Goal: Task Accomplishment & Management: Manage account settings

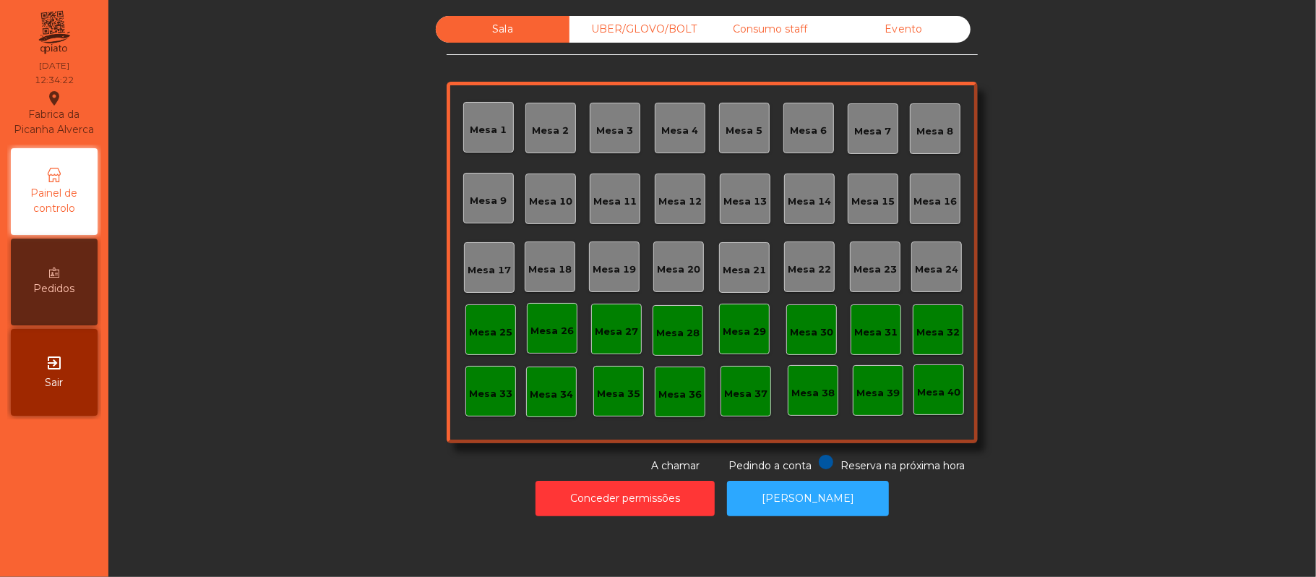
click at [877, 409] on div "Mesa 39" at bounding box center [878, 390] width 51 height 51
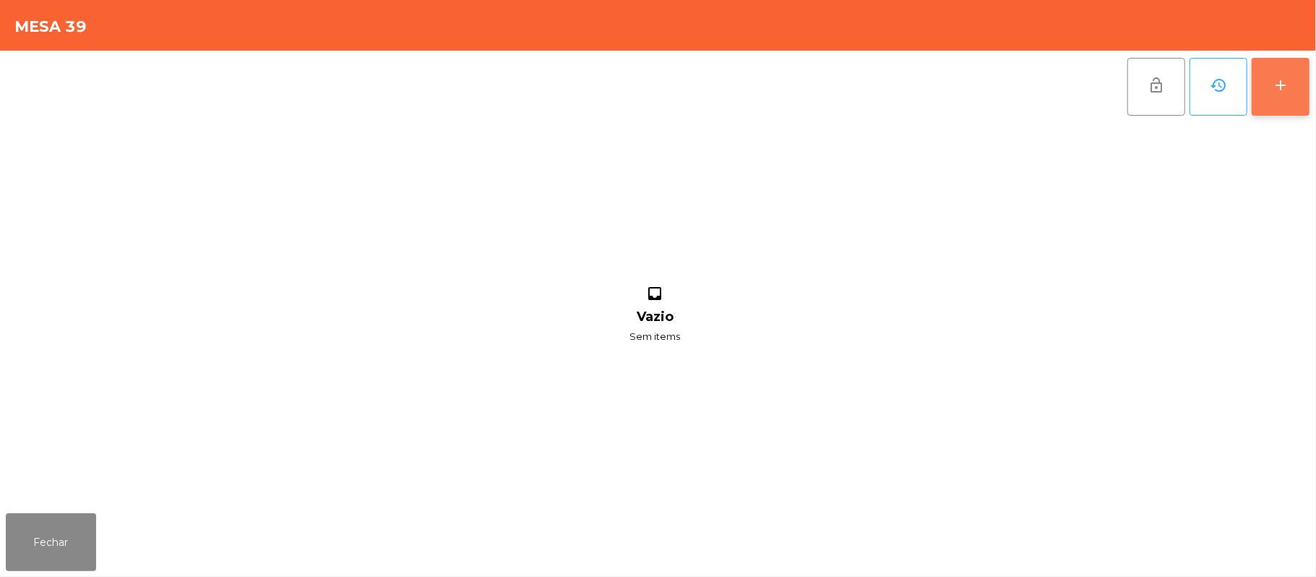
click at [1276, 87] on div "add" at bounding box center [1280, 85] width 17 height 17
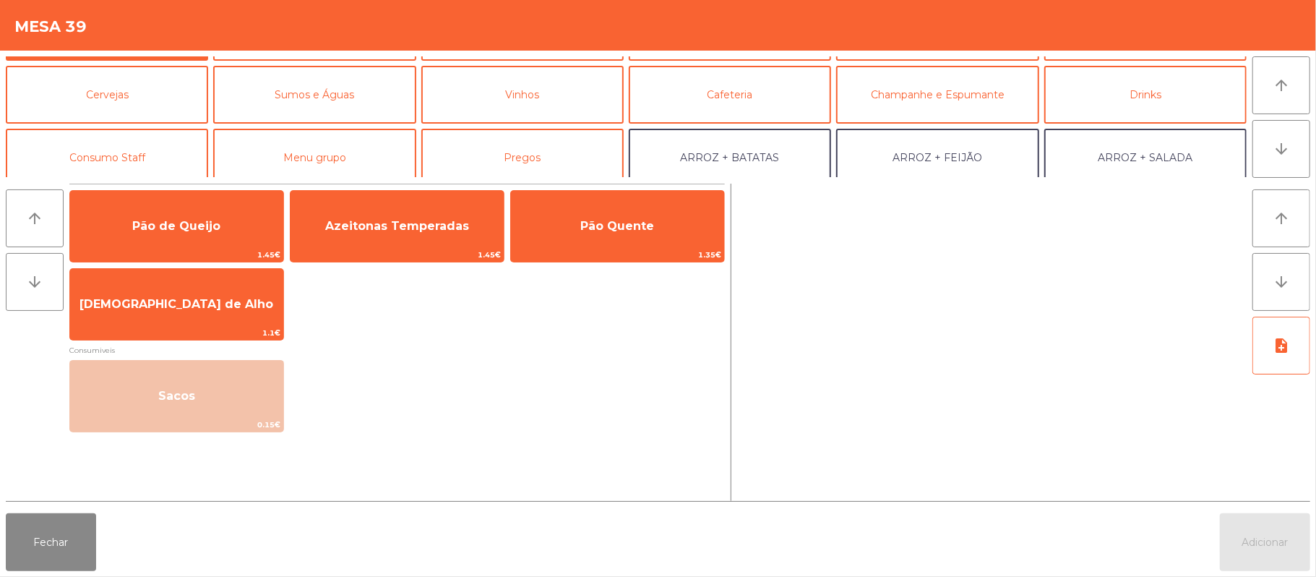
scroll to position [62, 0]
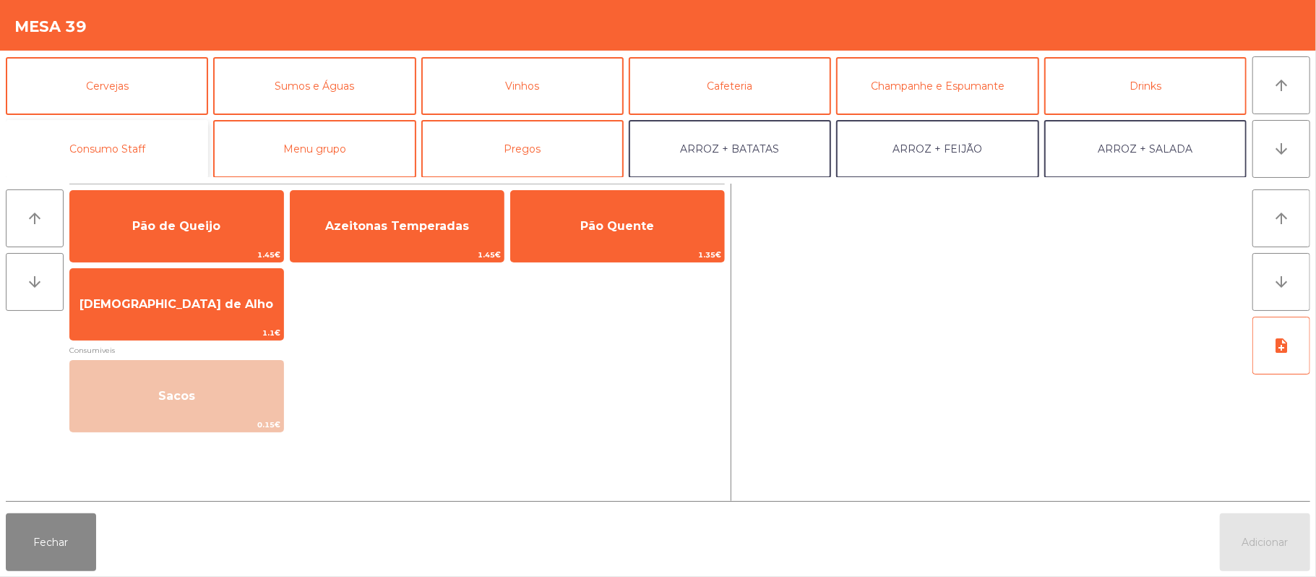
click at [143, 163] on button "Consumo Staff" at bounding box center [107, 149] width 202 height 58
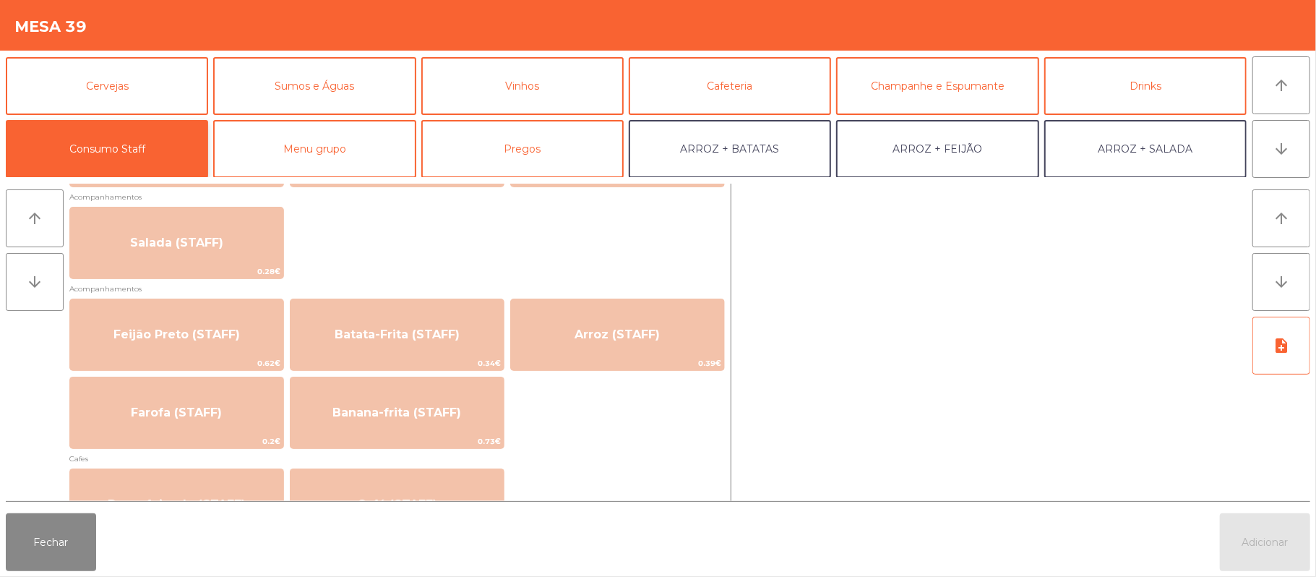
scroll to position [597, 0]
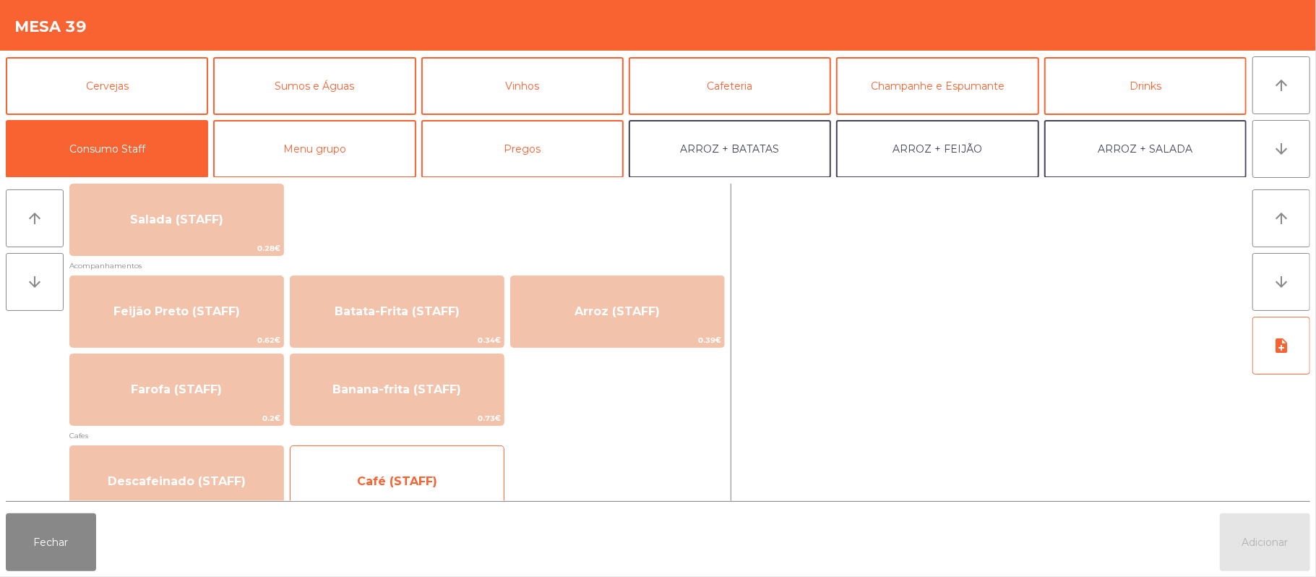
click at [446, 480] on span "Café (STAFF)" at bounding box center [397, 481] width 213 height 39
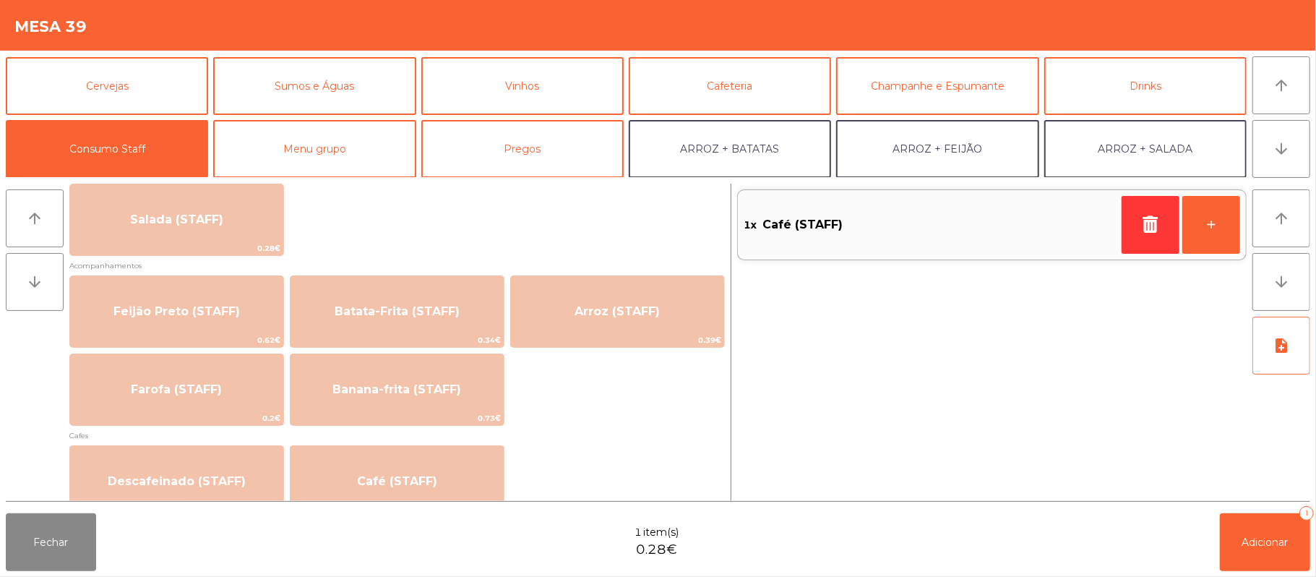
click at [1174, 533] on div "Fechar 1 item(s) 0.28€ Adicionar 1" at bounding box center [658, 541] width 1316 height 69
click at [1268, 523] on button "Adicionar 1" at bounding box center [1265, 542] width 90 height 58
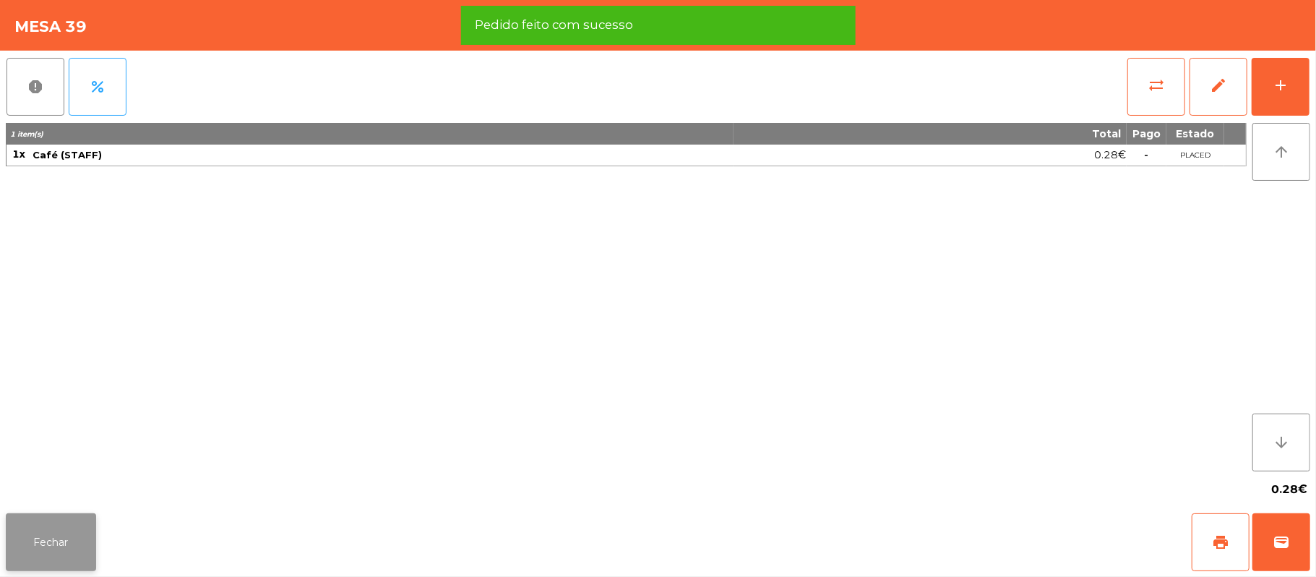
click at [64, 518] on button "Fechar" at bounding box center [51, 542] width 90 height 58
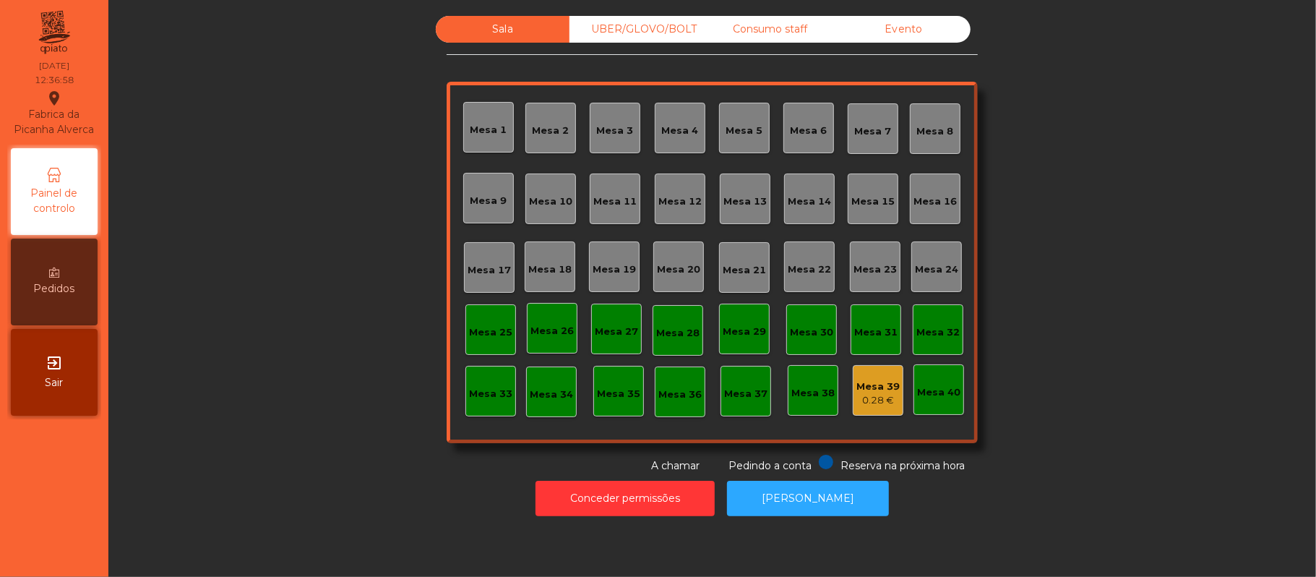
click at [659, 27] on div "UBER/GLOVO/BOLT" at bounding box center [637, 29] width 134 height 27
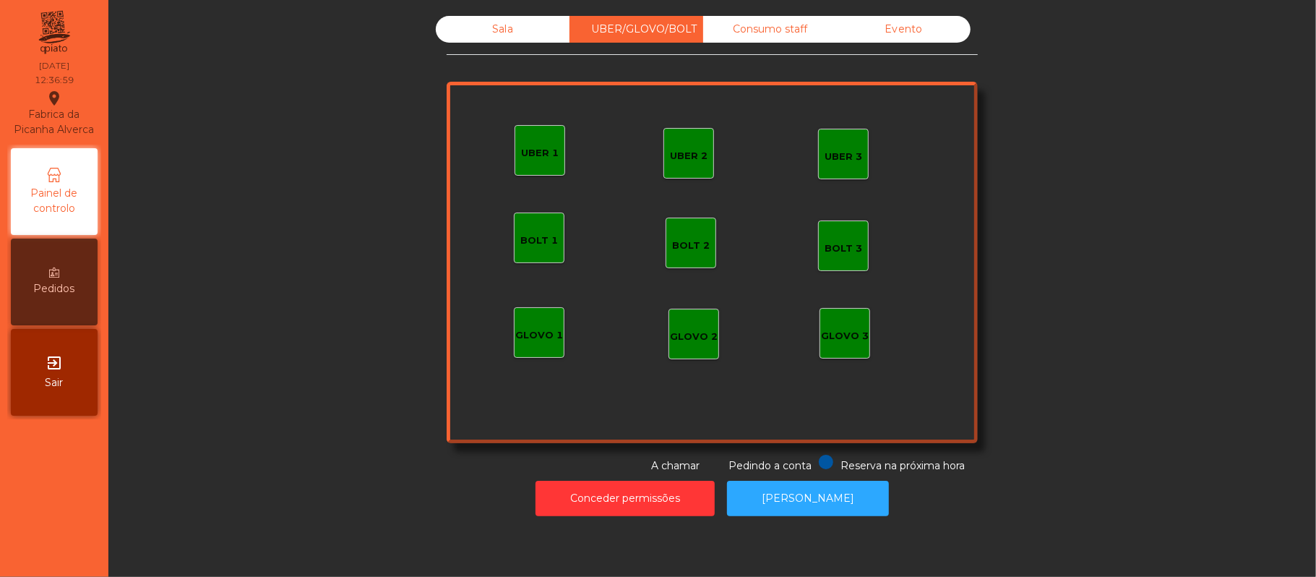
click at [535, 125] on div "UBER 1" at bounding box center [540, 150] width 51 height 51
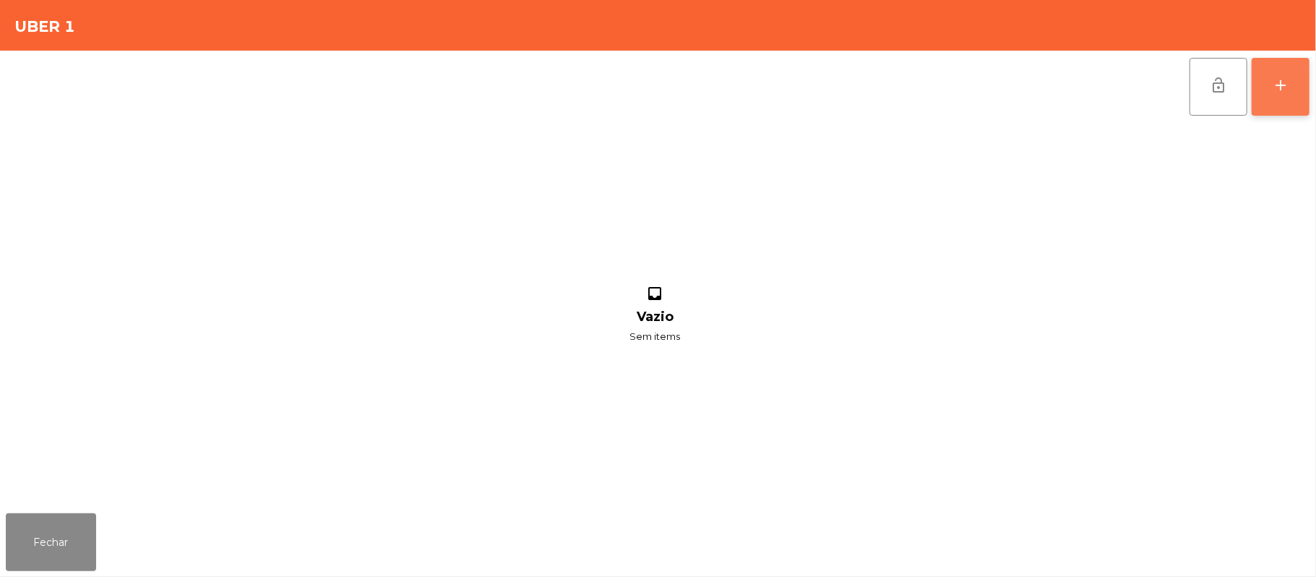
click at [1284, 70] on button "add" at bounding box center [1281, 87] width 58 height 58
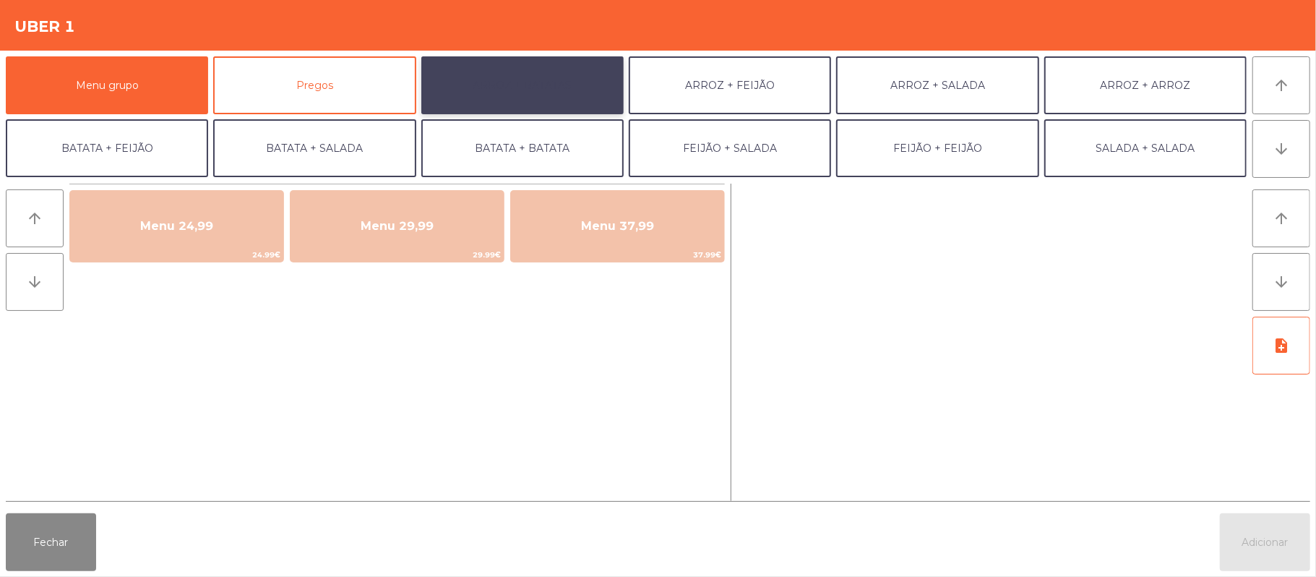
click at [546, 94] on button "ARROZ + BATATAS" at bounding box center [522, 85] width 202 height 58
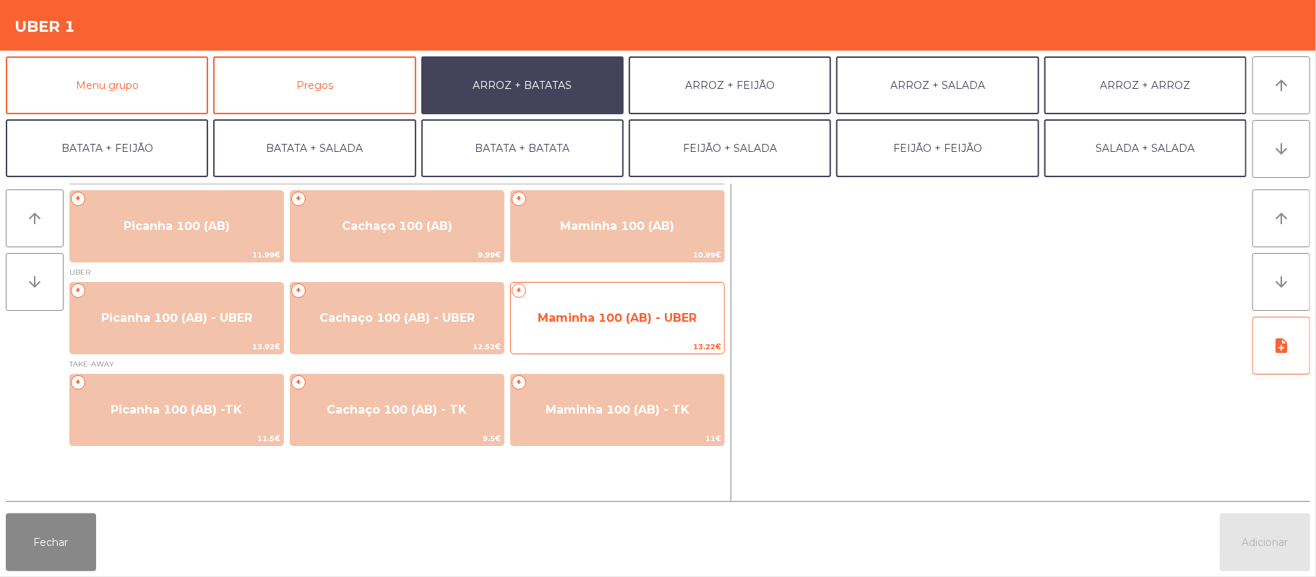
click at [585, 317] on span "Maminha 100 (AB) - UBER" at bounding box center [617, 318] width 159 height 14
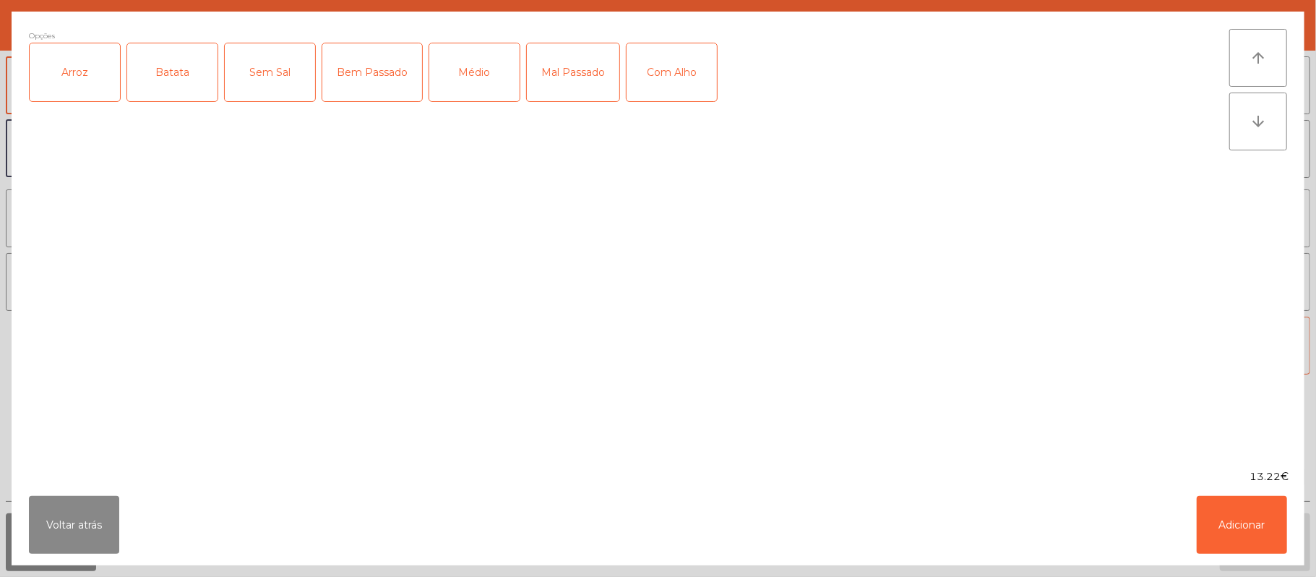
click at [82, 90] on div "Arroz" at bounding box center [75, 72] width 90 height 58
click at [174, 64] on div "Batata" at bounding box center [172, 72] width 90 height 58
click at [588, 65] on div "Mal Passado" at bounding box center [573, 72] width 93 height 58
click at [663, 56] on div "Com Alho" at bounding box center [672, 72] width 90 height 58
click at [1236, 523] on button "Adicionar" at bounding box center [1242, 525] width 90 height 58
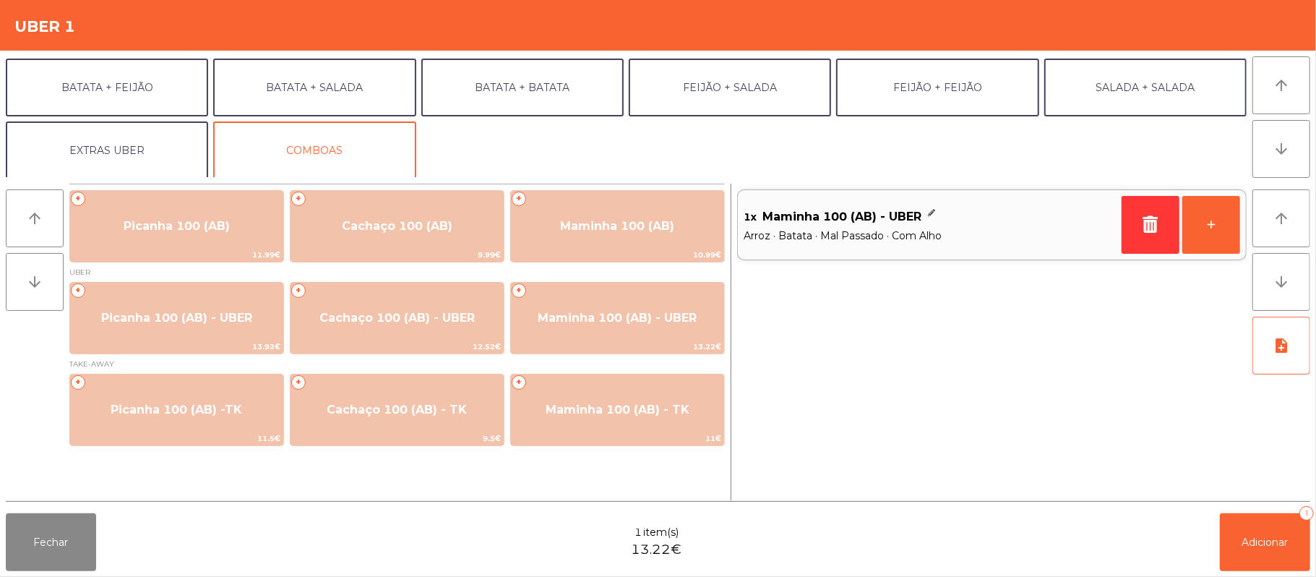
scroll to position [62, 0]
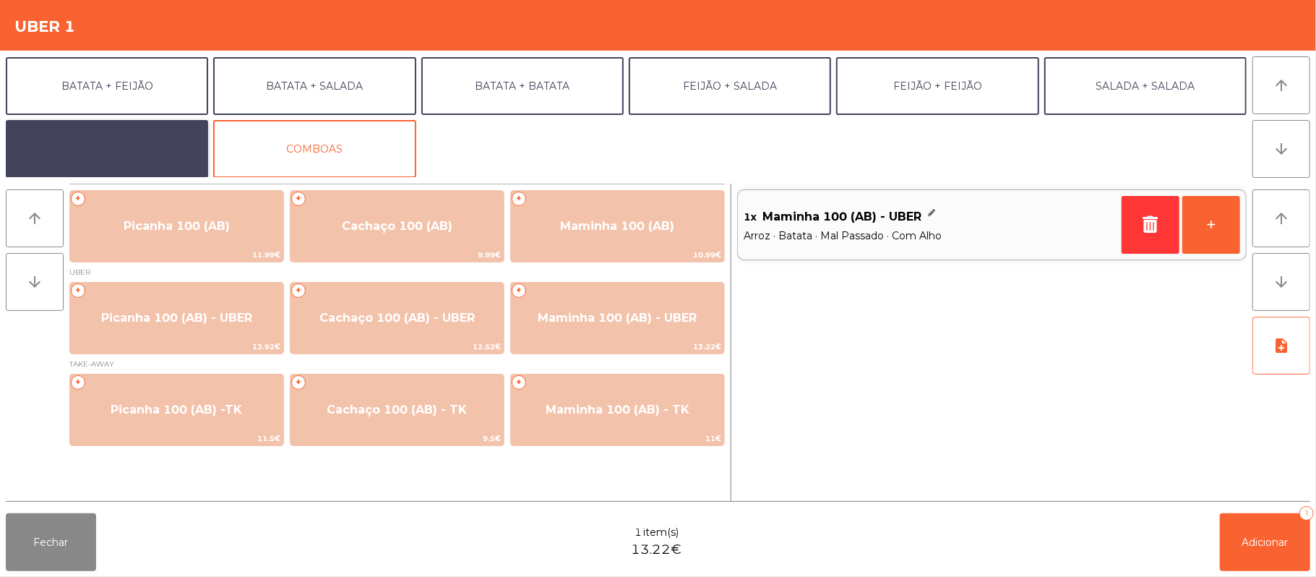
click at [168, 148] on button "EXTRAS UBER" at bounding box center [107, 149] width 202 height 58
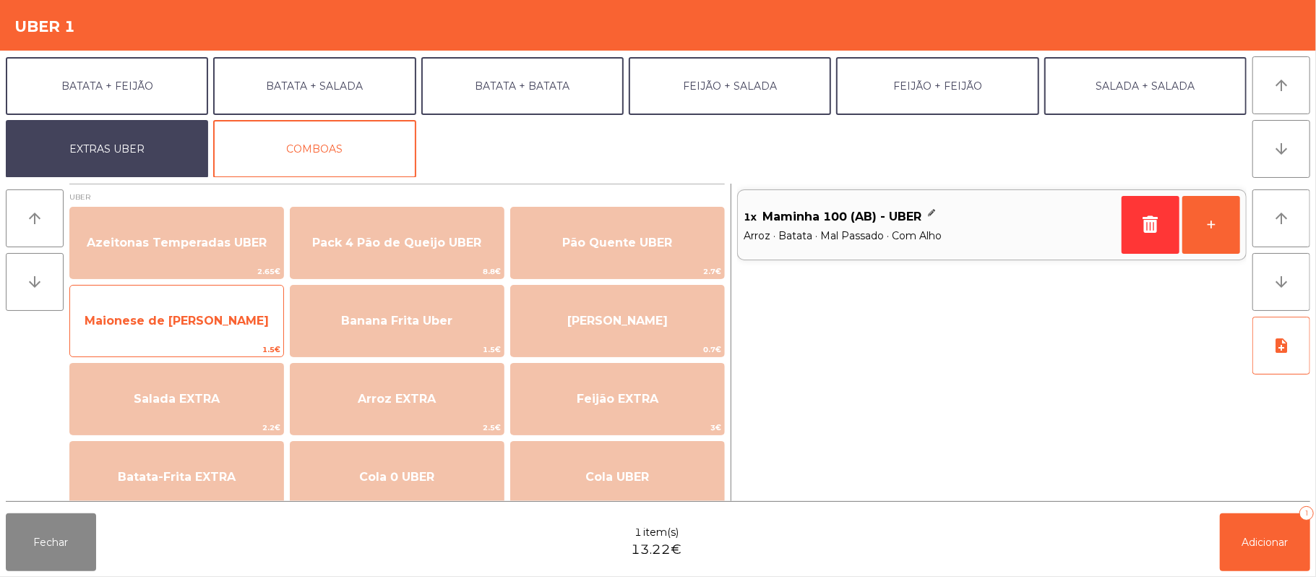
click at [220, 324] on span "Maionese de [PERSON_NAME]" at bounding box center [177, 321] width 184 height 14
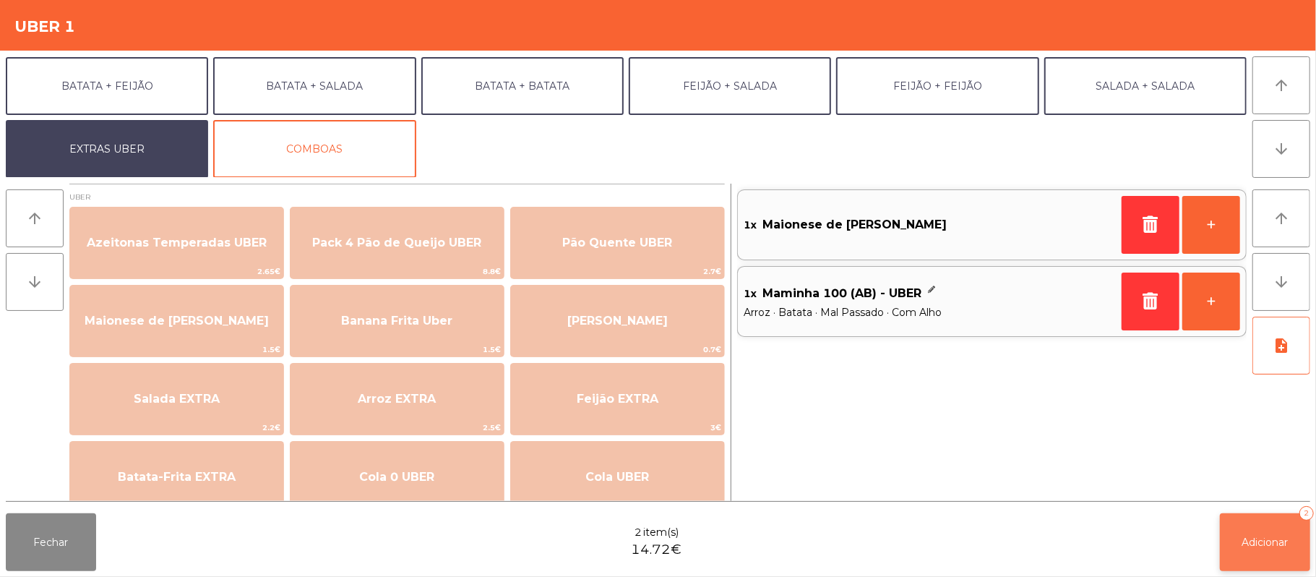
click at [1267, 530] on button "Adicionar 2" at bounding box center [1265, 542] width 90 height 58
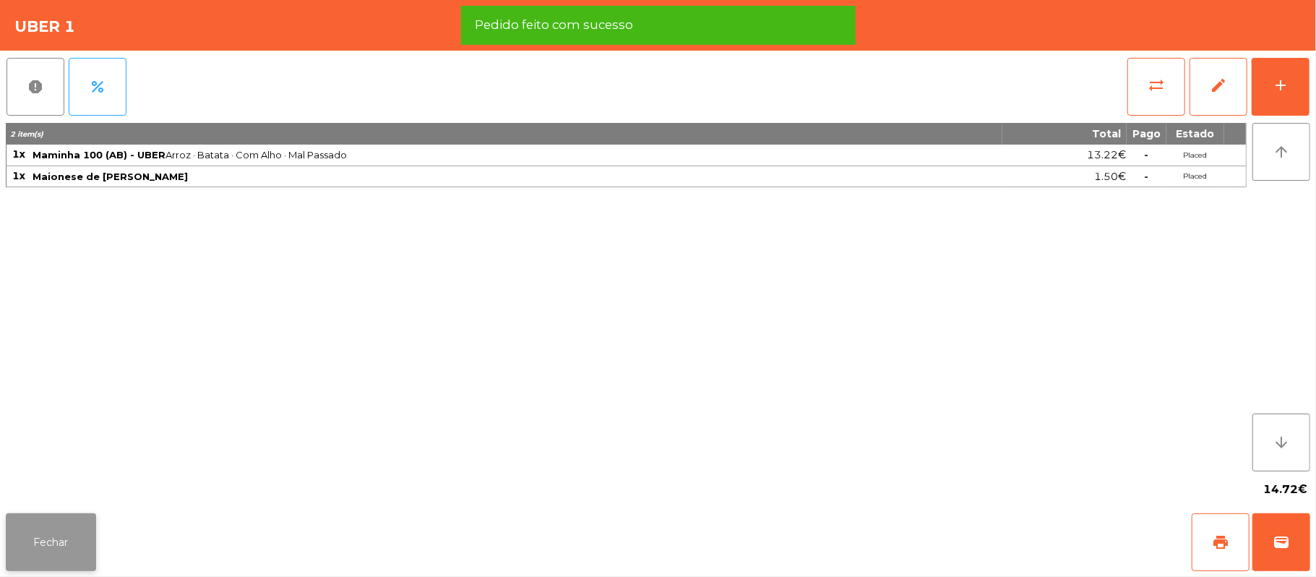
click at [64, 541] on button "Fechar" at bounding box center [51, 542] width 90 height 58
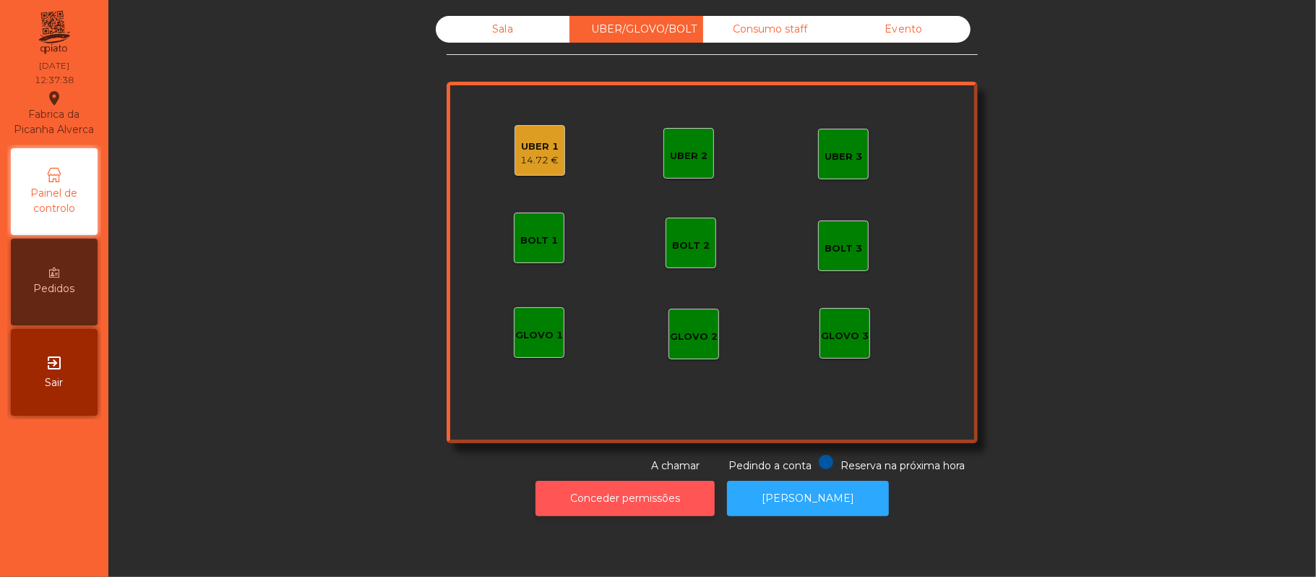
click at [658, 498] on button "Conceder permissões" at bounding box center [625, 498] width 179 height 35
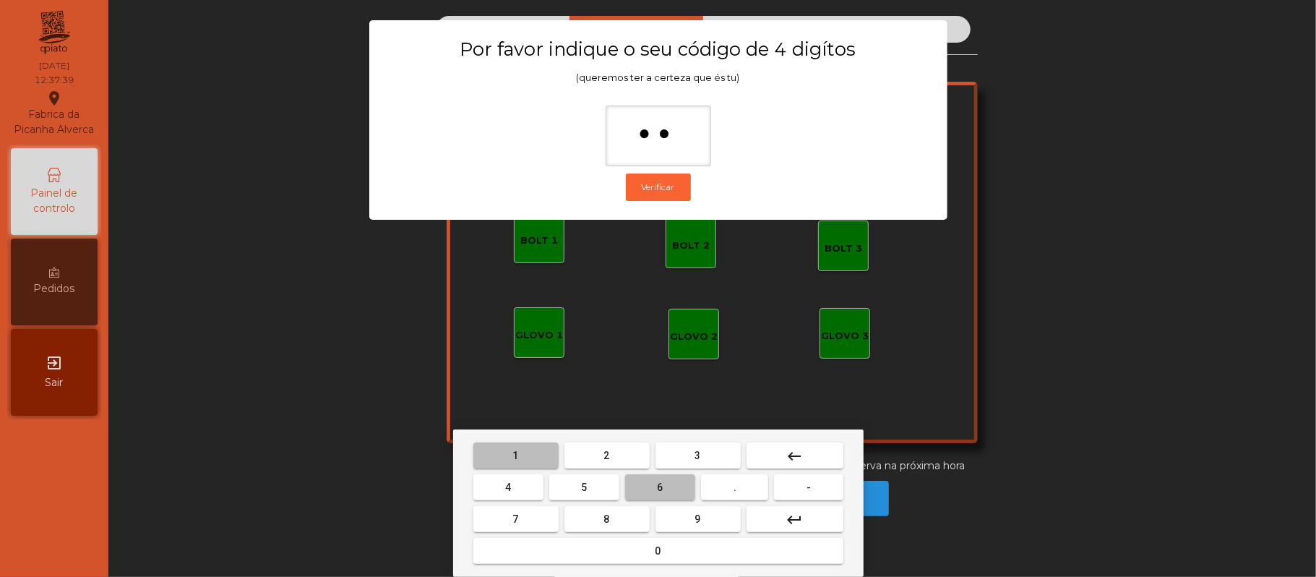
type input "***"
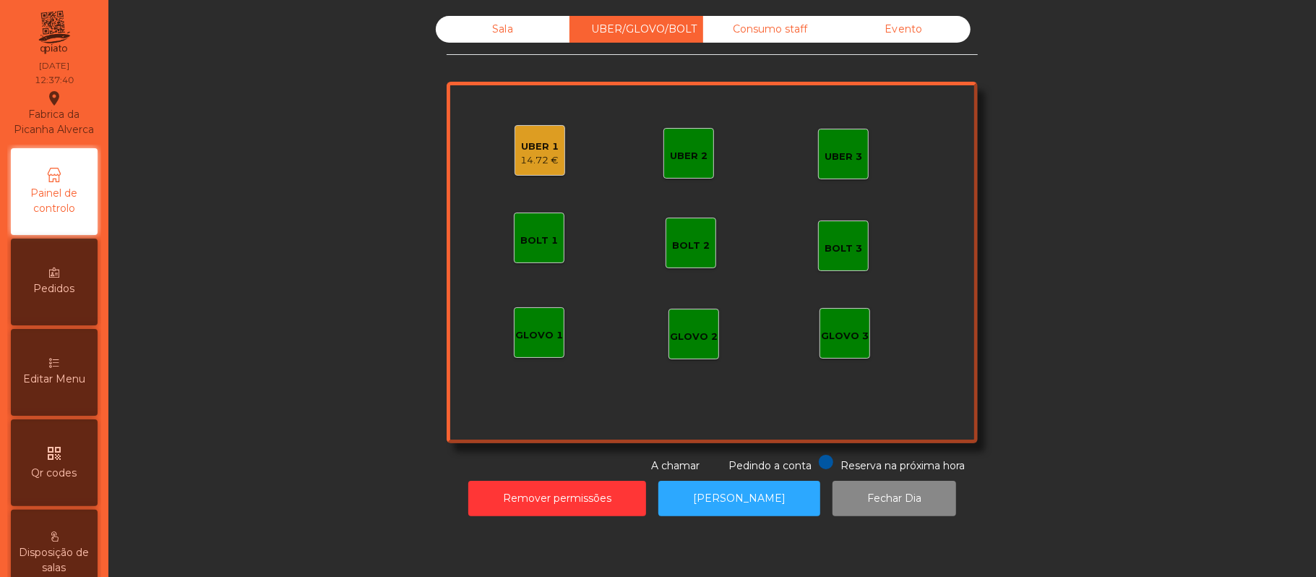
click at [524, 156] on div "14.72 €" at bounding box center [540, 160] width 38 height 14
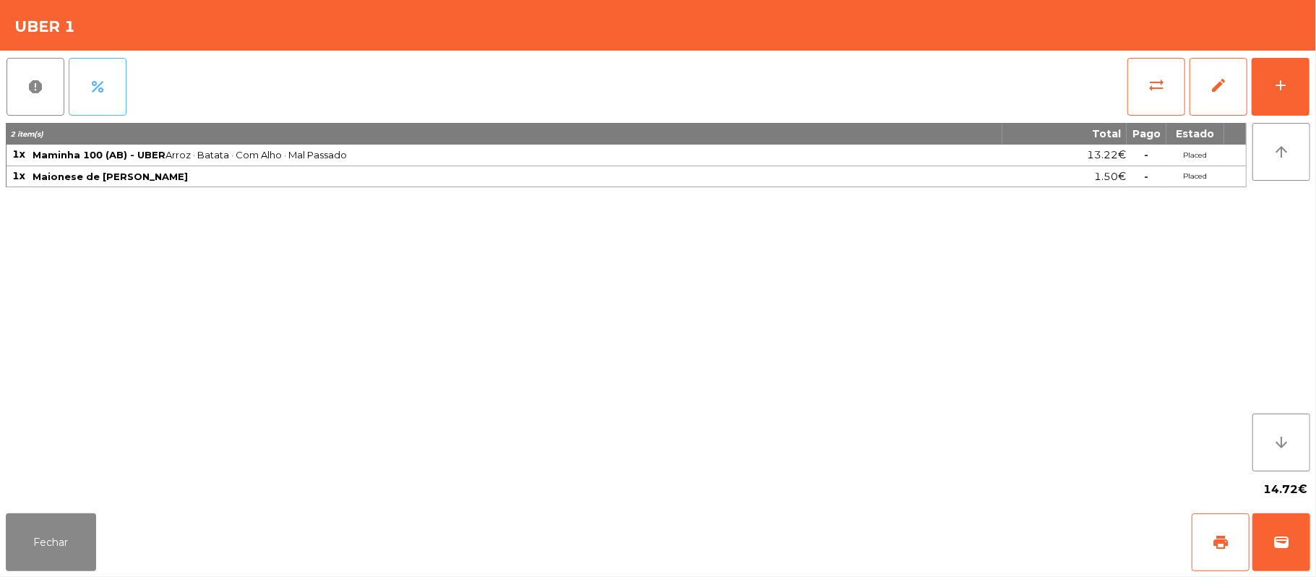
click at [122, 72] on button "percent" at bounding box center [98, 87] width 58 height 58
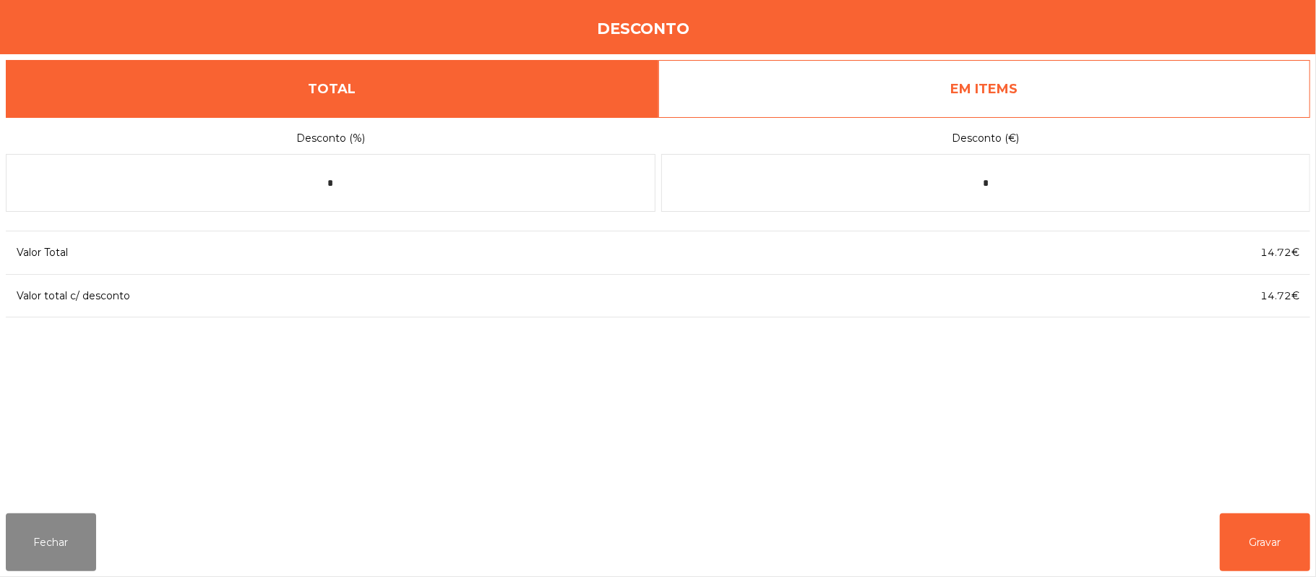
click at [1081, 238] on div "Valor Total 14.72€ Valor total c/ desconto 14.72€" at bounding box center [658, 274] width 1305 height 110
click at [1061, 185] on input "*" at bounding box center [986, 183] width 650 height 58
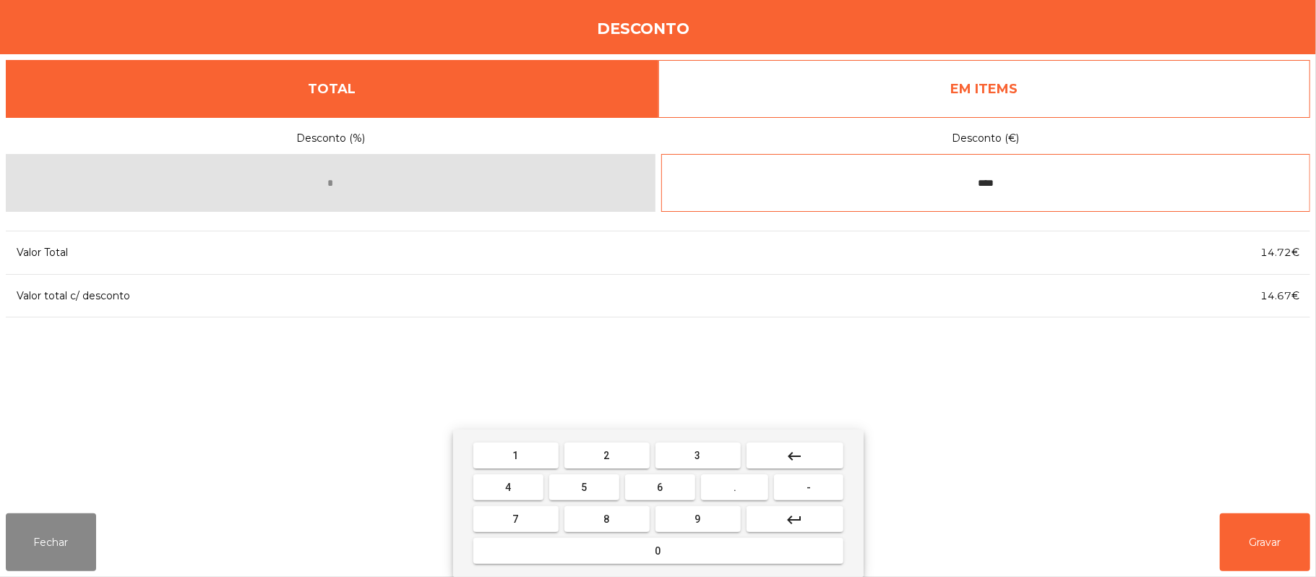
type input "****"
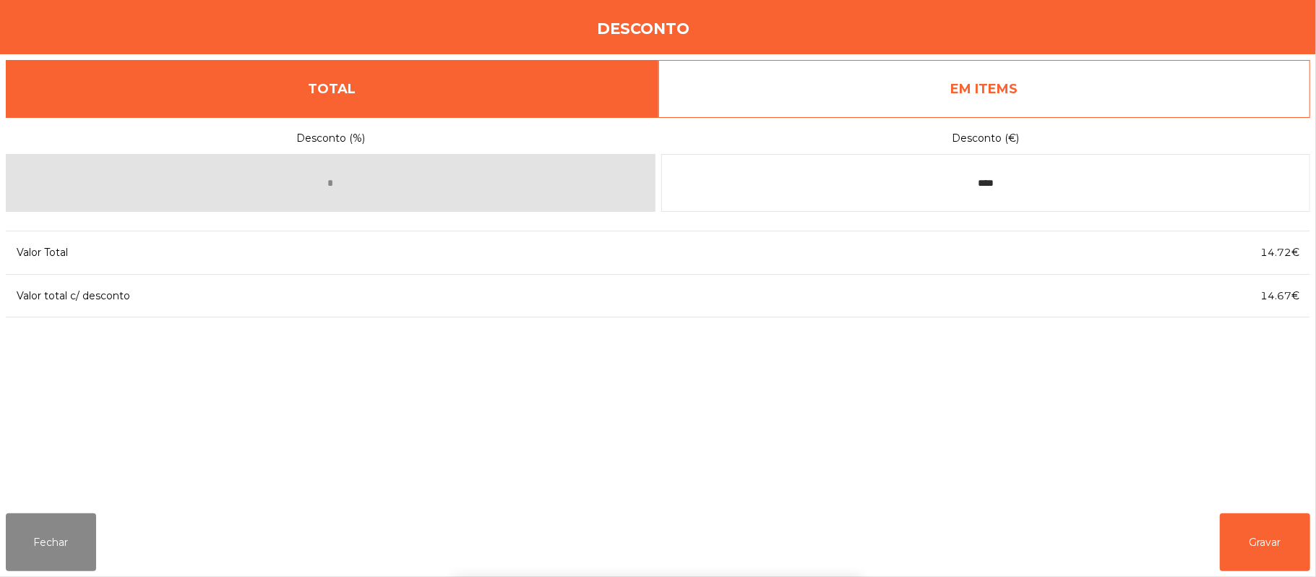
click at [1269, 548] on div "1 2 3 keyboard_backspace 4 5 6 . - 7 8 9 keyboard_return 0" at bounding box center [658, 502] width 1316 height 147
click at [1291, 545] on button "Gravar" at bounding box center [1265, 542] width 90 height 58
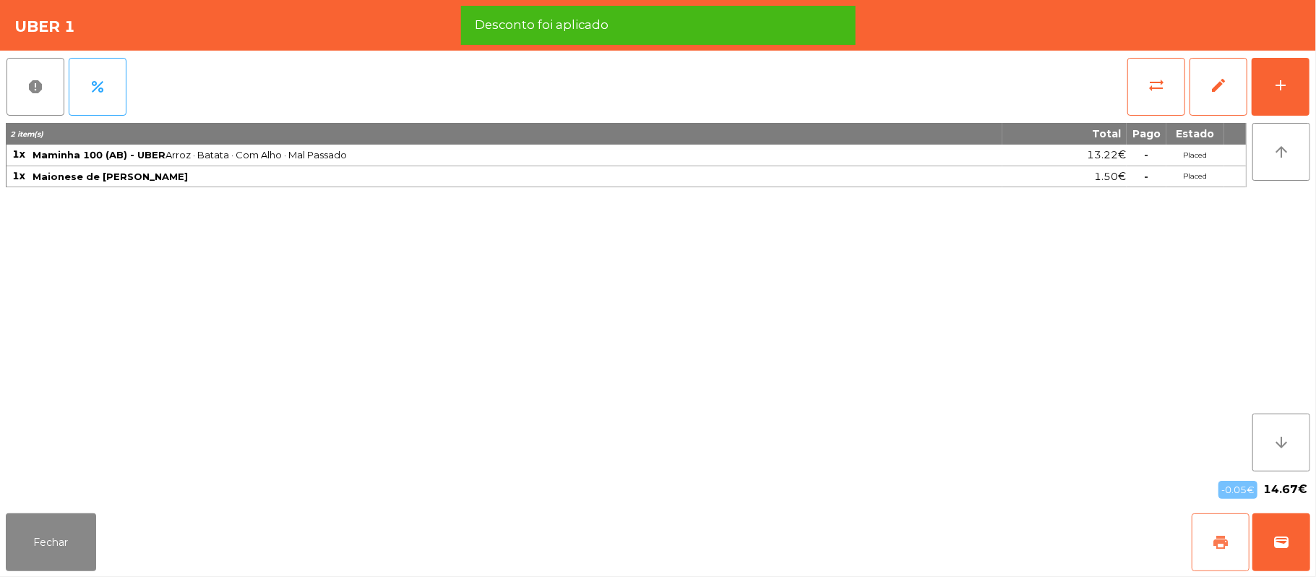
click at [1210, 541] on button "print" at bounding box center [1221, 542] width 58 height 58
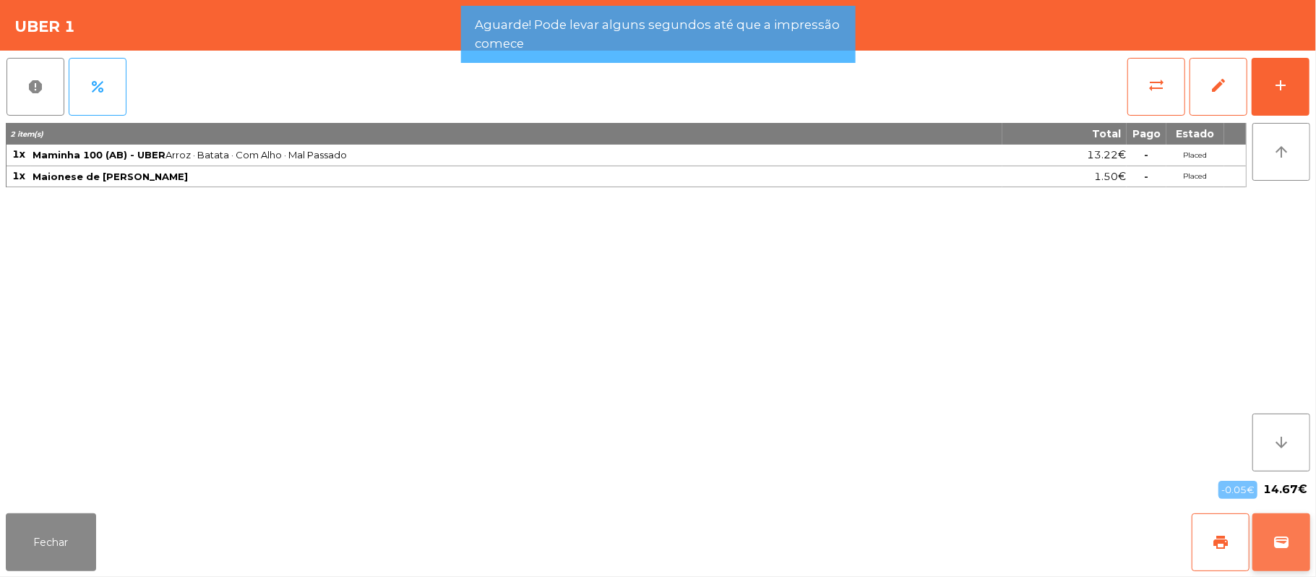
click at [1284, 543] on span "wallet" at bounding box center [1281, 541] width 17 height 17
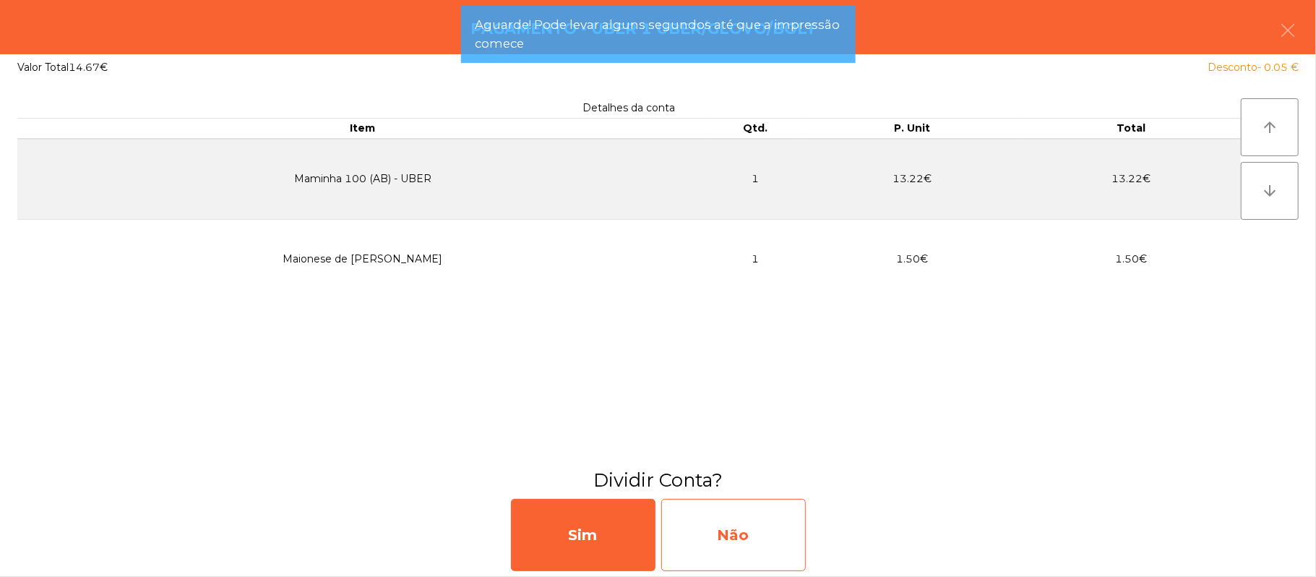
click at [749, 536] on div "Não" at bounding box center [733, 535] width 145 height 72
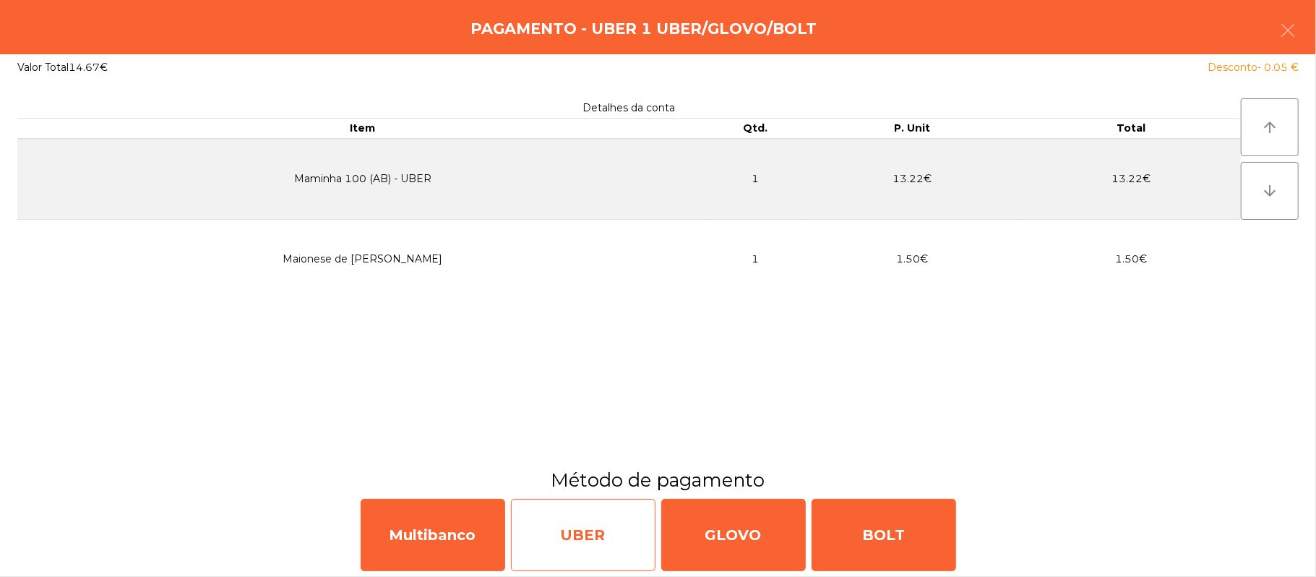
click at [603, 545] on div "UBER" at bounding box center [583, 535] width 145 height 72
select select "**"
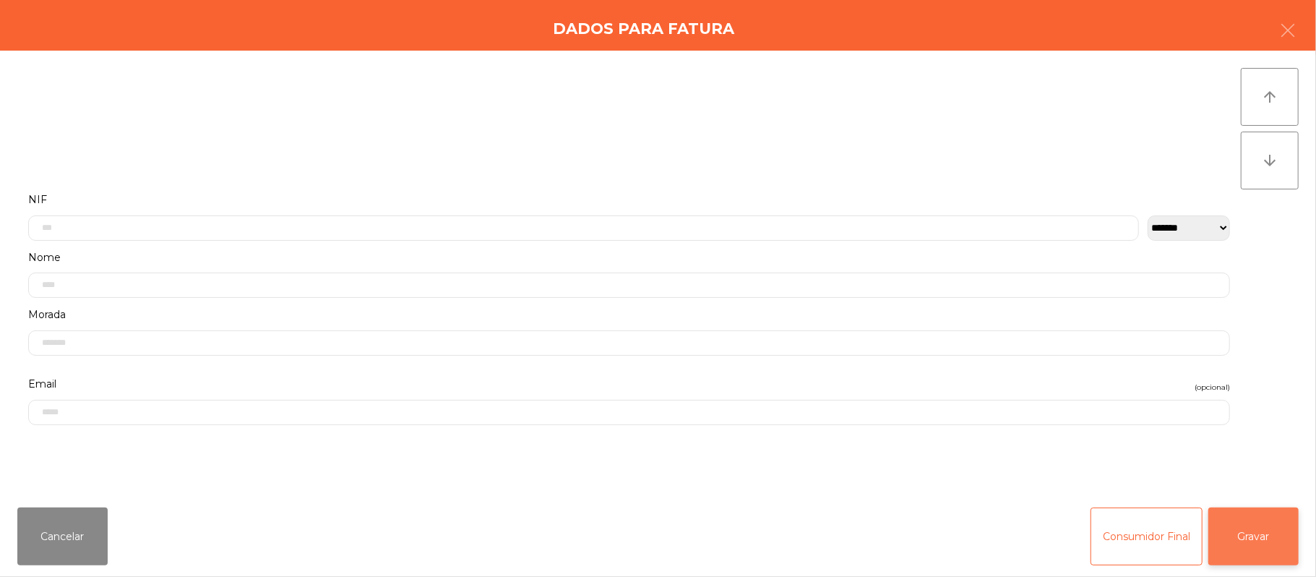
click at [1269, 544] on button "Gravar" at bounding box center [1253, 536] width 90 height 58
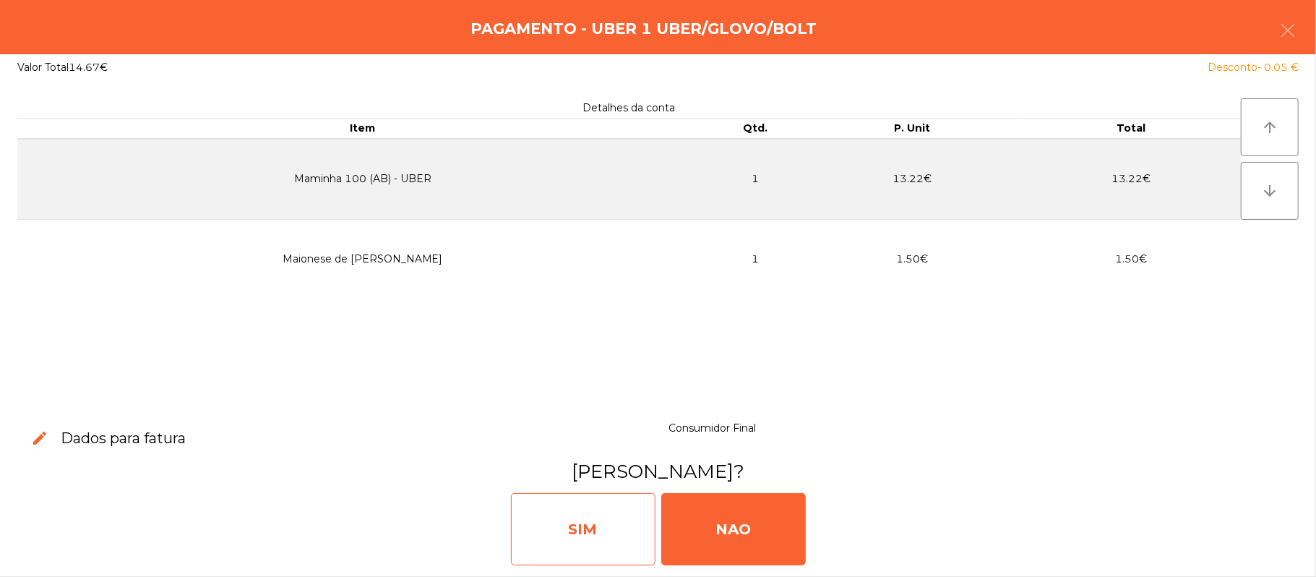
click at [576, 530] on div "SIM" at bounding box center [583, 529] width 145 height 72
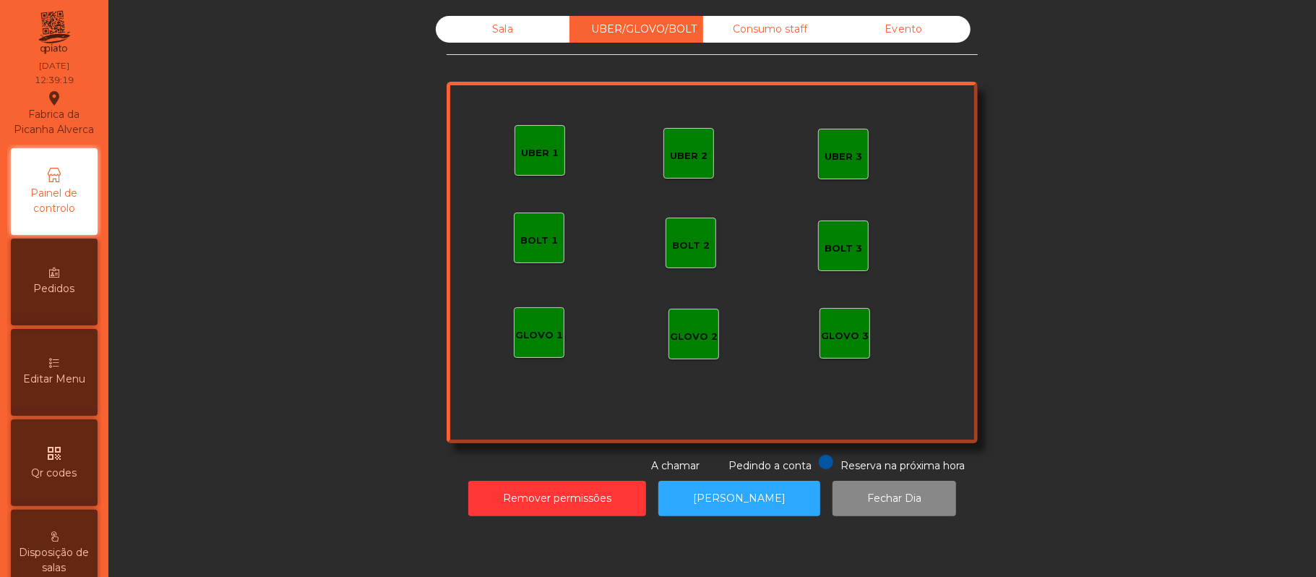
click at [495, 38] on div "Sala" at bounding box center [503, 29] width 134 height 27
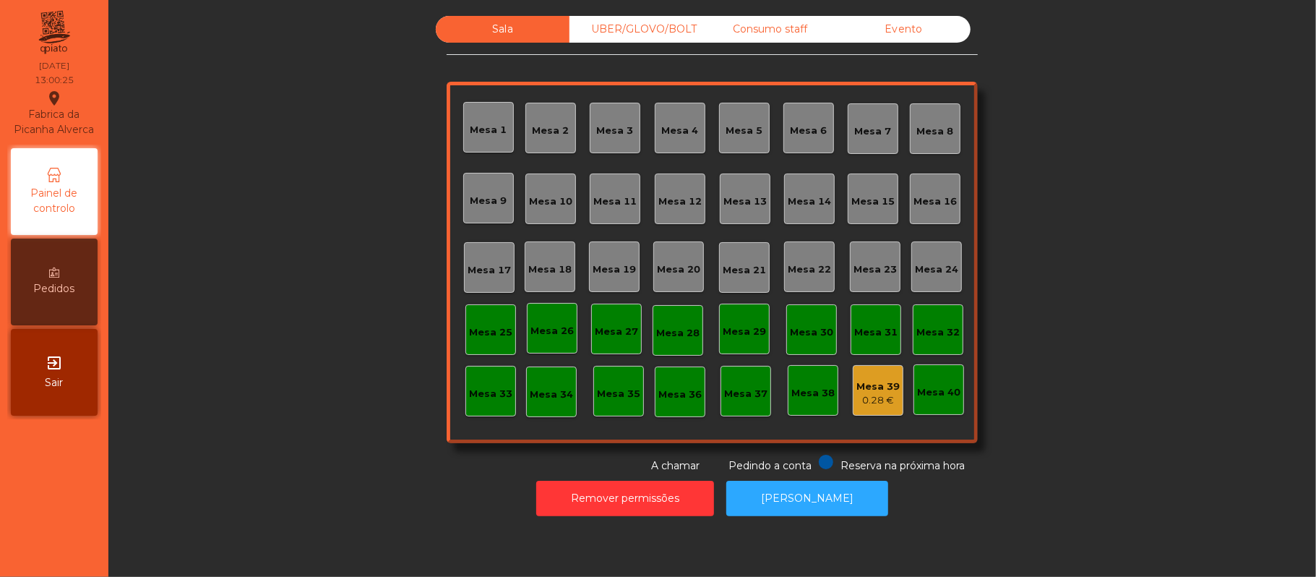
click at [921, 189] on div "Mesa 16" at bounding box center [935, 199] width 43 height 20
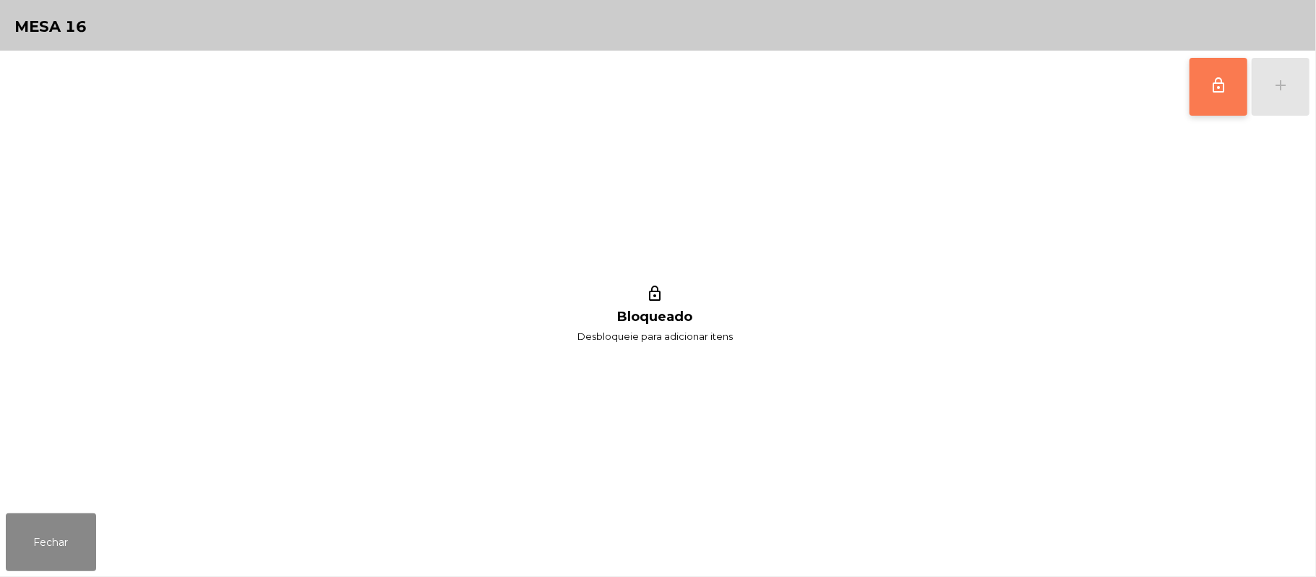
click at [1190, 93] on button "lock_outline" at bounding box center [1219, 87] width 58 height 58
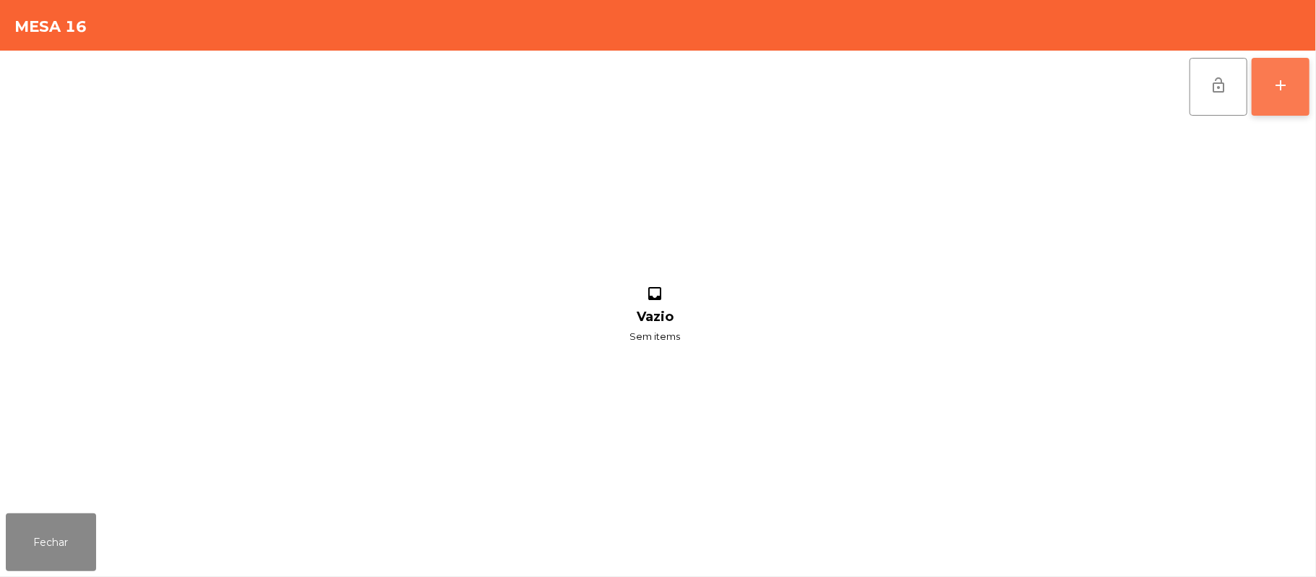
click at [1279, 87] on div "add" at bounding box center [1280, 85] width 17 height 17
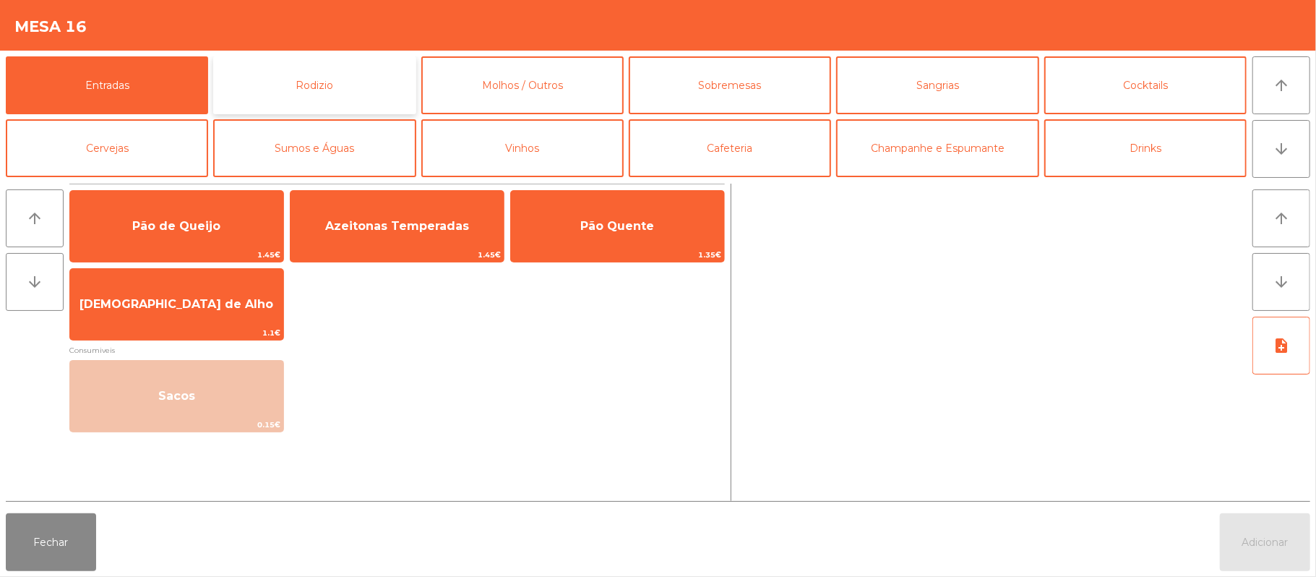
click at [333, 70] on button "Rodizio" at bounding box center [314, 85] width 202 height 58
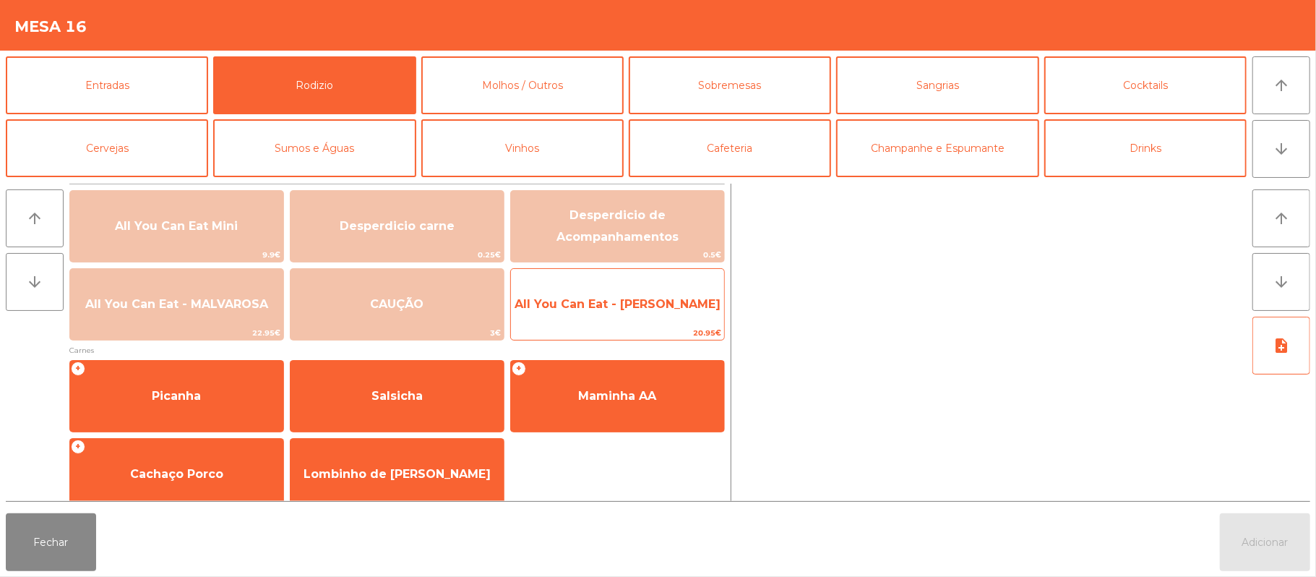
click at [646, 312] on span "All You Can Eat - [PERSON_NAME]" at bounding box center [617, 304] width 213 height 39
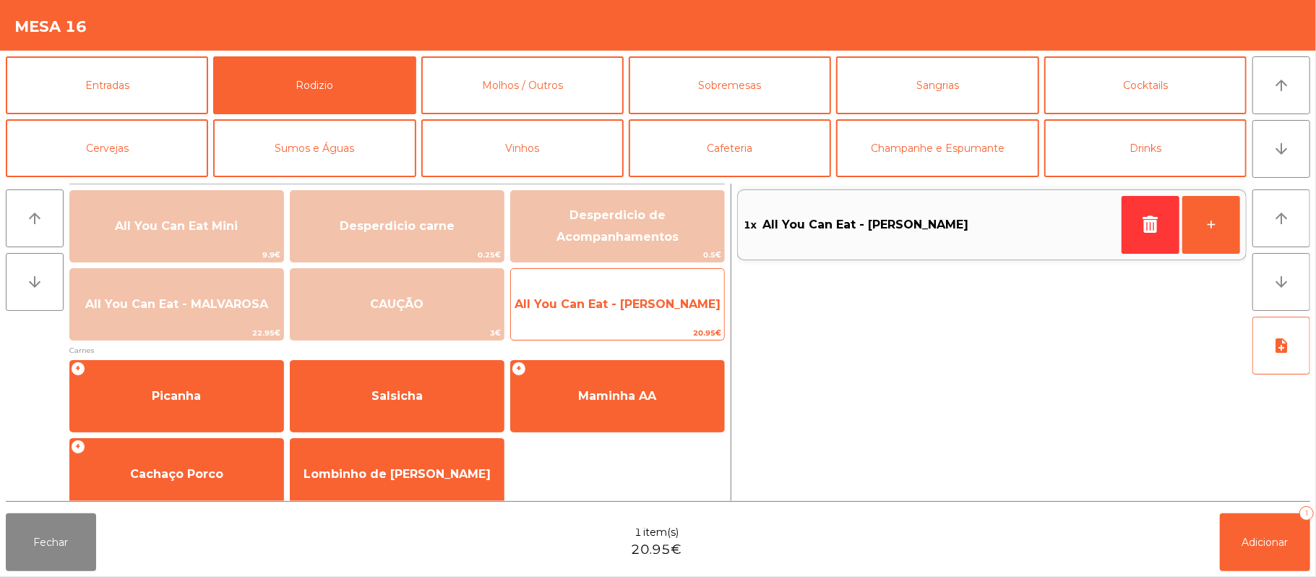
click at [637, 317] on span "All You Can Eat - [PERSON_NAME]" at bounding box center [617, 304] width 213 height 39
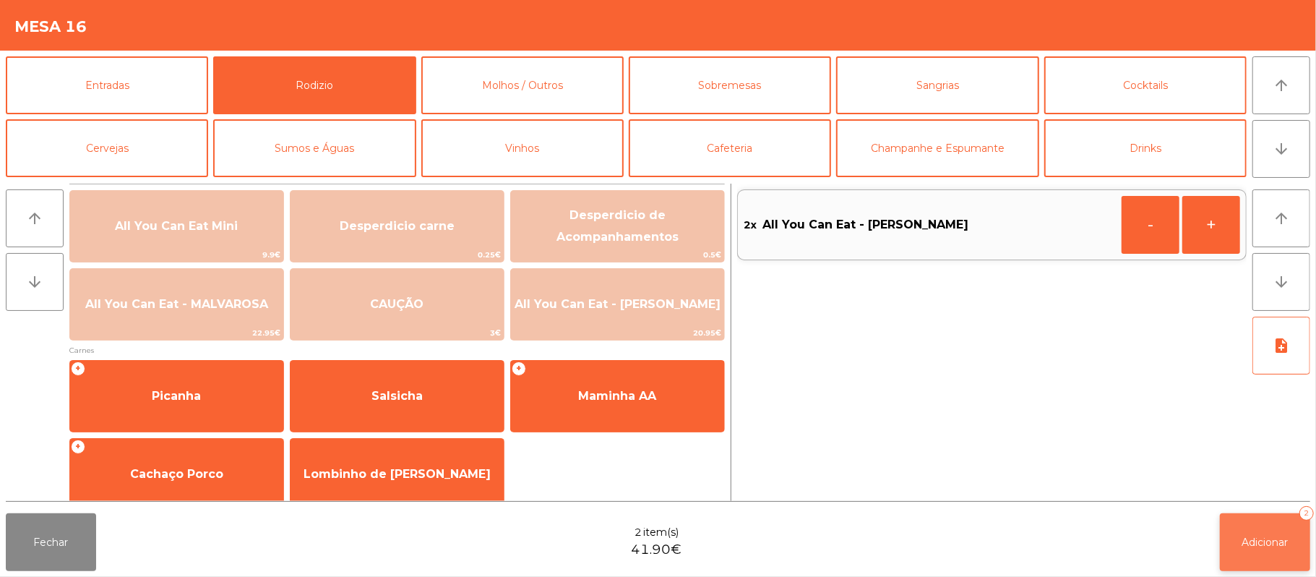
click at [1234, 533] on button "Adicionar 2" at bounding box center [1265, 542] width 90 height 58
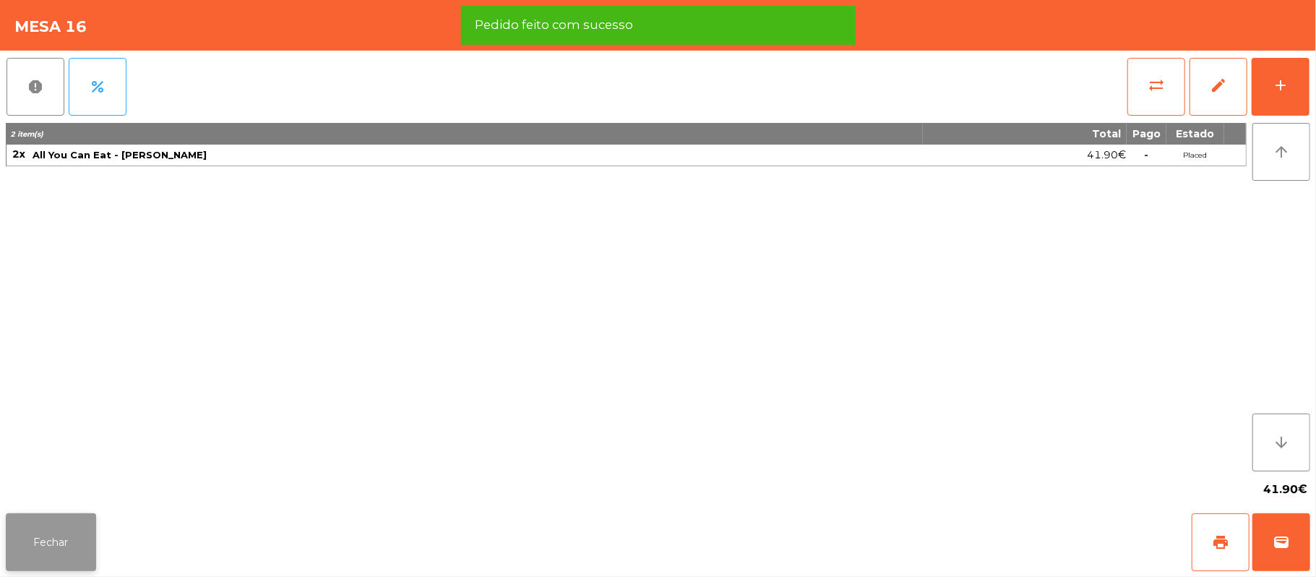
click at [29, 536] on button "Fechar" at bounding box center [51, 542] width 90 height 58
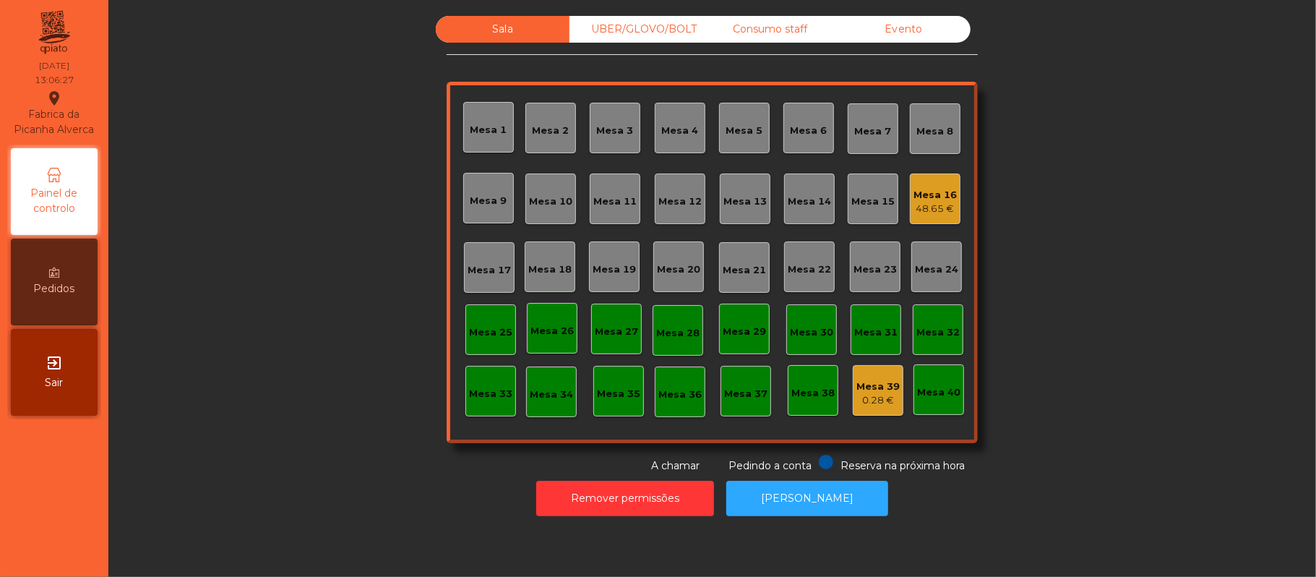
click at [496, 266] on div "Mesa 17" at bounding box center [489, 270] width 43 height 14
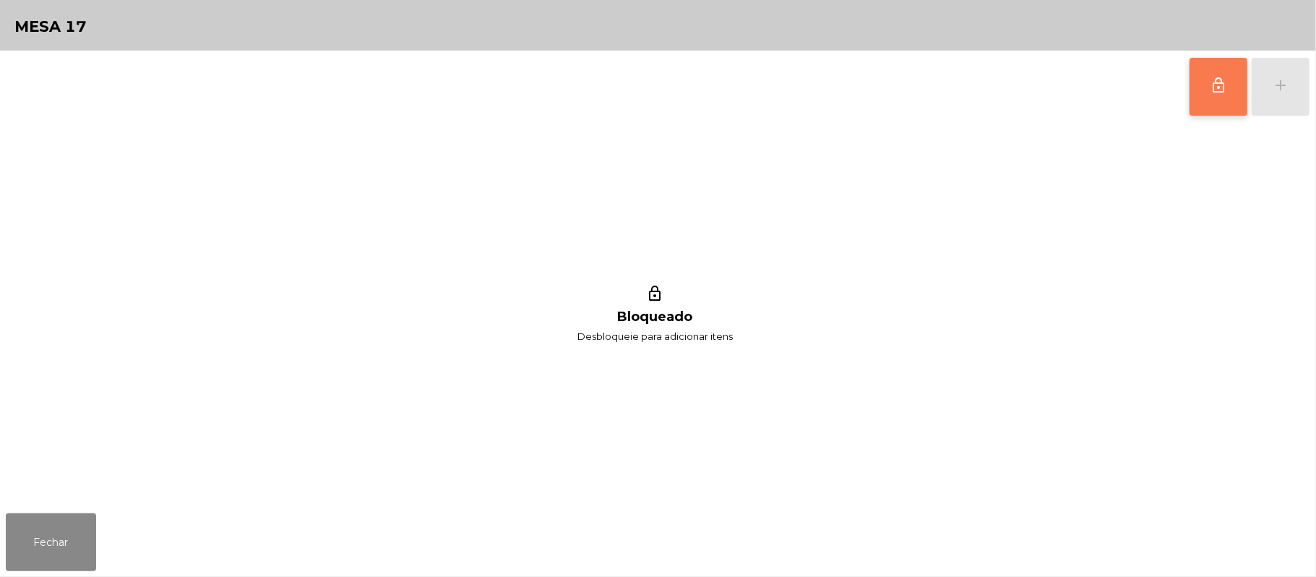
click at [1203, 70] on button "lock_outline" at bounding box center [1219, 87] width 58 height 58
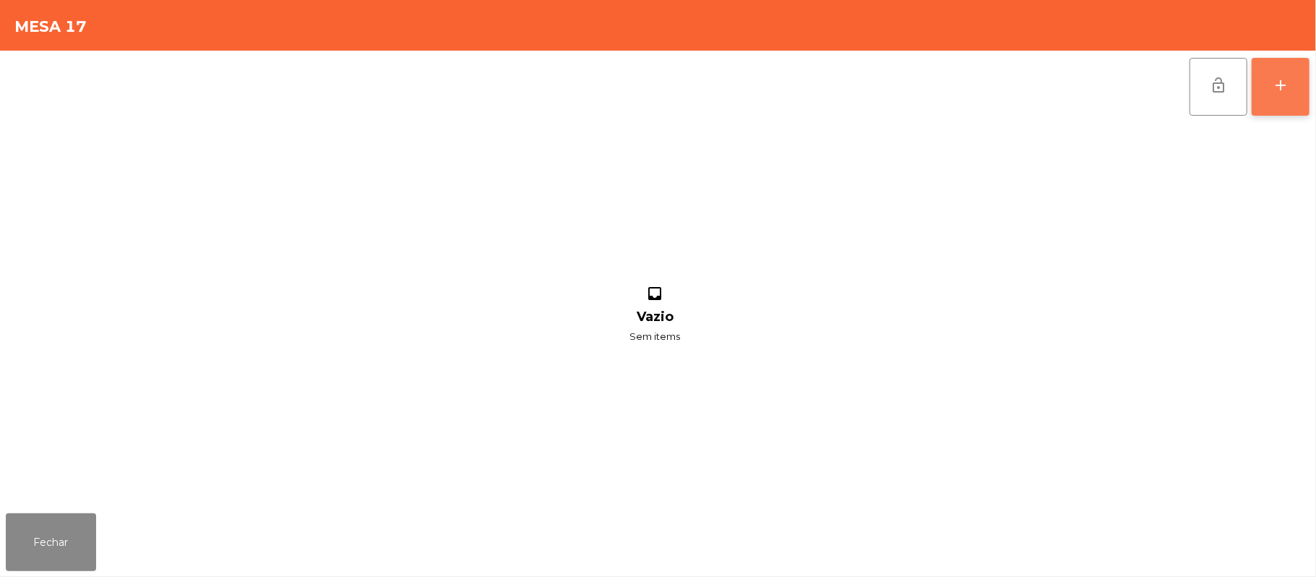
click at [1269, 87] on button "add" at bounding box center [1281, 87] width 58 height 58
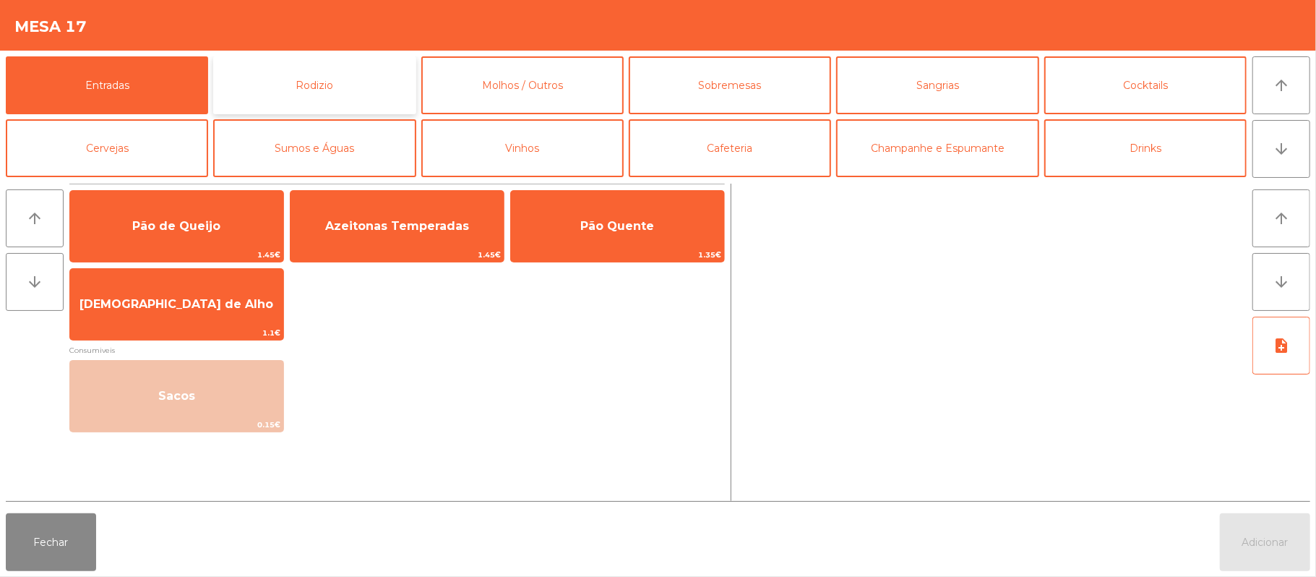
click at [353, 84] on button "Rodizio" at bounding box center [314, 85] width 202 height 58
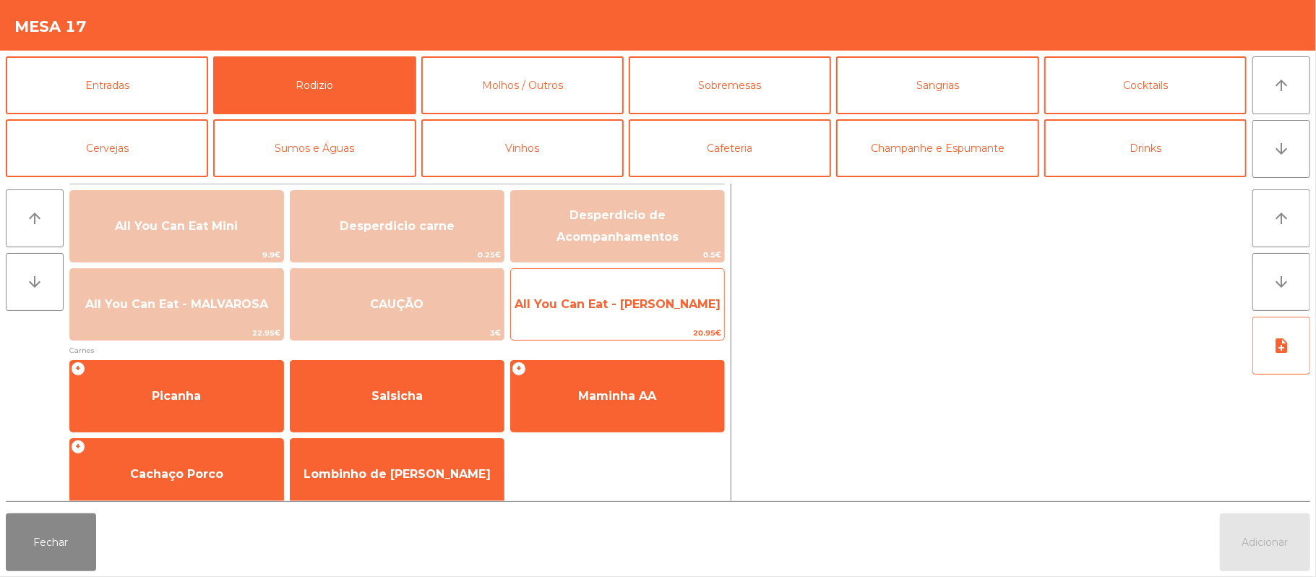
click at [634, 304] on span "All You Can Eat - [PERSON_NAME]" at bounding box center [618, 304] width 206 height 14
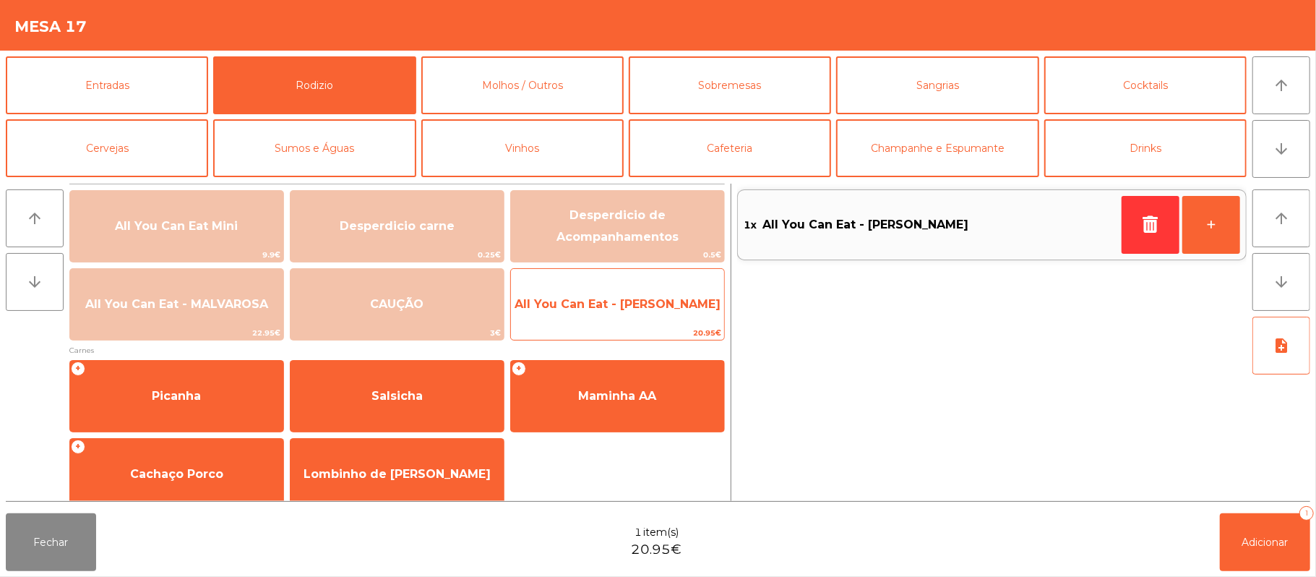
click at [639, 315] on span "All You Can Eat - [PERSON_NAME]" at bounding box center [617, 304] width 213 height 39
click at [646, 312] on span "All You Can Eat - [PERSON_NAME]" at bounding box center [617, 304] width 213 height 39
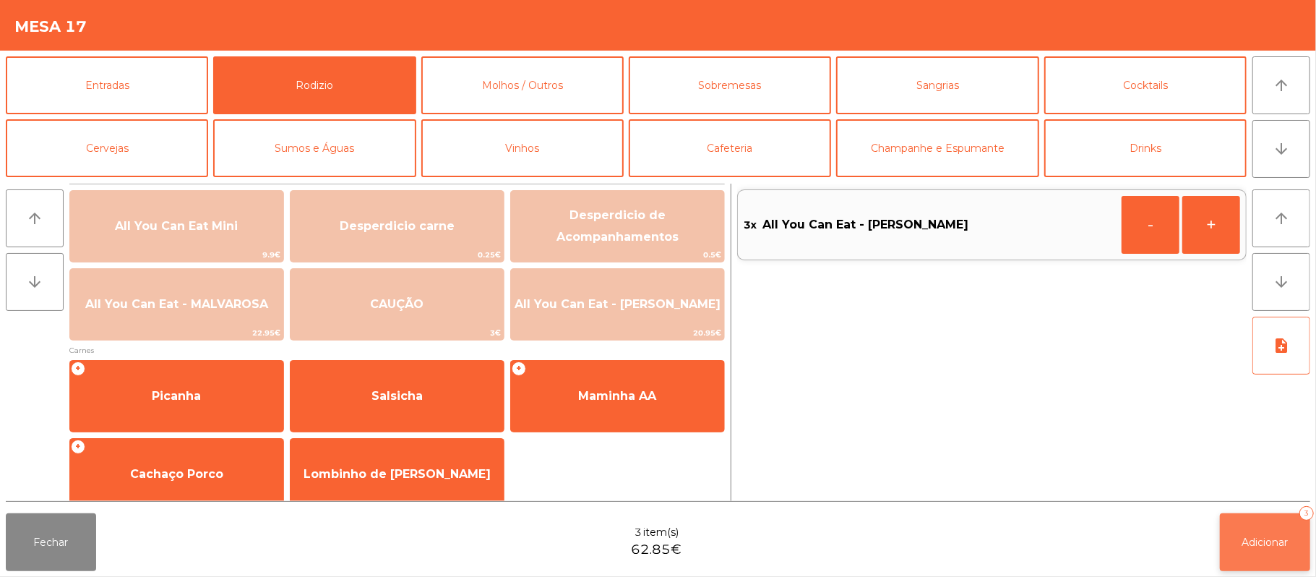
click at [1276, 561] on button "Adicionar 3" at bounding box center [1265, 542] width 90 height 58
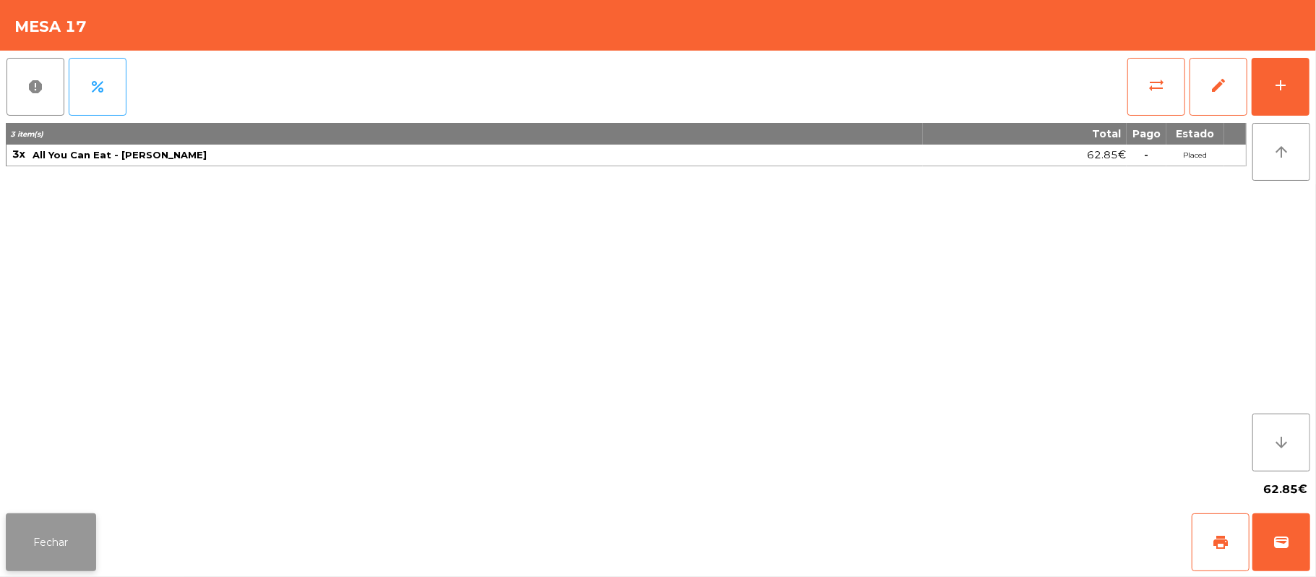
click at [21, 518] on button "Fechar" at bounding box center [51, 542] width 90 height 58
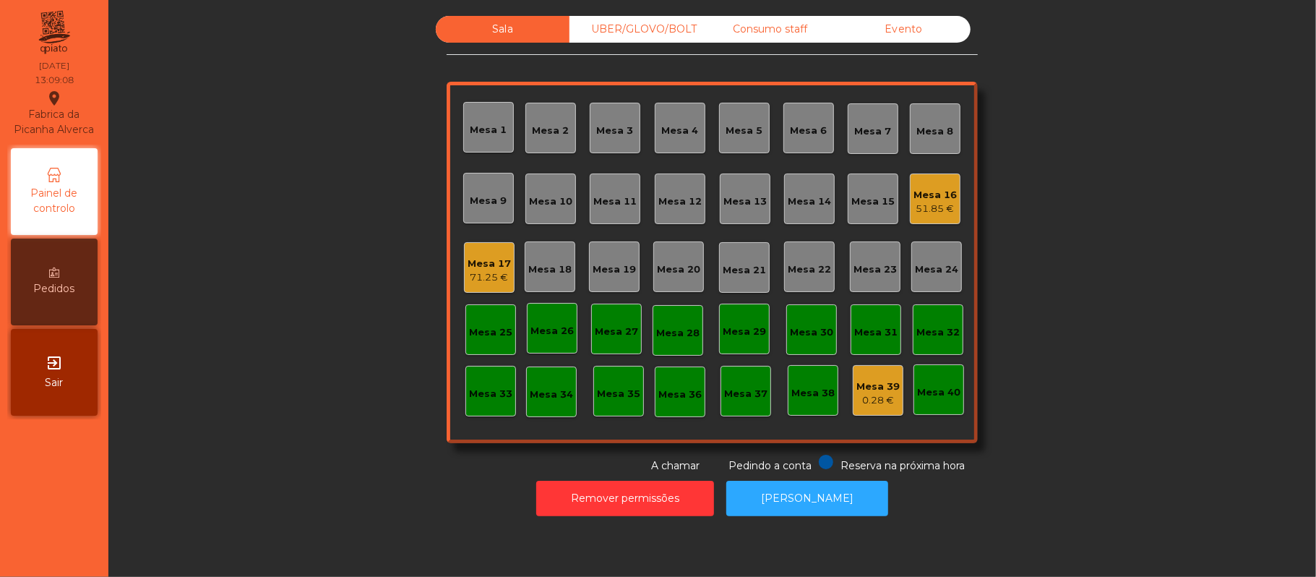
click at [940, 134] on div "Mesa 8" at bounding box center [935, 131] width 37 height 14
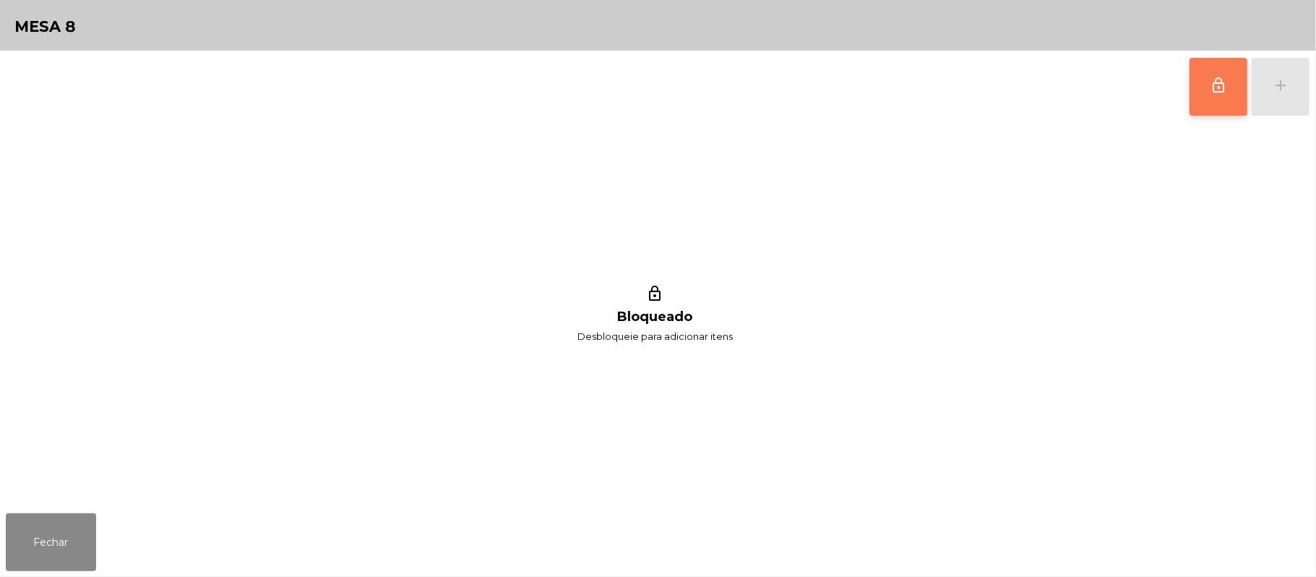
click at [1220, 96] on button "lock_outline" at bounding box center [1219, 87] width 58 height 58
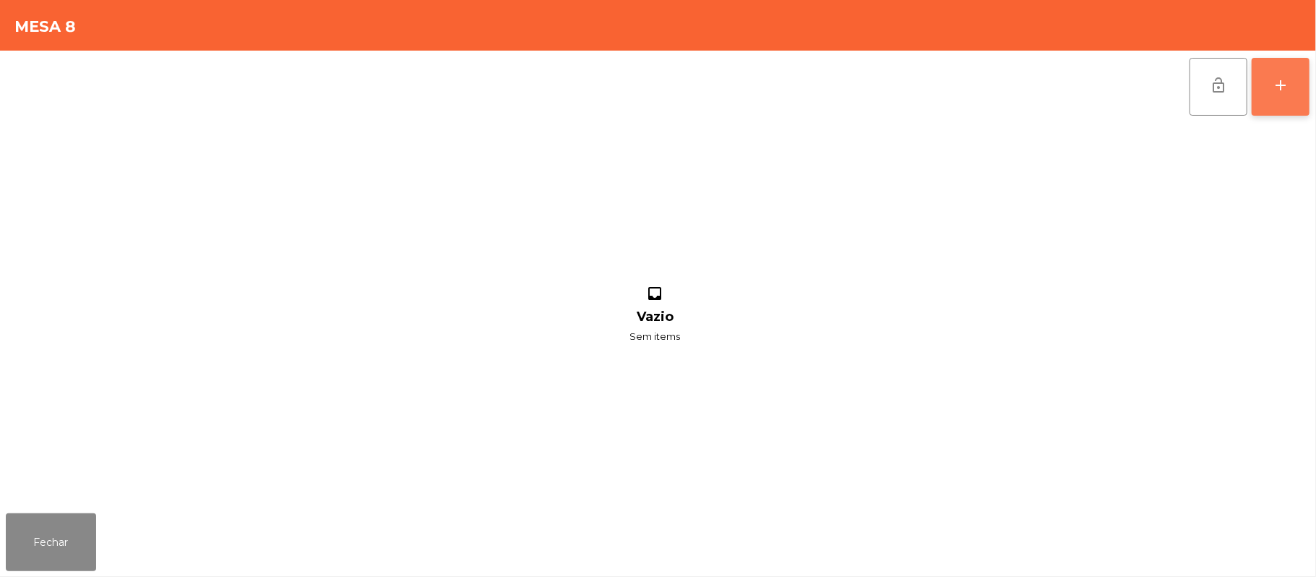
click at [1282, 95] on button "add" at bounding box center [1281, 87] width 58 height 58
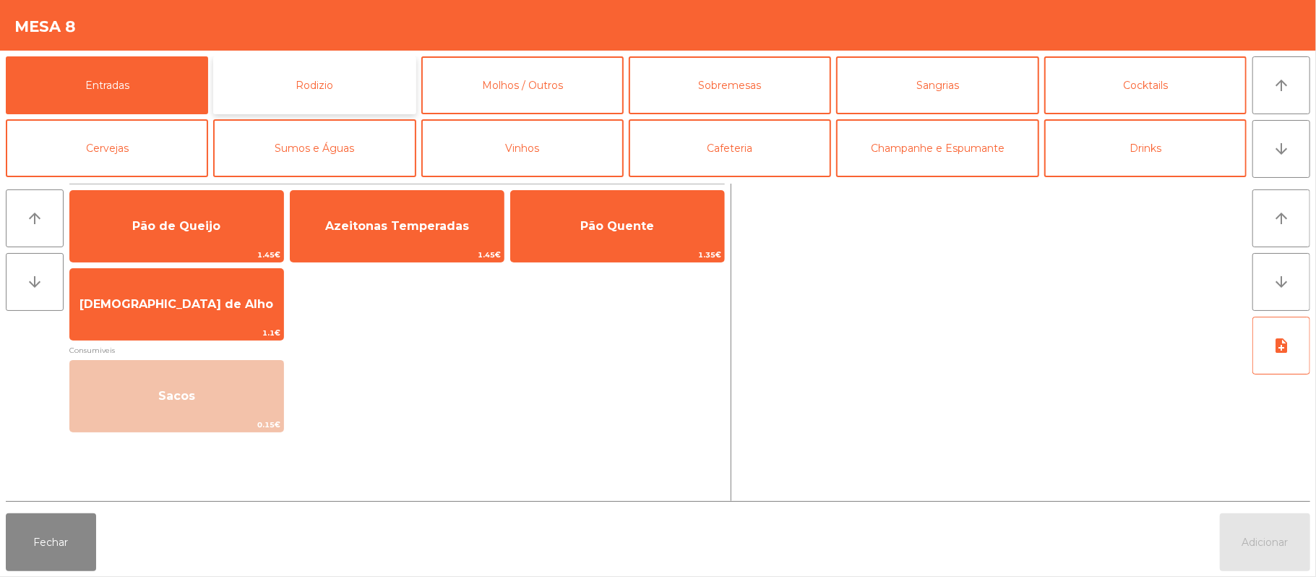
click at [357, 84] on button "Rodizio" at bounding box center [314, 85] width 202 height 58
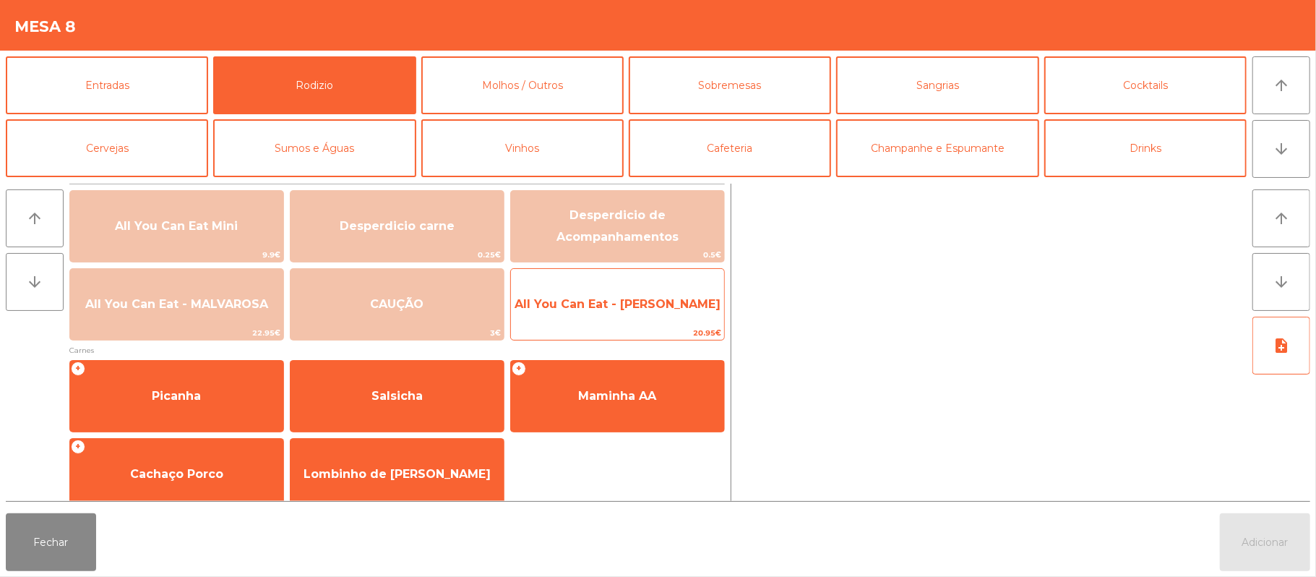
click at [572, 330] on span "20.95€" at bounding box center [617, 333] width 213 height 14
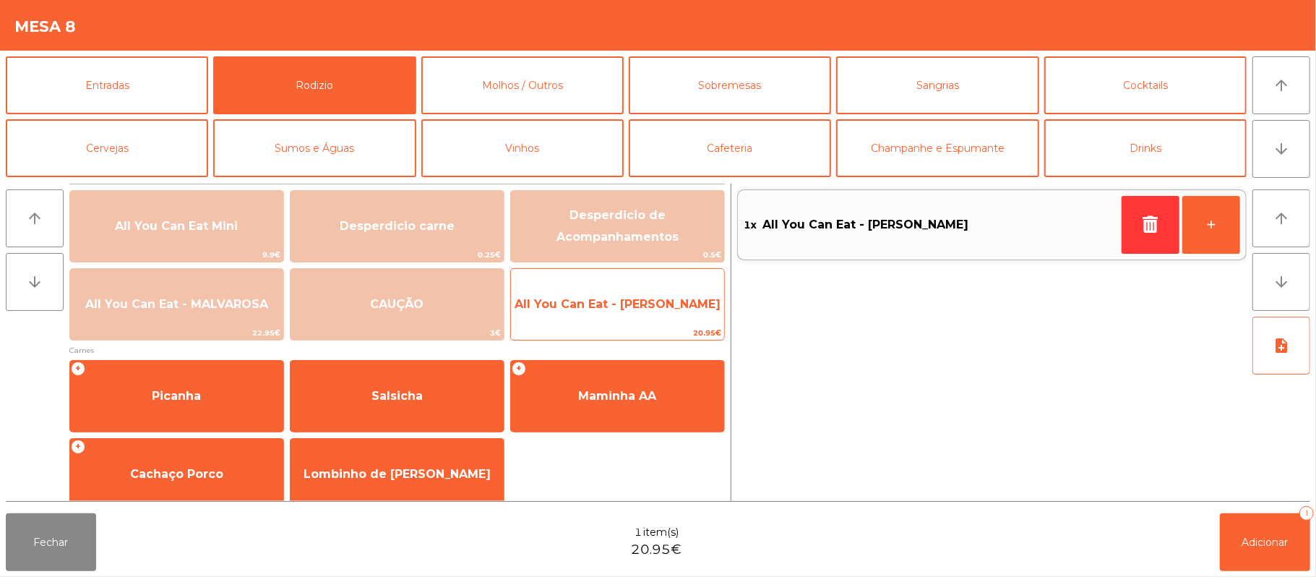
click at [587, 324] on span "All You Can Eat - [PERSON_NAME]" at bounding box center [617, 304] width 213 height 39
click at [593, 319] on span "All You Can Eat - [PERSON_NAME]" at bounding box center [617, 304] width 213 height 39
click at [591, 316] on span "All You Can Eat - [PERSON_NAME]" at bounding box center [617, 304] width 213 height 39
click at [591, 319] on span "All You Can Eat - [PERSON_NAME]" at bounding box center [617, 304] width 213 height 39
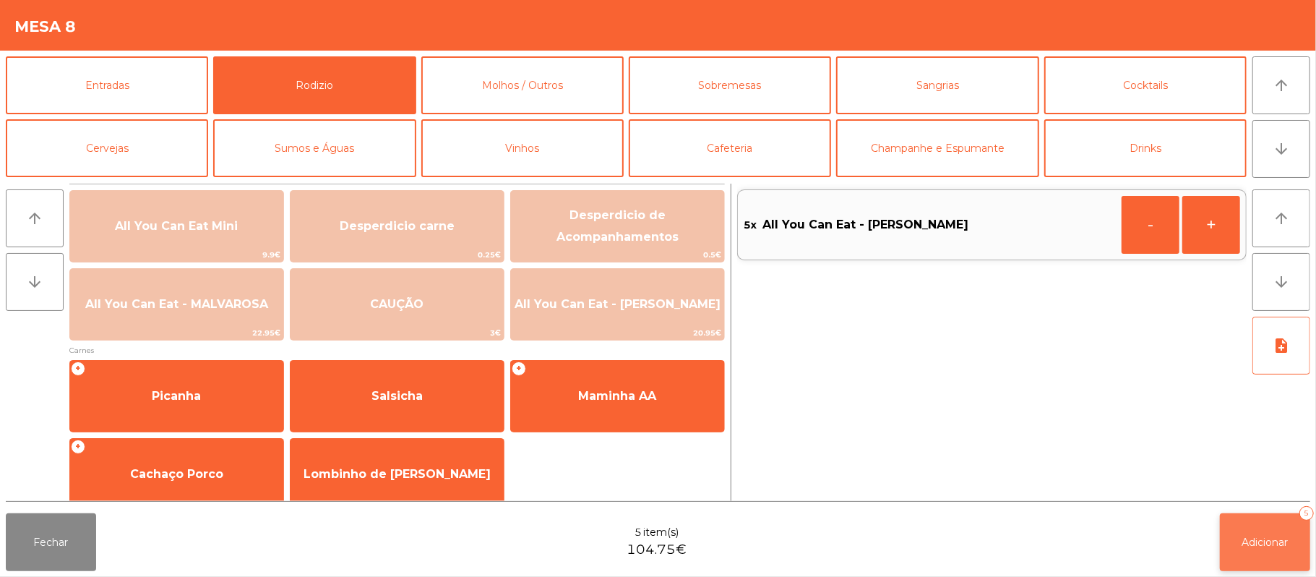
click at [1237, 535] on button "Adicionar 5" at bounding box center [1265, 542] width 90 height 58
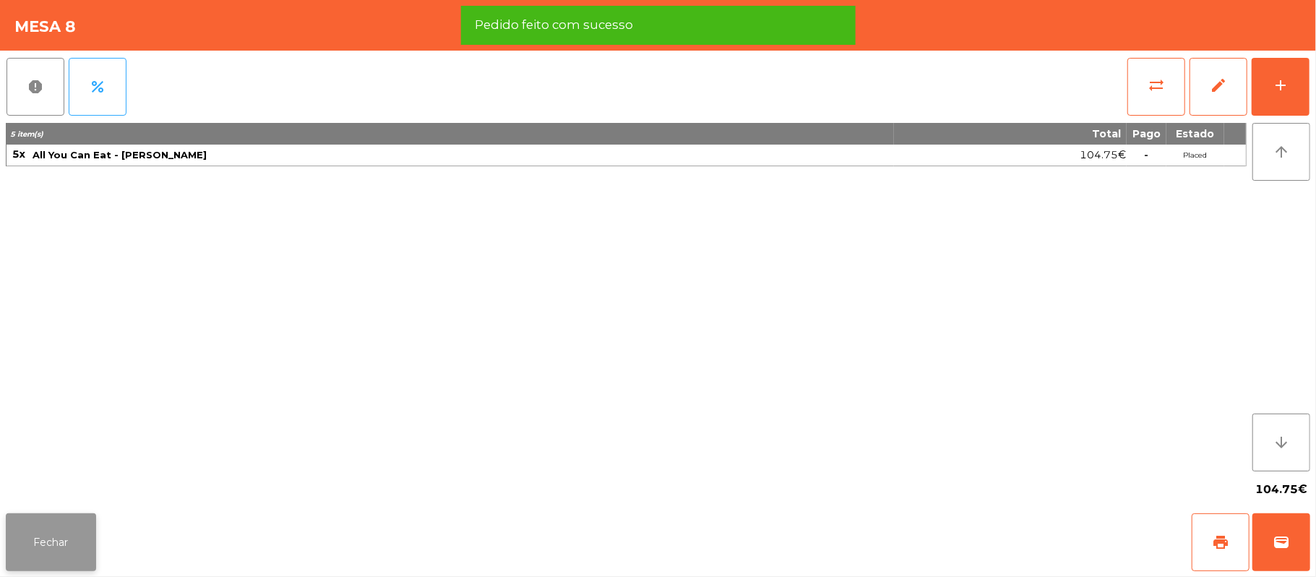
click at [46, 545] on button "Fechar" at bounding box center [51, 542] width 90 height 58
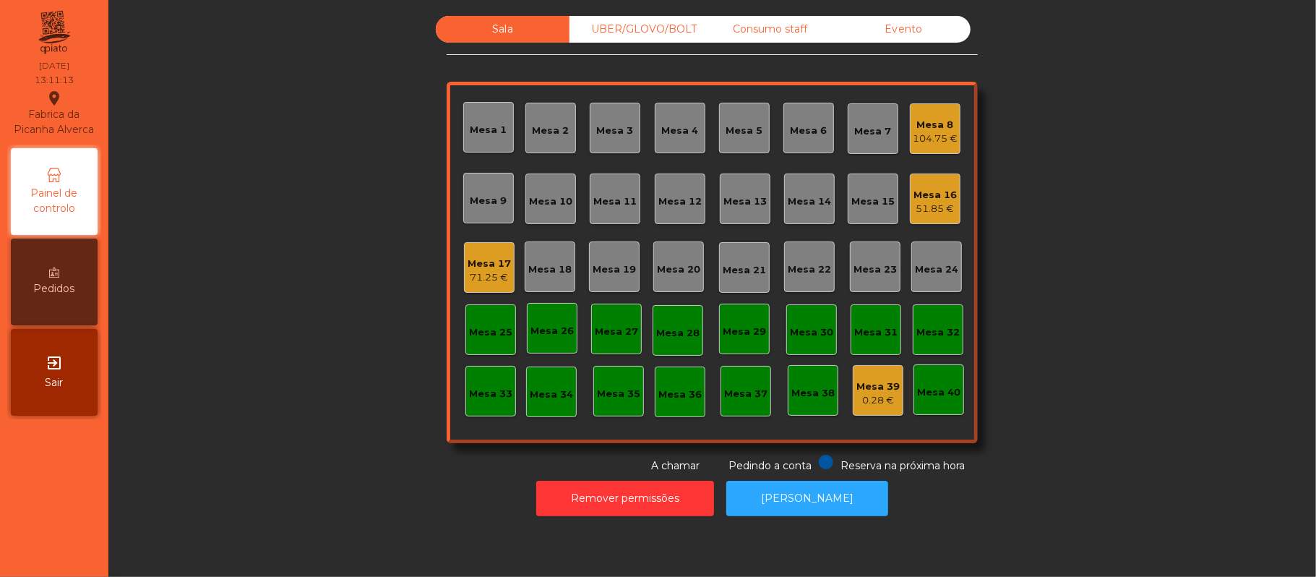
click at [668, 200] on div "Mesa 12" at bounding box center [679, 201] width 43 height 14
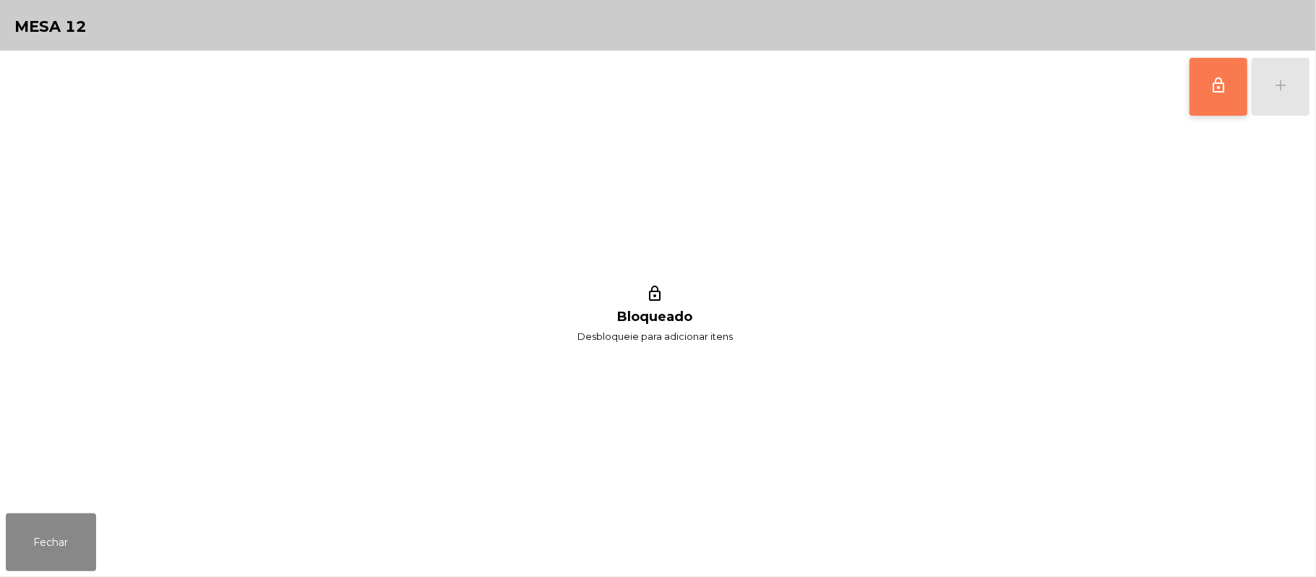
click at [1195, 97] on button "lock_outline" at bounding box center [1219, 87] width 58 height 58
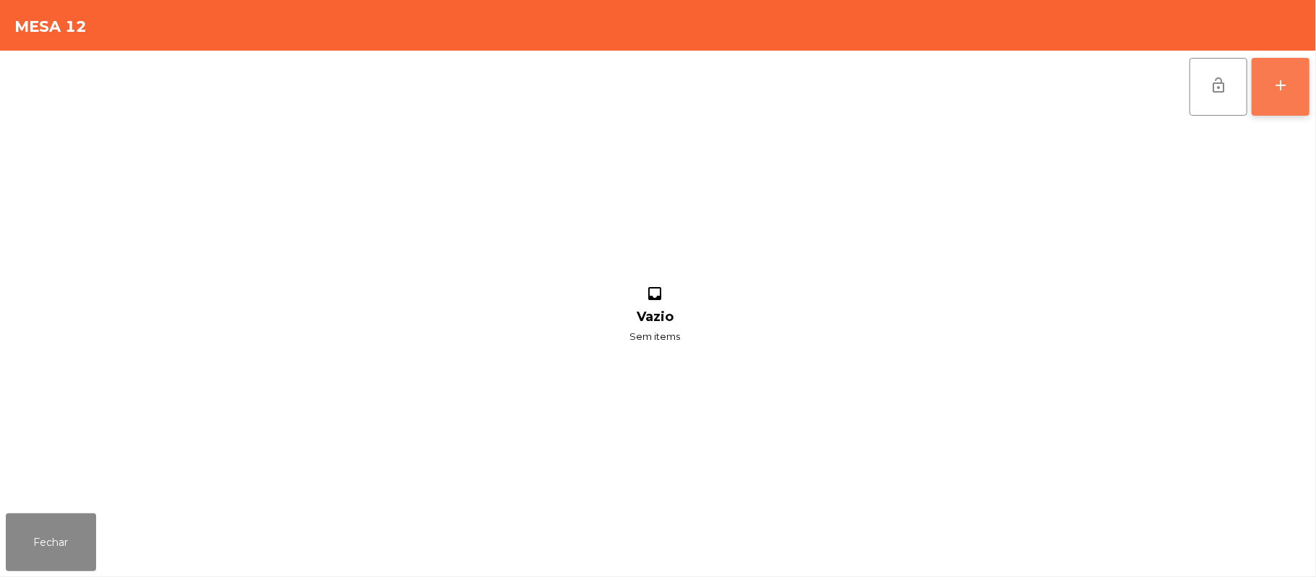
click at [1276, 69] on button "add" at bounding box center [1281, 87] width 58 height 58
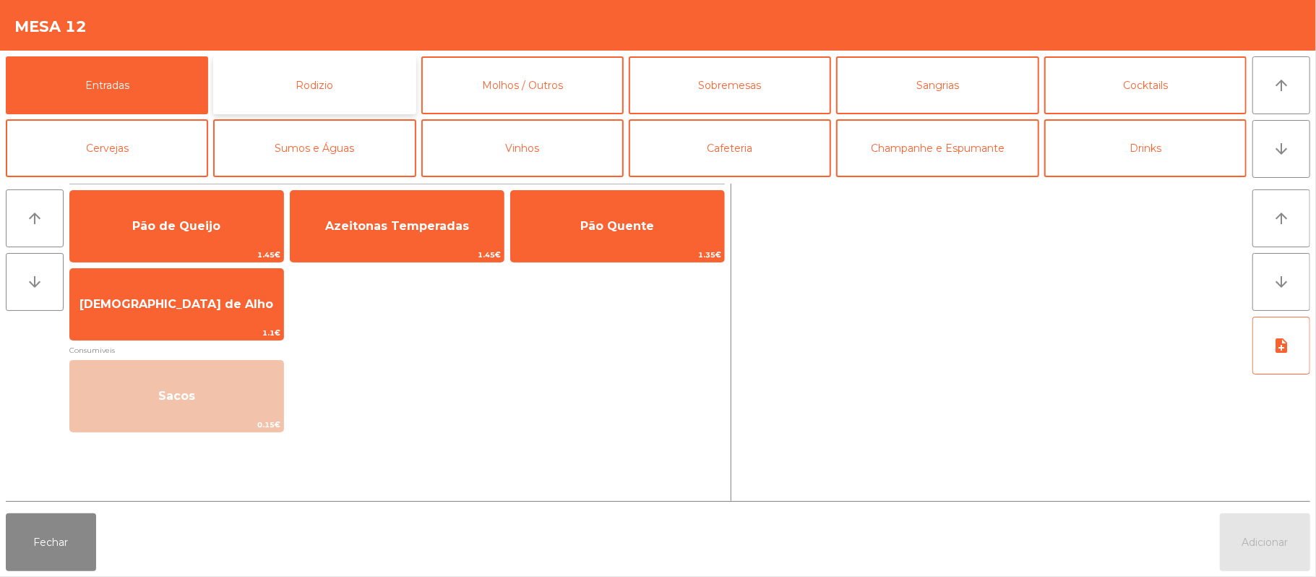
click at [328, 76] on button "Rodizio" at bounding box center [314, 85] width 202 height 58
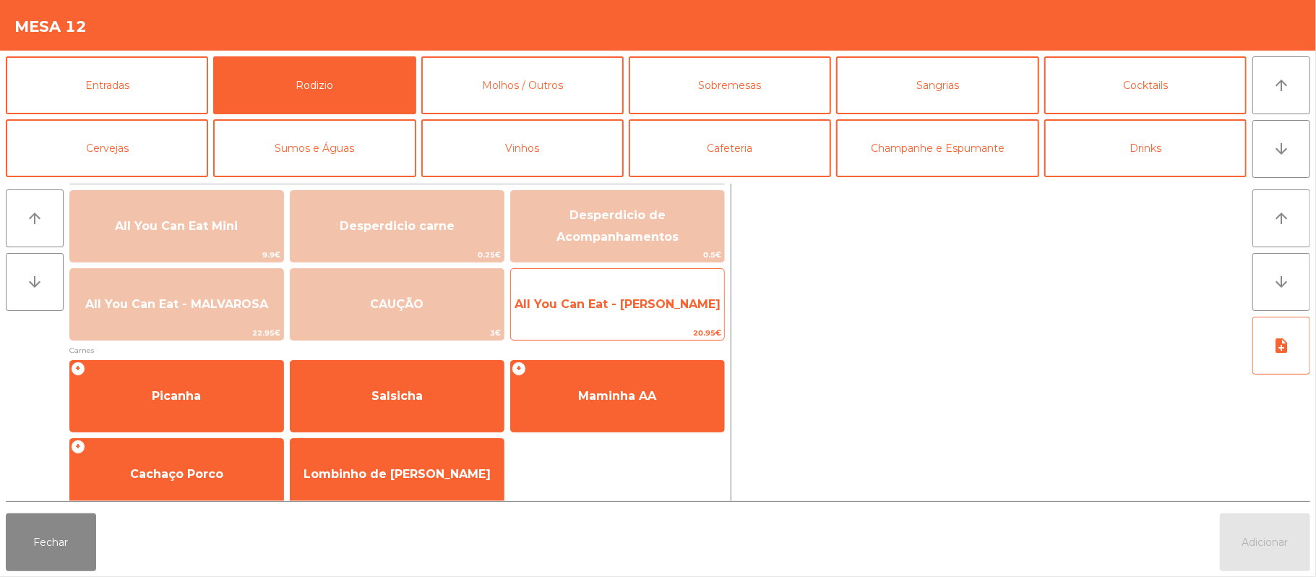
click at [596, 304] on span "All You Can Eat - [PERSON_NAME]" at bounding box center [618, 304] width 206 height 14
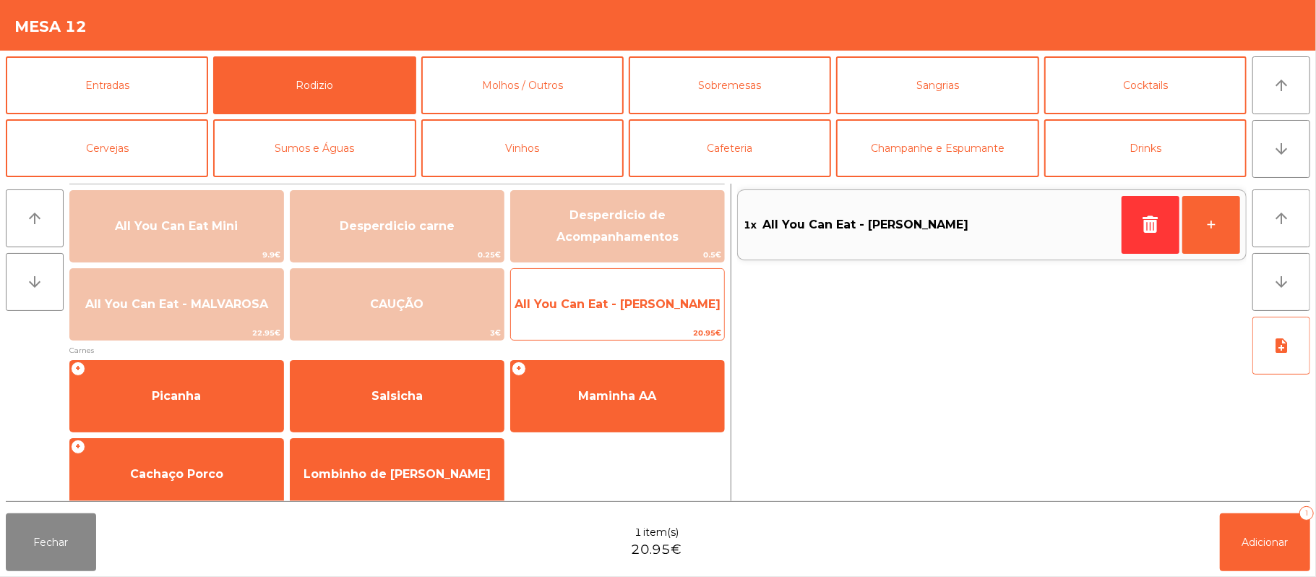
click at [605, 298] on span "All You Can Eat - [PERSON_NAME]" at bounding box center [618, 304] width 206 height 14
click at [599, 309] on span "All You Can Eat - [PERSON_NAME]" at bounding box center [618, 304] width 206 height 14
click at [603, 299] on span "All You Can Eat - [PERSON_NAME]" at bounding box center [618, 304] width 206 height 14
click at [599, 308] on span "All You Can Eat - [PERSON_NAME]" at bounding box center [618, 304] width 206 height 14
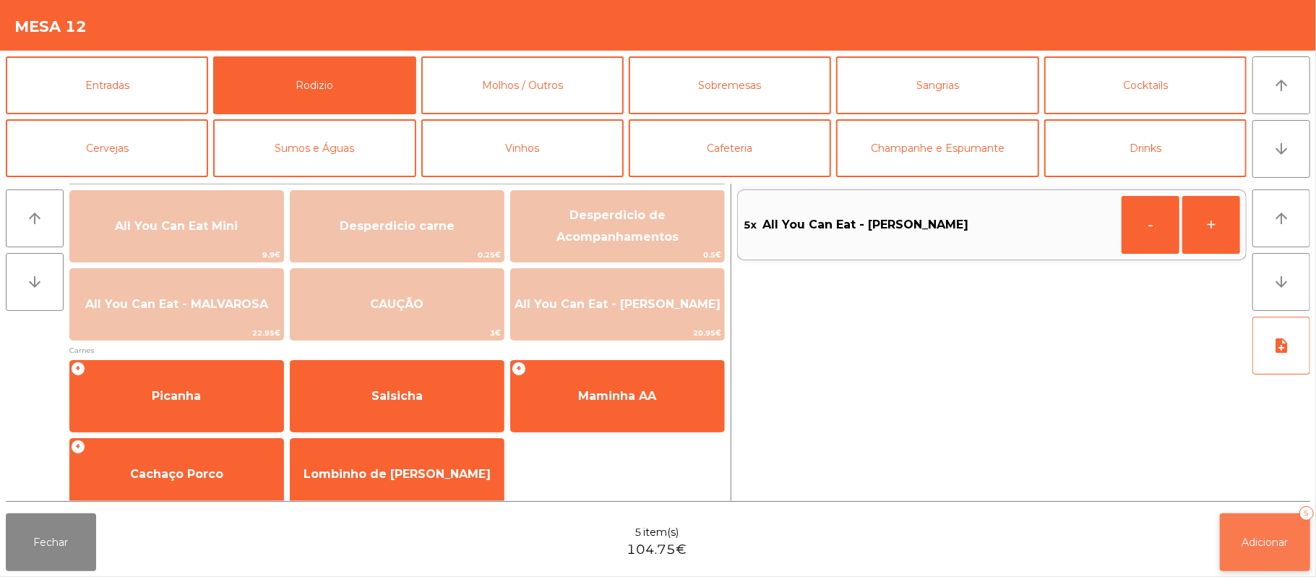
click at [1250, 545] on span "Adicionar" at bounding box center [1265, 542] width 46 height 13
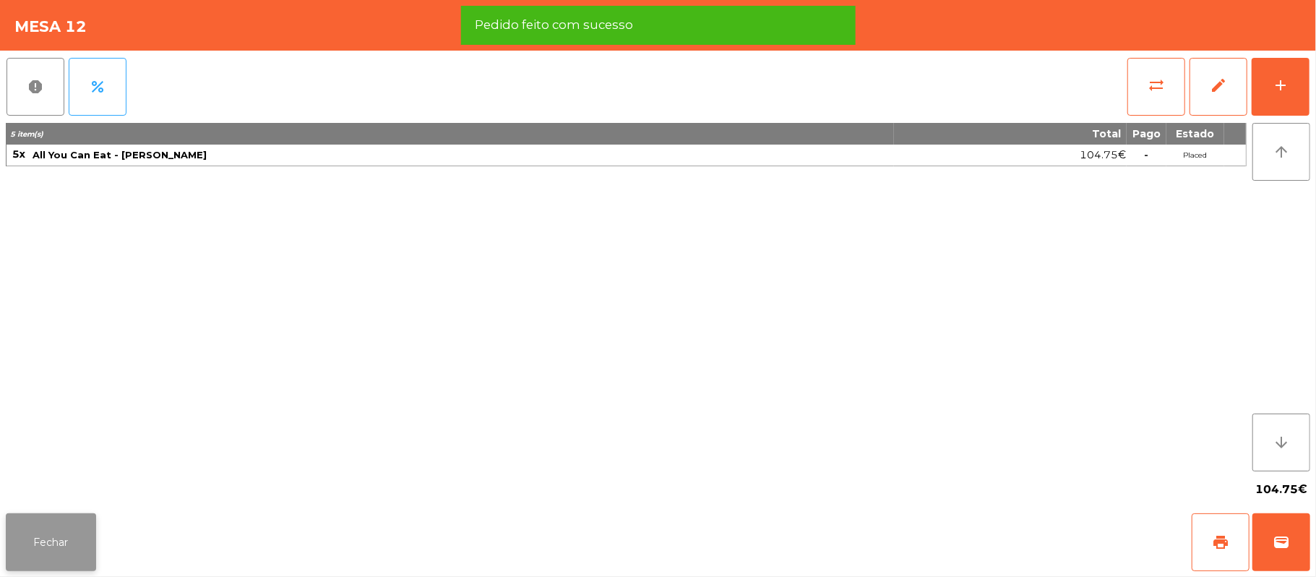
click at [51, 542] on button "Fechar" at bounding box center [51, 542] width 90 height 58
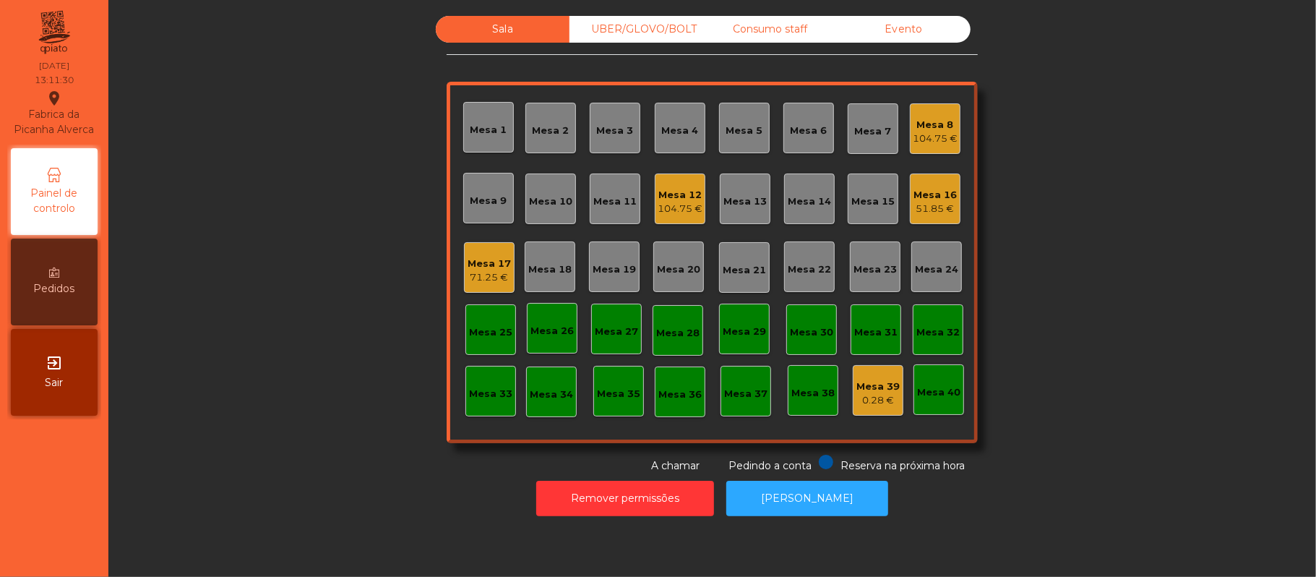
click at [755, 35] on div "Consumo staff" at bounding box center [770, 29] width 134 height 27
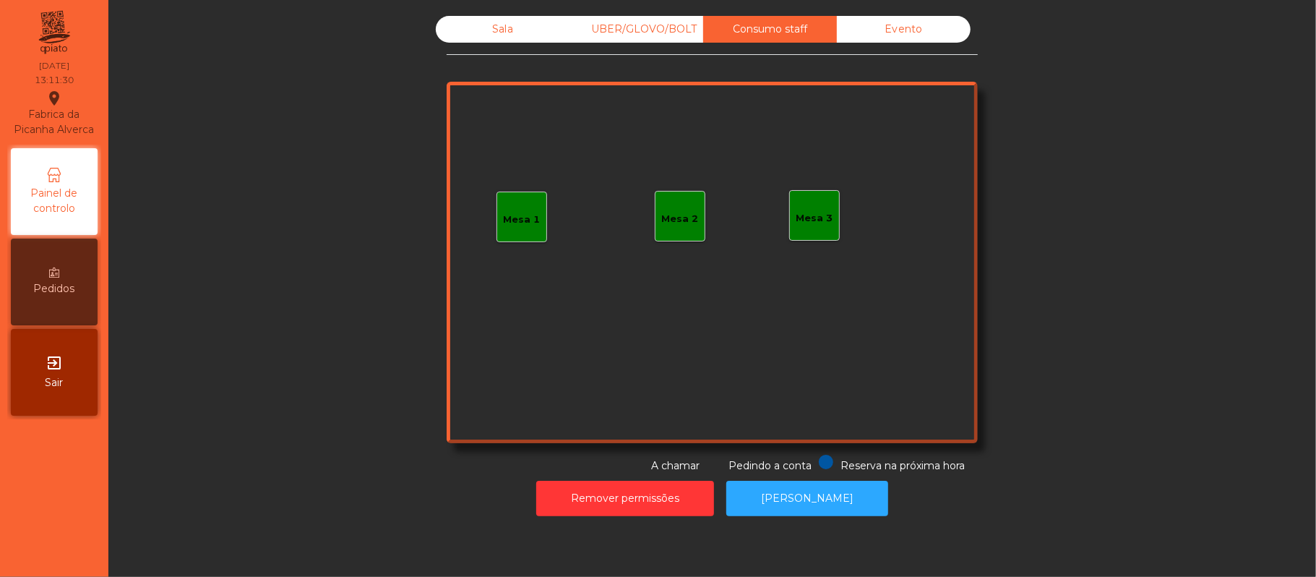
click at [596, 24] on div "UBER/GLOVO/BOLT" at bounding box center [637, 29] width 134 height 27
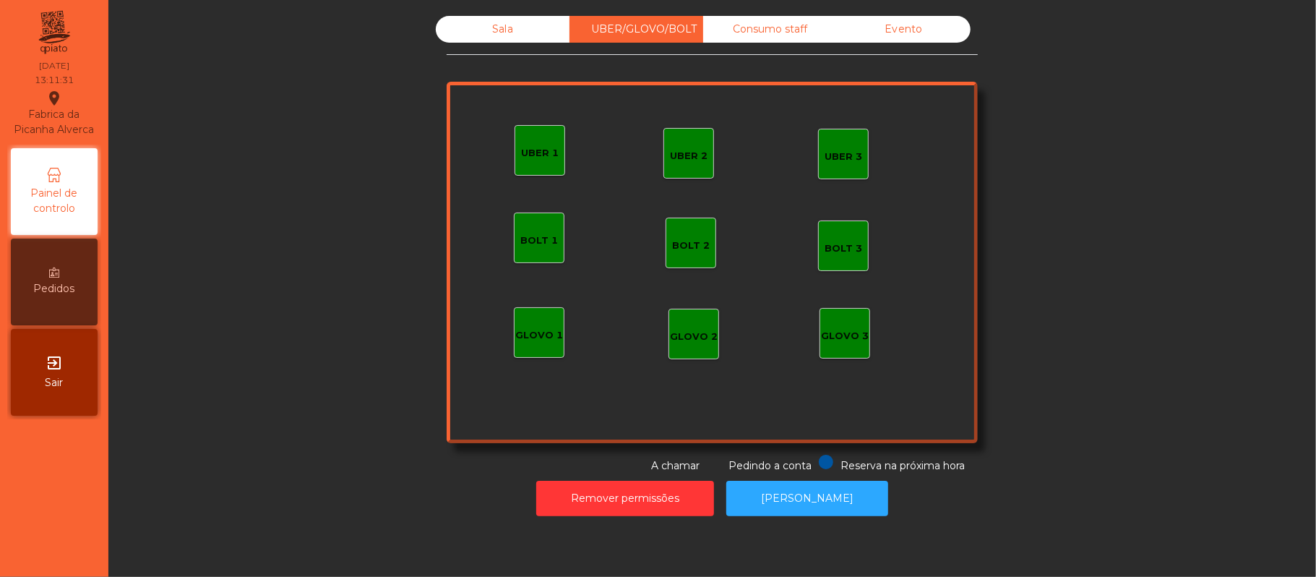
click at [529, 154] on div "UBER 1" at bounding box center [540, 153] width 38 height 14
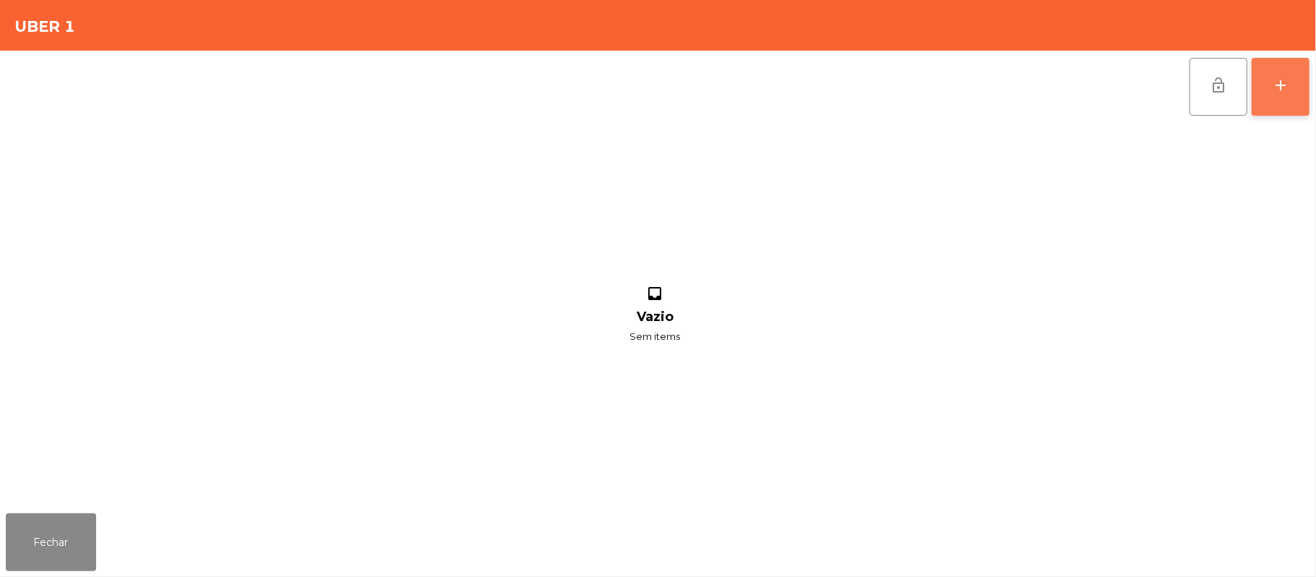
click at [1270, 94] on button "add" at bounding box center [1281, 87] width 58 height 58
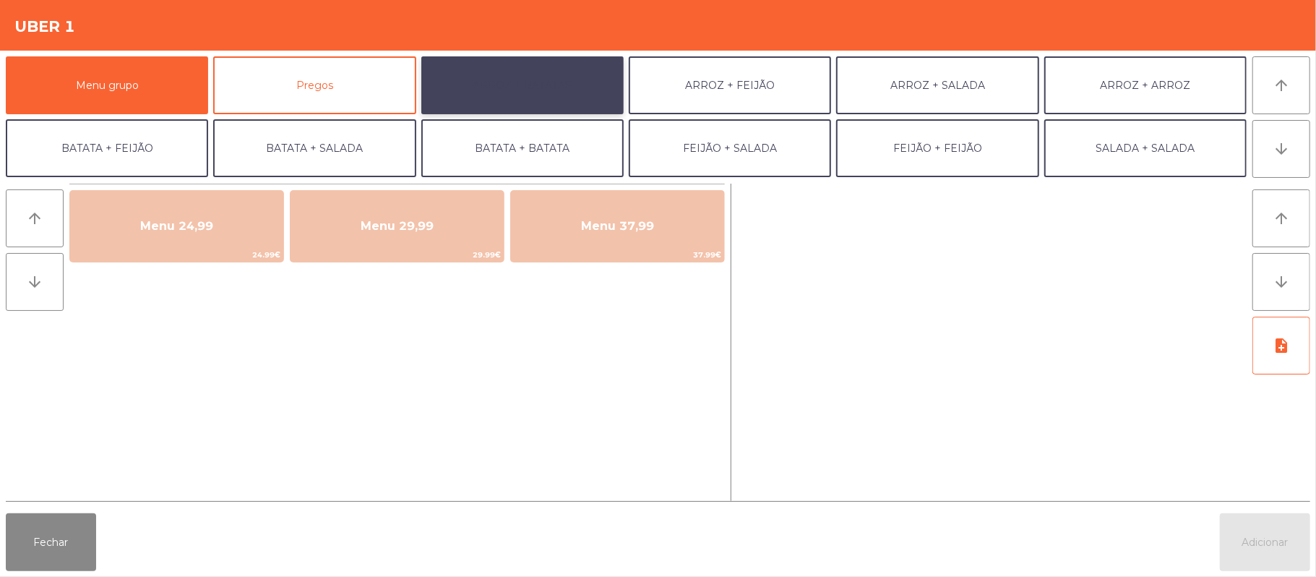
click at [564, 96] on button "ARROZ + BATATAS" at bounding box center [522, 85] width 202 height 58
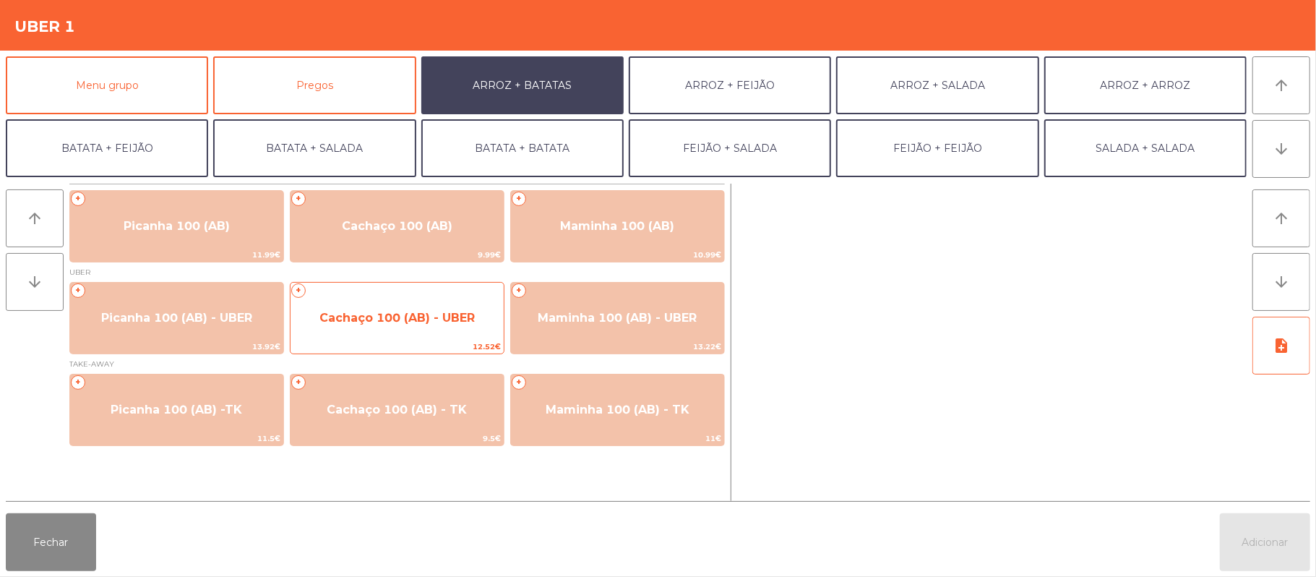
click at [398, 325] on span "Cachaço 100 (AB) - UBER" at bounding box center [397, 317] width 213 height 39
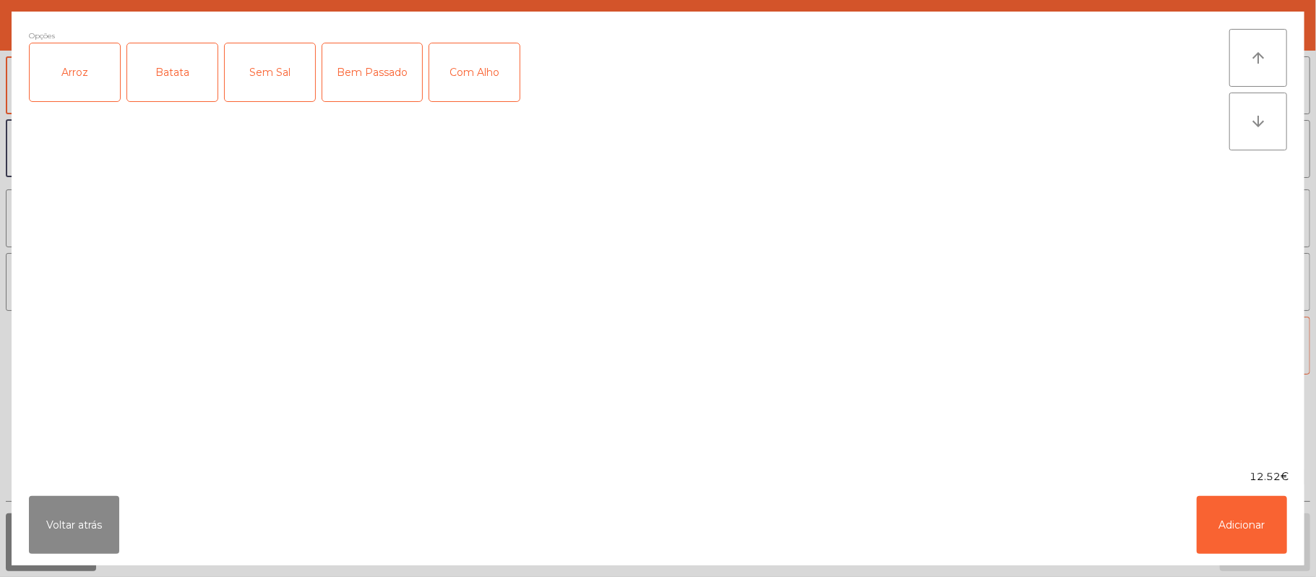
click at [80, 101] on div "Arroz" at bounding box center [75, 72] width 90 height 58
click at [173, 71] on div "Batata" at bounding box center [172, 72] width 90 height 58
click at [367, 87] on div "Bem Passado" at bounding box center [372, 72] width 100 height 58
click at [466, 85] on div "Com Alho" at bounding box center [474, 72] width 90 height 58
click at [1215, 510] on button "Adicionar" at bounding box center [1242, 525] width 90 height 58
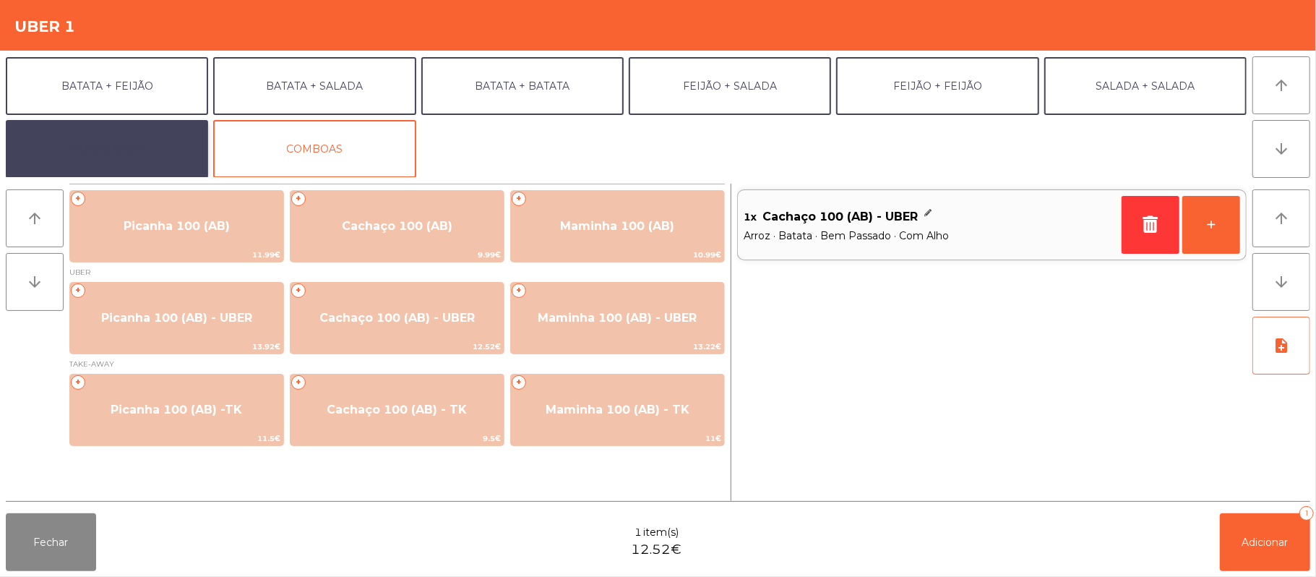
click at [148, 133] on button "EXTRAS UBER" at bounding box center [107, 149] width 202 height 58
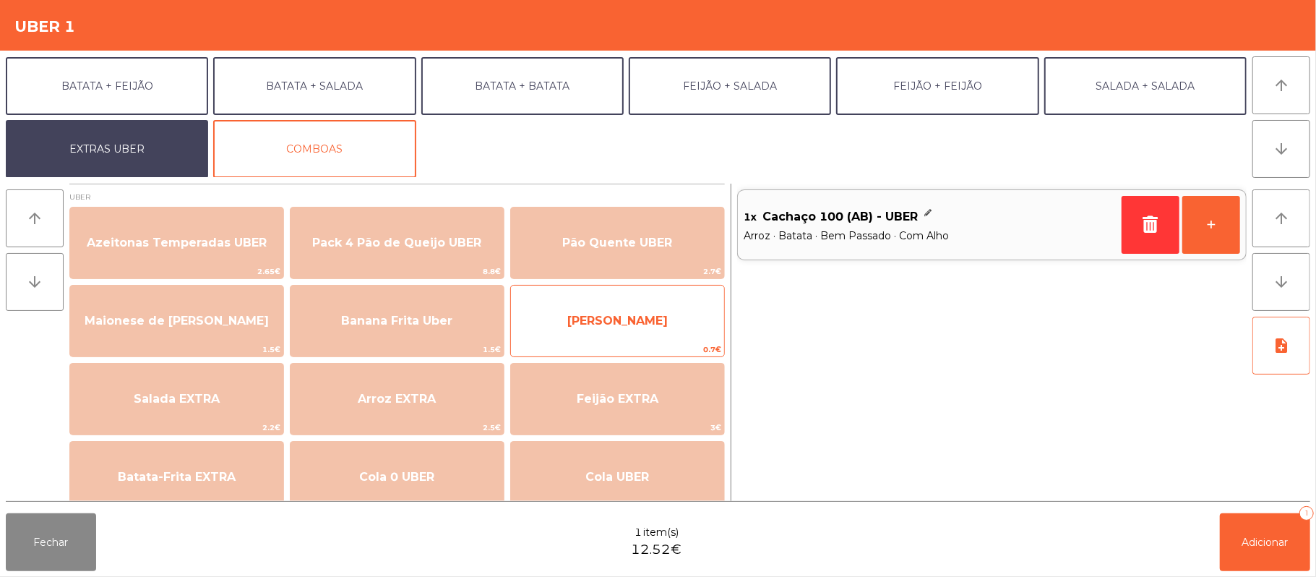
click at [649, 333] on span "[PERSON_NAME]" at bounding box center [617, 320] width 213 height 39
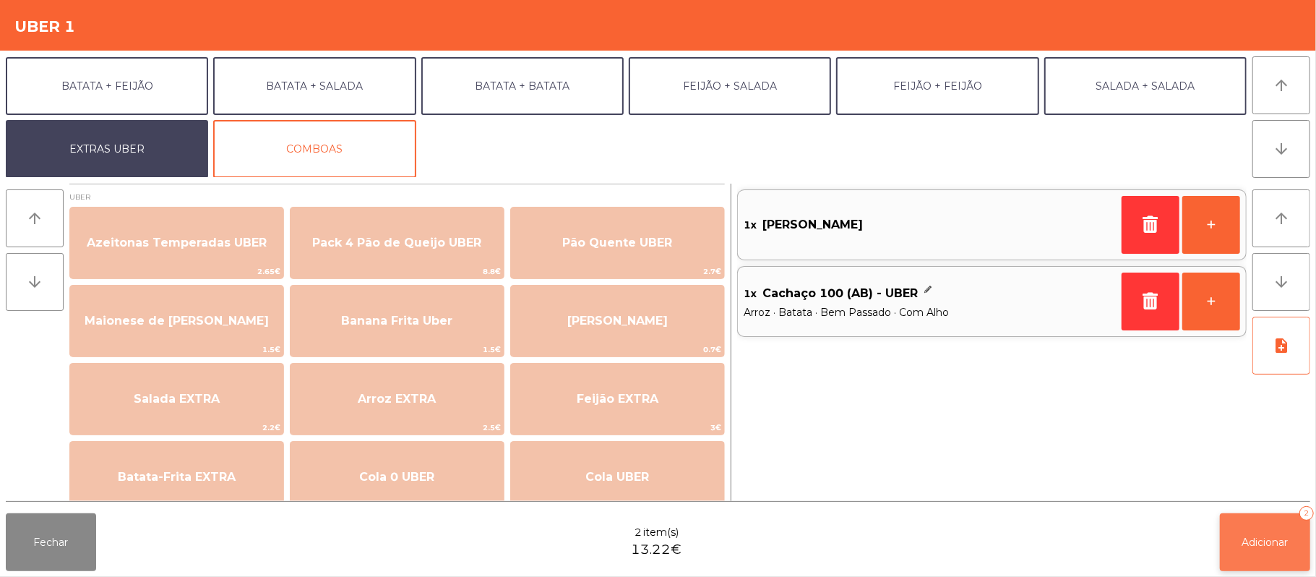
click at [1276, 544] on span "Adicionar" at bounding box center [1265, 542] width 46 height 13
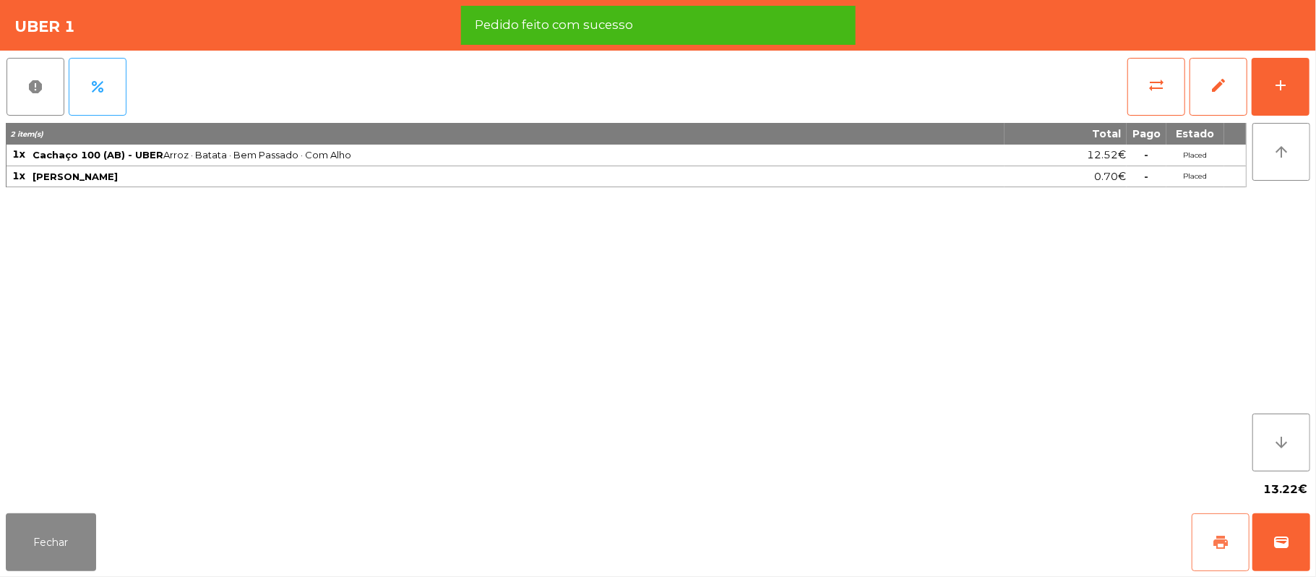
click at [1218, 541] on span "print" at bounding box center [1220, 541] width 17 height 17
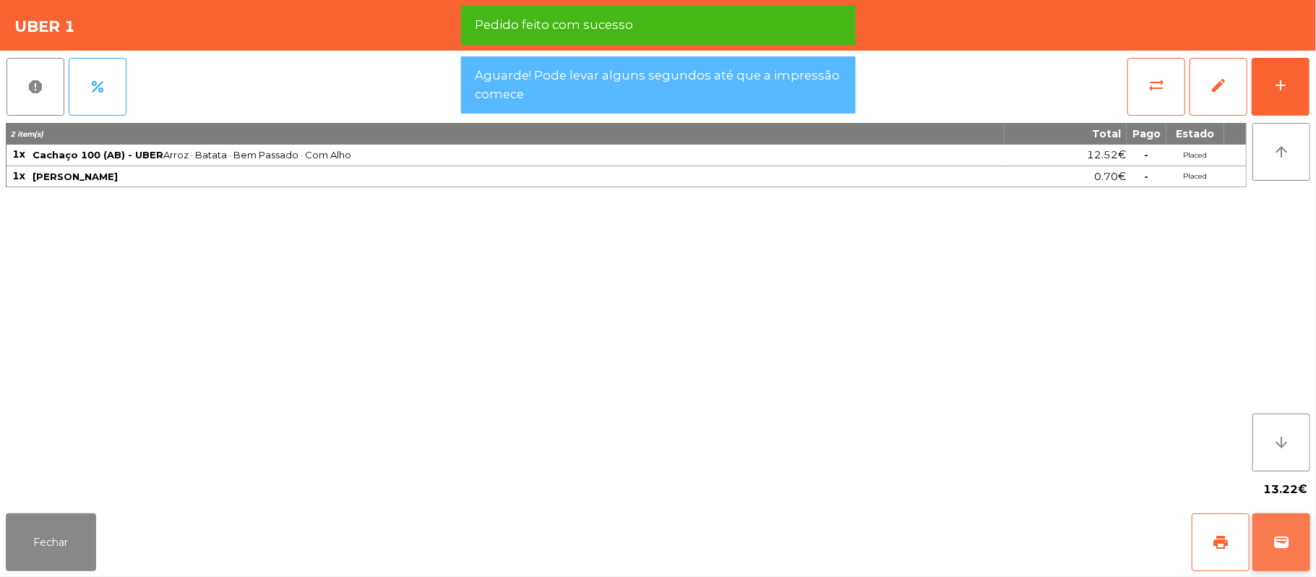
click at [1281, 536] on span "wallet" at bounding box center [1281, 541] width 17 height 17
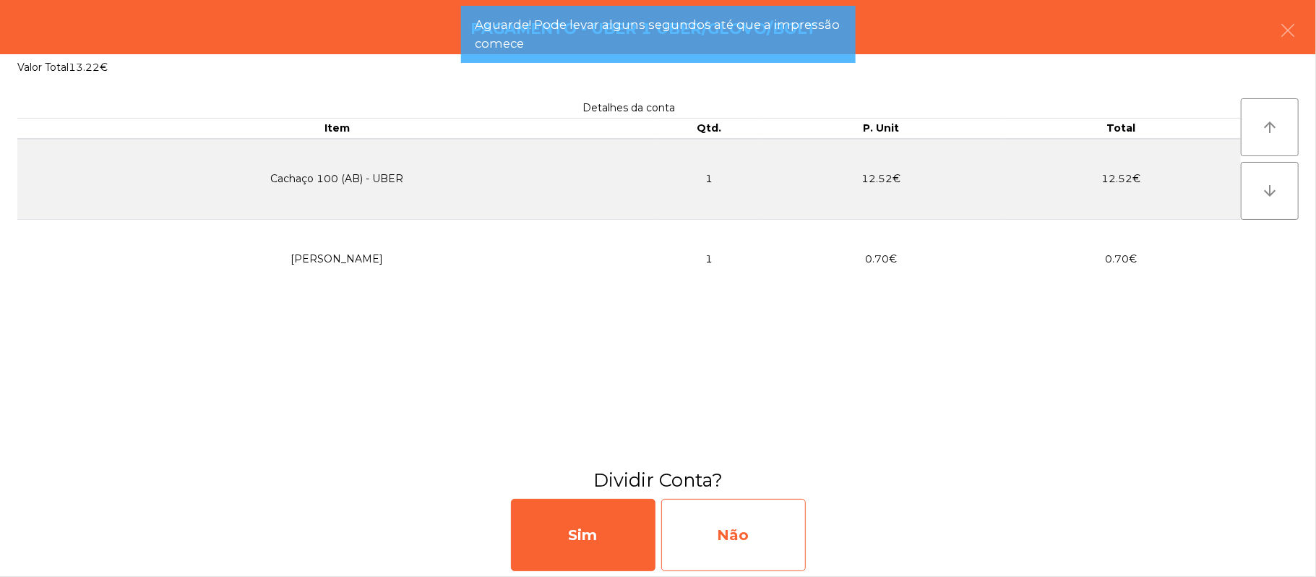
click at [764, 519] on div "Não" at bounding box center [733, 535] width 145 height 72
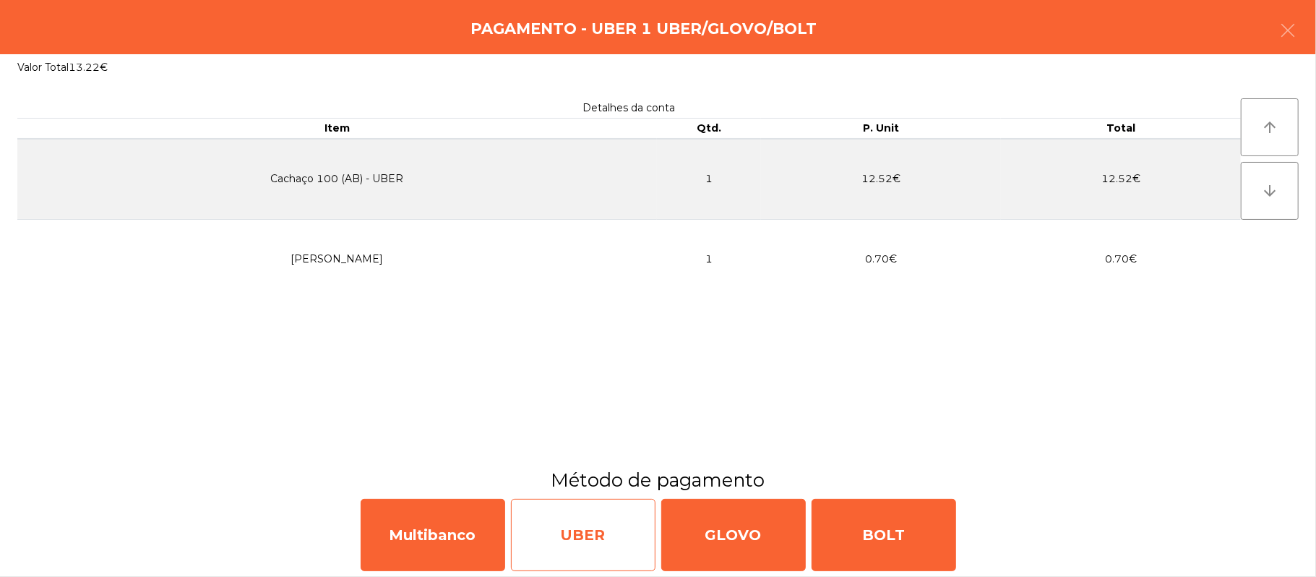
click at [573, 516] on div "UBER" at bounding box center [583, 535] width 145 height 72
select select "**"
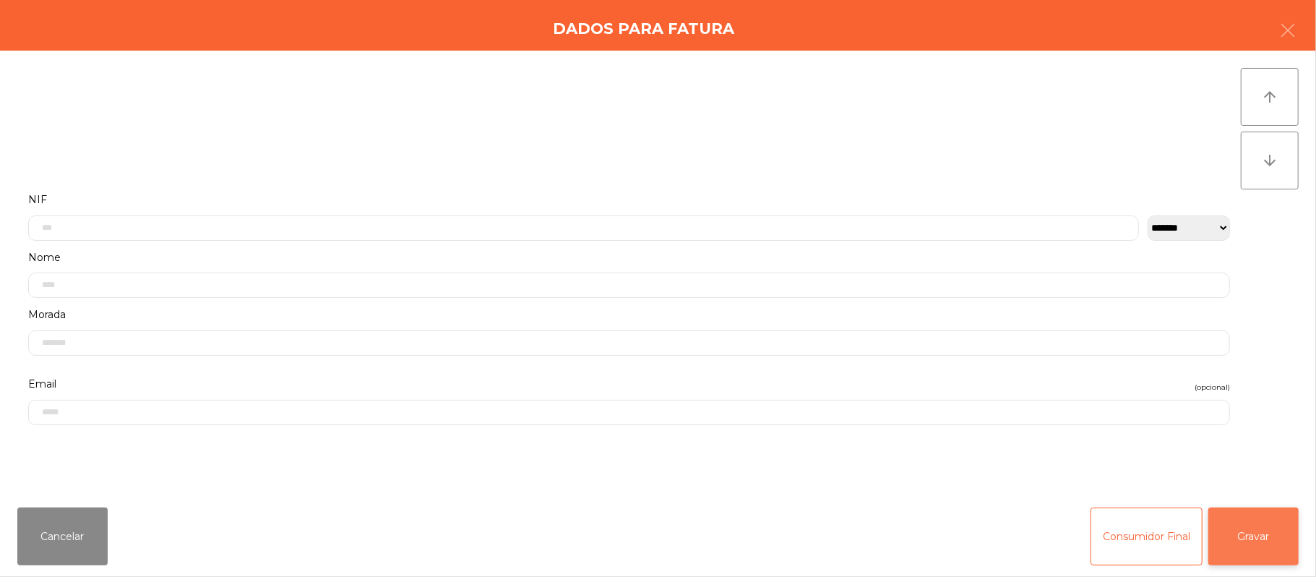
click at [1270, 546] on button "Gravar" at bounding box center [1253, 536] width 90 height 58
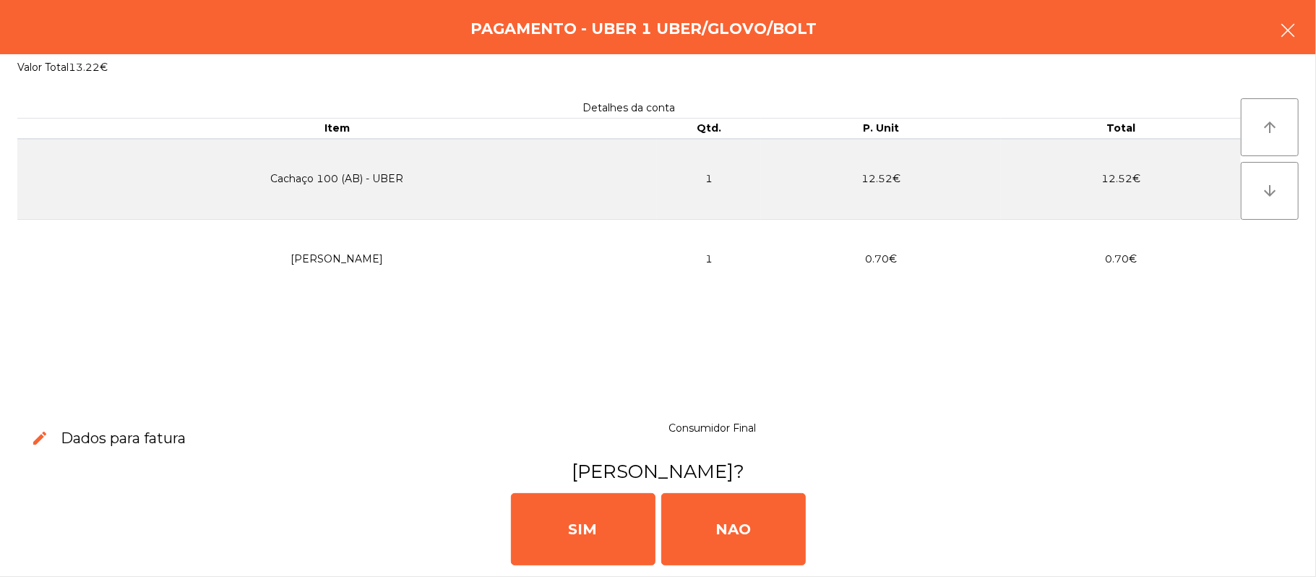
click at [1305, 35] on button "button" at bounding box center [1288, 31] width 40 height 43
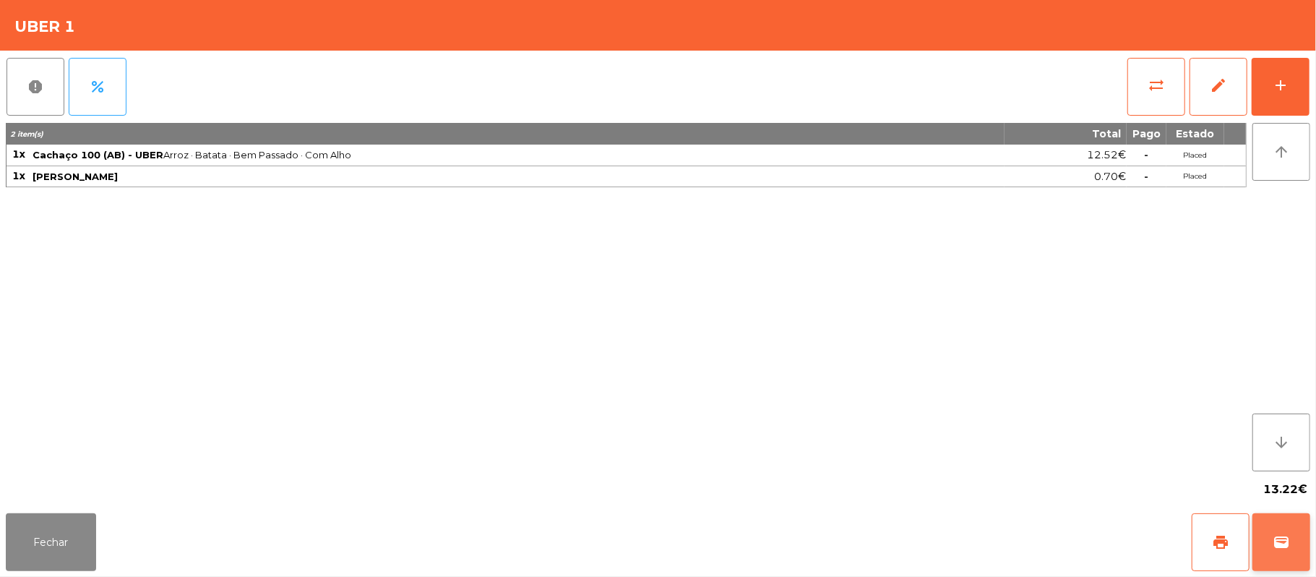
click at [1310, 536] on button "wallet" at bounding box center [1281, 542] width 58 height 58
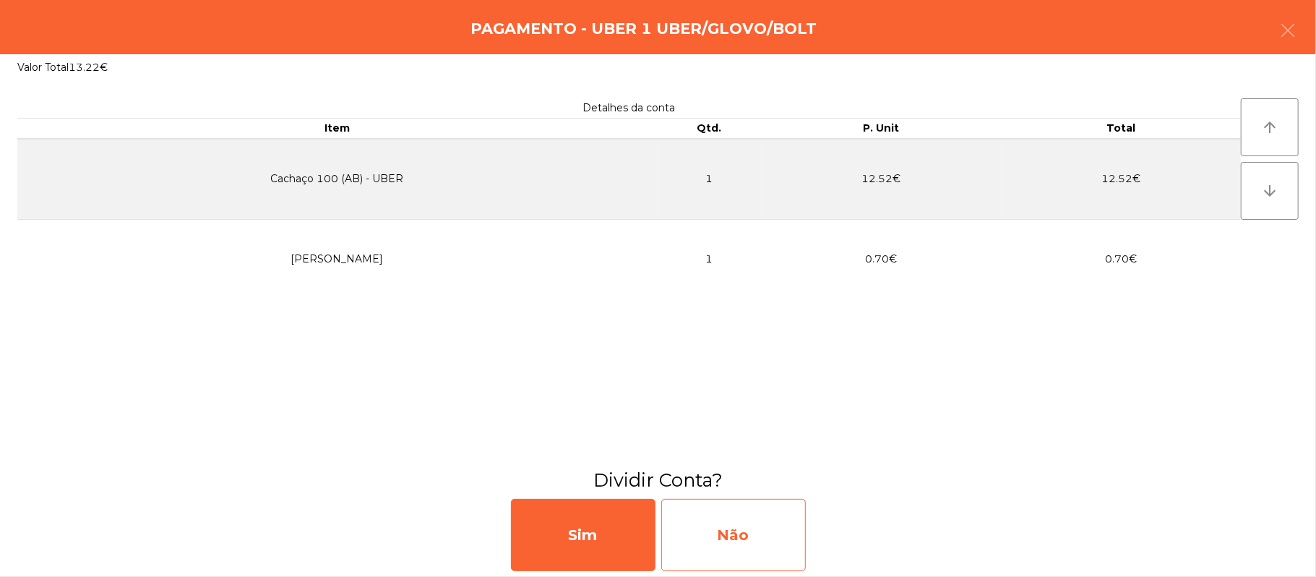
click at [785, 533] on div "Não" at bounding box center [733, 535] width 145 height 72
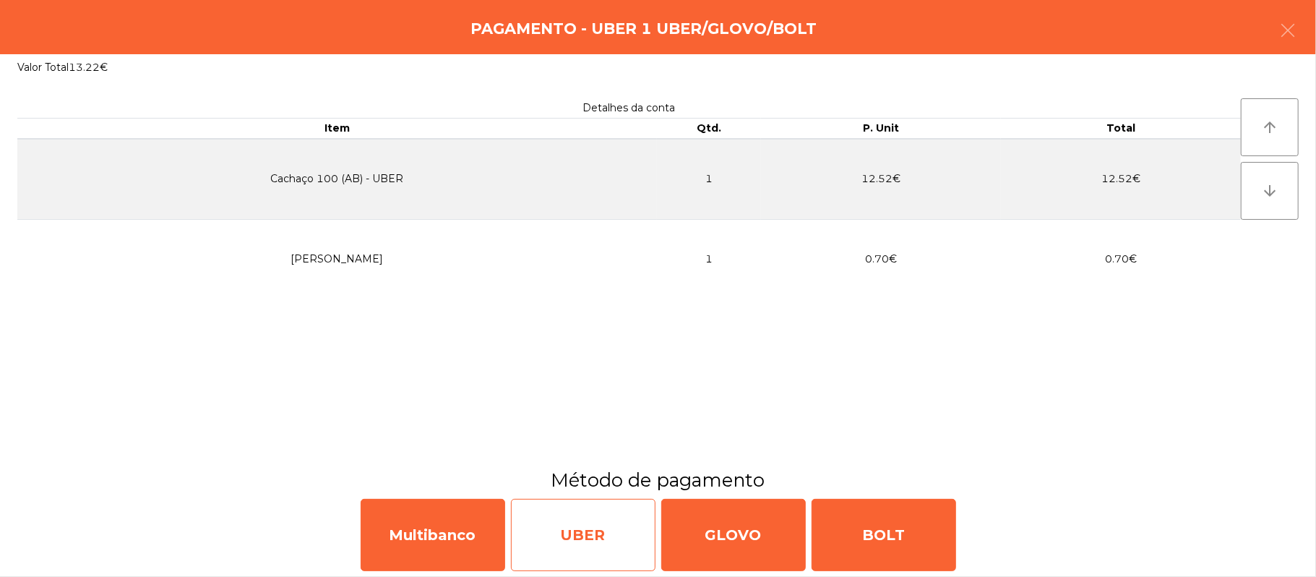
click at [584, 539] on div "UBER" at bounding box center [583, 535] width 145 height 72
select select "**"
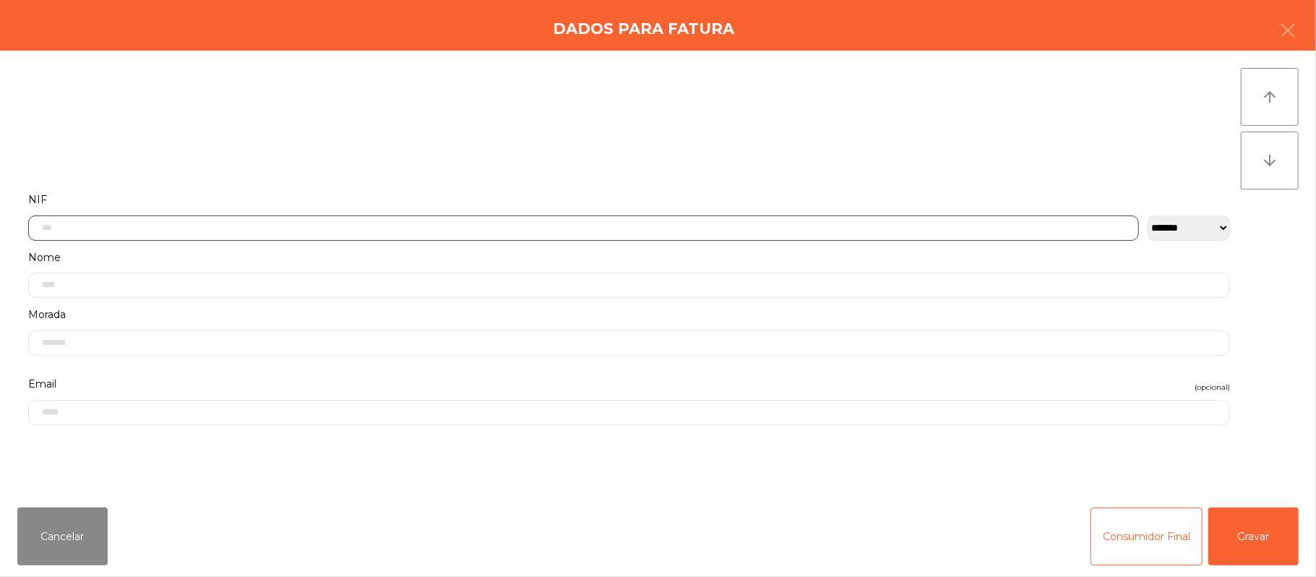
click at [574, 226] on input "text" at bounding box center [583, 227] width 1111 height 25
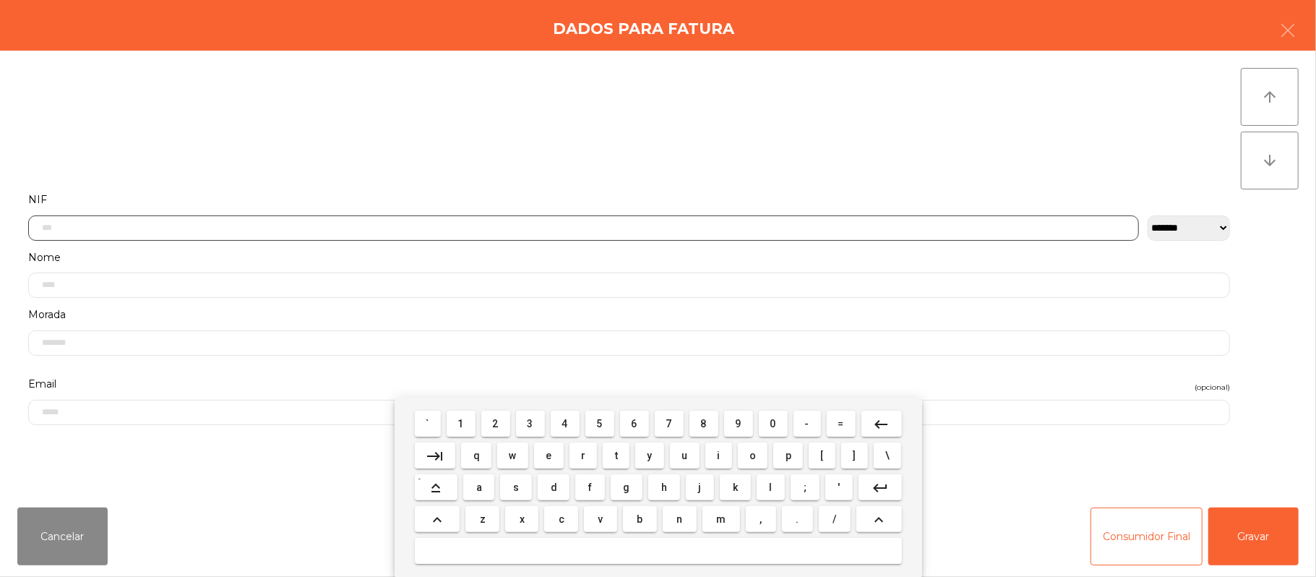
scroll to position [121, 0]
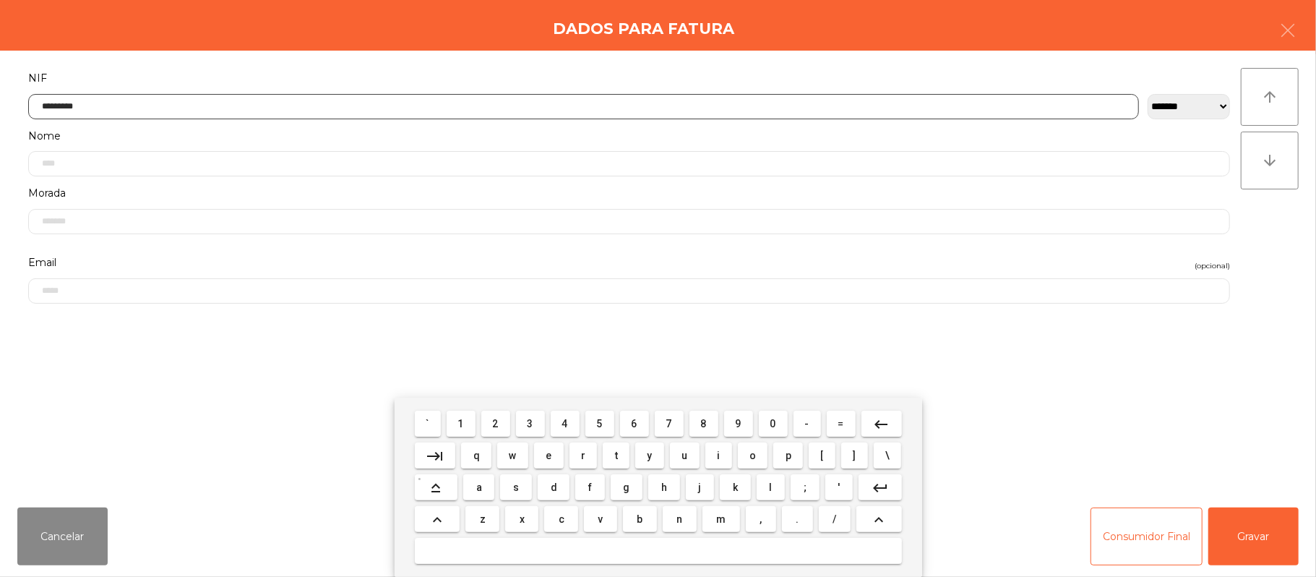
type input "*********"
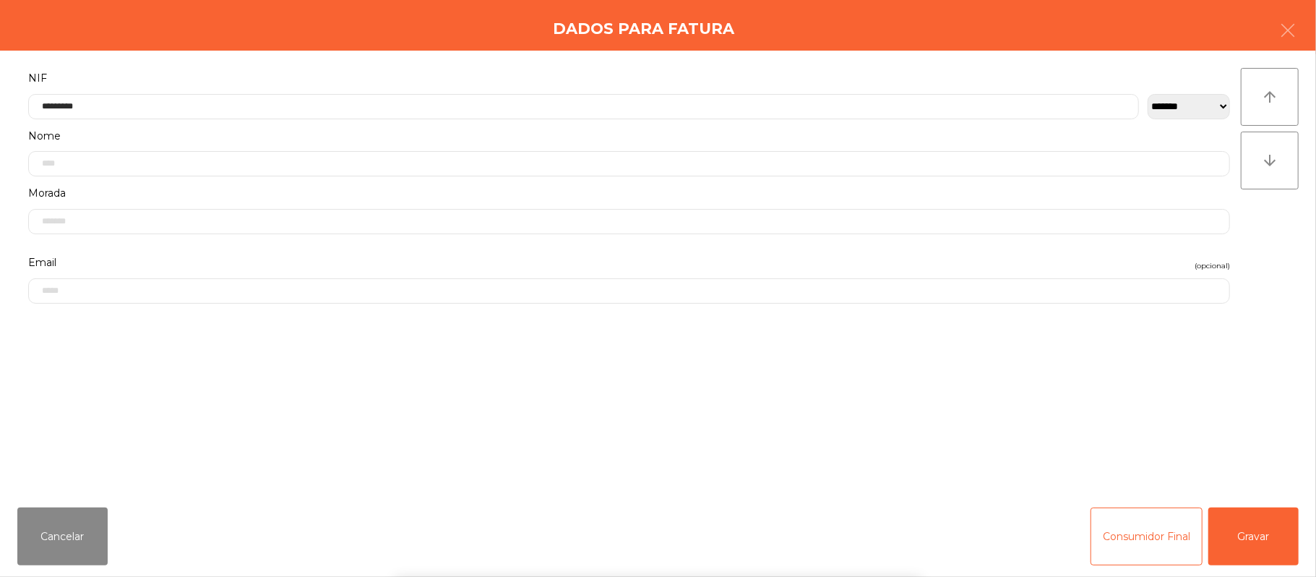
click at [1269, 513] on div "` 1 2 3 4 5 6 7 8 9 0 - = keyboard_backspace keyboard_tab q w e r t y u i o p […" at bounding box center [658, 487] width 1316 height 179
click at [1266, 538] on button "Gravar" at bounding box center [1253, 536] width 90 height 58
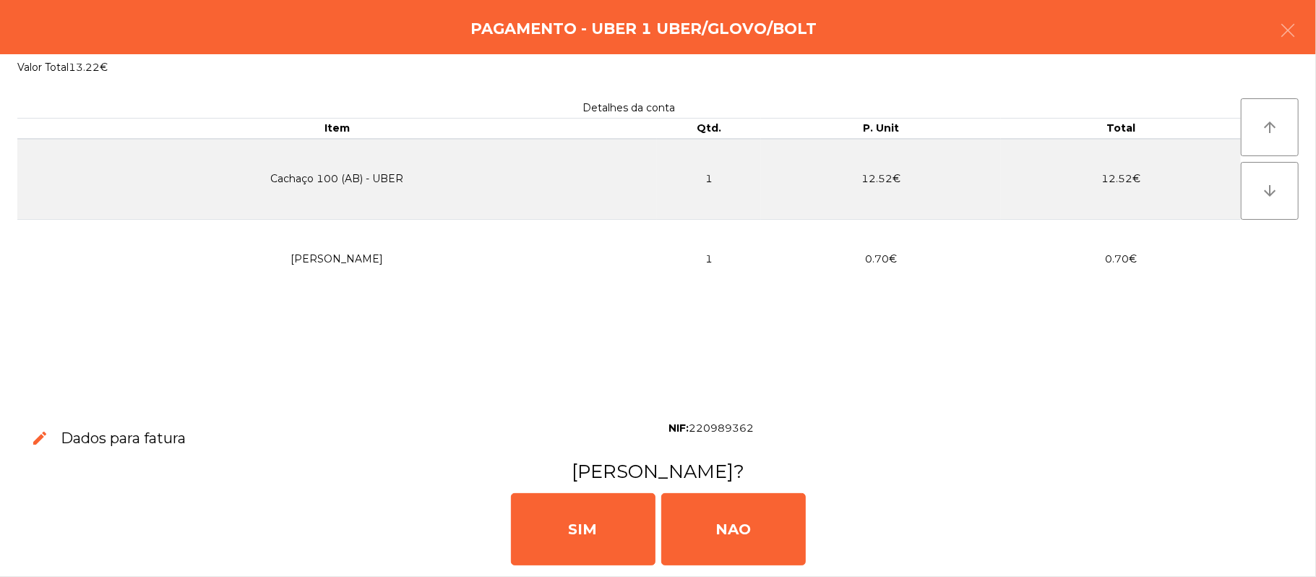
click at [1269, 535] on div "[PERSON_NAME]" at bounding box center [658, 527] width 1305 height 87
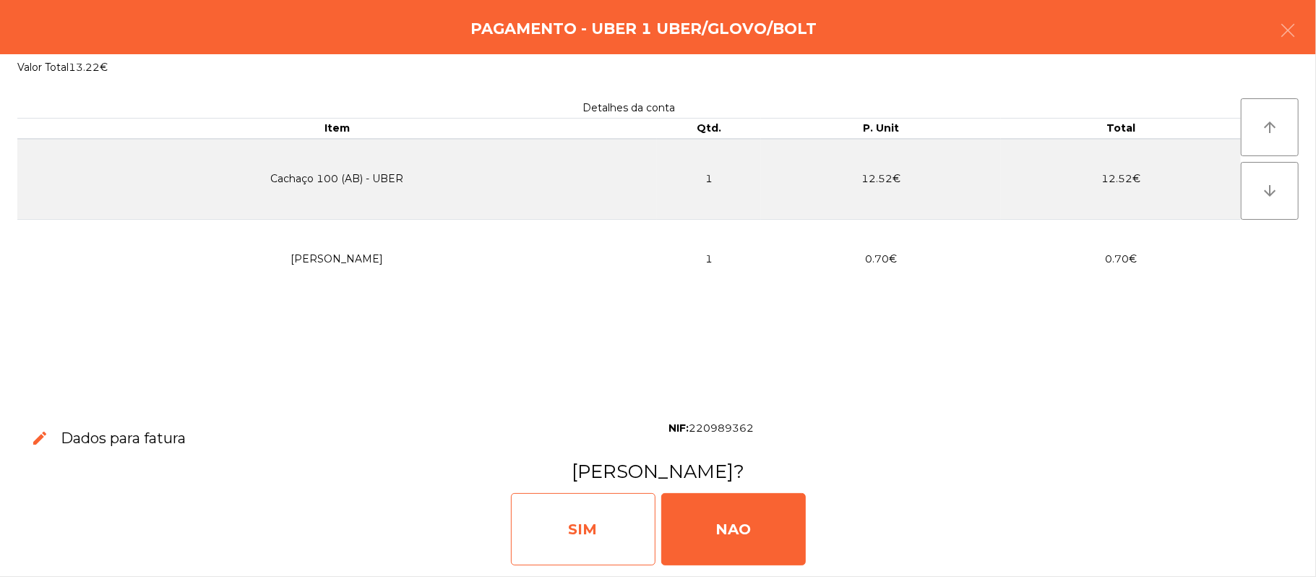
click at [602, 502] on div "SIM" at bounding box center [583, 529] width 145 height 72
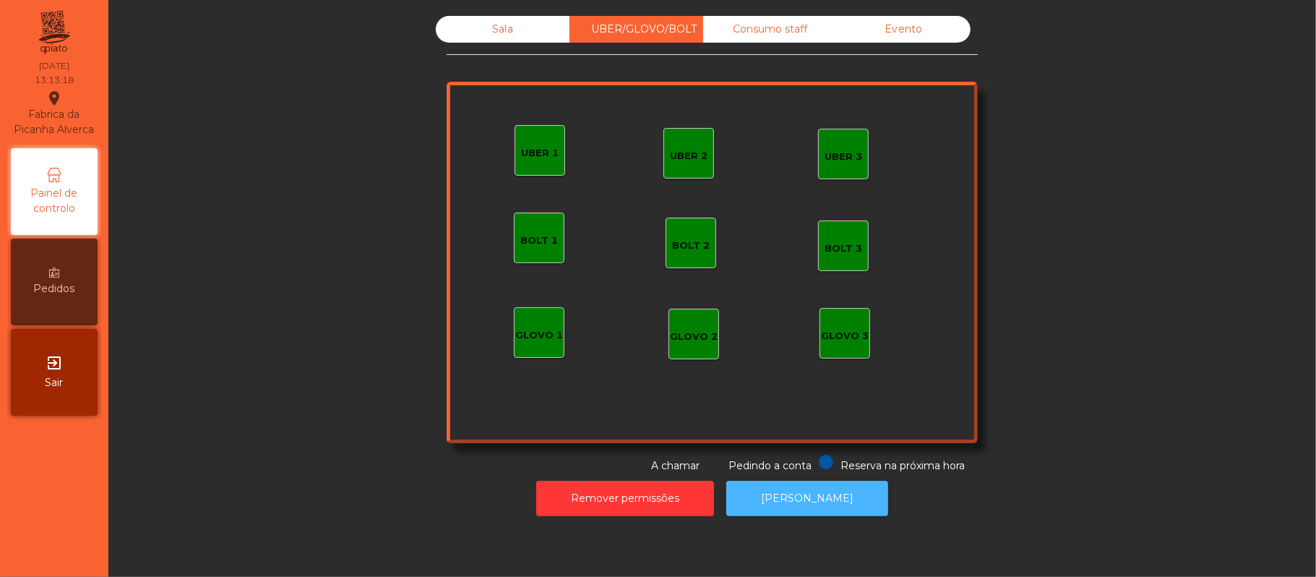
click at [819, 509] on button "[PERSON_NAME]" at bounding box center [807, 498] width 162 height 35
click at [495, 29] on div "Sala" at bounding box center [503, 29] width 134 height 27
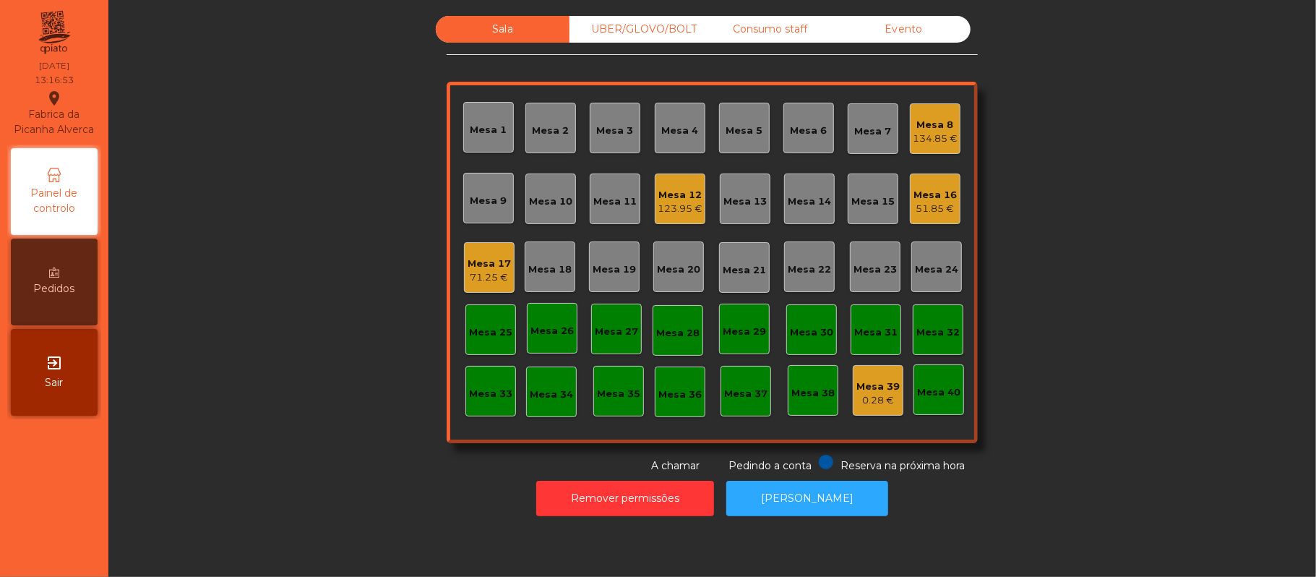
click at [921, 133] on div "134.85 €" at bounding box center [935, 139] width 45 height 14
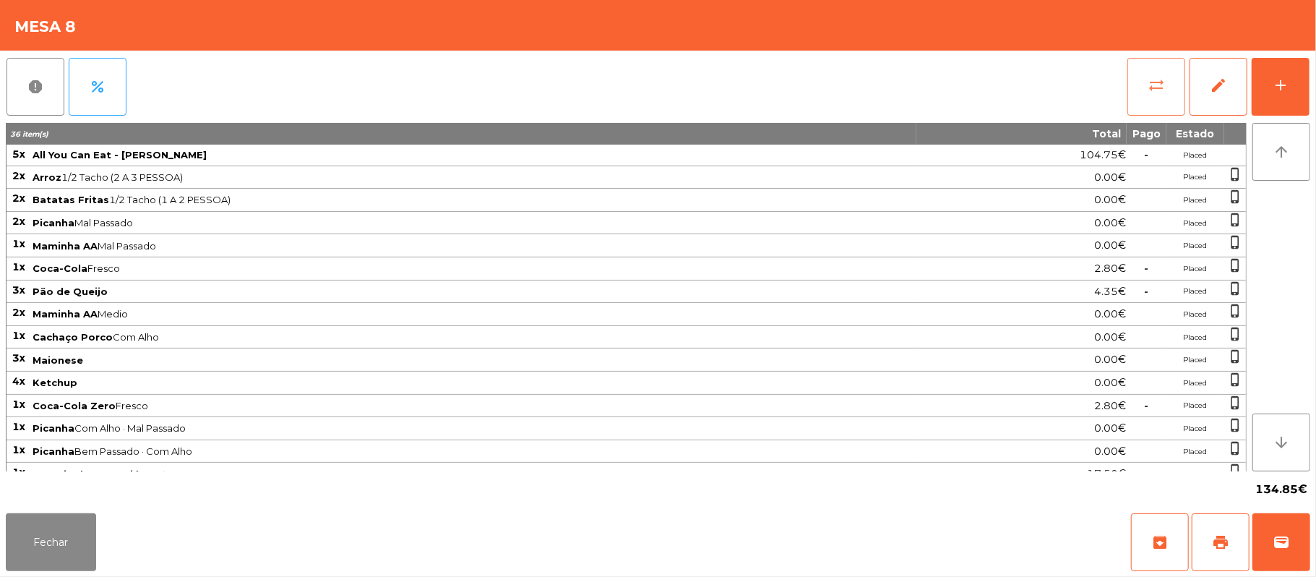
click at [1149, 85] on span "sync_alt" at bounding box center [1156, 85] width 17 height 17
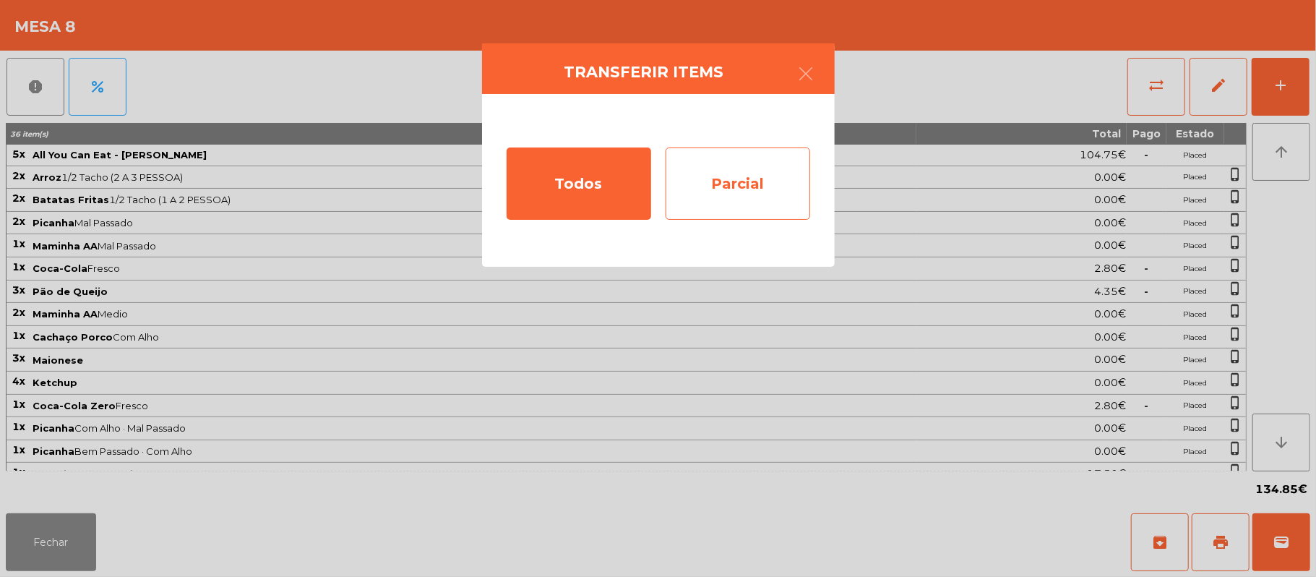
click at [752, 197] on div "Parcial" at bounding box center [738, 183] width 145 height 72
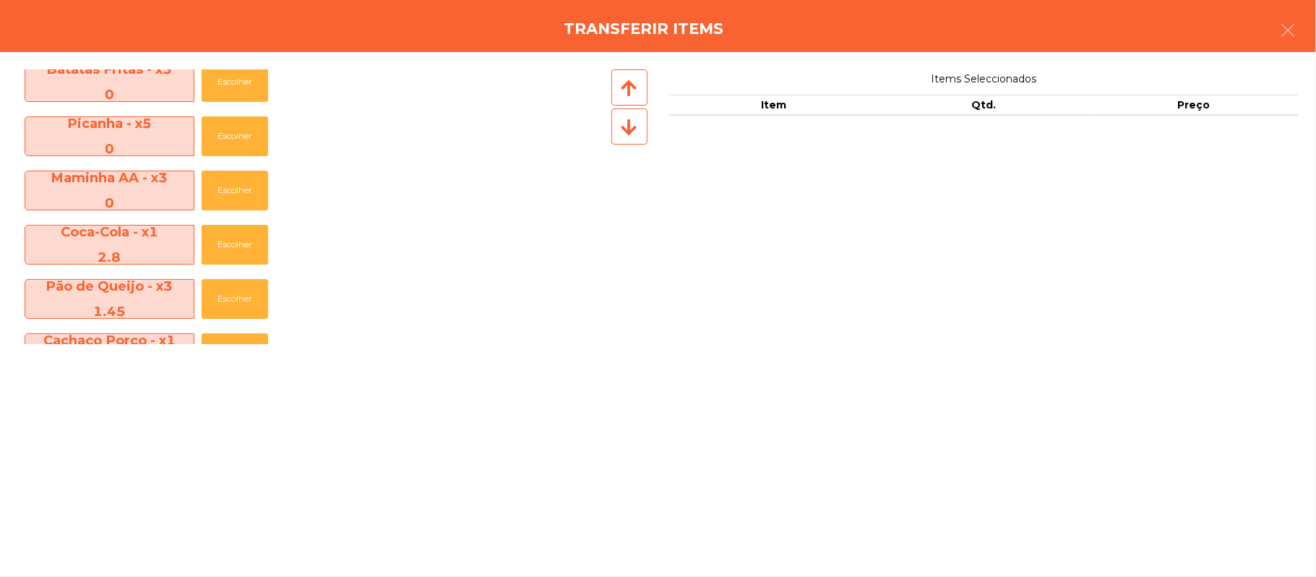
scroll to position [124, 0]
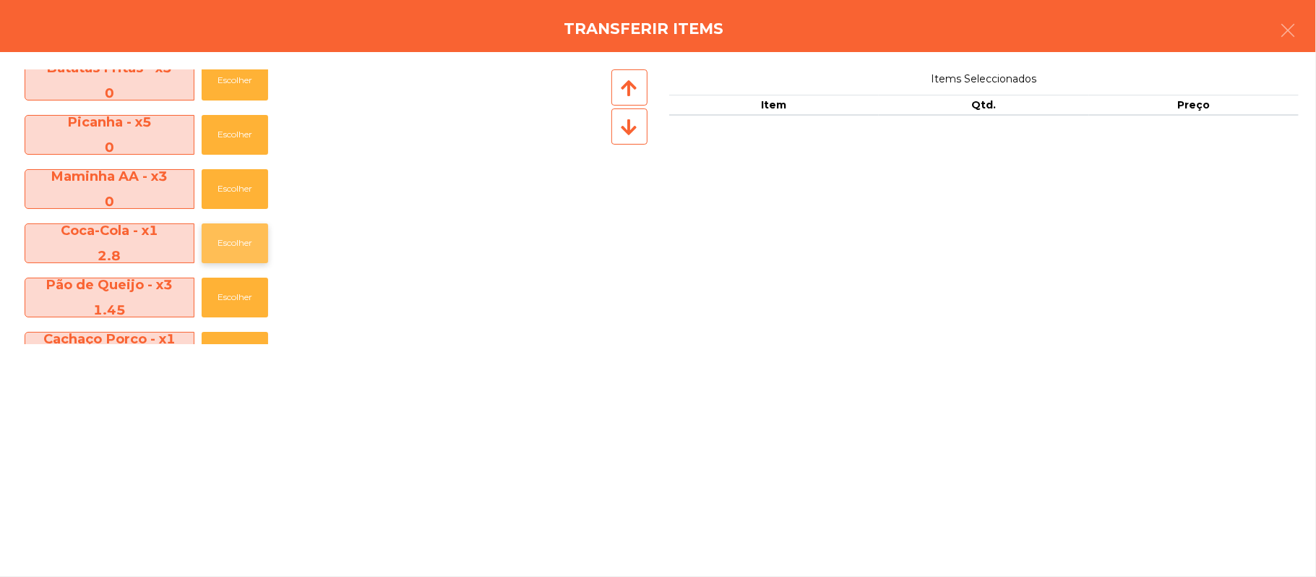
click at [238, 257] on button "Escolher" at bounding box center [235, 243] width 66 height 40
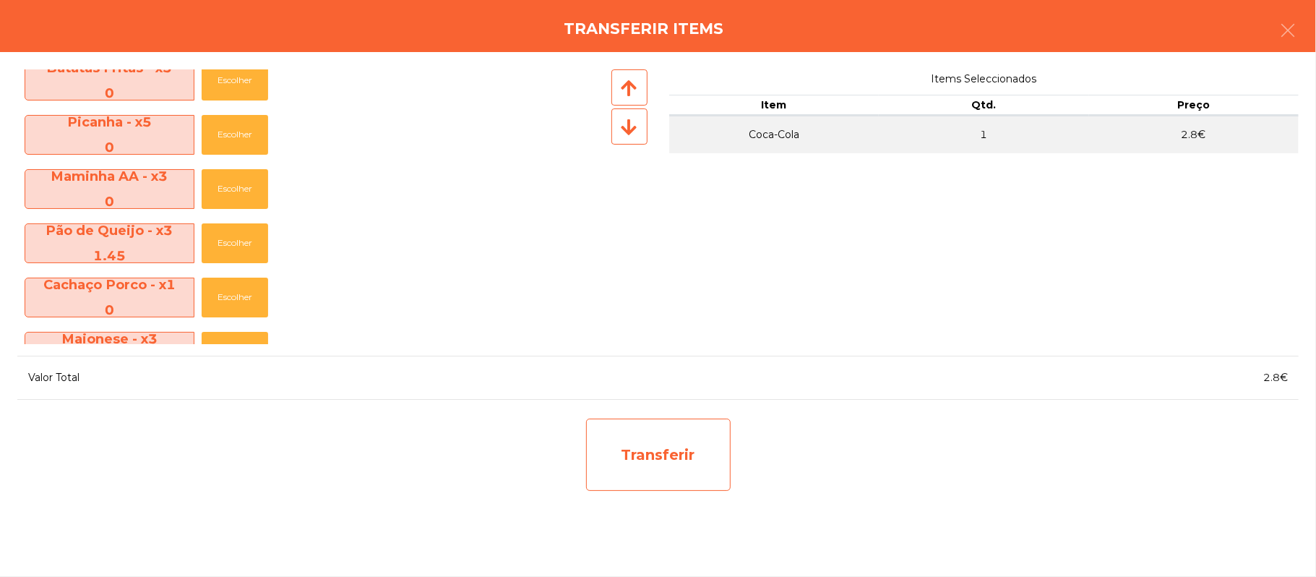
click at [663, 445] on div "Transferir" at bounding box center [658, 454] width 145 height 72
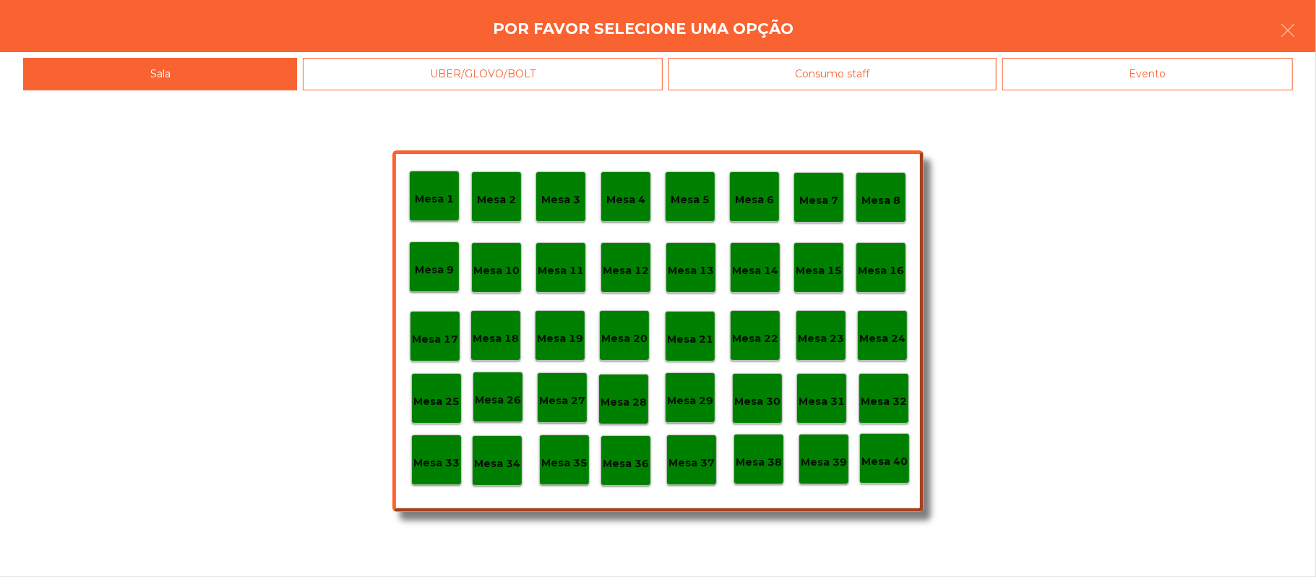
click at [691, 474] on div "Mesa 37" at bounding box center [691, 459] width 51 height 51
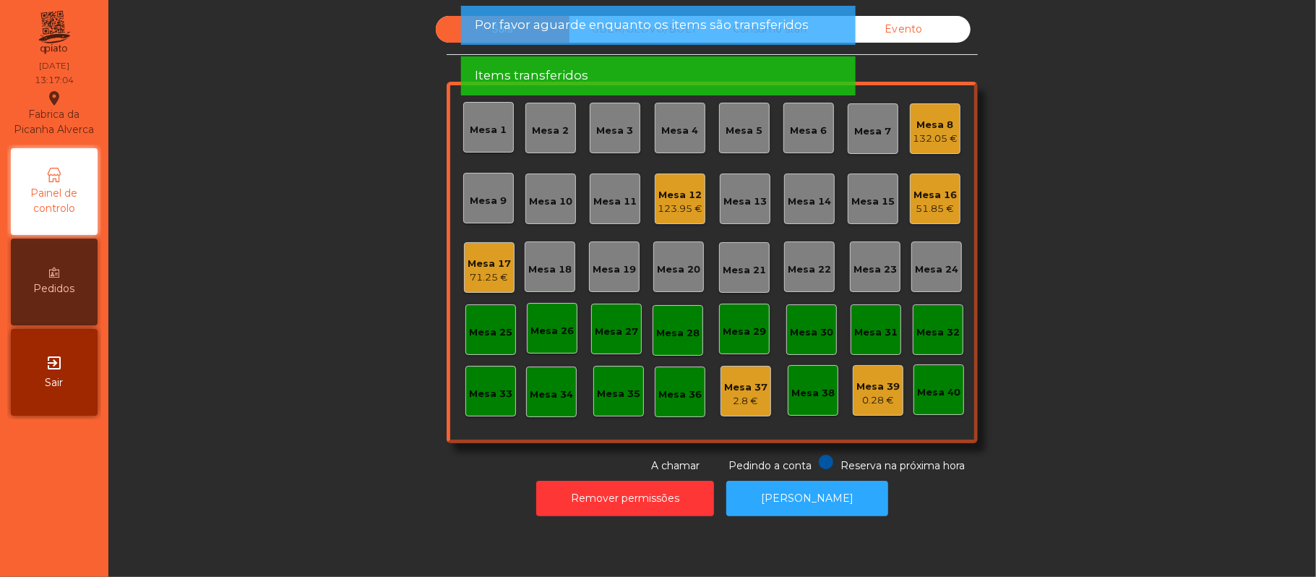
click at [928, 118] on div "Mesa 8" at bounding box center [935, 125] width 45 height 14
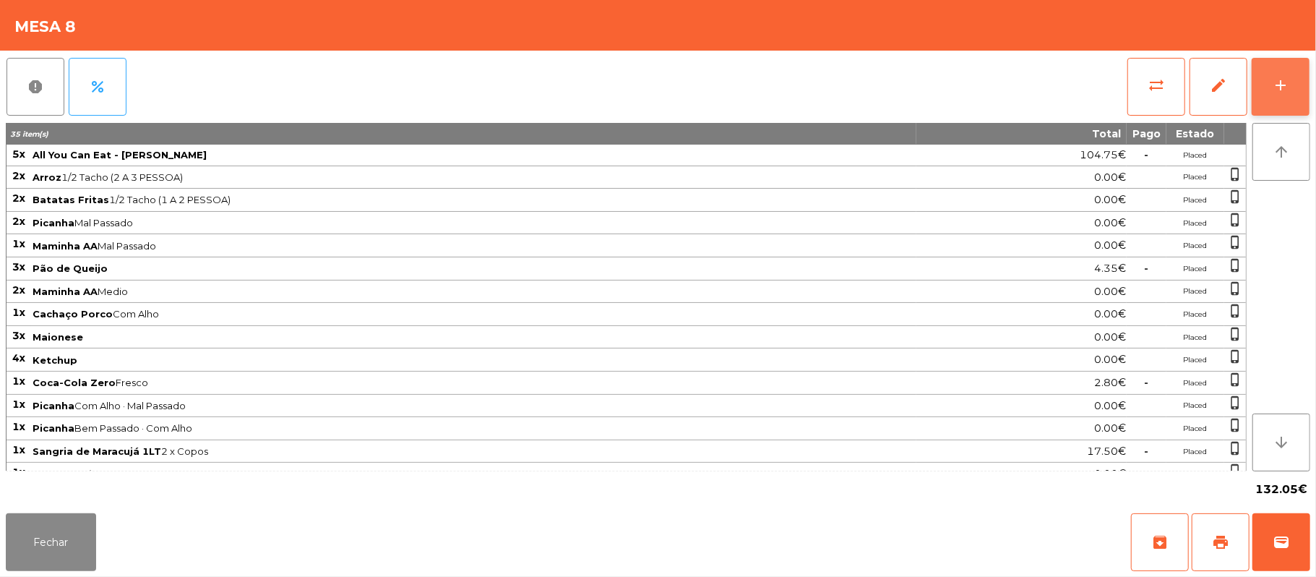
click at [1272, 108] on button "add" at bounding box center [1281, 87] width 58 height 58
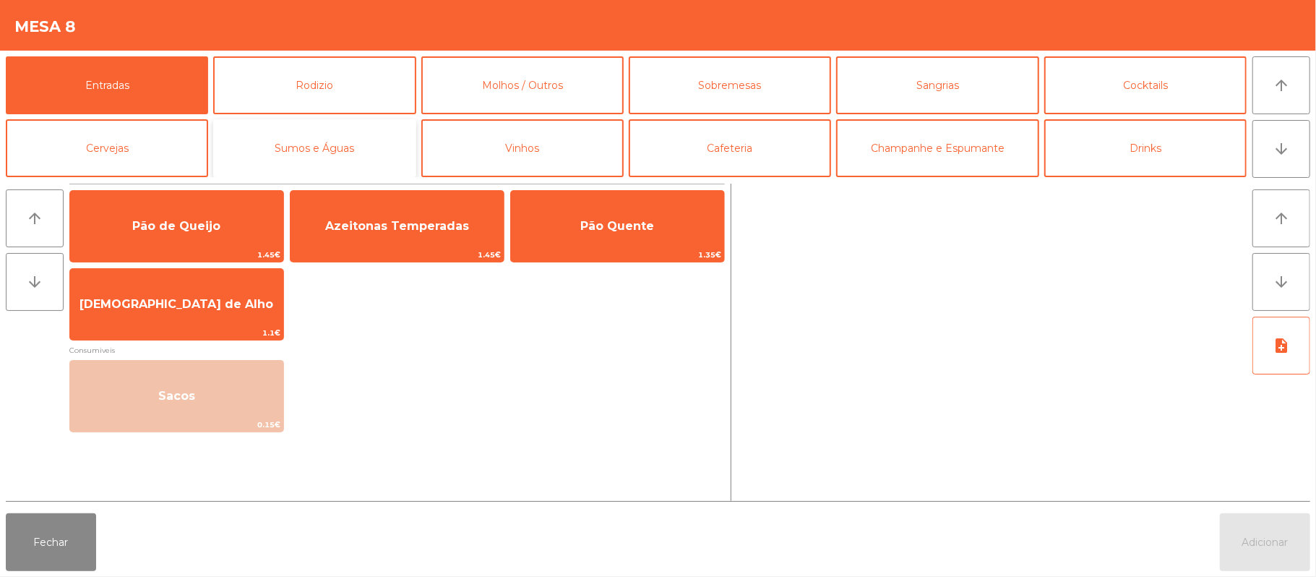
click at [366, 146] on button "Sumos e Águas" at bounding box center [314, 148] width 202 height 58
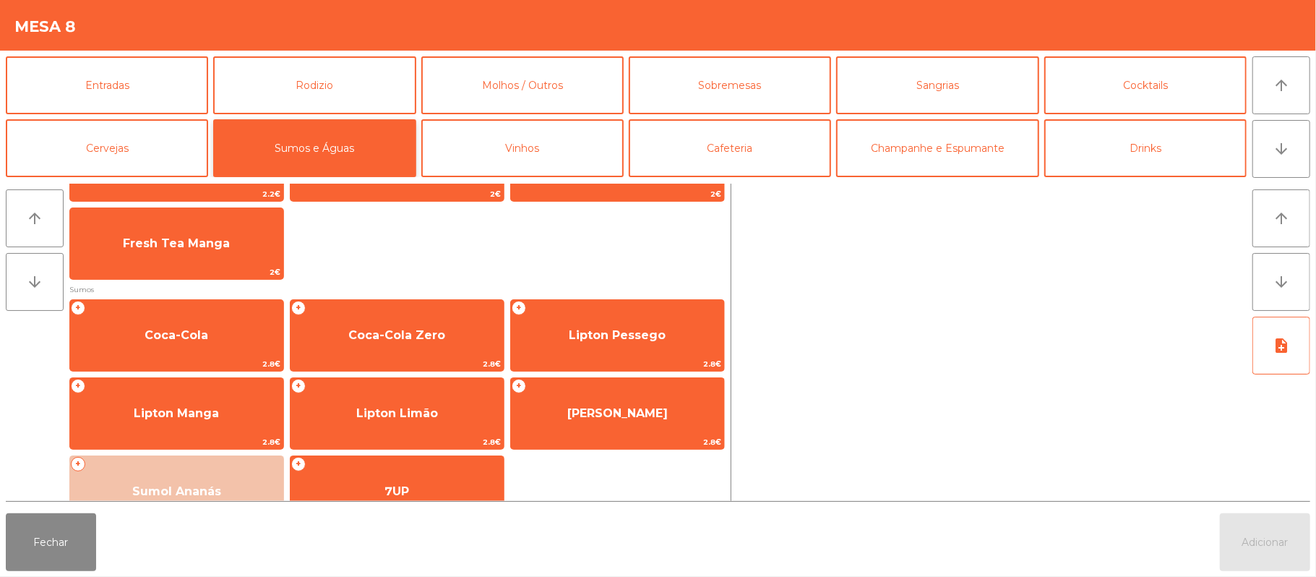
scroll to position [139, 0]
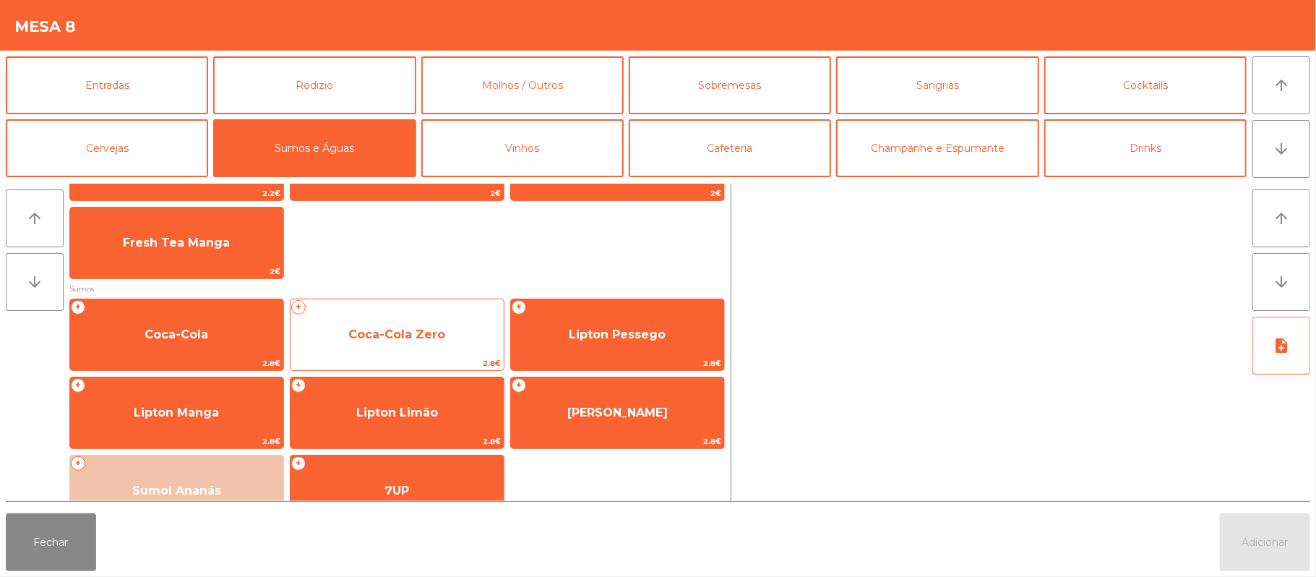
click at [431, 344] on span "Coca-Cola Zero" at bounding box center [397, 334] width 213 height 39
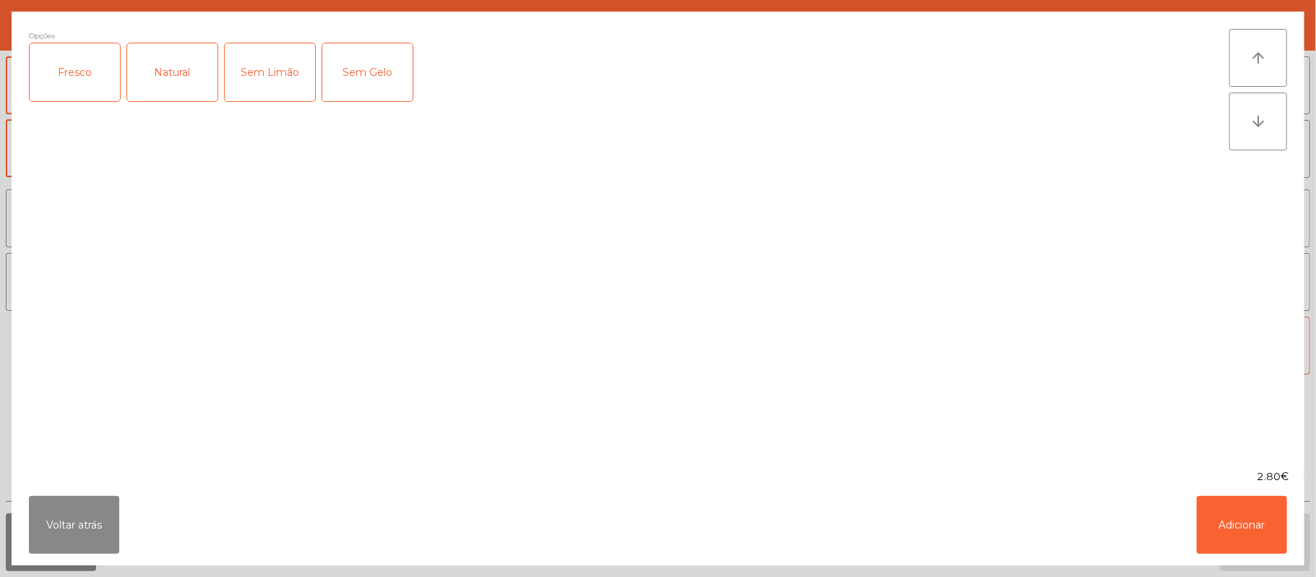
click at [79, 80] on div "Fresco" at bounding box center [75, 72] width 90 height 58
click at [1227, 507] on button "Adicionar" at bounding box center [1242, 525] width 90 height 58
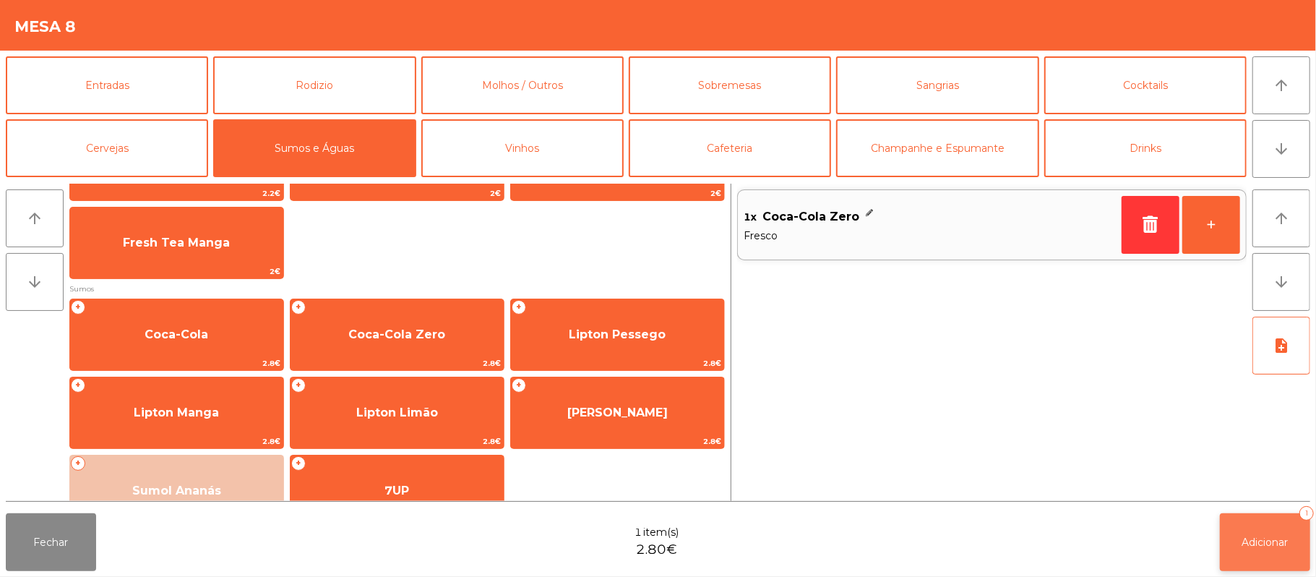
click at [1249, 523] on button "Adicionar 1" at bounding box center [1265, 542] width 90 height 58
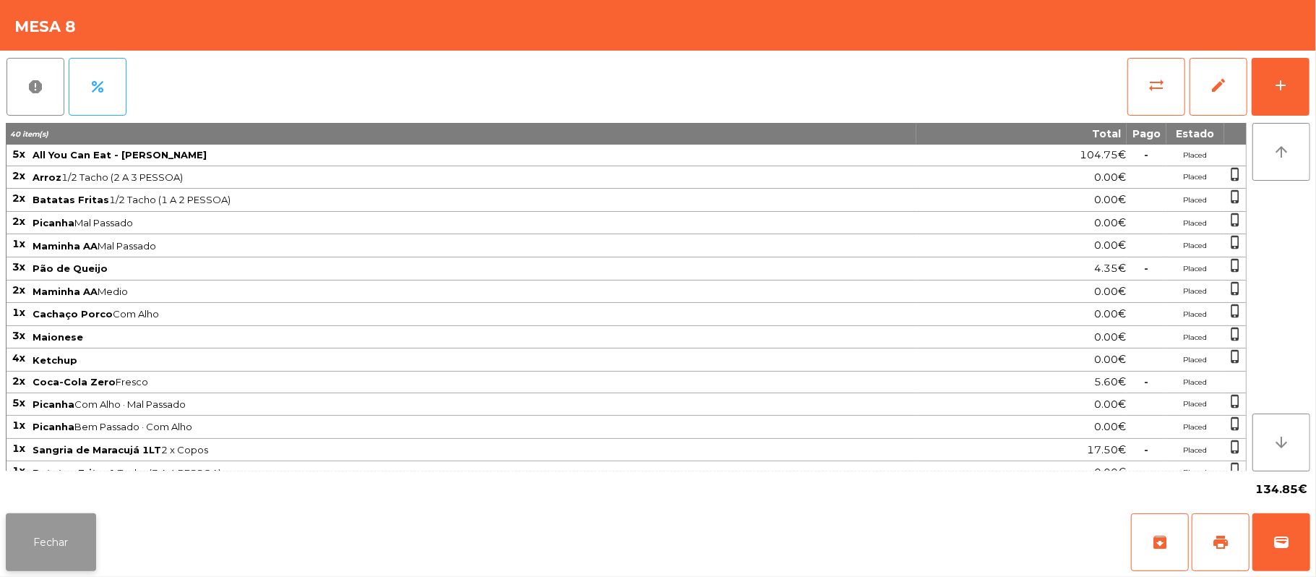
click at [58, 546] on button "Fechar" at bounding box center [51, 542] width 90 height 58
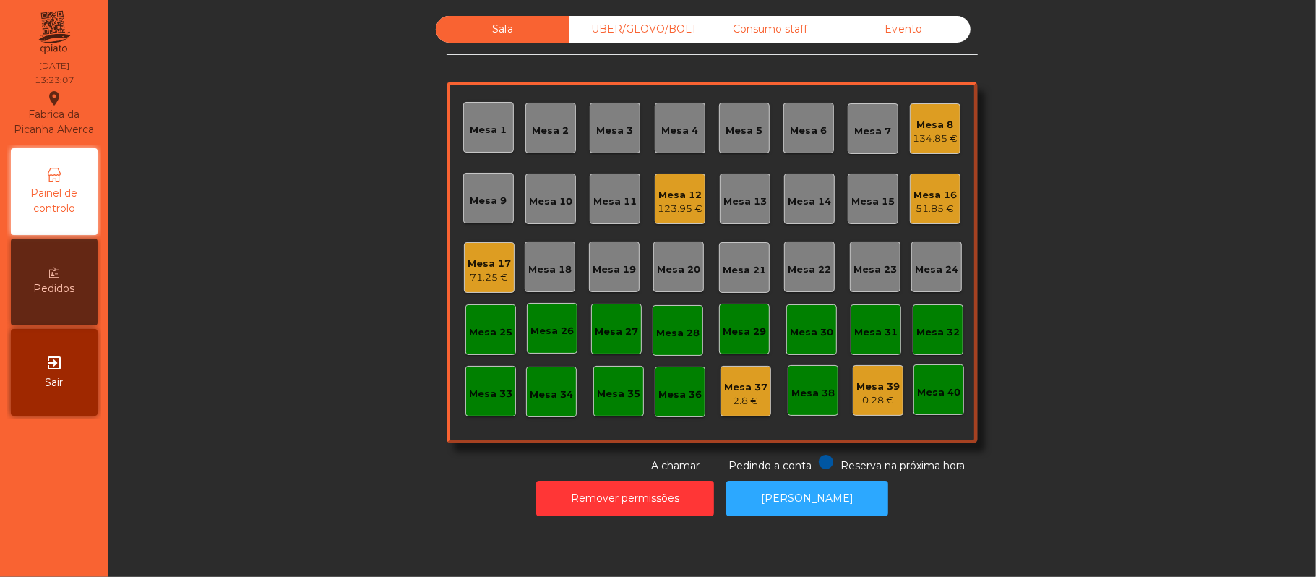
click at [812, 267] on div "Mesa 22" at bounding box center [809, 269] width 43 height 14
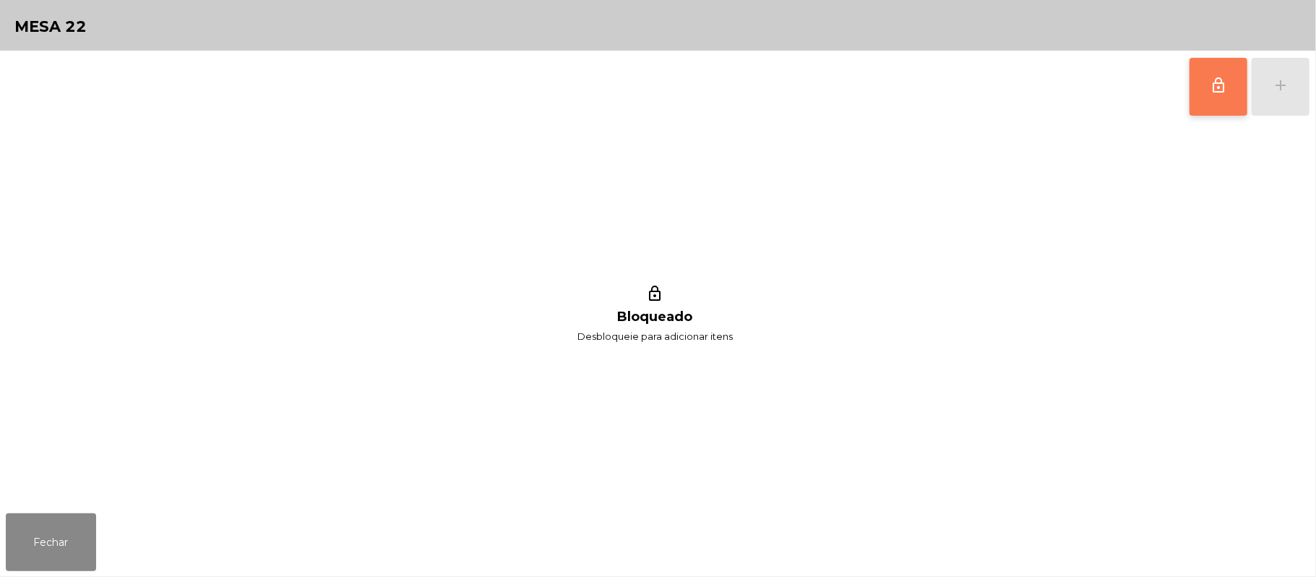
click at [1233, 99] on button "lock_outline" at bounding box center [1219, 87] width 58 height 58
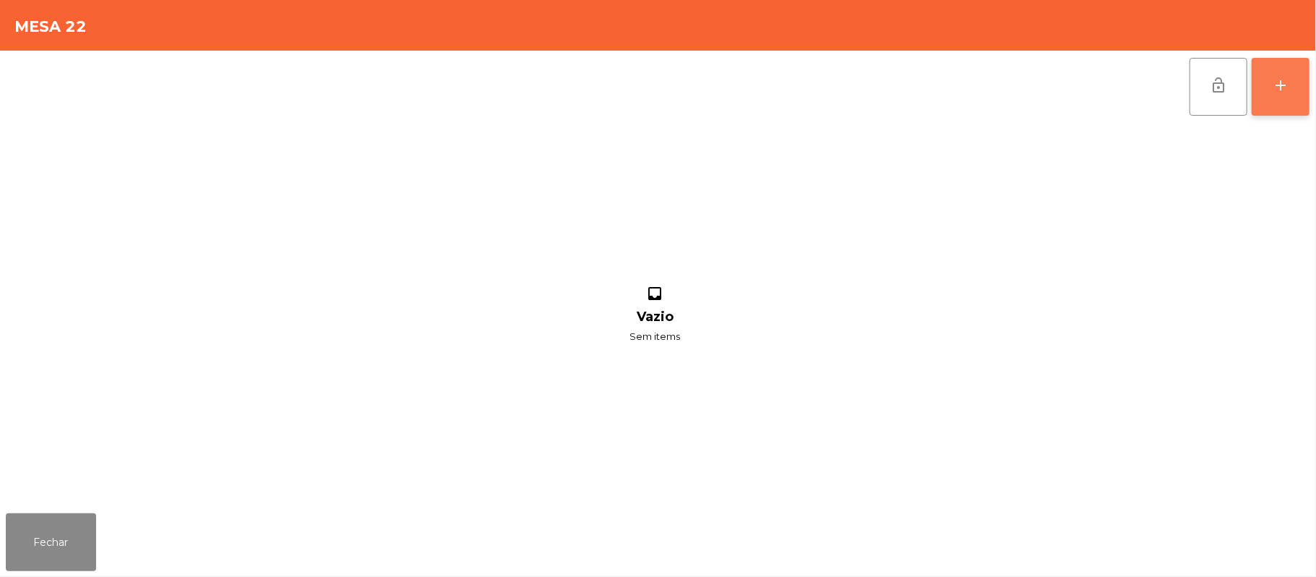
click at [1271, 82] on button "add" at bounding box center [1281, 87] width 58 height 58
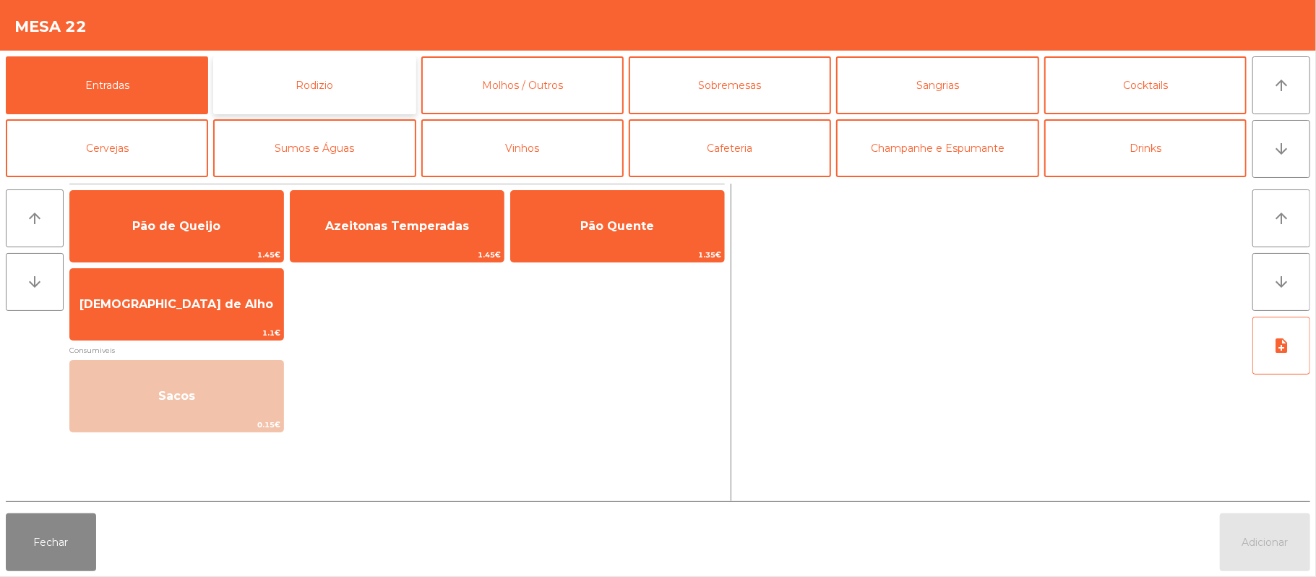
click at [344, 71] on button "Rodizio" at bounding box center [314, 85] width 202 height 58
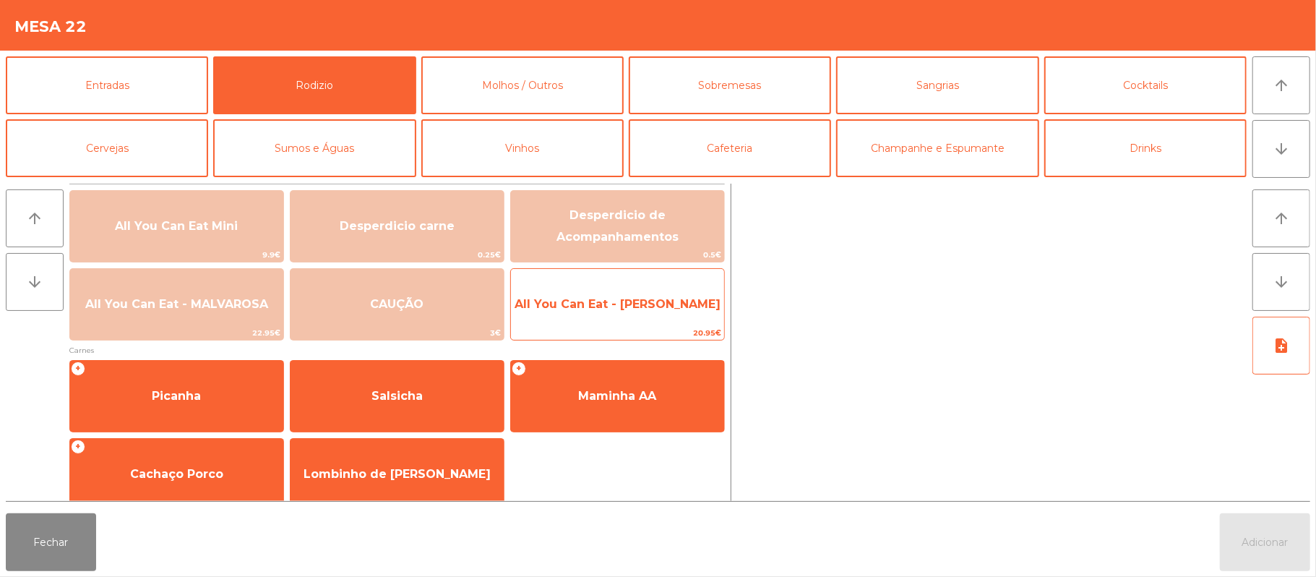
click at [680, 315] on span "All You Can Eat - [PERSON_NAME]" at bounding box center [617, 304] width 213 height 39
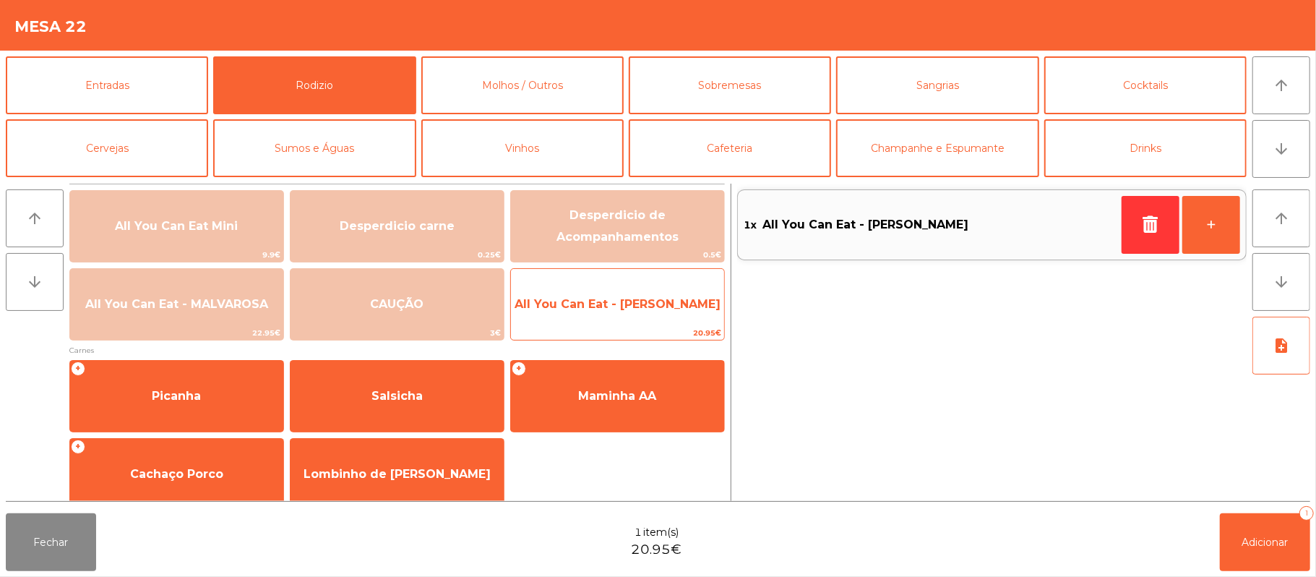
click at [689, 318] on span "All You Can Eat - [PERSON_NAME]" at bounding box center [617, 304] width 213 height 39
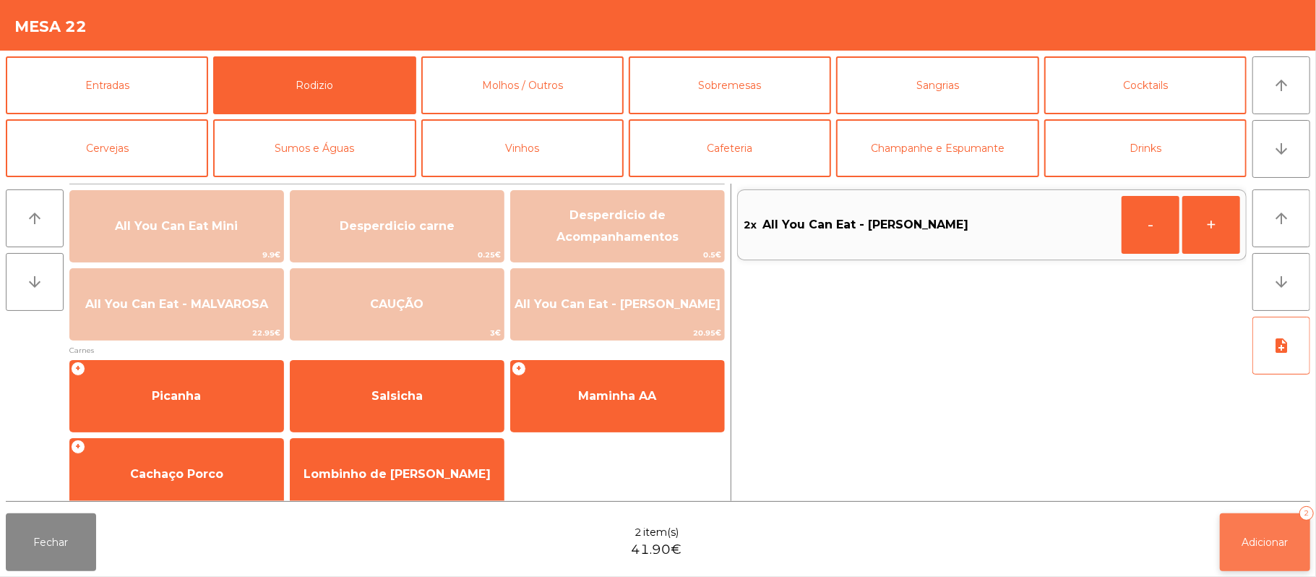
click at [1263, 559] on button "Adicionar 2" at bounding box center [1265, 542] width 90 height 58
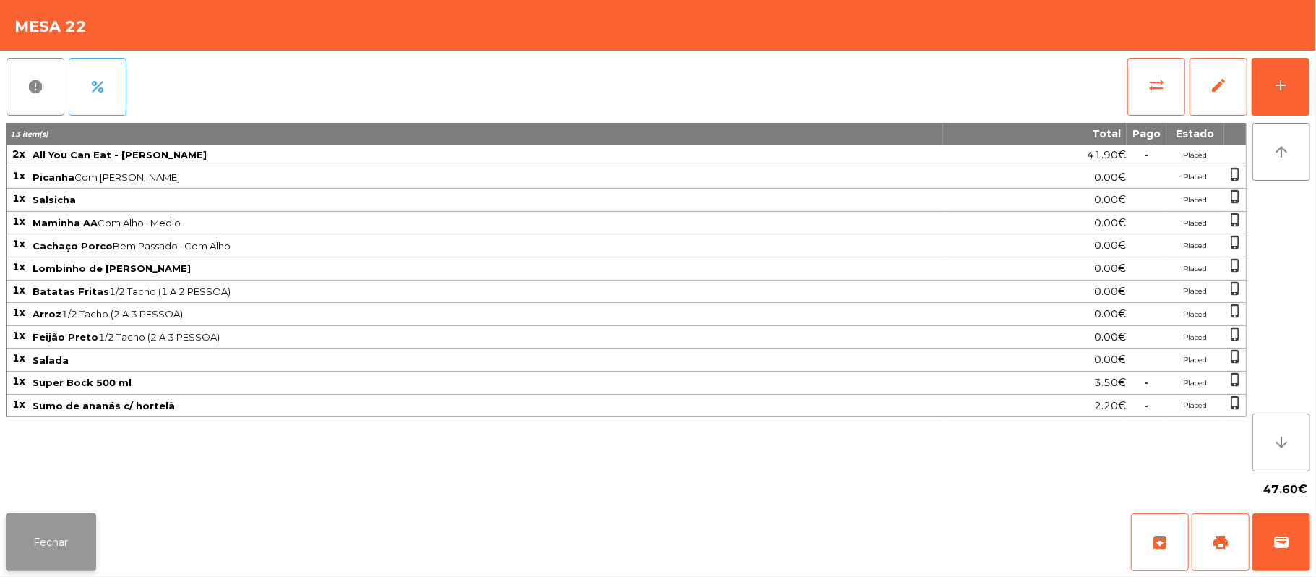
click at [39, 548] on button "Fechar" at bounding box center [51, 542] width 90 height 58
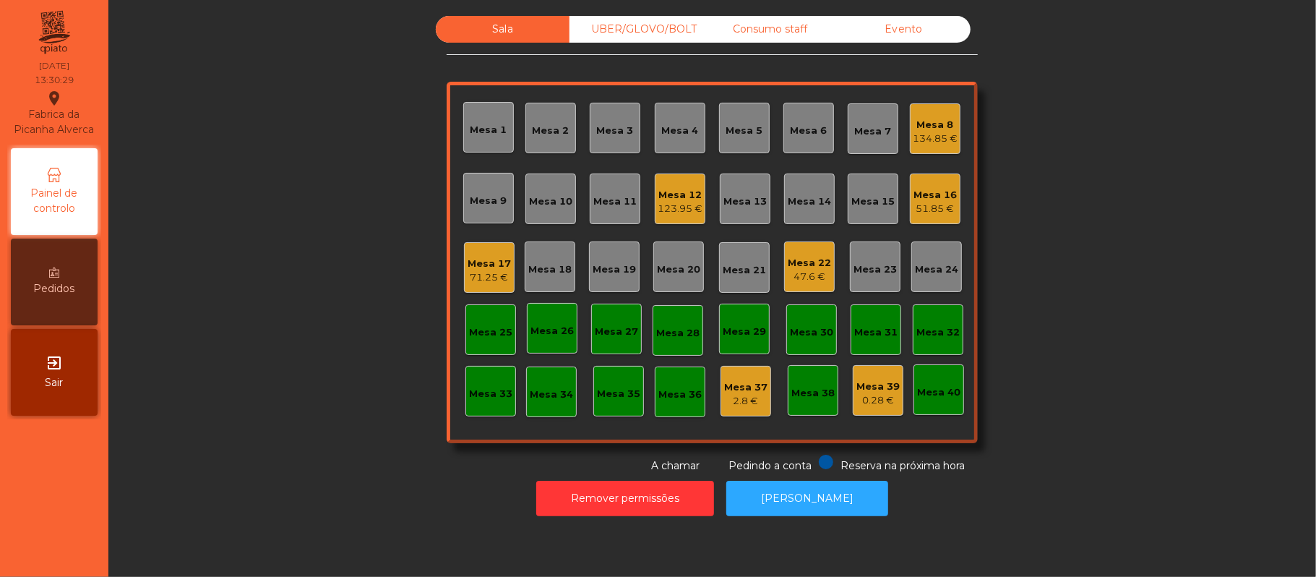
click at [596, 280] on div "Mesa 19" at bounding box center [614, 266] width 51 height 51
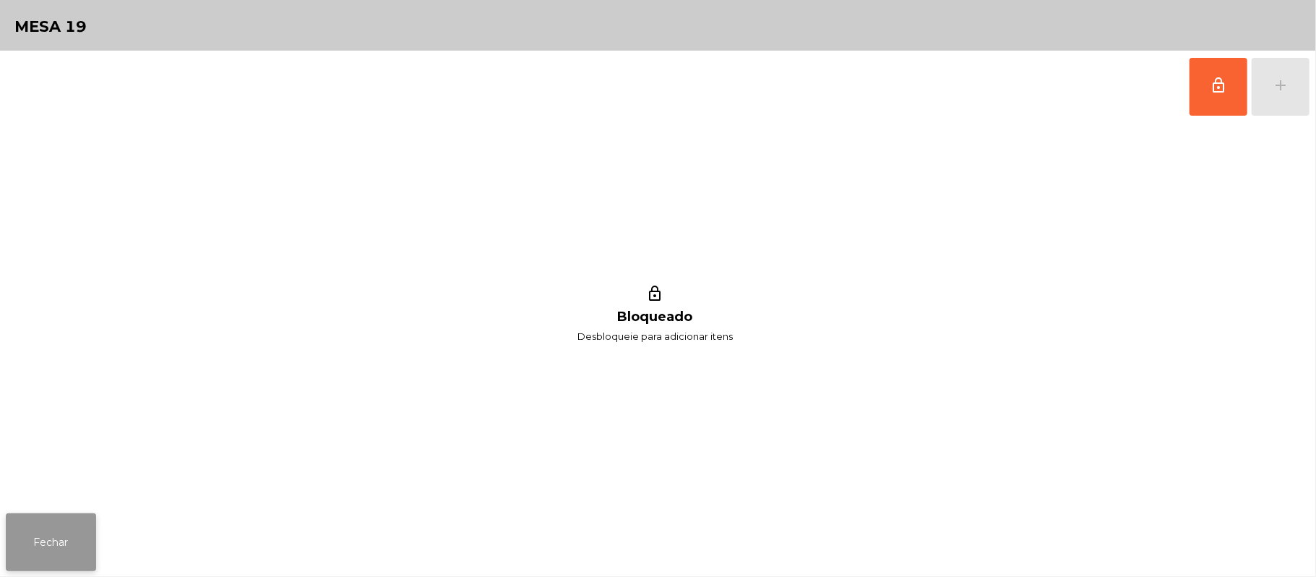
click at [85, 538] on button "Fechar" at bounding box center [51, 542] width 90 height 58
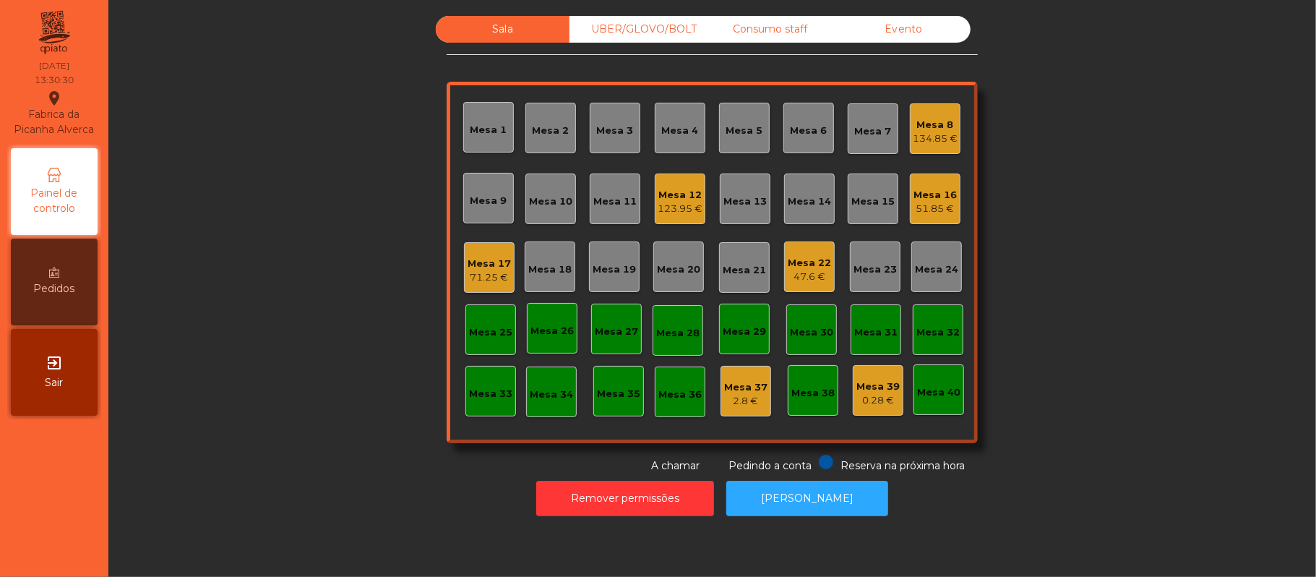
click at [668, 278] on div "Mesa 20" at bounding box center [678, 266] width 51 height 51
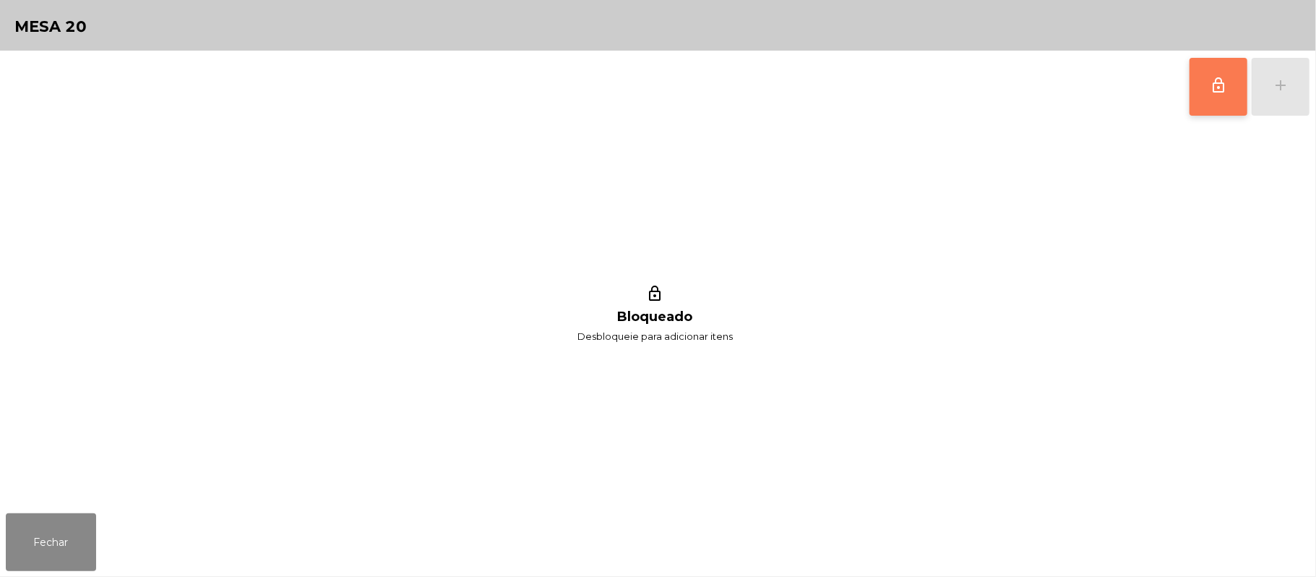
click at [1234, 85] on button "lock_outline" at bounding box center [1219, 87] width 58 height 58
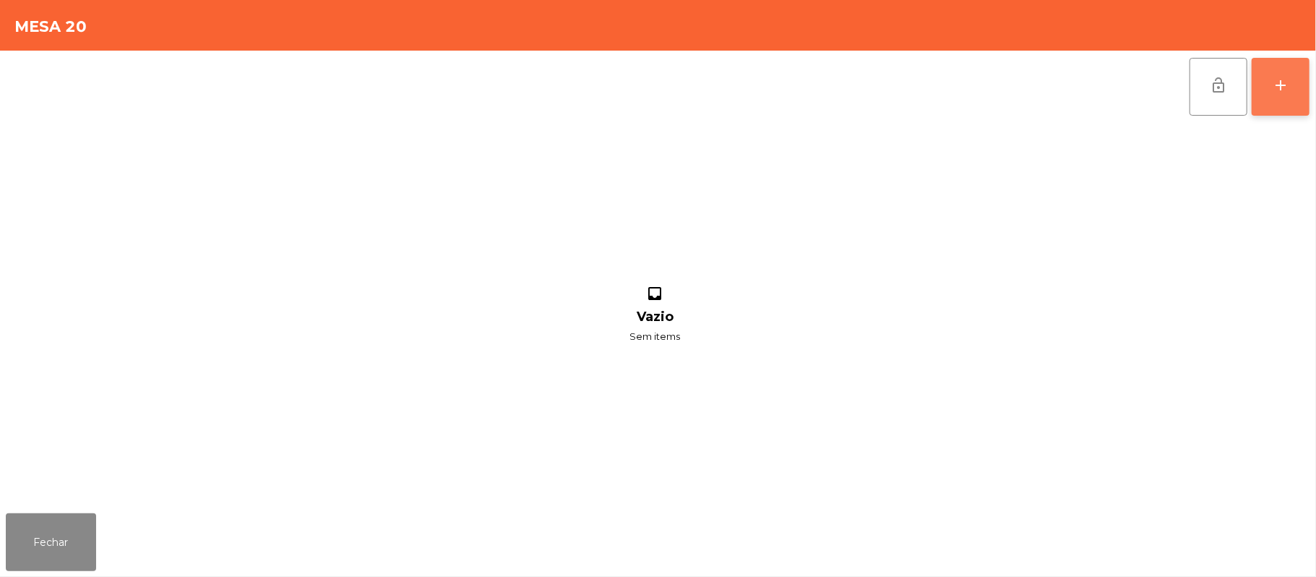
click at [1305, 97] on button "add" at bounding box center [1281, 87] width 58 height 58
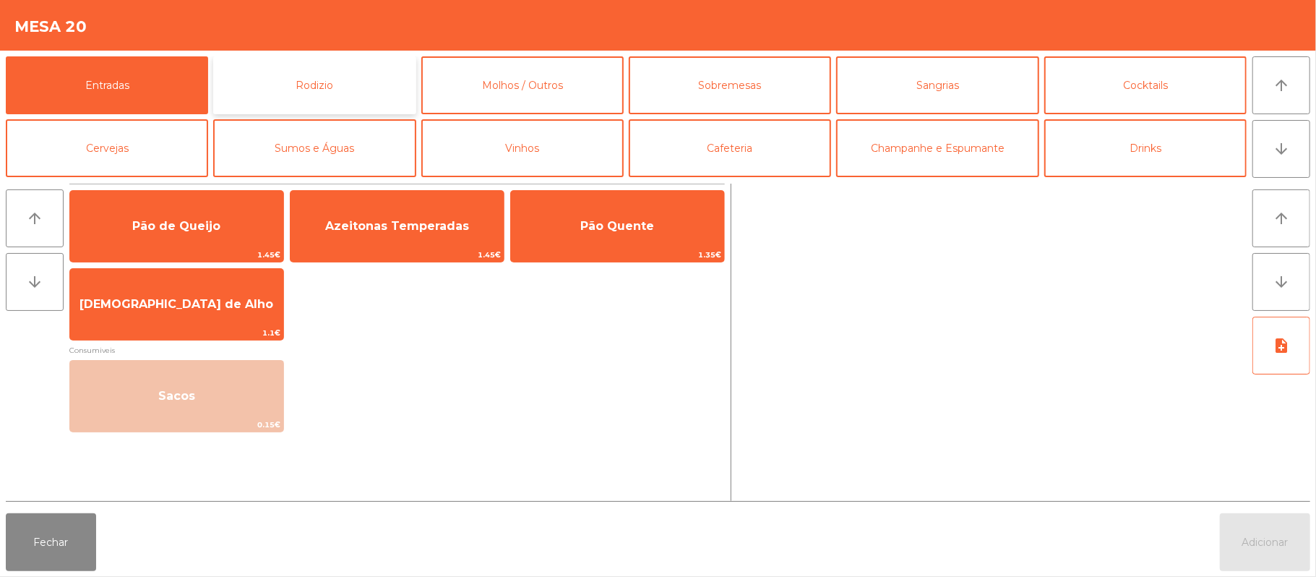
click at [358, 95] on button "Rodizio" at bounding box center [314, 85] width 202 height 58
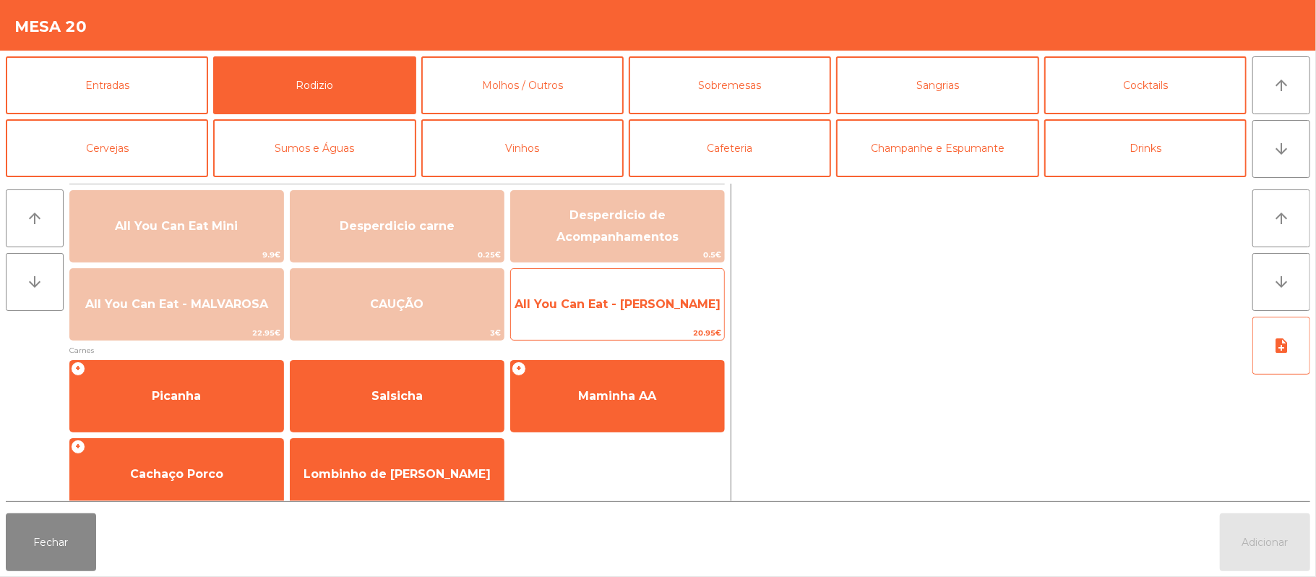
click at [602, 318] on span "All You Can Eat - [PERSON_NAME]" at bounding box center [617, 304] width 213 height 39
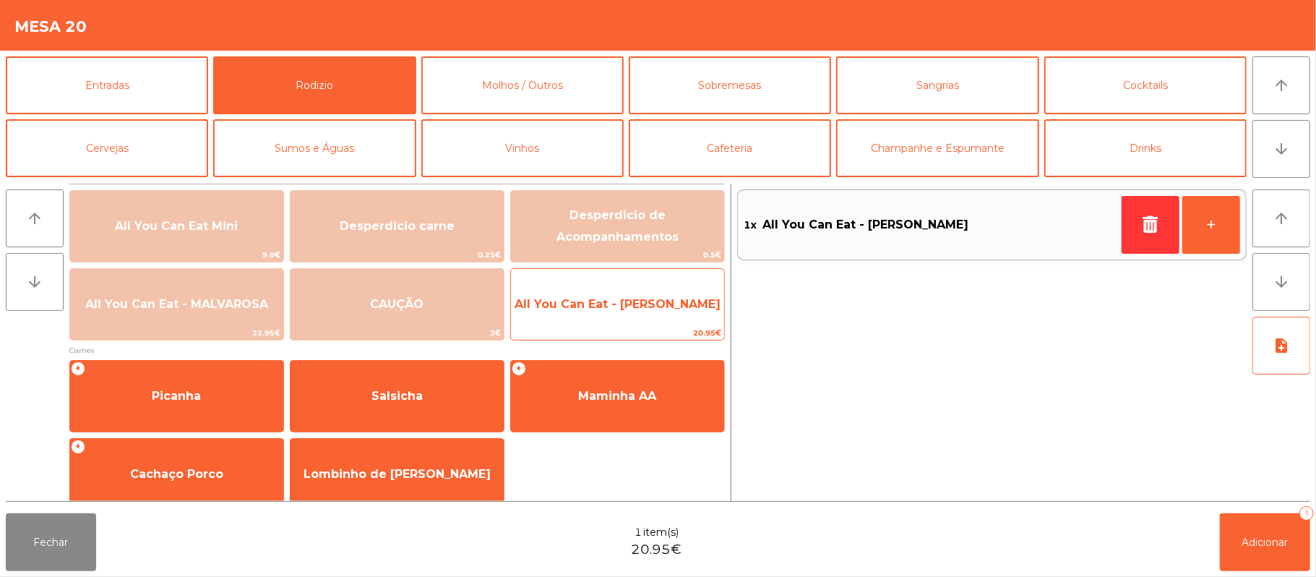
click at [613, 322] on span "All You Can Eat - [PERSON_NAME]" at bounding box center [617, 304] width 213 height 39
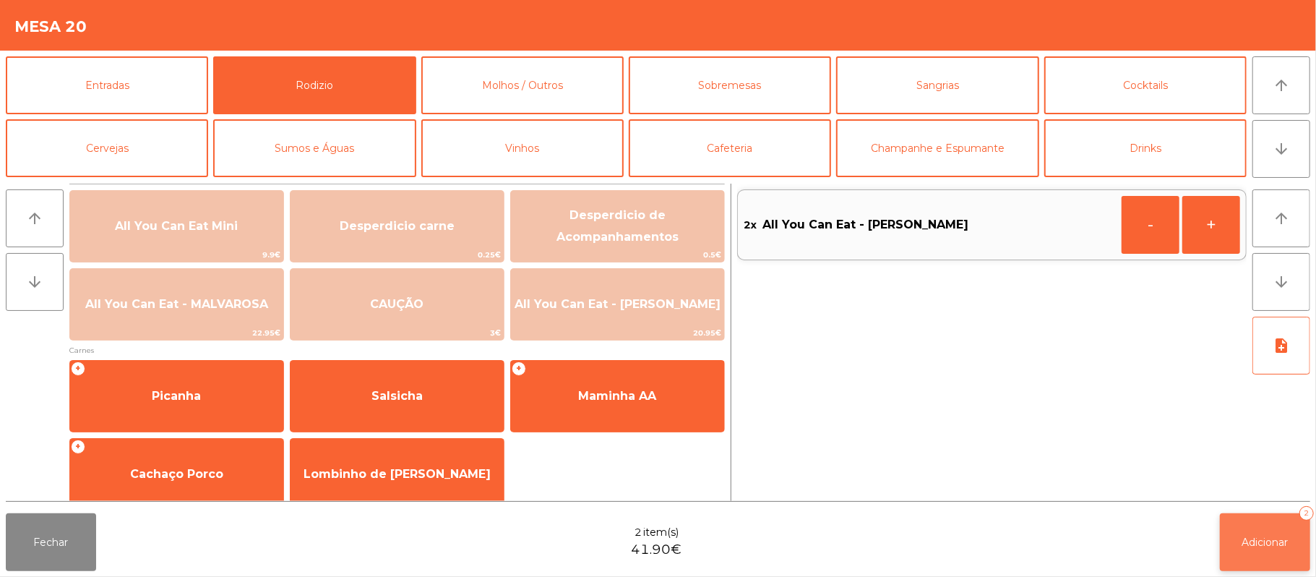
click at [1247, 562] on button "Adicionar 2" at bounding box center [1265, 542] width 90 height 58
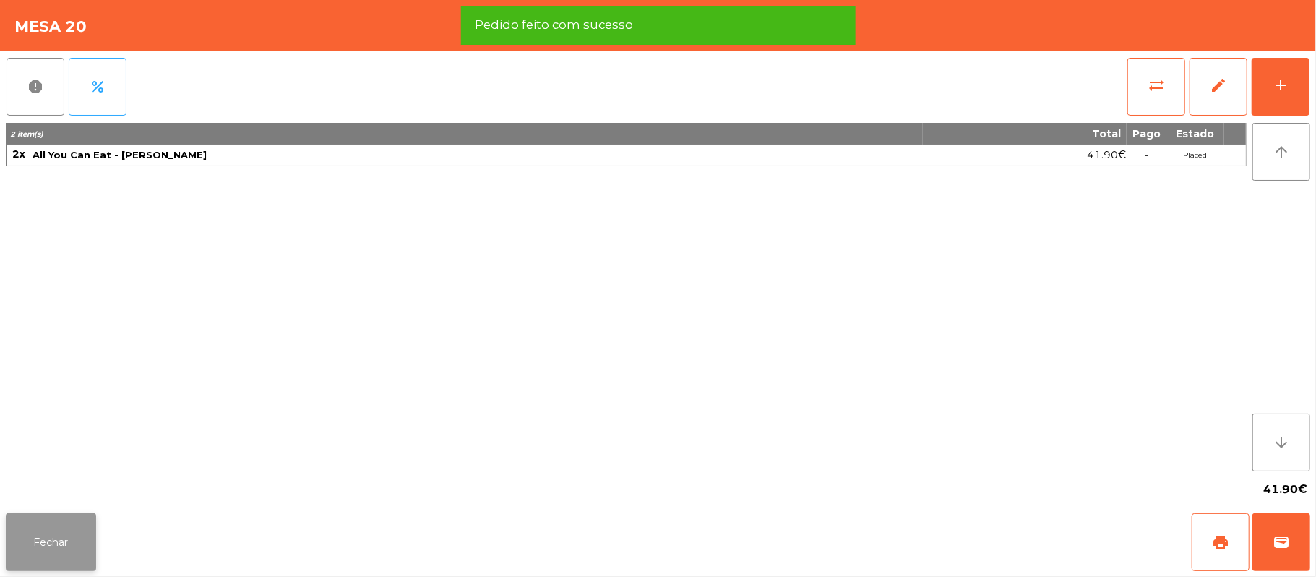
click at [52, 544] on button "Fechar" at bounding box center [51, 542] width 90 height 58
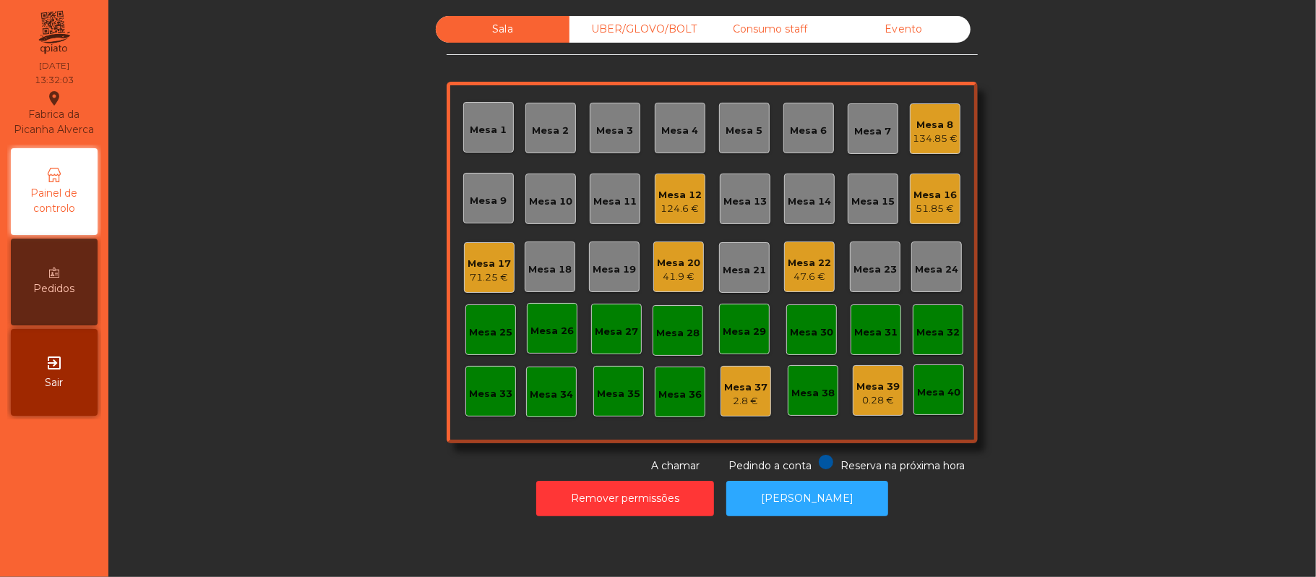
click at [676, 281] on div "41.9 €" at bounding box center [678, 277] width 43 height 14
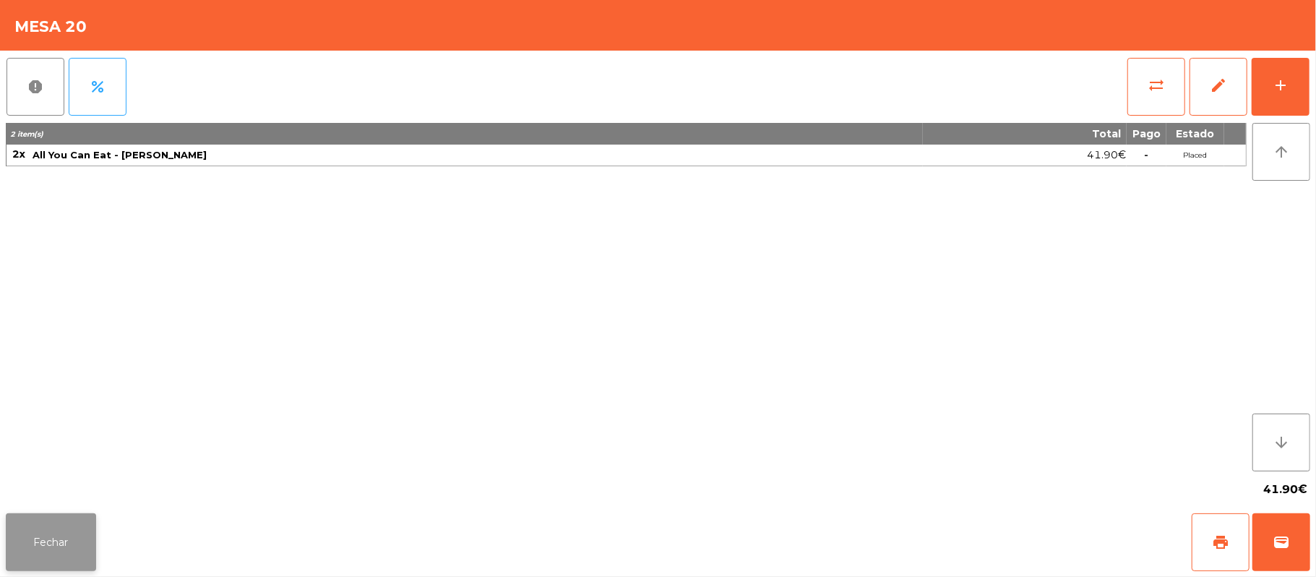
click at [51, 530] on button "Fechar" at bounding box center [51, 542] width 90 height 58
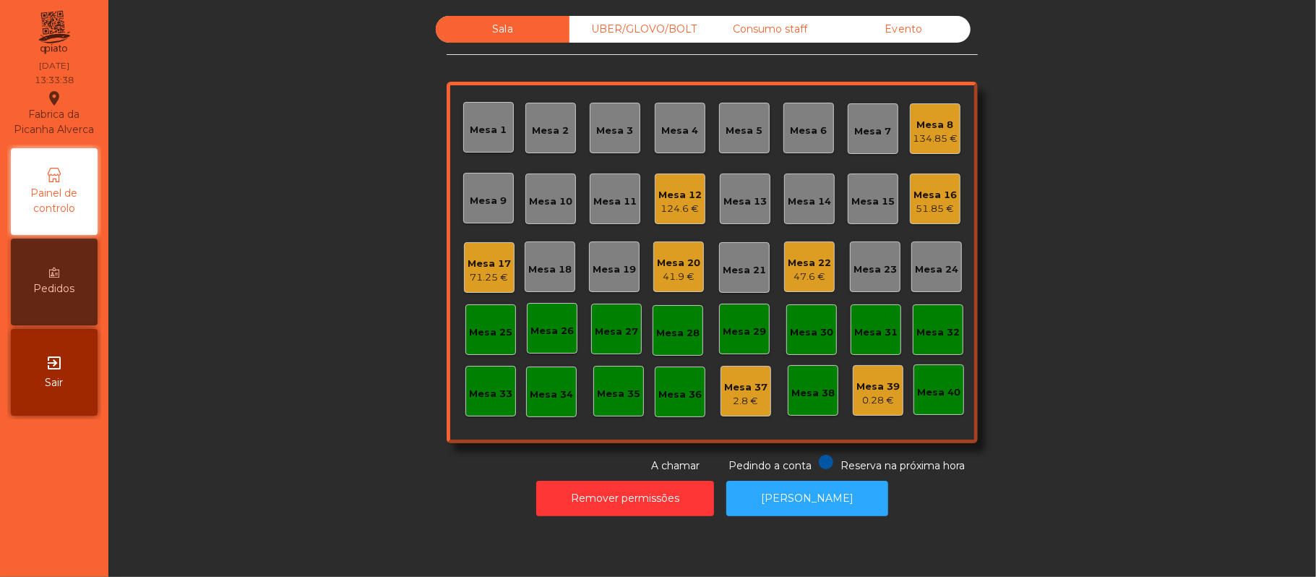
click at [658, 182] on div "Mesa 12 124.6 €" at bounding box center [679, 199] width 43 height 34
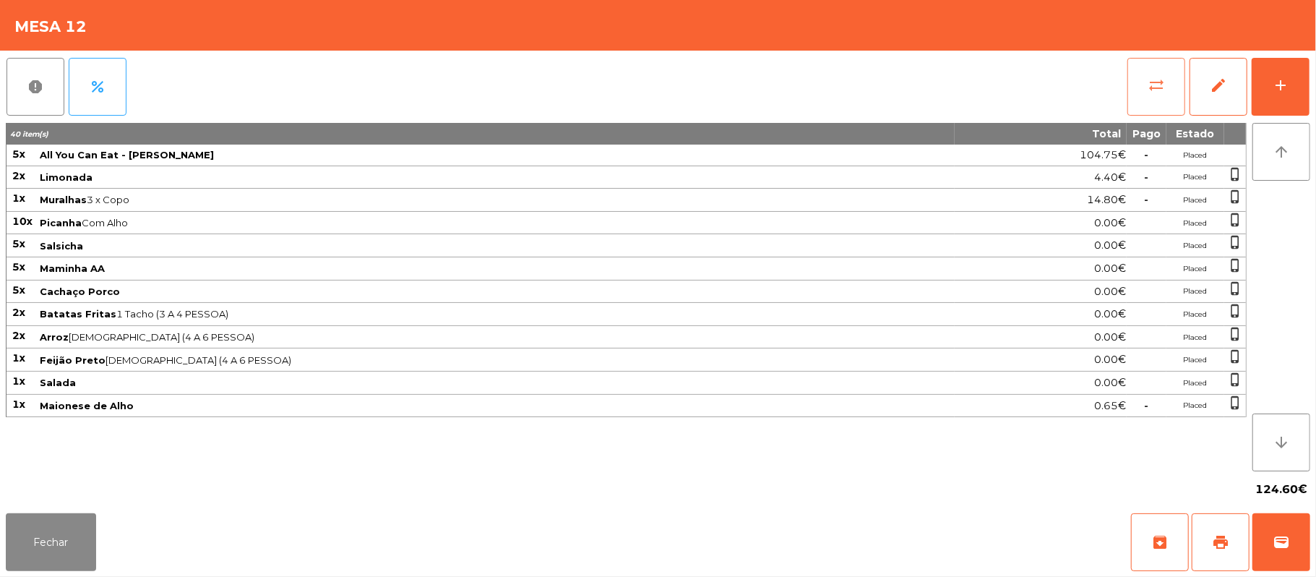
click at [1157, 65] on button "sync_alt" at bounding box center [1156, 87] width 58 height 58
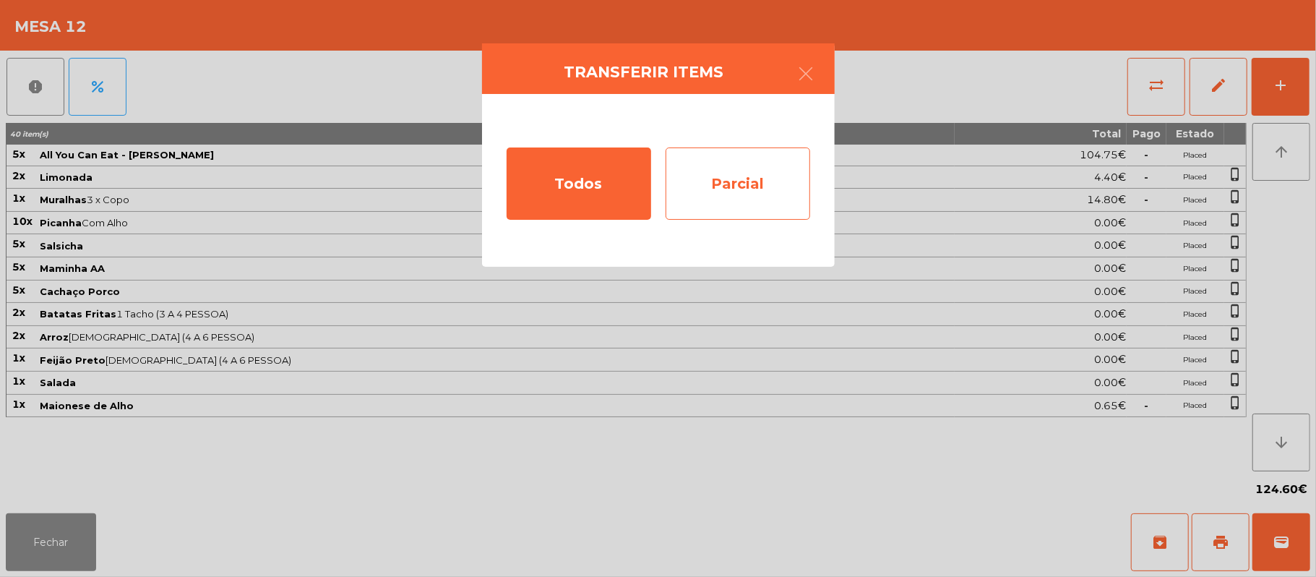
click at [720, 181] on div "Parcial" at bounding box center [738, 183] width 145 height 72
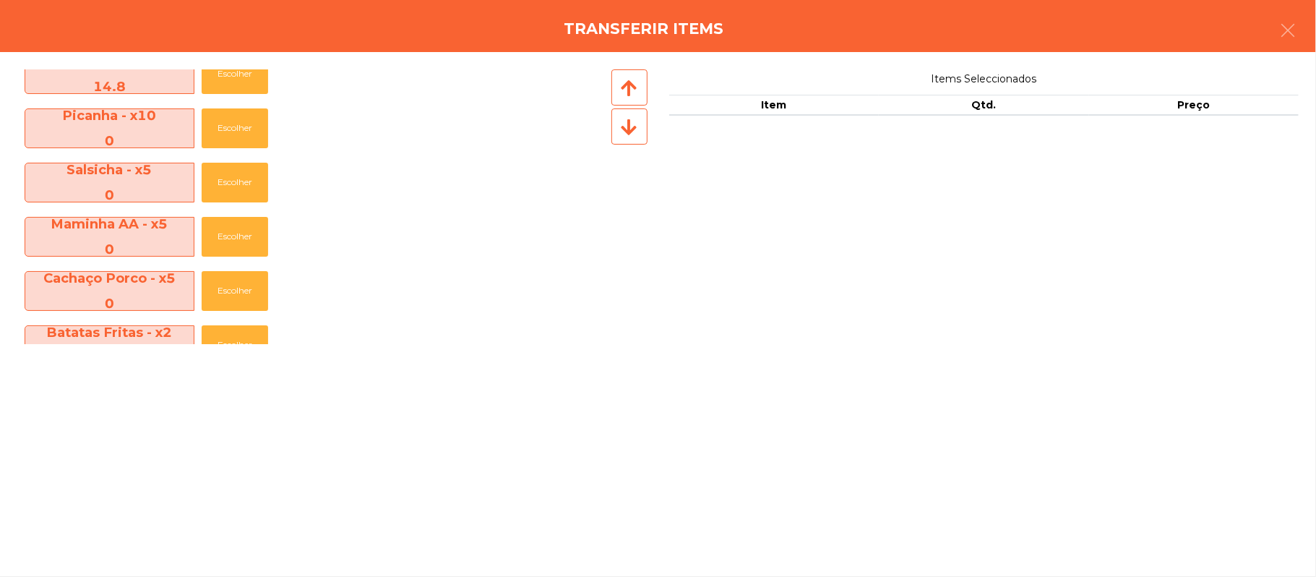
scroll to position [146, 0]
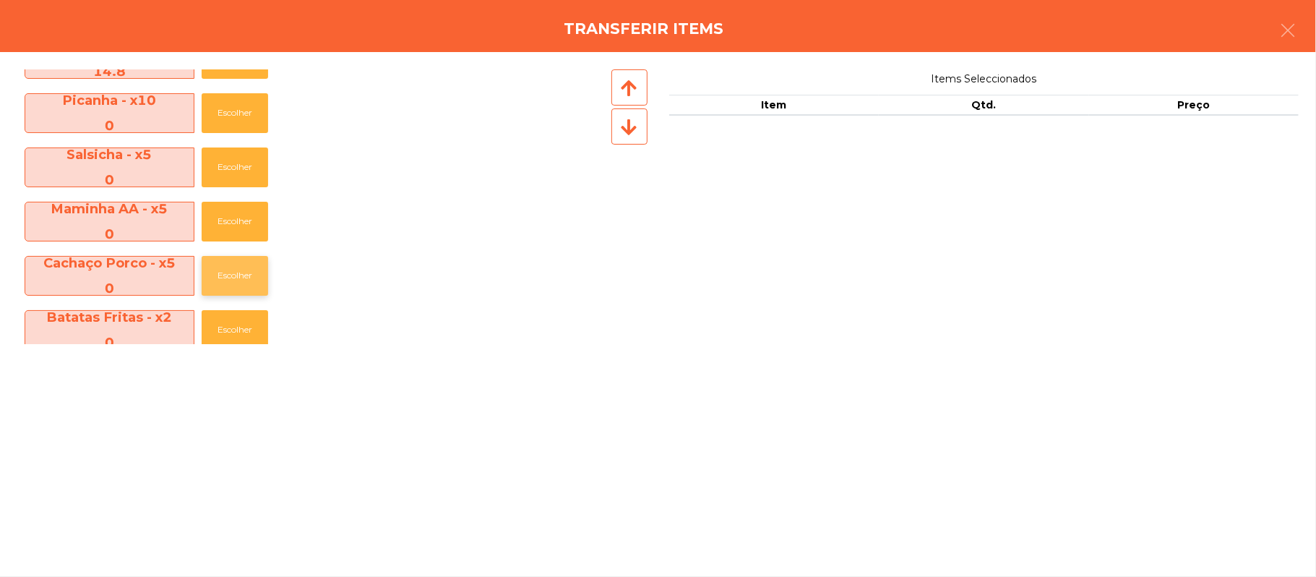
click at [243, 263] on button "Escolher" at bounding box center [235, 276] width 66 height 40
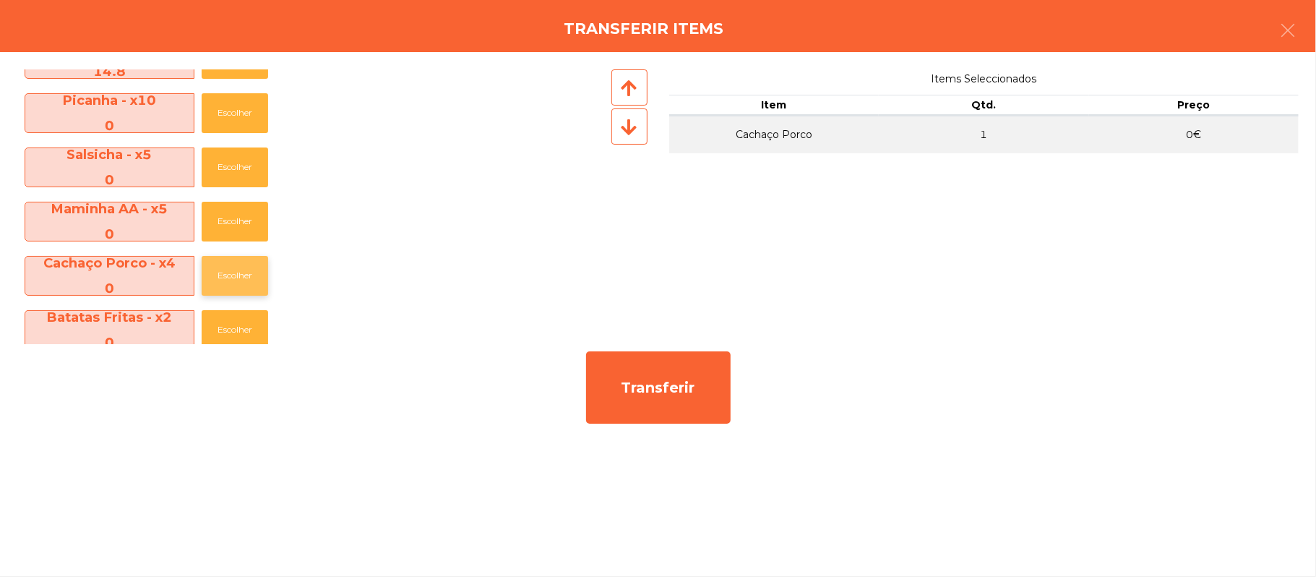
click at [240, 275] on button "Escolher" at bounding box center [235, 276] width 66 height 40
click at [247, 280] on button "Escolher" at bounding box center [235, 276] width 66 height 40
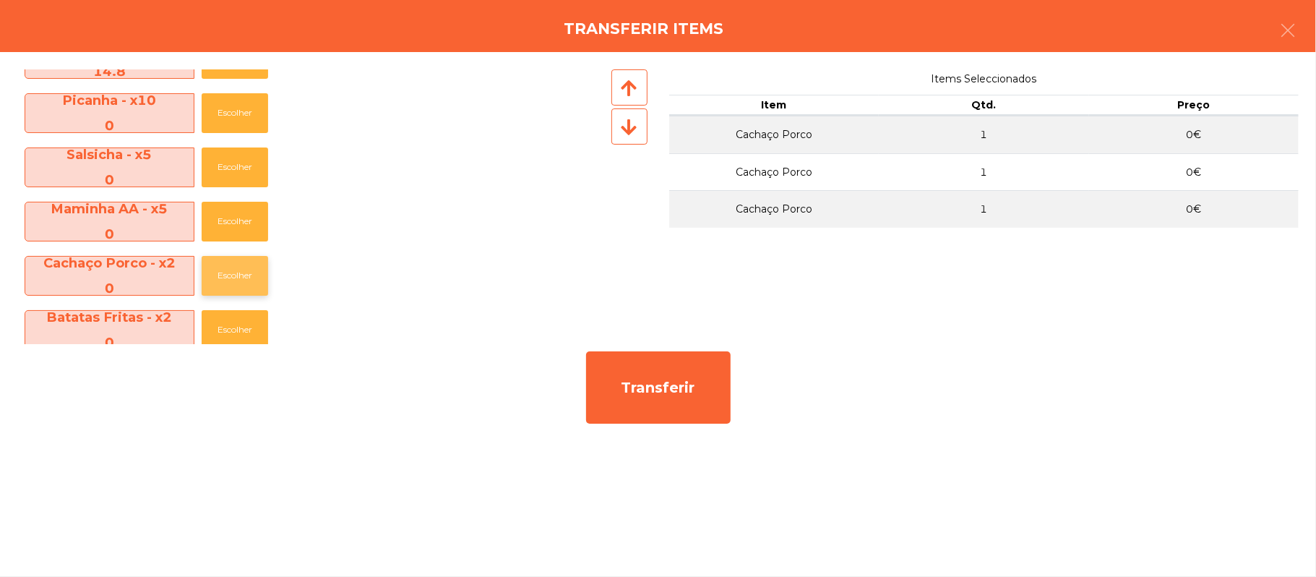
click at [267, 266] on button "Escolher" at bounding box center [235, 276] width 66 height 40
click at [246, 269] on button "Escolher" at bounding box center [235, 276] width 66 height 40
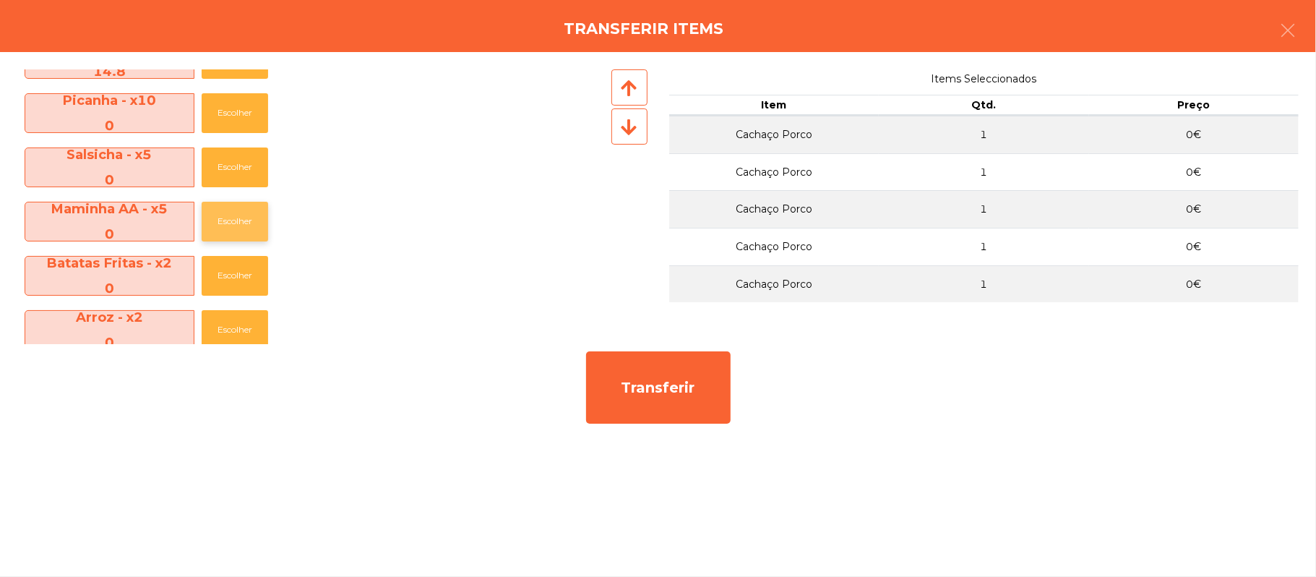
click at [258, 218] on button "Escolher" at bounding box center [235, 222] width 66 height 40
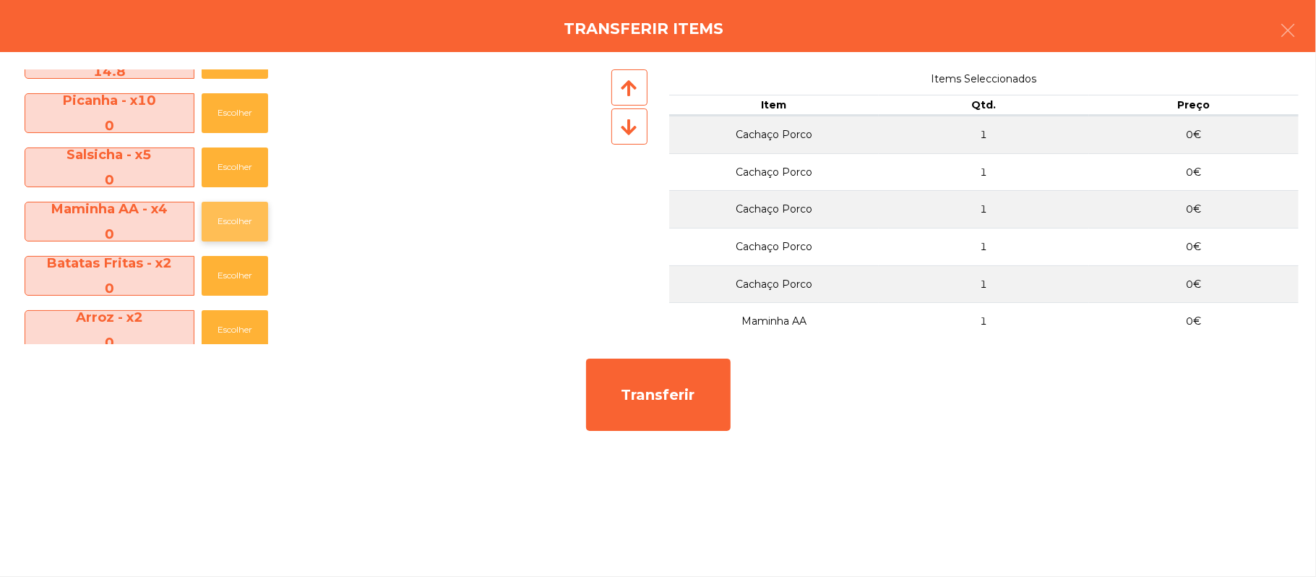
click at [247, 220] on button "Escolher" at bounding box center [235, 222] width 66 height 40
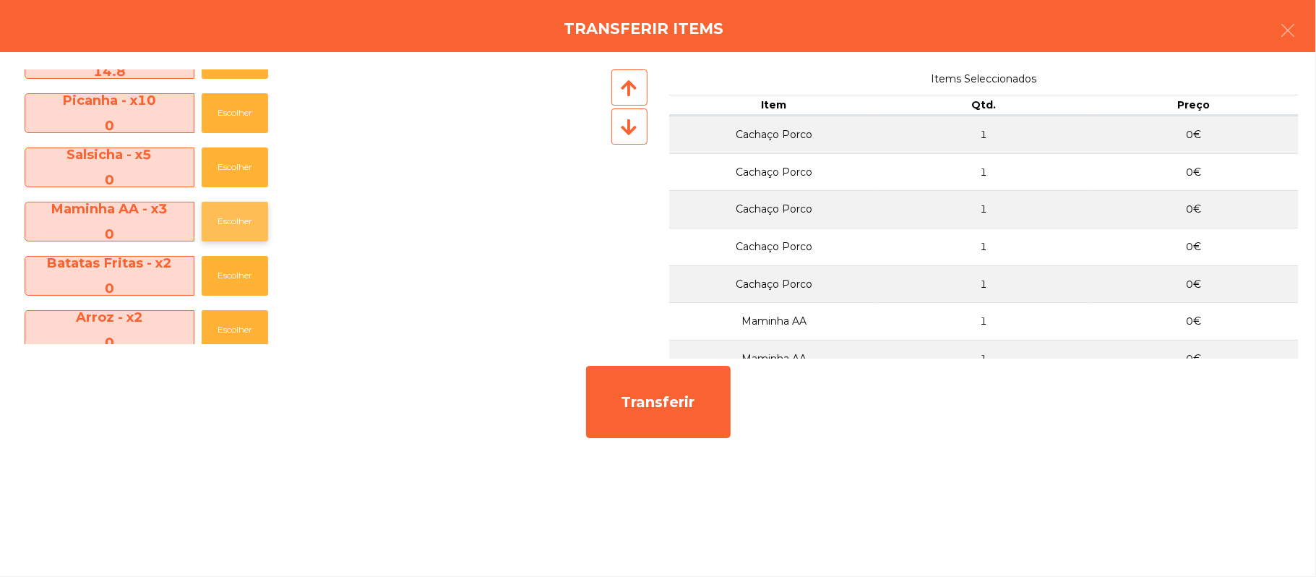
click at [243, 232] on button "Escolher" at bounding box center [235, 222] width 66 height 40
click at [249, 225] on button "Escolher" at bounding box center [235, 222] width 66 height 40
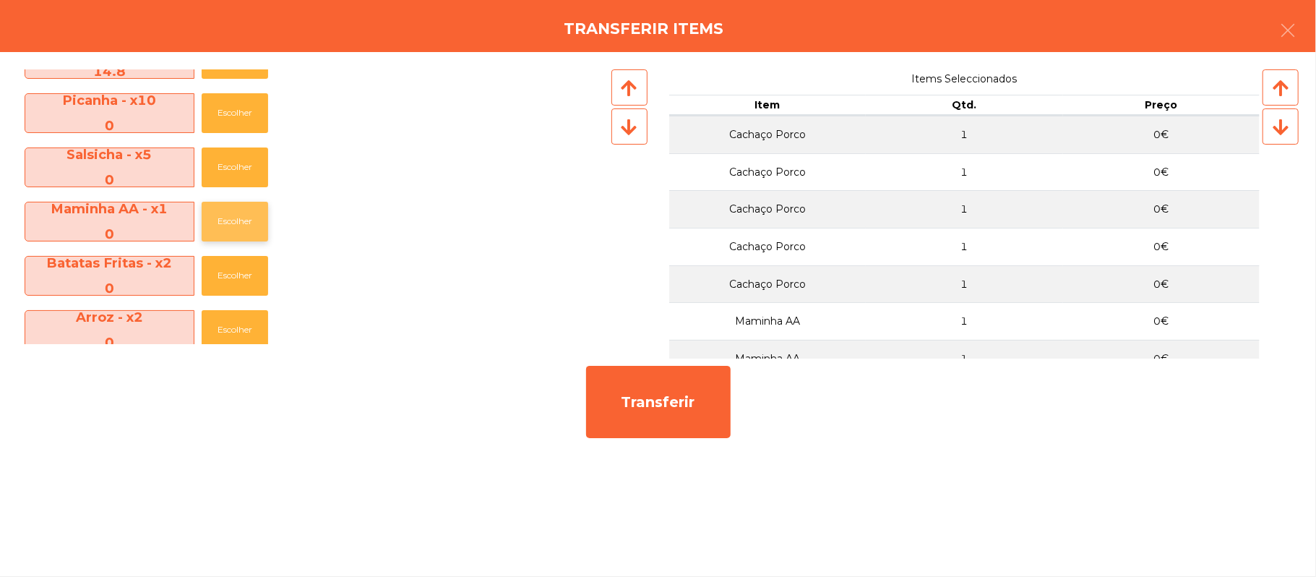
click at [244, 226] on button "Escolher" at bounding box center [235, 222] width 66 height 40
click at [246, 163] on button "Escolher" at bounding box center [235, 167] width 66 height 40
click at [241, 182] on button "Escolher" at bounding box center [235, 167] width 66 height 40
click at [239, 179] on button "Escolher" at bounding box center [235, 167] width 66 height 40
click at [238, 168] on button "Escolher" at bounding box center [235, 167] width 66 height 40
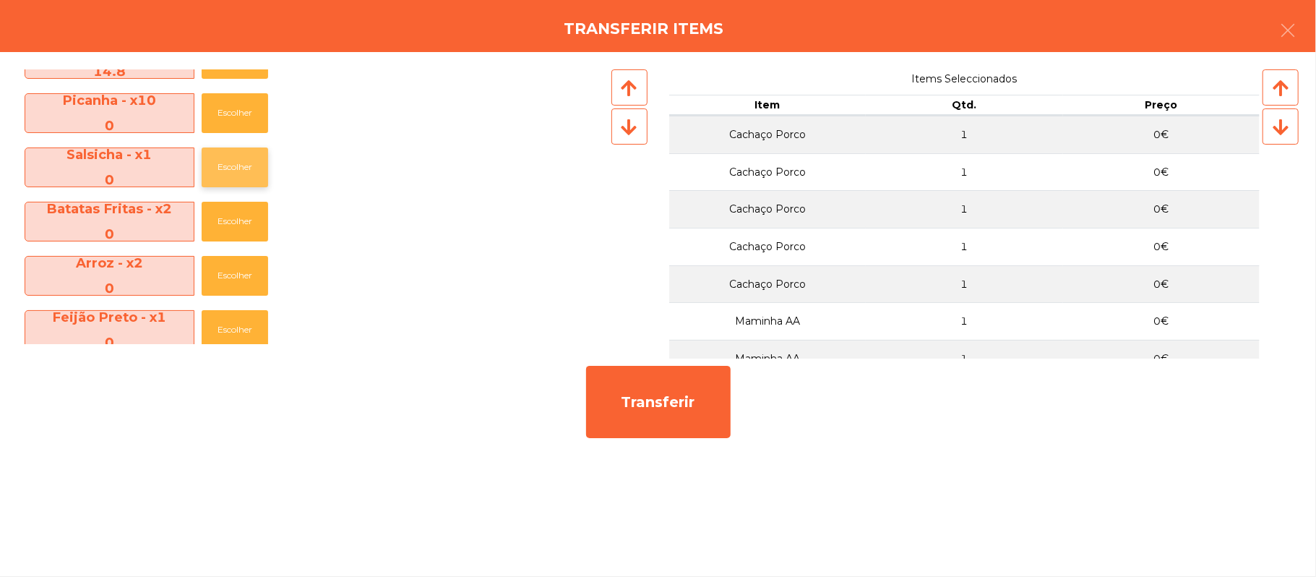
click at [241, 171] on button "Escolher" at bounding box center [235, 167] width 66 height 40
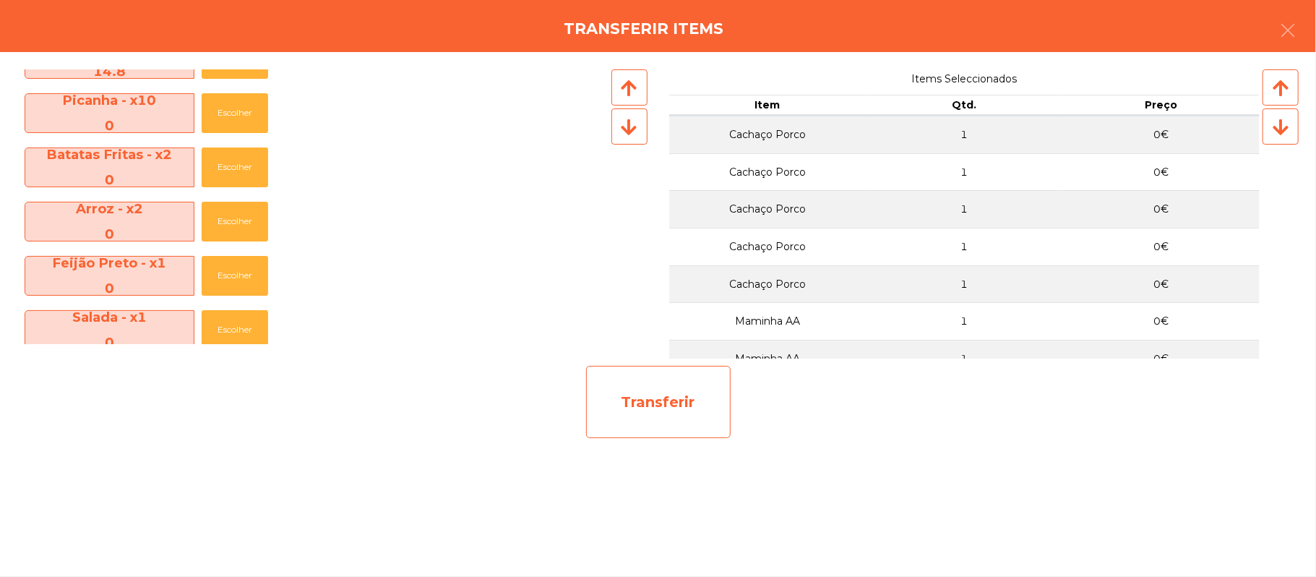
click at [652, 403] on div "Transferir" at bounding box center [658, 402] width 145 height 72
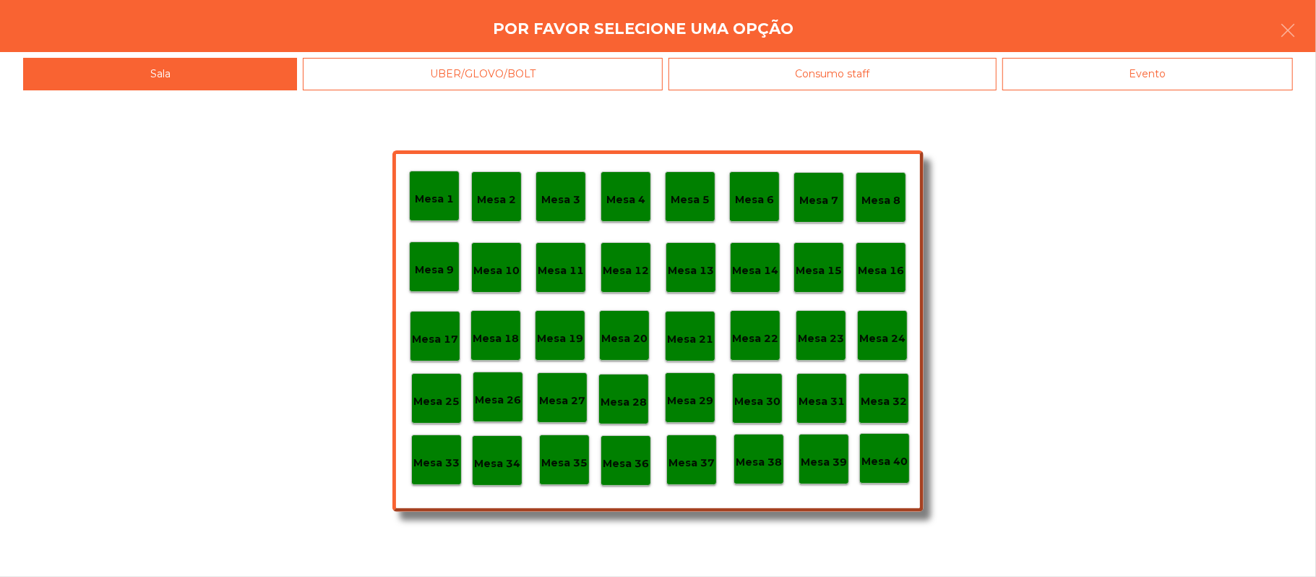
click at [689, 469] on p "Mesa 37" at bounding box center [692, 463] width 46 height 17
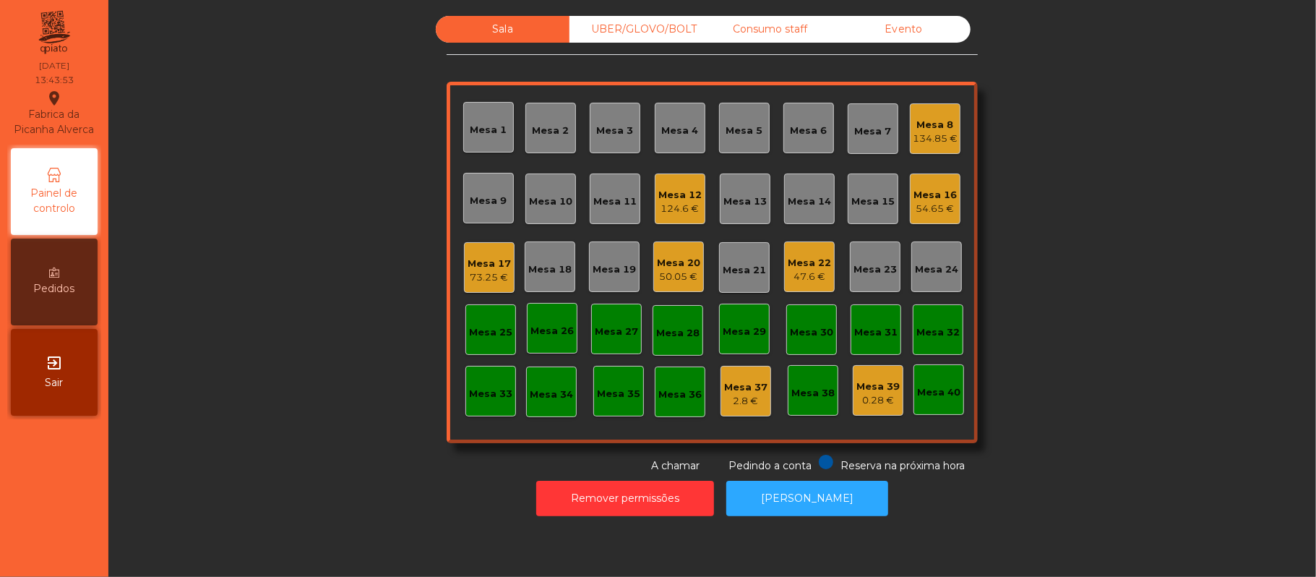
click at [486, 270] on div "73.25 €" at bounding box center [489, 277] width 43 height 14
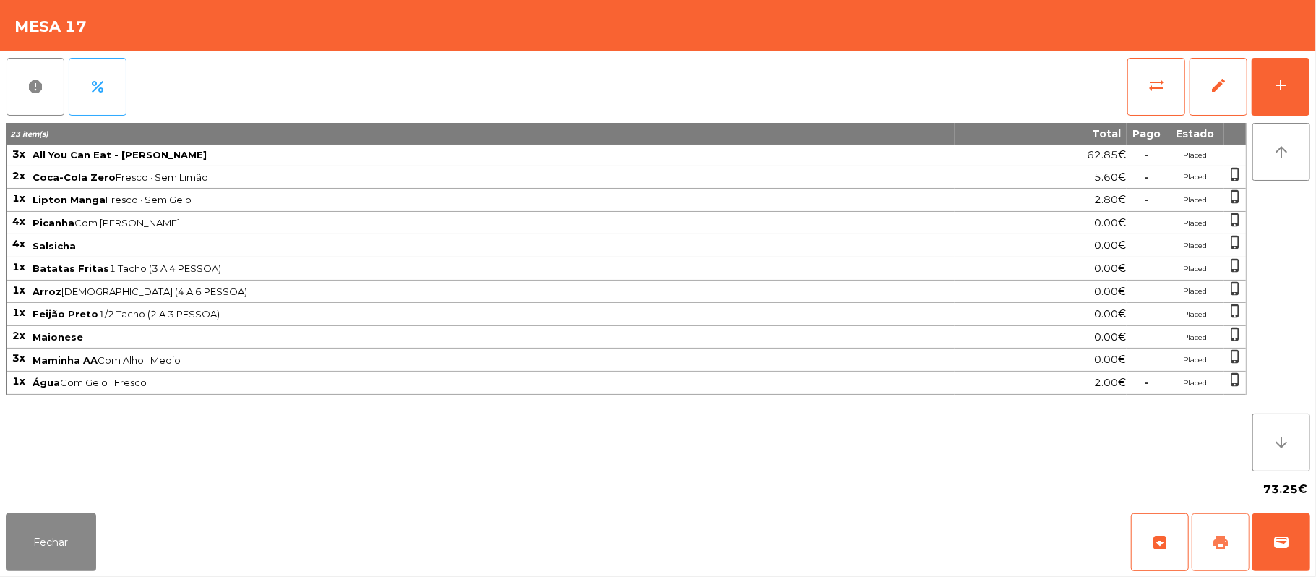
click at [1218, 542] on span "print" at bounding box center [1220, 541] width 17 height 17
click at [1273, 522] on button "wallet" at bounding box center [1281, 542] width 58 height 58
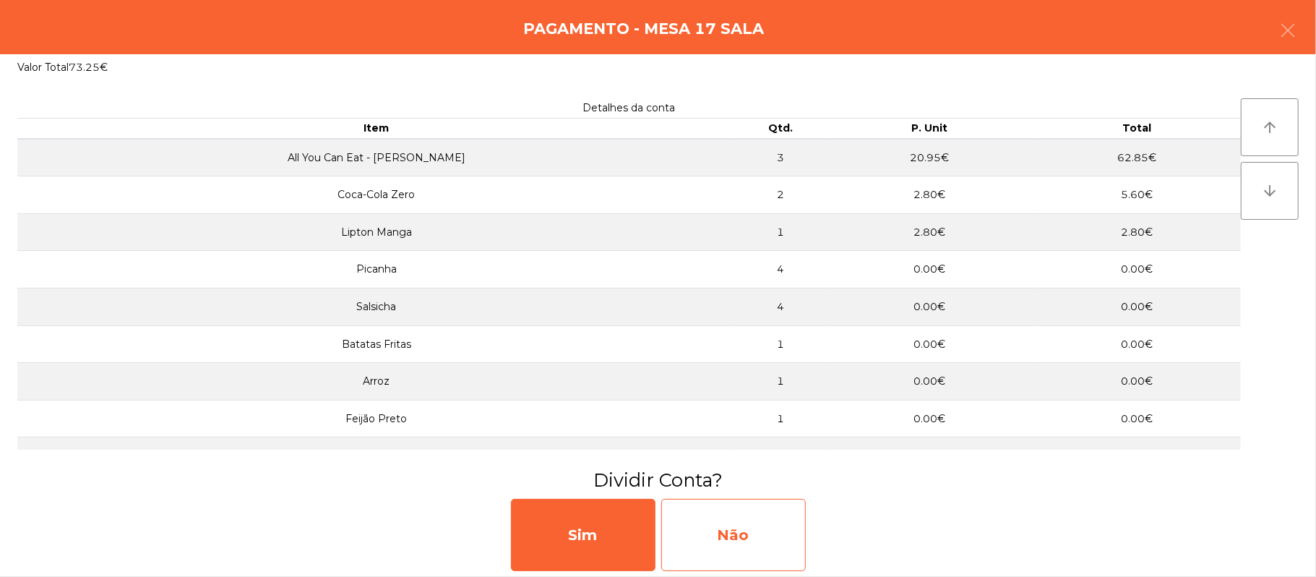
click at [752, 536] on div "Não" at bounding box center [733, 535] width 145 height 72
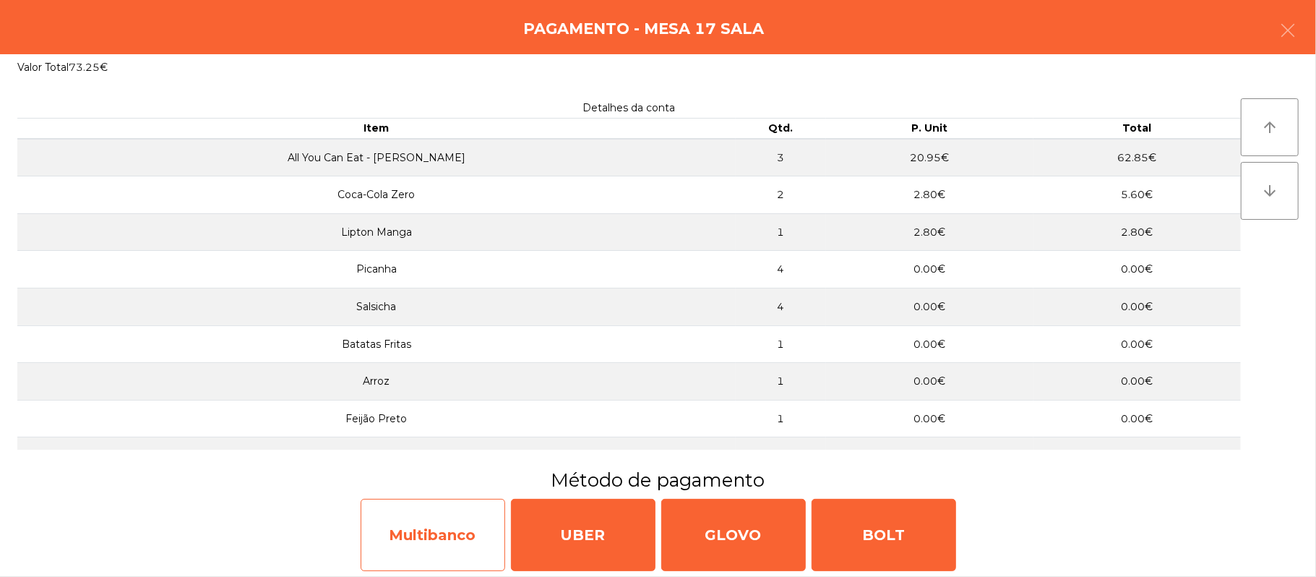
click at [449, 530] on div "Multibanco" at bounding box center [433, 535] width 145 height 72
select select "**"
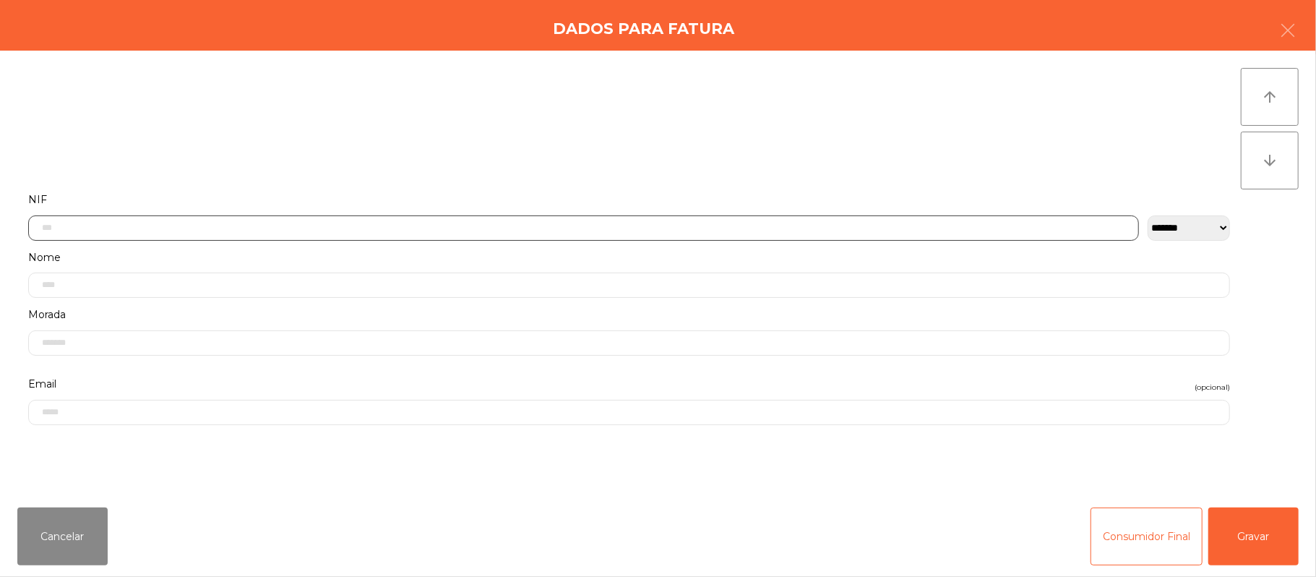
click at [431, 231] on input "text" at bounding box center [583, 227] width 1111 height 25
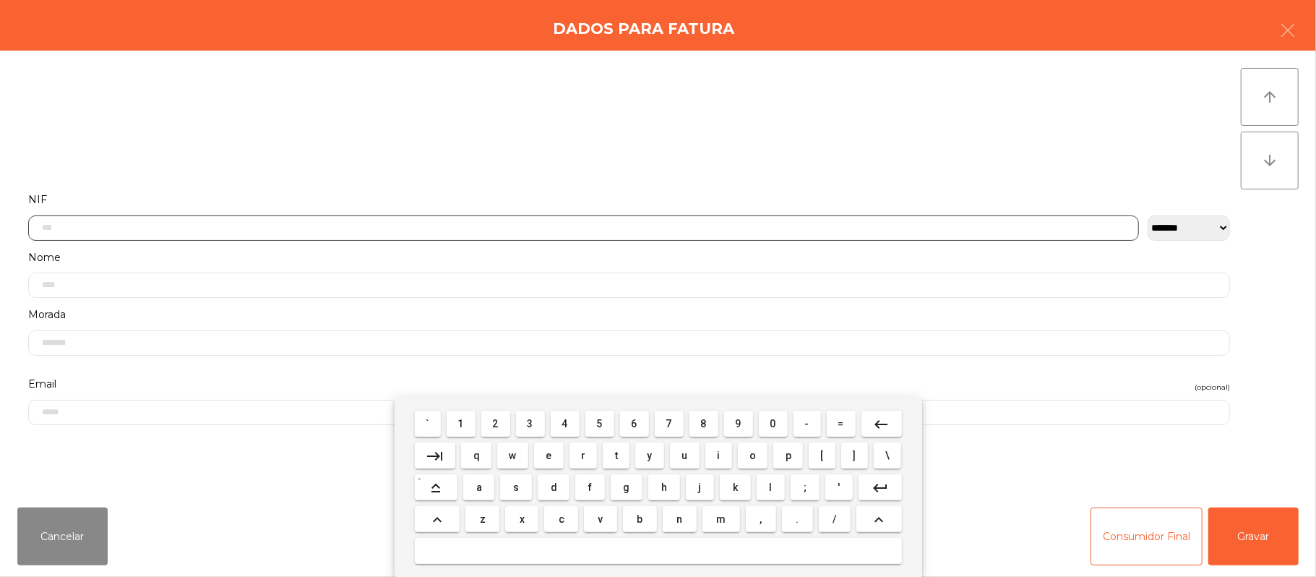
scroll to position [121, 0]
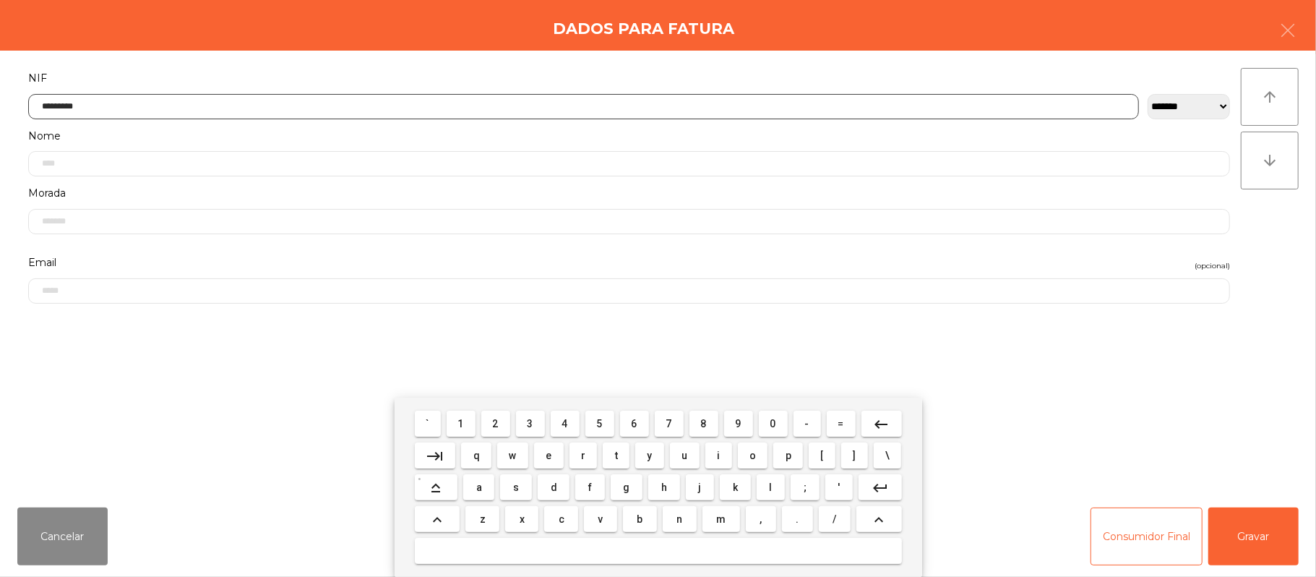
type input "*********"
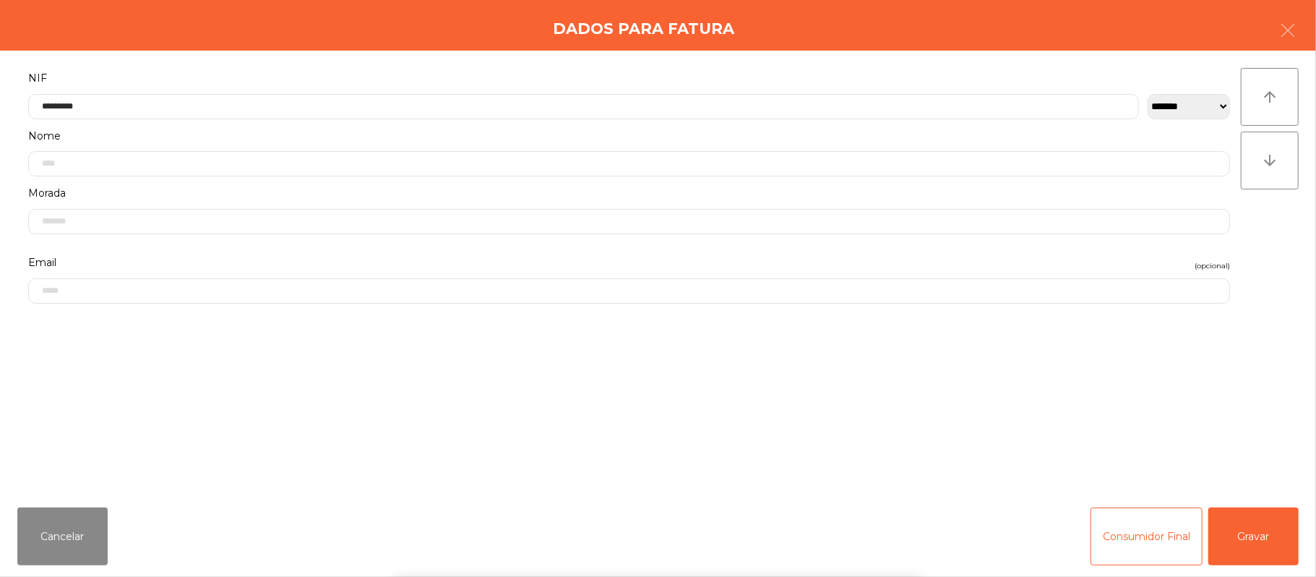
click at [1273, 515] on div "` 1 2 3 4 5 6 7 8 9 0 - = keyboard_backspace keyboard_tab q w e r t y u i o p […" at bounding box center [658, 487] width 1316 height 179
click at [1255, 548] on button "Gravar" at bounding box center [1253, 536] width 90 height 58
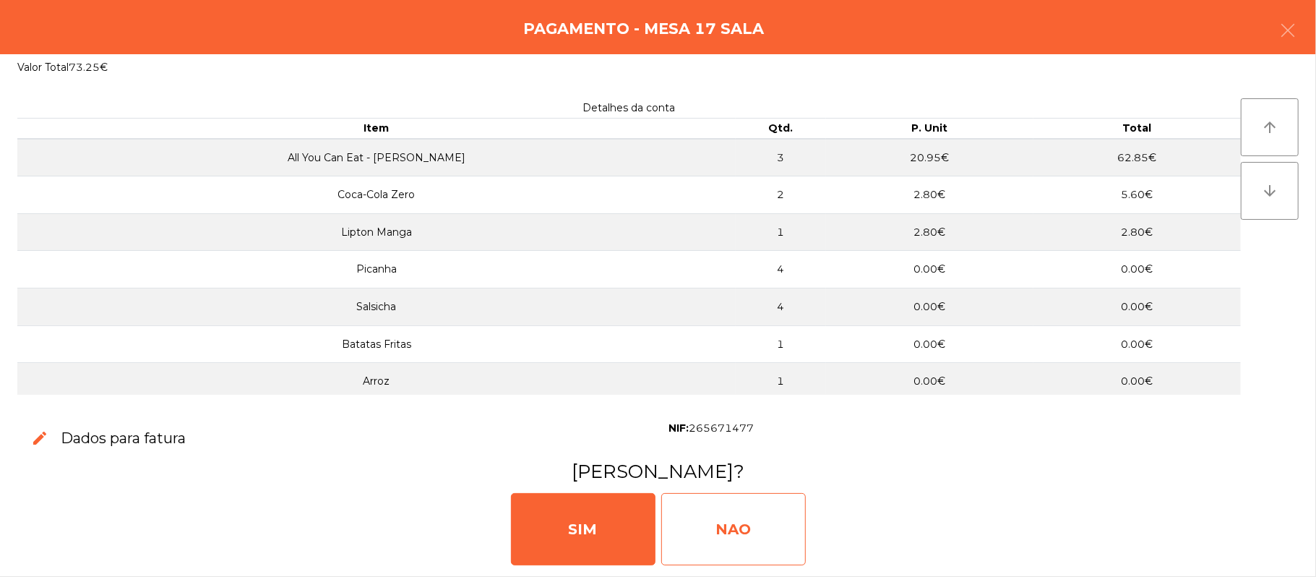
click at [753, 509] on div "NAO" at bounding box center [733, 529] width 145 height 72
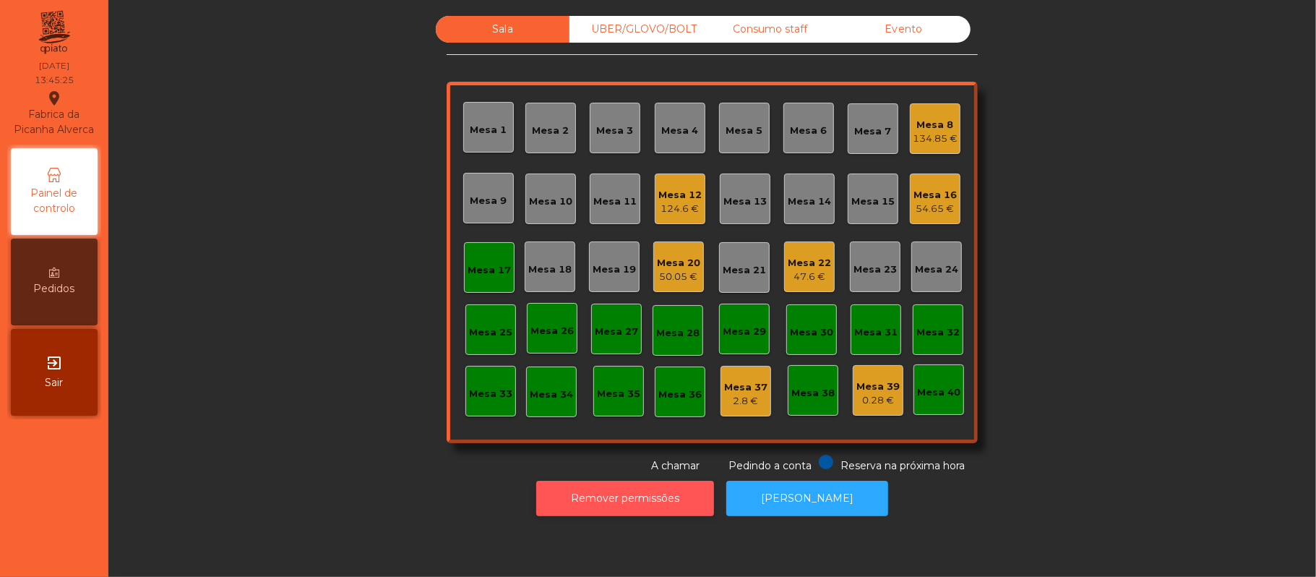
click at [656, 510] on button "Remover permissões" at bounding box center [625, 498] width 178 height 35
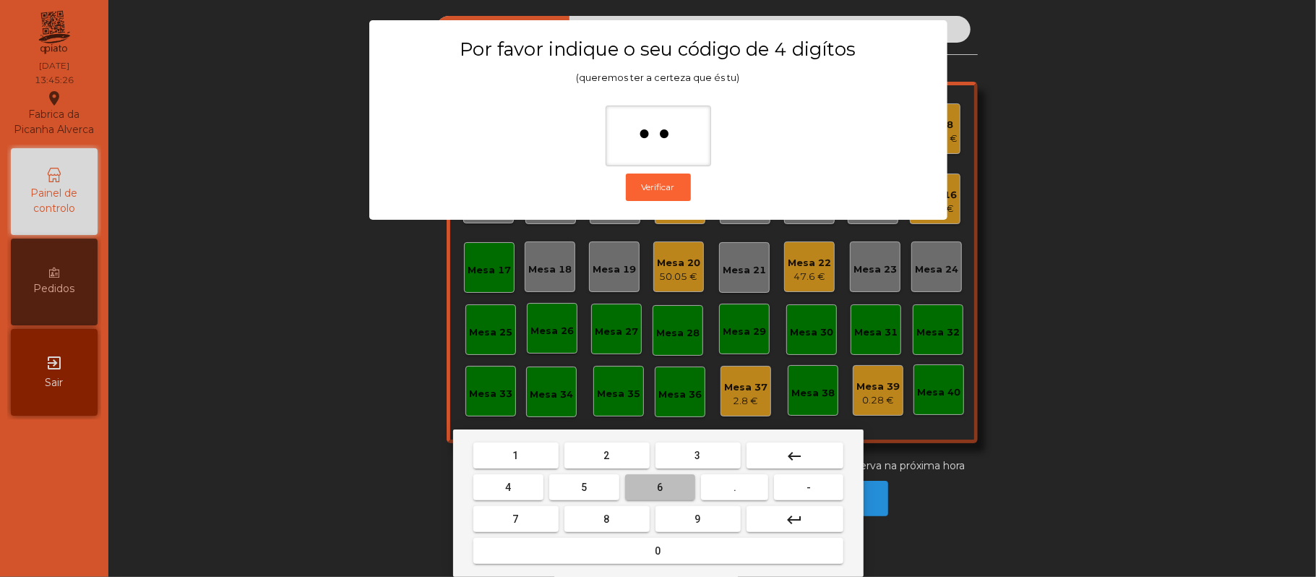
type input "***"
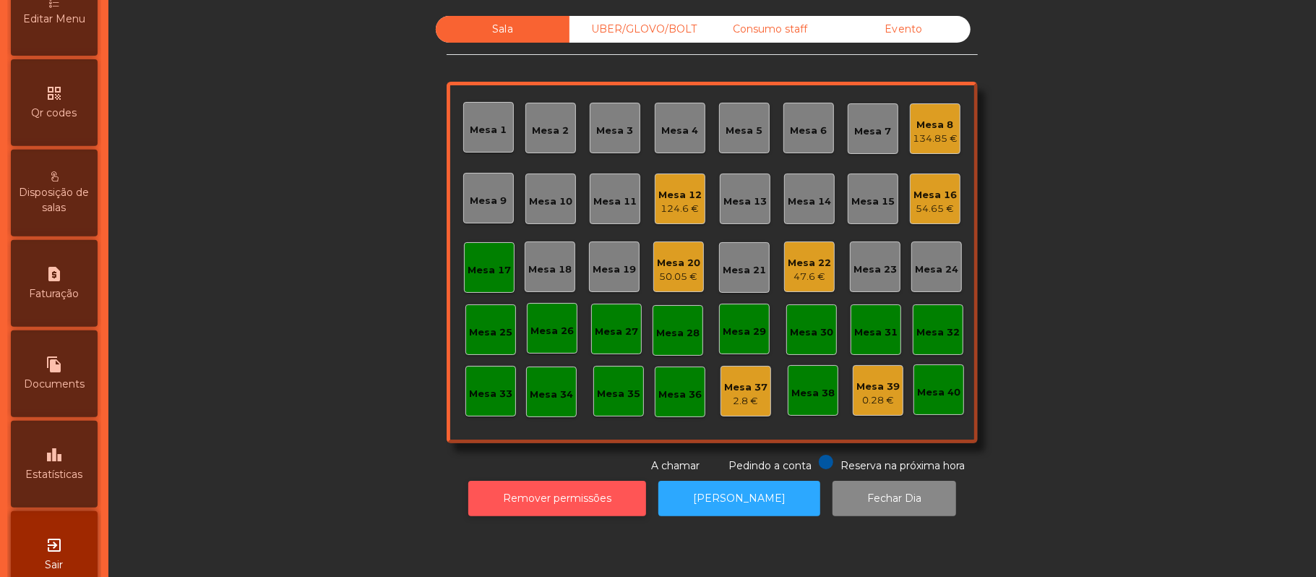
scroll to position [383, 0]
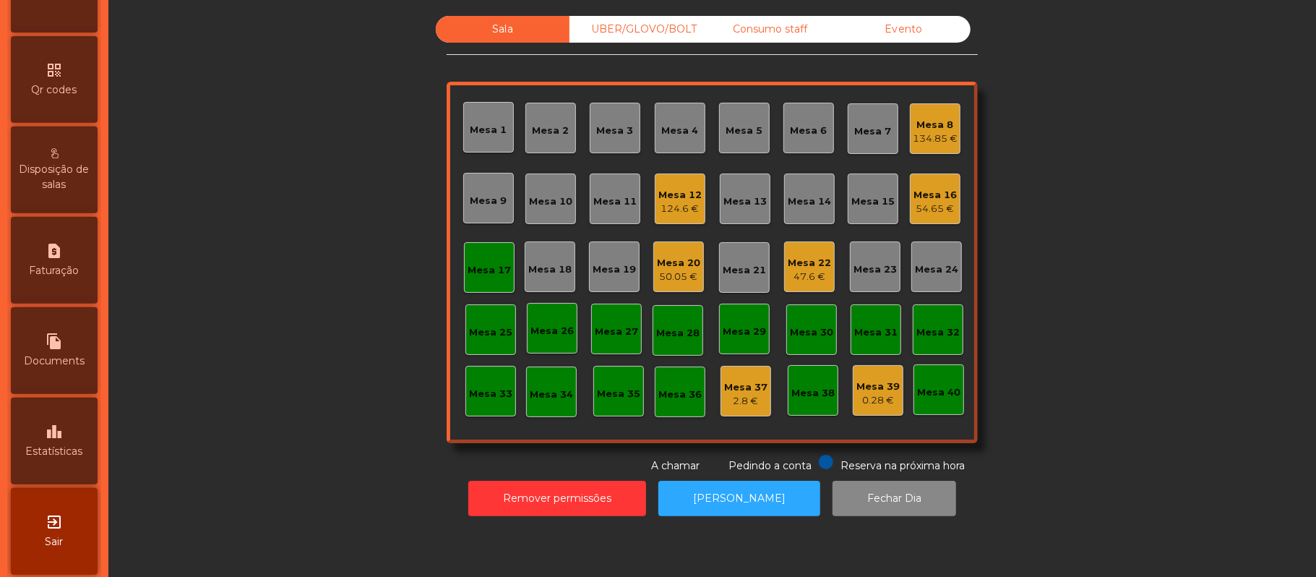
click at [79, 275] on div "request_page Faturação" at bounding box center [54, 260] width 87 height 87
select select "*"
select select "****"
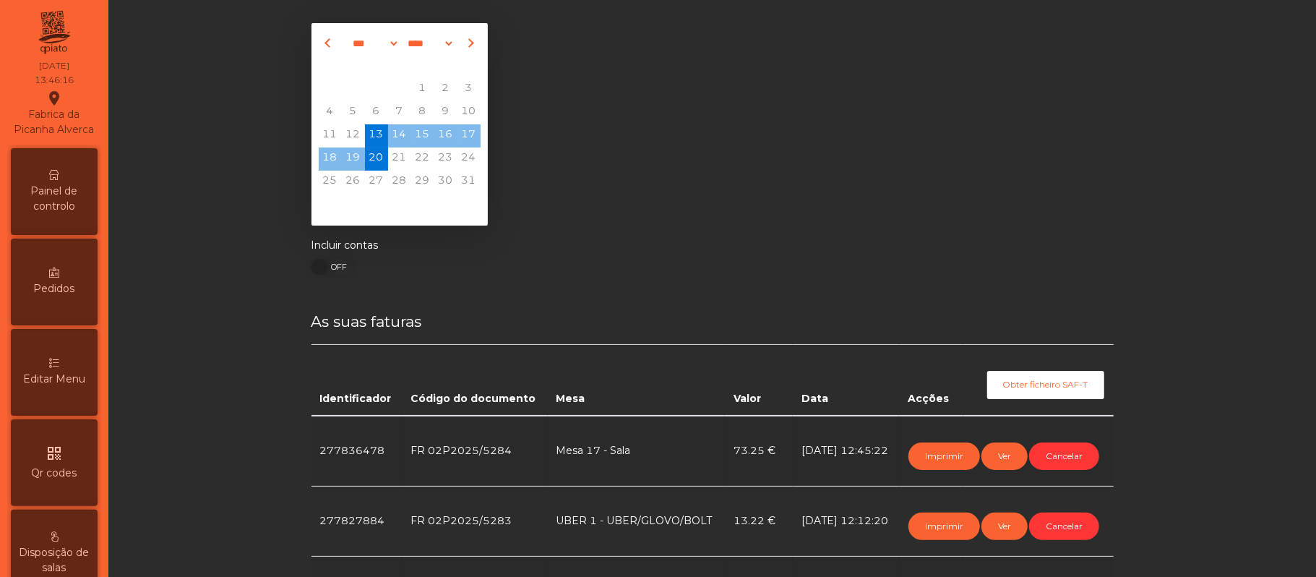
click at [71, 186] on div "Painel de controlo" at bounding box center [54, 191] width 87 height 87
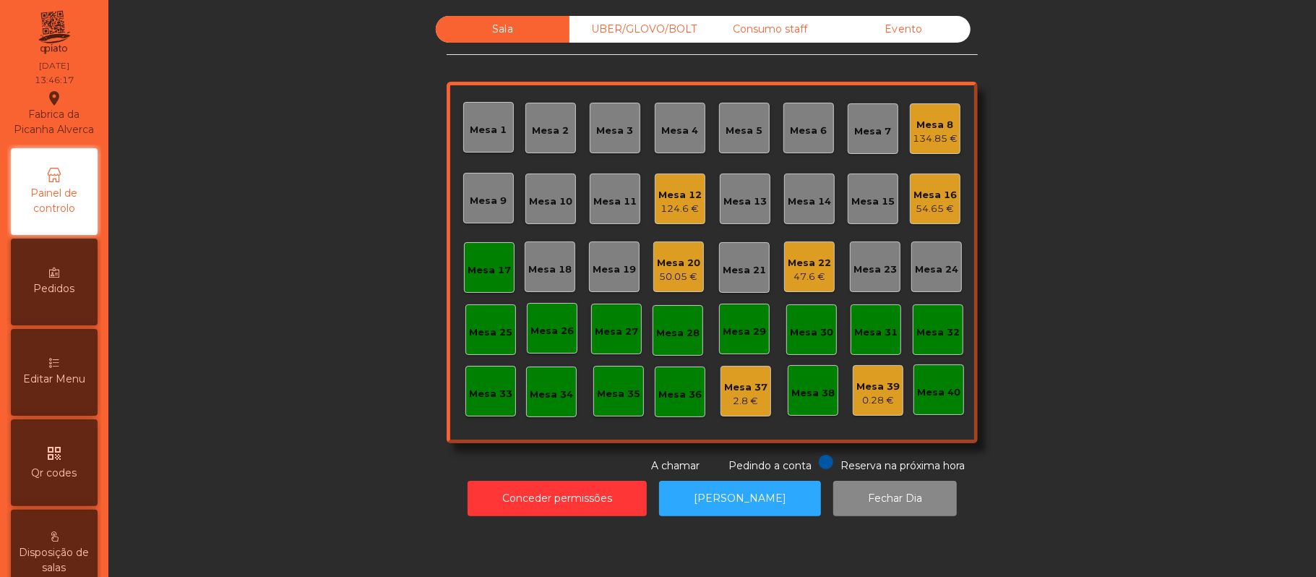
click at [481, 270] on div "Mesa 17" at bounding box center [489, 270] width 43 height 14
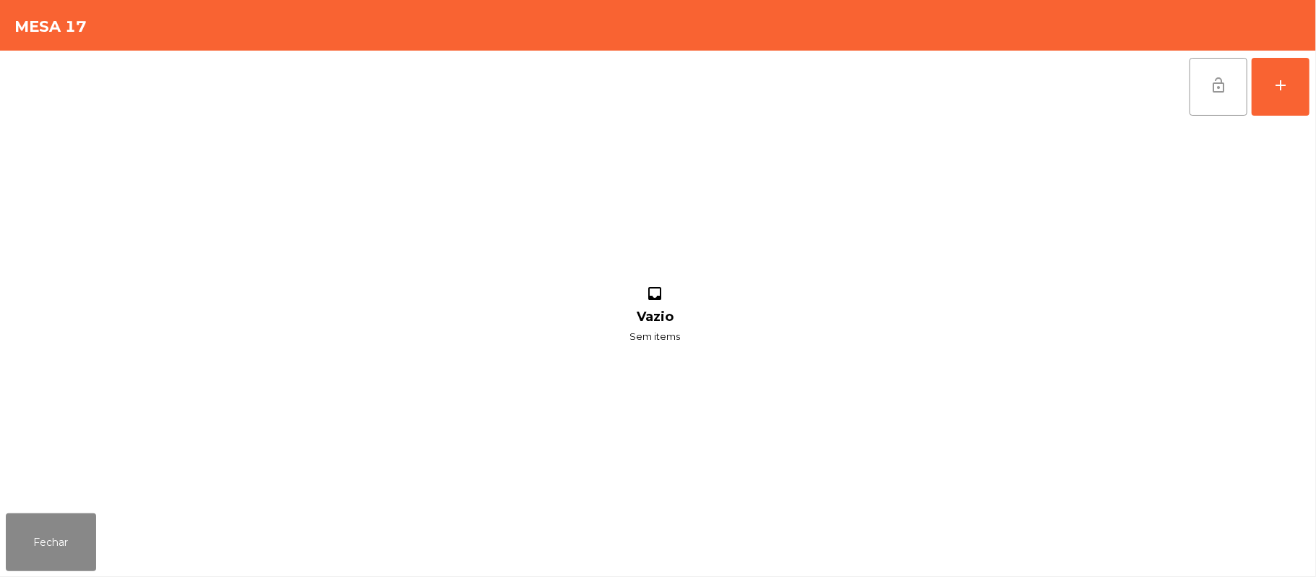
click at [1206, 96] on button "lock_open" at bounding box center [1219, 87] width 58 height 58
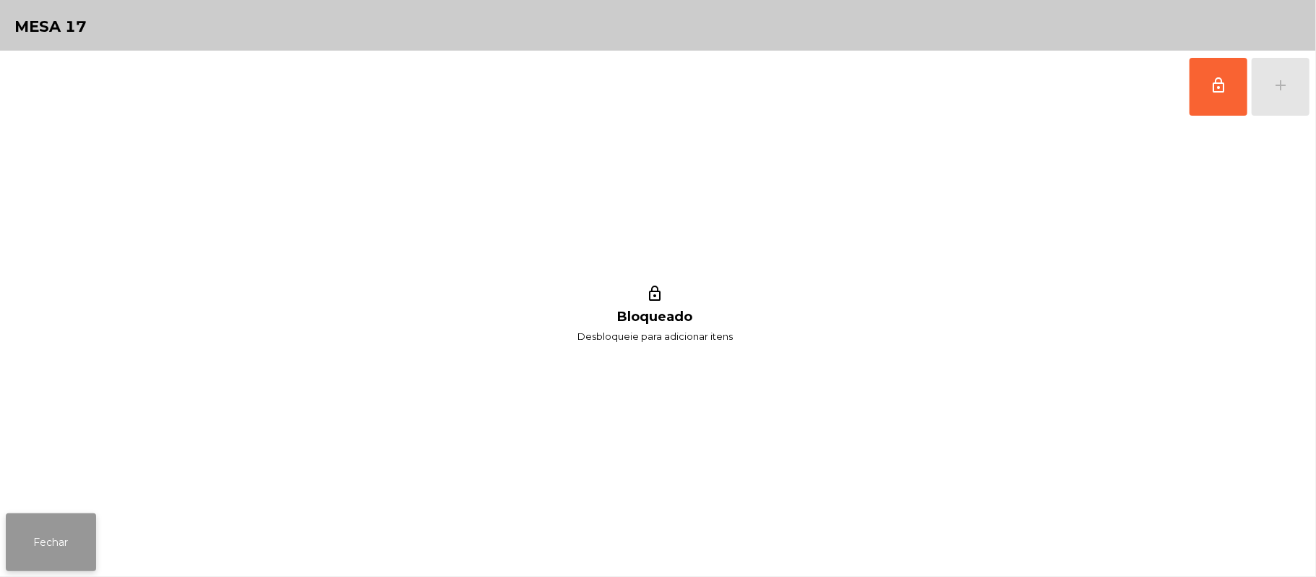
click at [52, 541] on button "Fechar" at bounding box center [51, 542] width 90 height 58
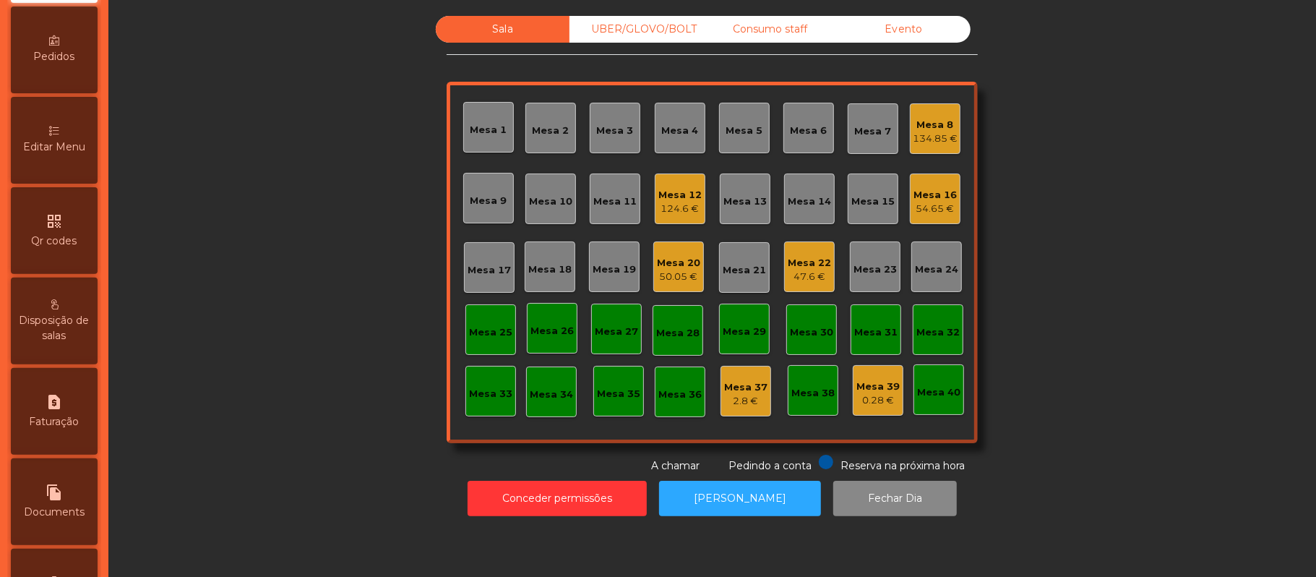
scroll to position [406, 0]
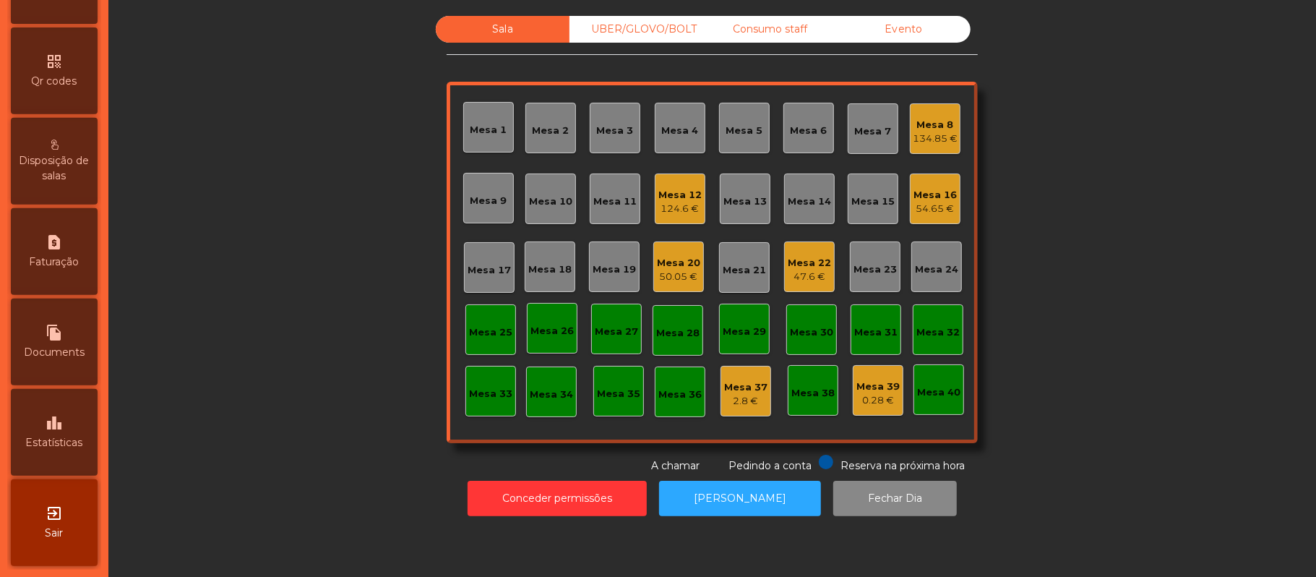
click at [70, 252] on div "request_page Faturação" at bounding box center [54, 251] width 87 height 87
select select "*"
select select "****"
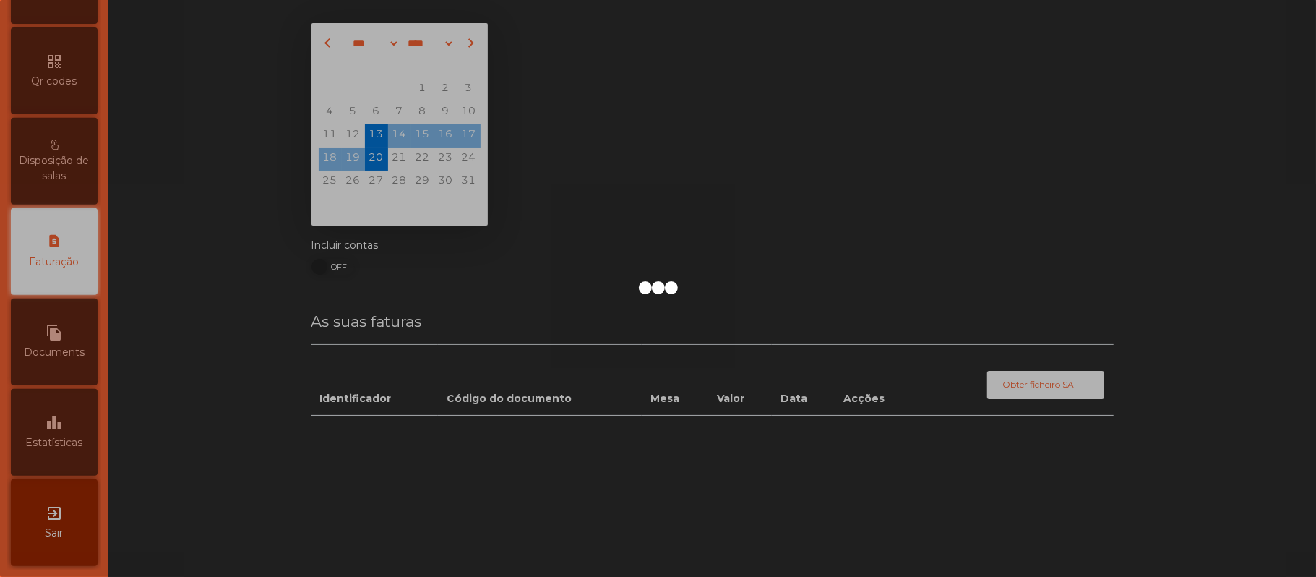
scroll to position [370, 0]
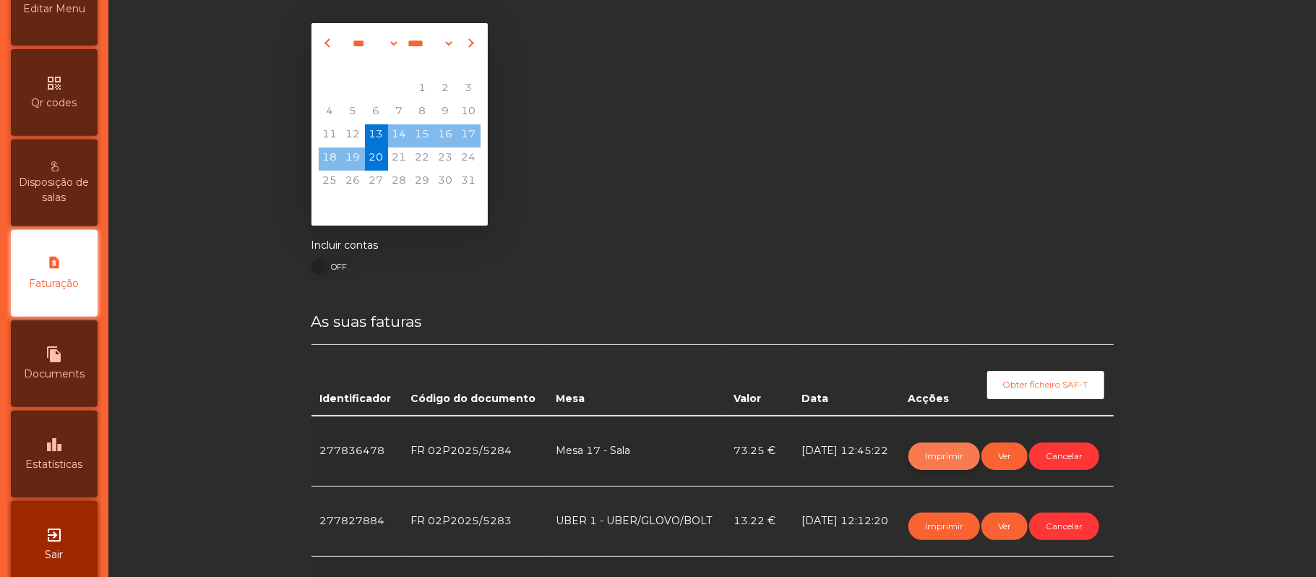
click at [937, 455] on button "Imprimir" at bounding box center [944, 455] width 72 height 27
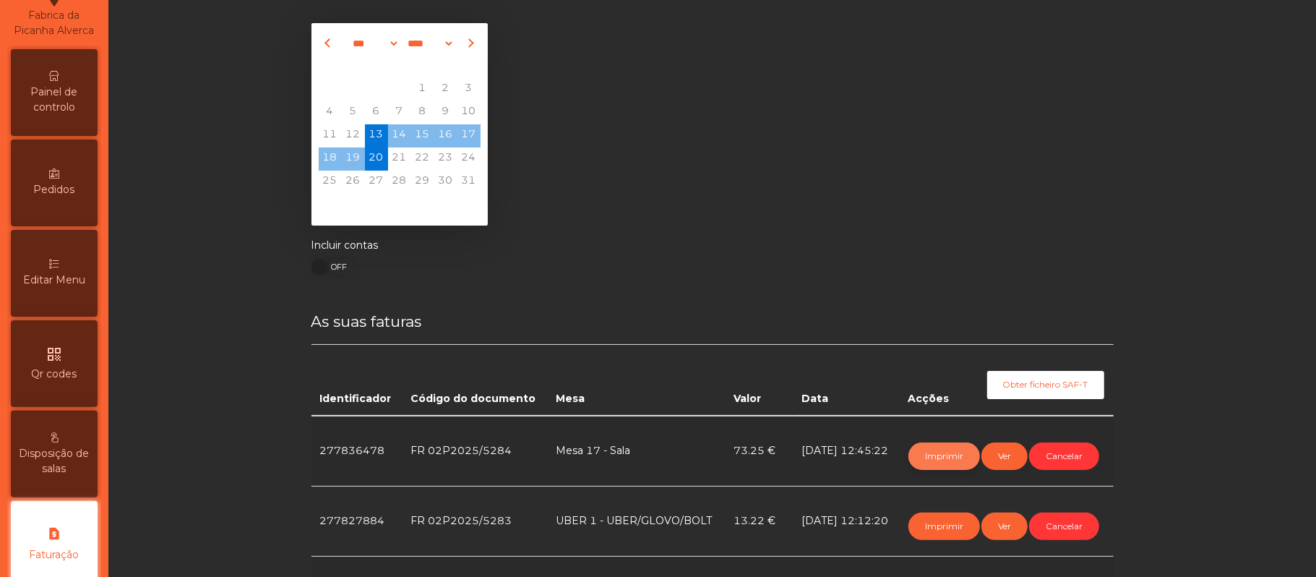
scroll to position [0, 0]
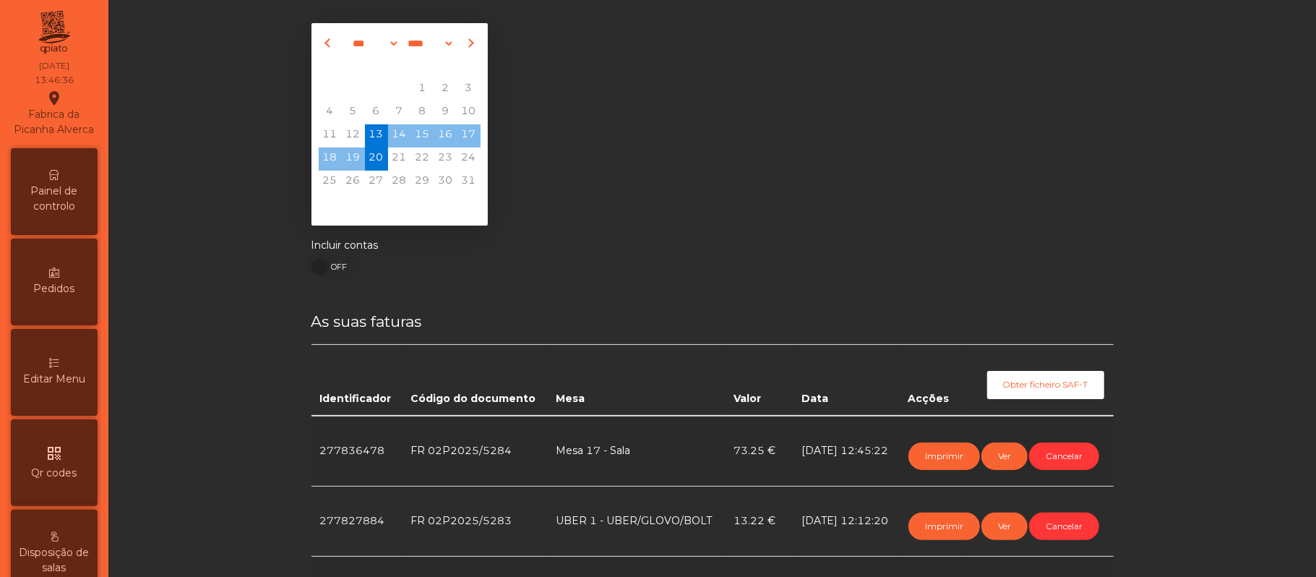
click at [78, 188] on div "Painel de controlo" at bounding box center [54, 191] width 87 height 87
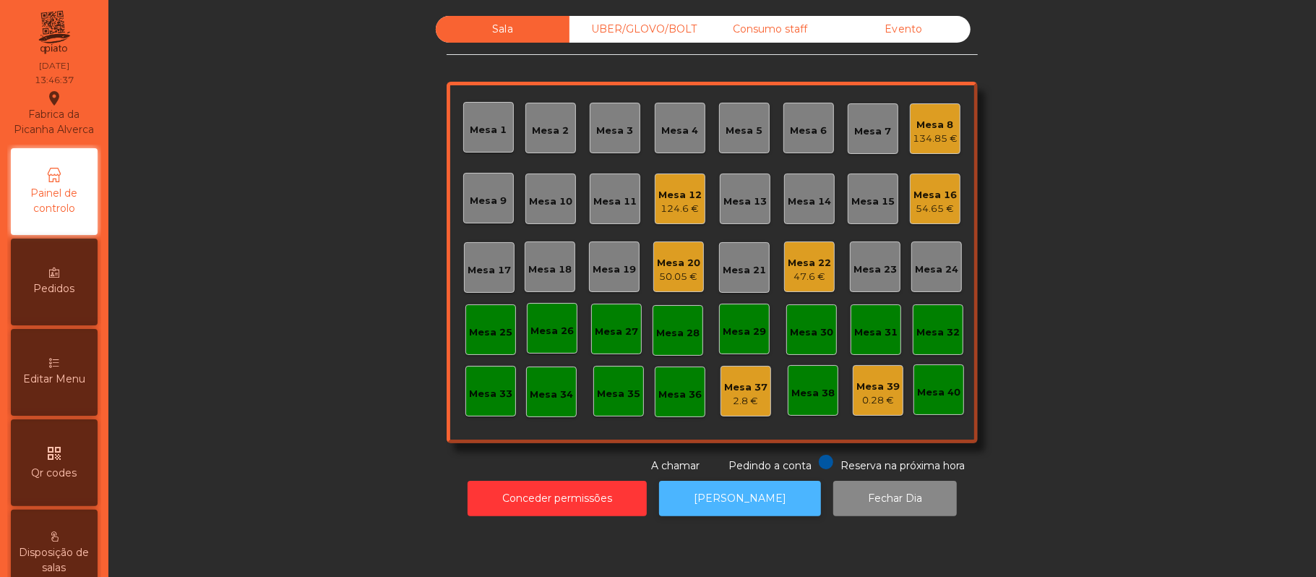
click at [734, 504] on button "[PERSON_NAME]" at bounding box center [740, 498] width 162 height 35
click at [490, 197] on div "Mesa 9" at bounding box center [488, 201] width 37 height 14
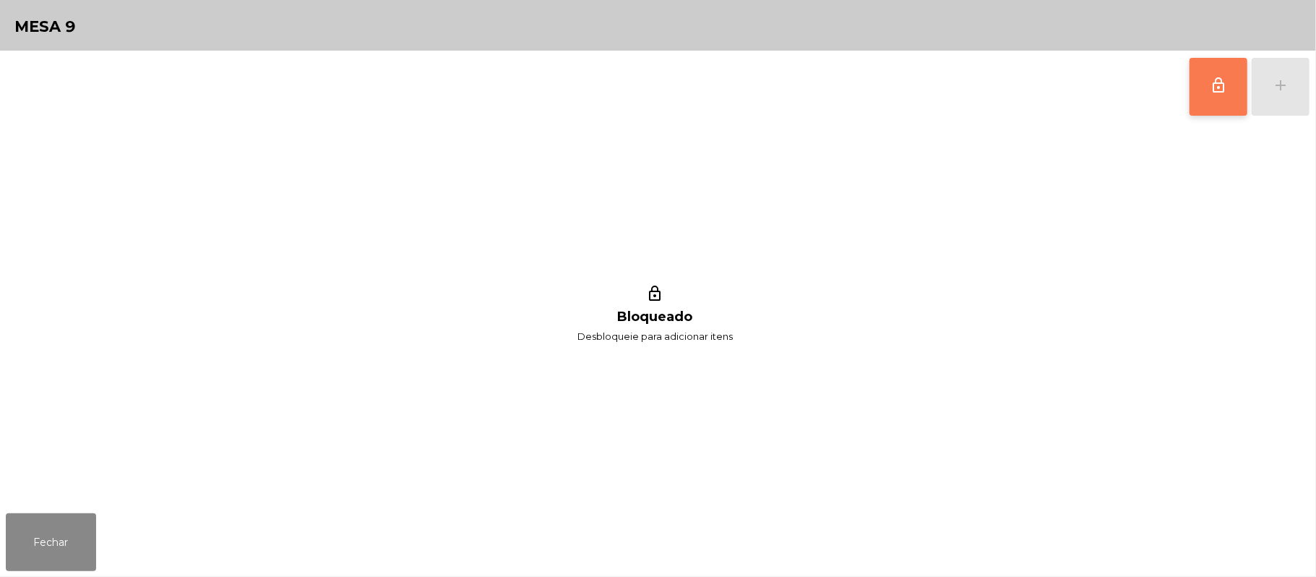
click at [1209, 106] on button "lock_outline" at bounding box center [1219, 87] width 58 height 58
click at [1305, 87] on button "add" at bounding box center [1281, 87] width 58 height 58
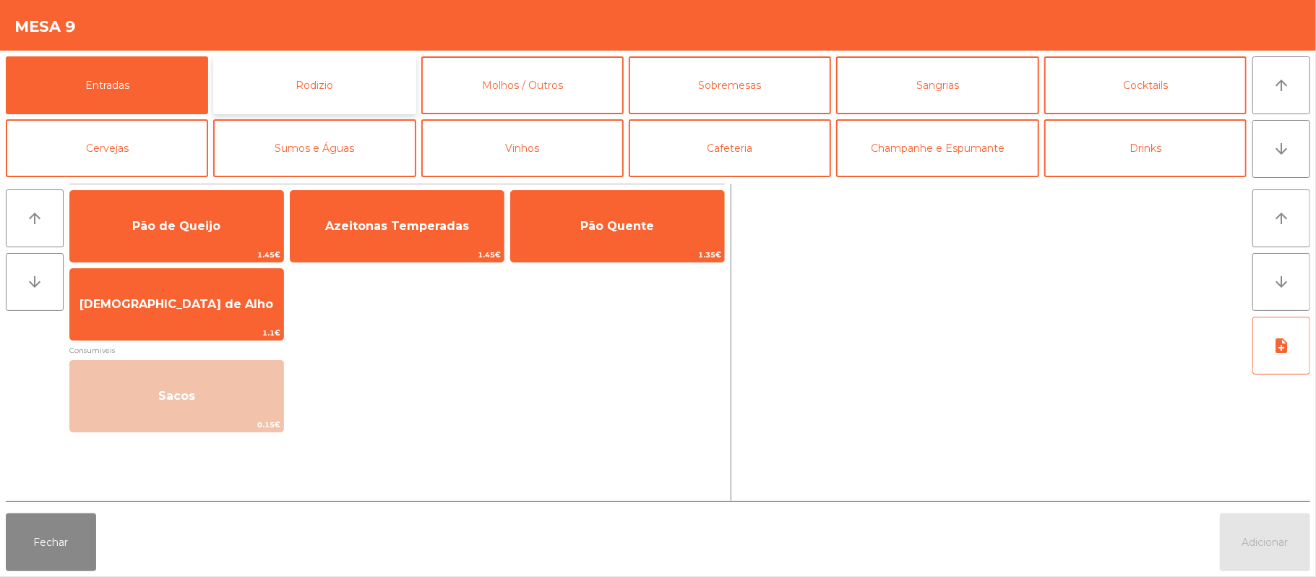
click at [336, 85] on button "Rodizio" at bounding box center [314, 85] width 202 height 58
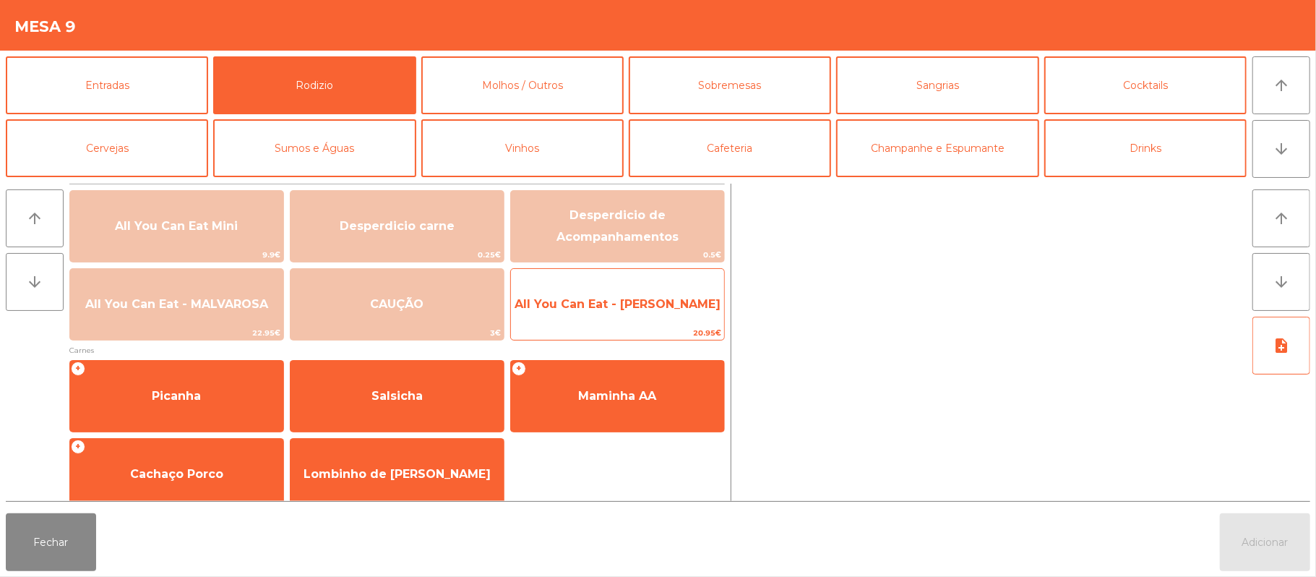
click at [655, 309] on span "All You Can Eat - [PERSON_NAME]" at bounding box center [618, 304] width 206 height 14
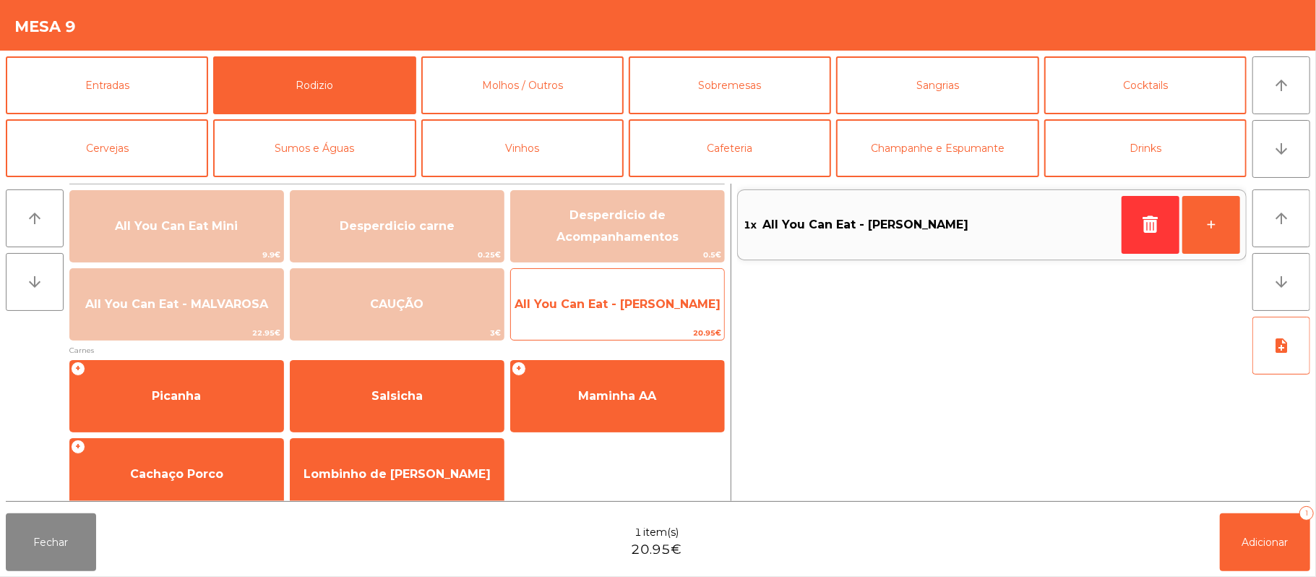
click at [659, 317] on span "All You Can Eat - [PERSON_NAME]" at bounding box center [617, 304] width 213 height 39
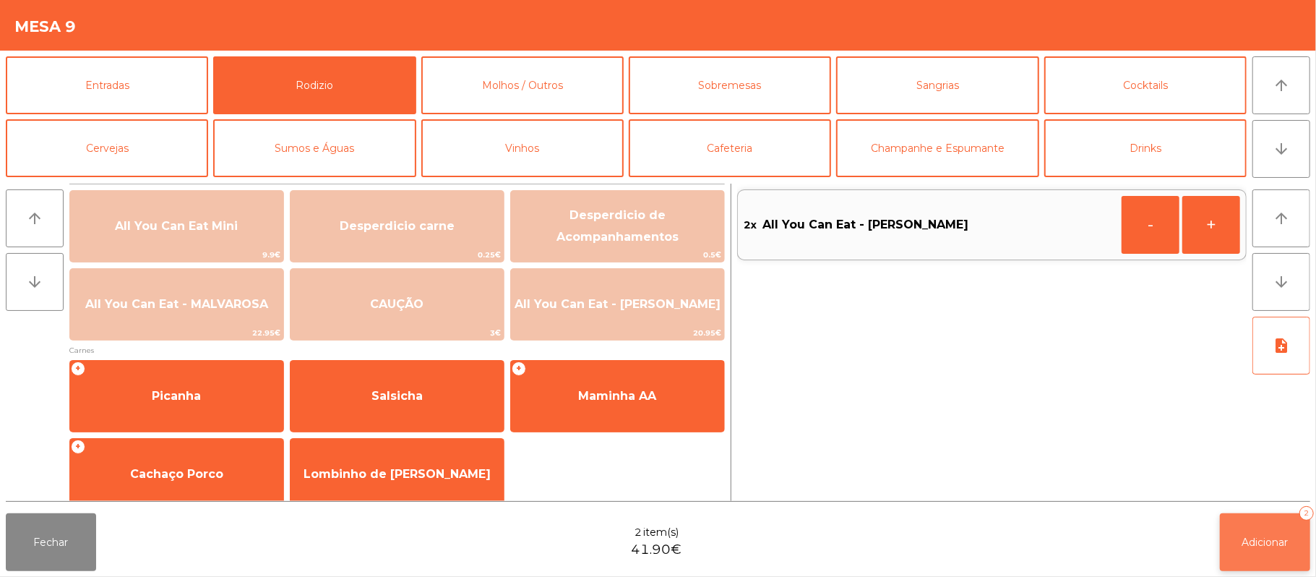
click at [1242, 530] on button "Adicionar 2" at bounding box center [1265, 542] width 90 height 58
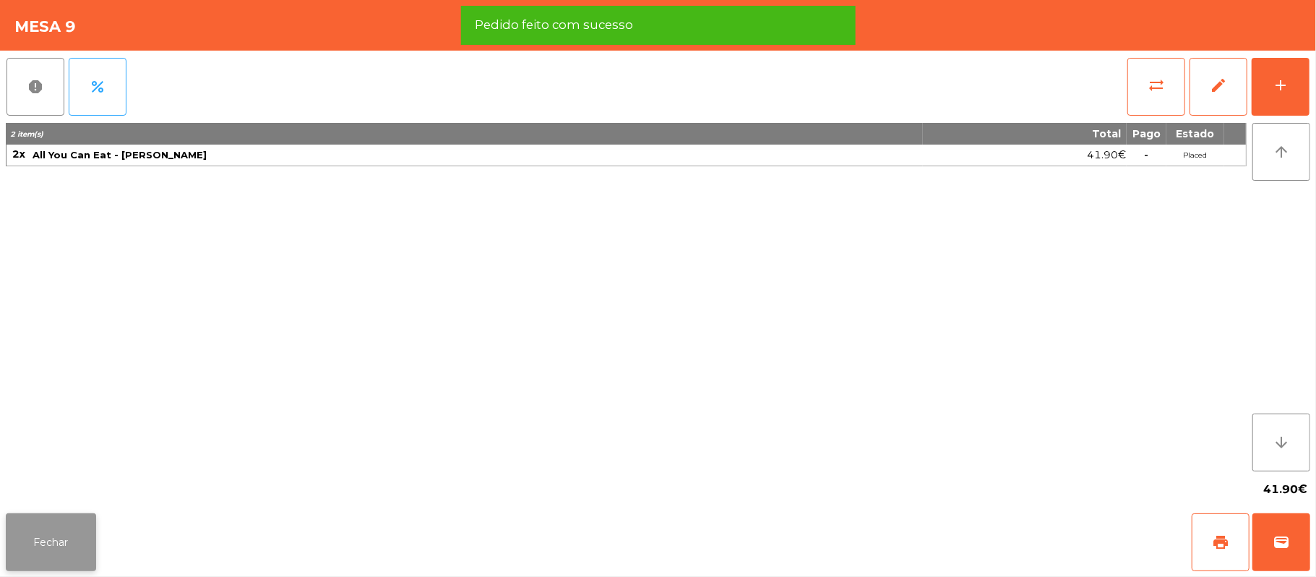
click at [55, 542] on button "Fechar" at bounding box center [51, 542] width 90 height 58
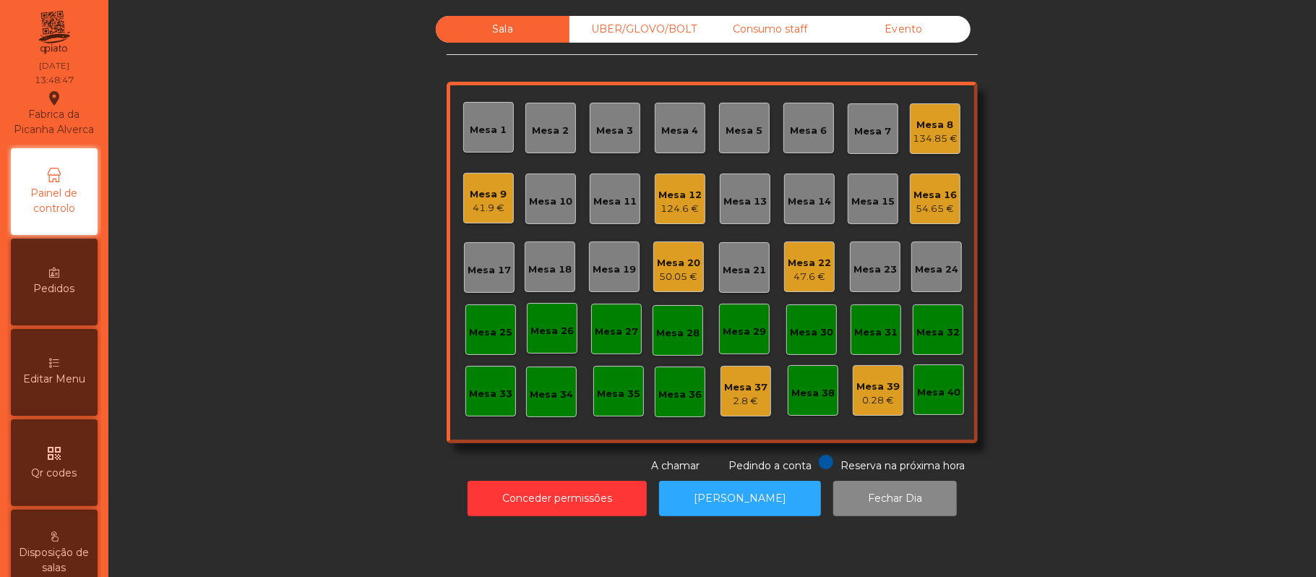
click at [478, 206] on div "41.9 €" at bounding box center [488, 208] width 37 height 14
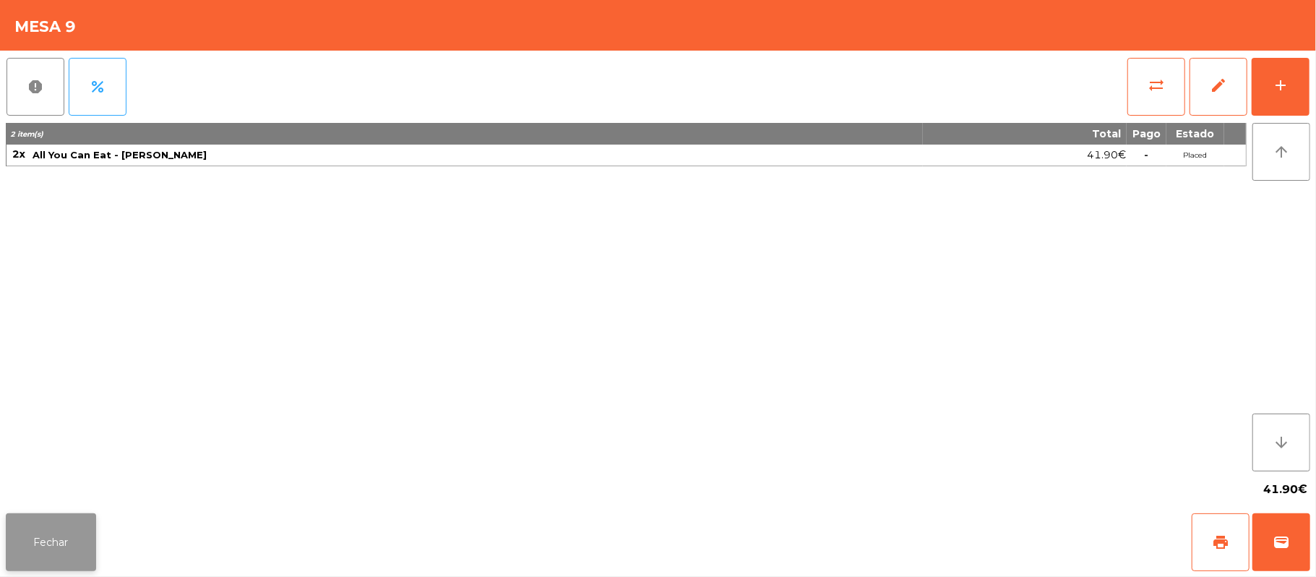
click at [59, 565] on button "Fechar" at bounding box center [51, 542] width 90 height 58
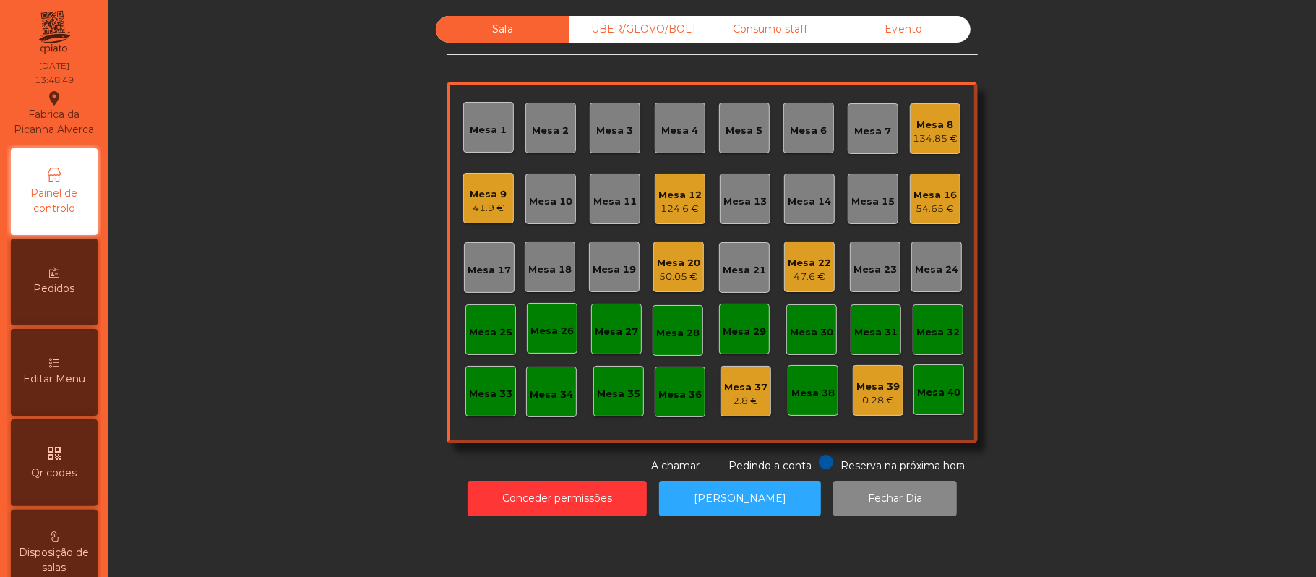
click at [543, 205] on div "Mesa 10" at bounding box center [550, 201] width 43 height 14
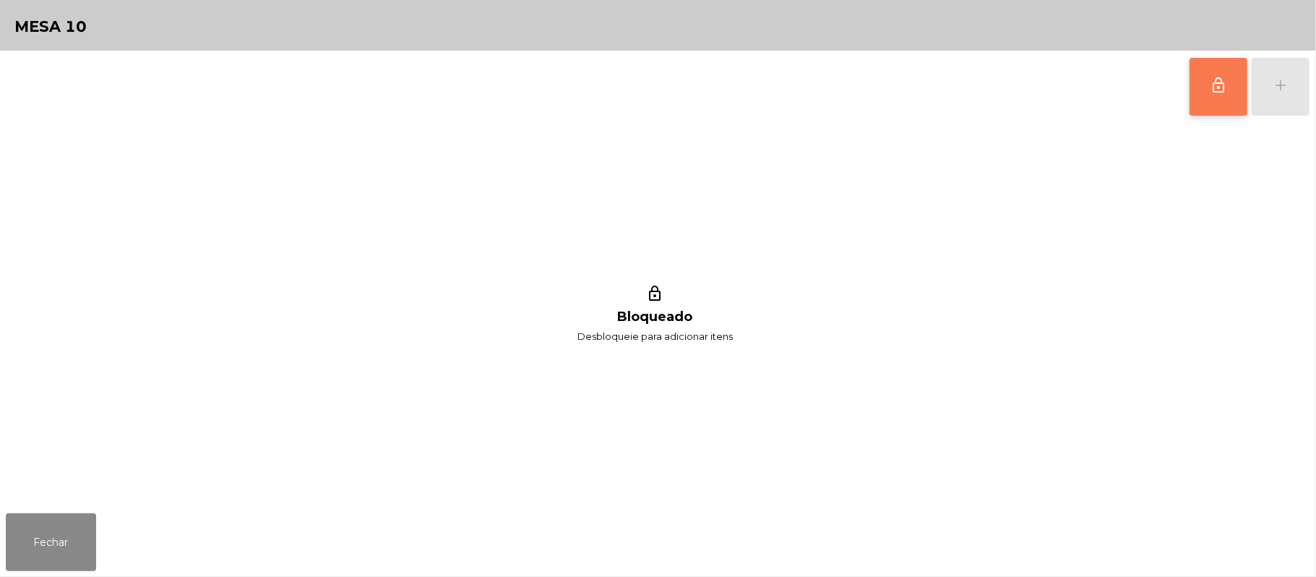
click at [1215, 90] on span "lock_outline" at bounding box center [1218, 85] width 17 height 17
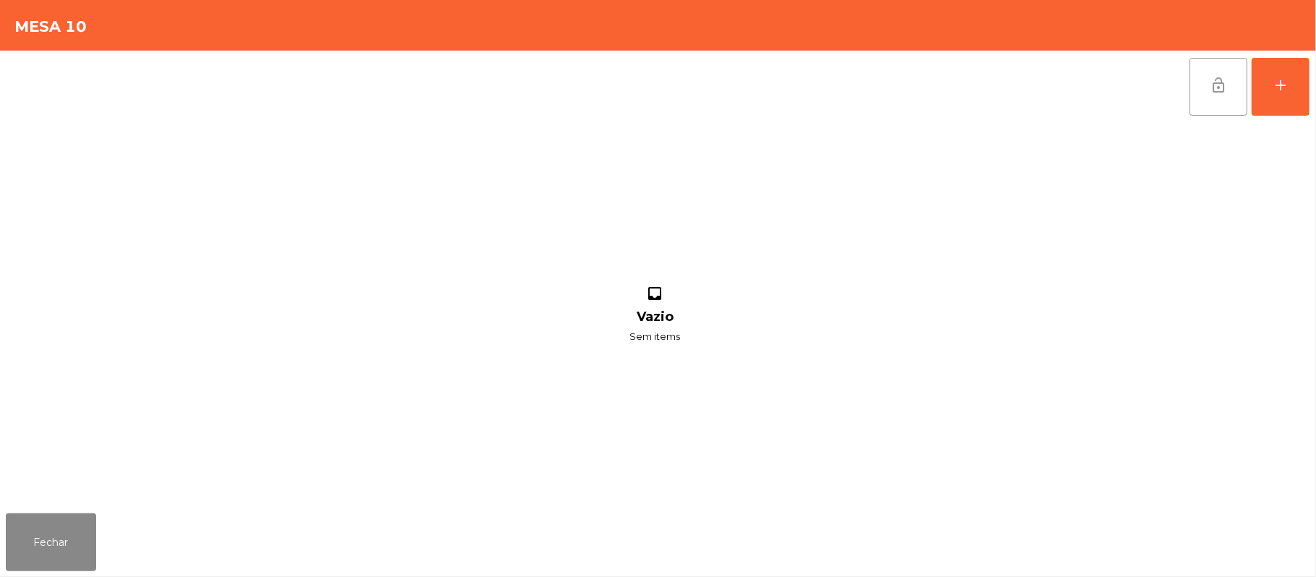
click at [10, 576] on div "Fechar" at bounding box center [658, 541] width 1316 height 69
click at [81, 542] on button "Fechar" at bounding box center [51, 542] width 90 height 58
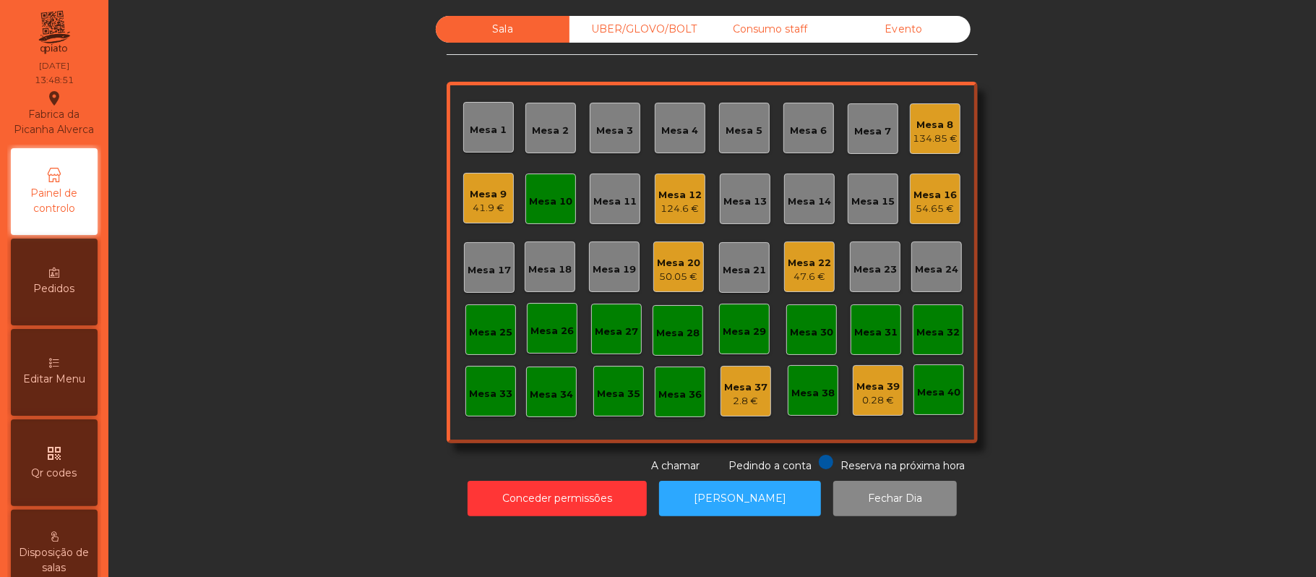
click at [483, 209] on div "41.9 €" at bounding box center [488, 208] width 37 height 14
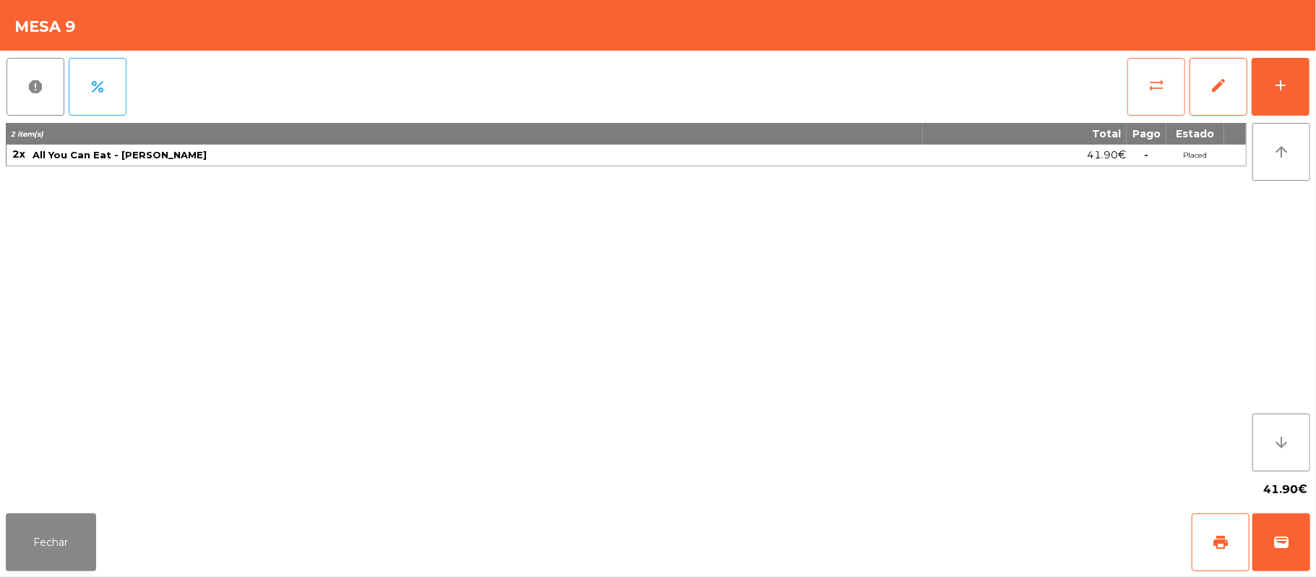
click at [1166, 93] on button "sync_alt" at bounding box center [1156, 87] width 58 height 58
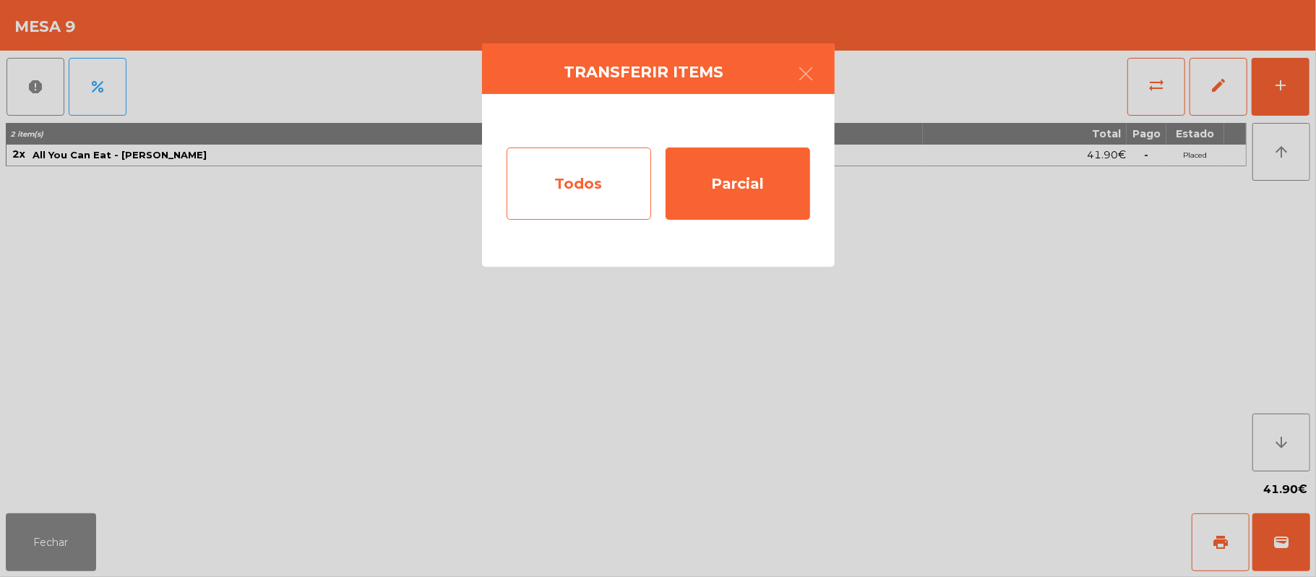
click at [611, 192] on div "Todos" at bounding box center [579, 183] width 145 height 72
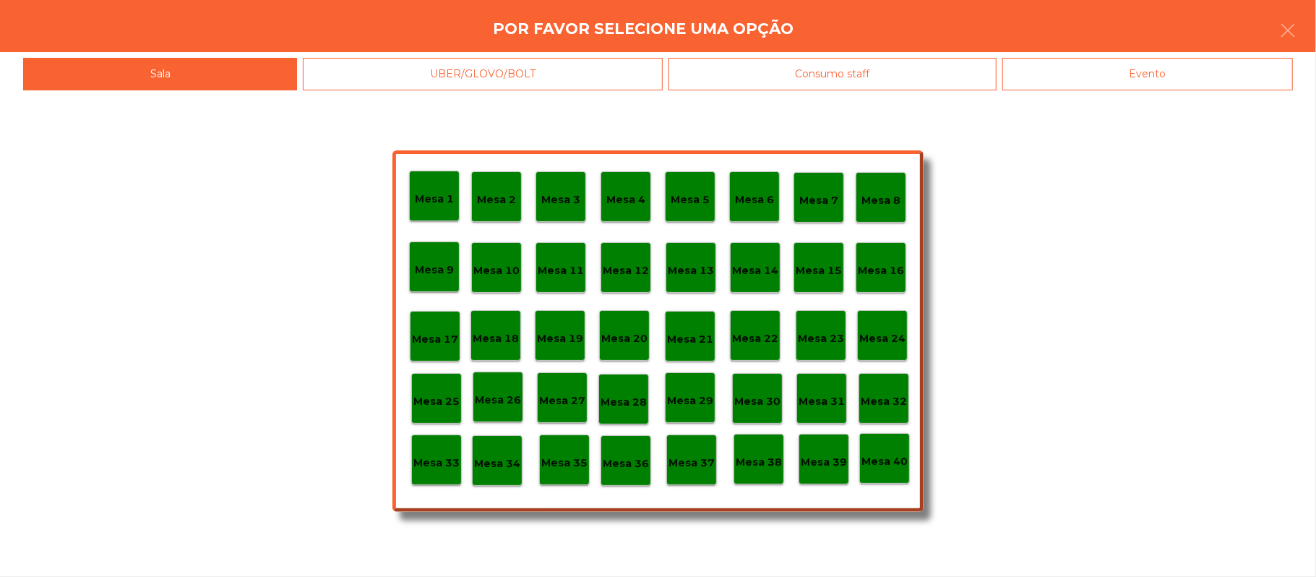
click at [502, 280] on div "Mesa 10" at bounding box center [496, 267] width 51 height 51
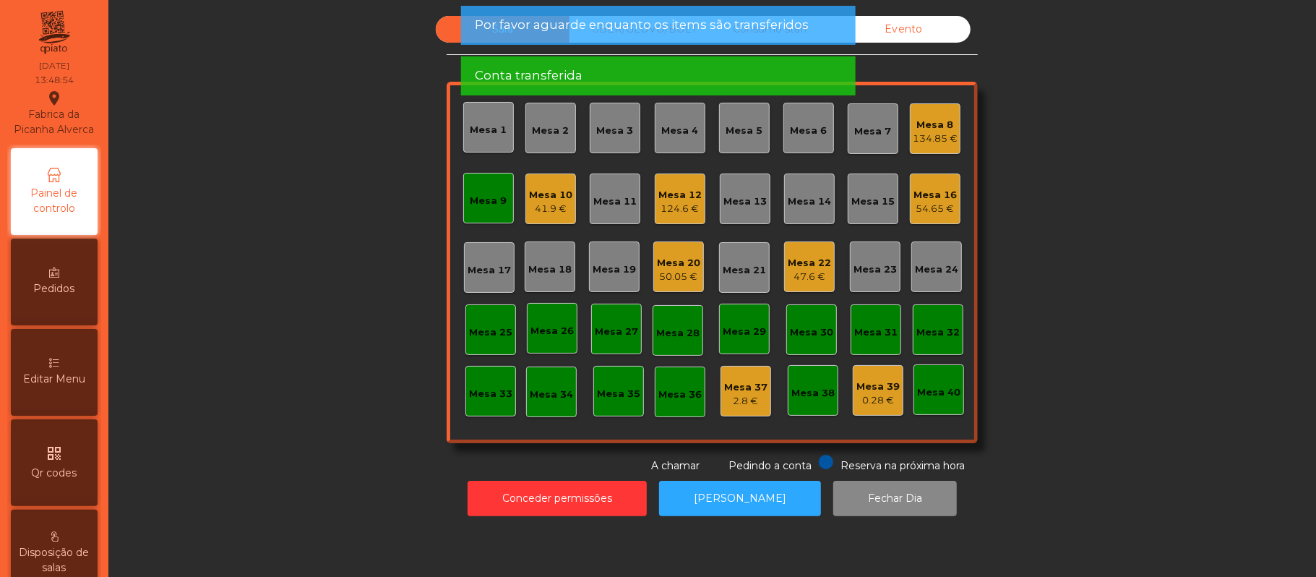
click at [477, 203] on div "Mesa 9" at bounding box center [488, 201] width 37 height 14
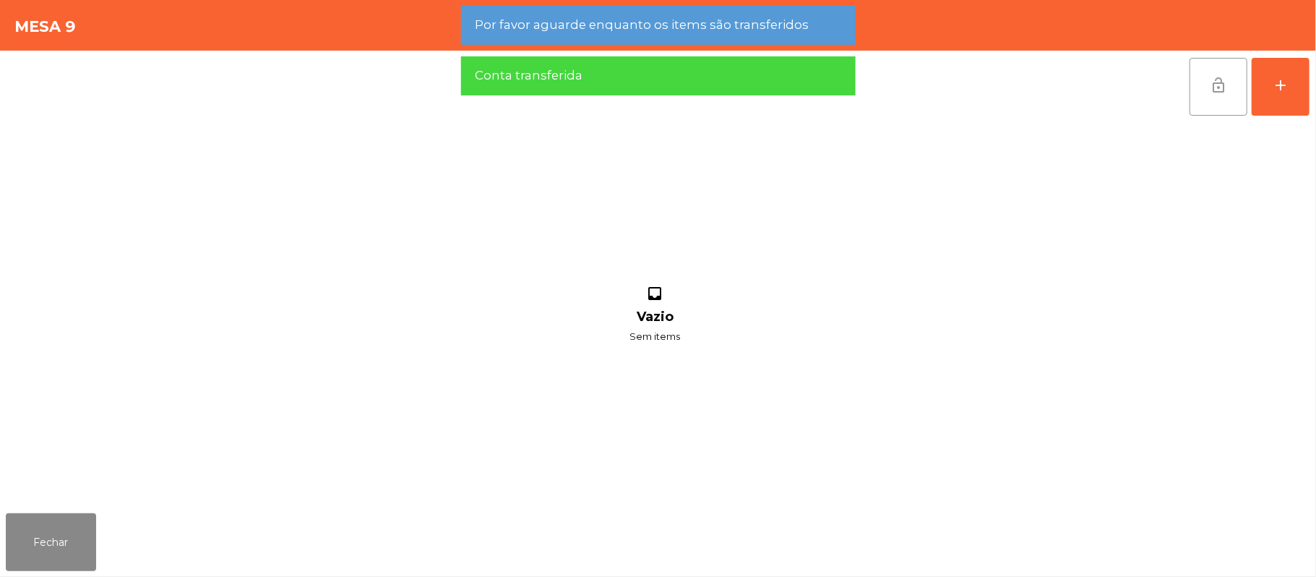
click at [1223, 94] on button "lock_open" at bounding box center [1219, 87] width 58 height 58
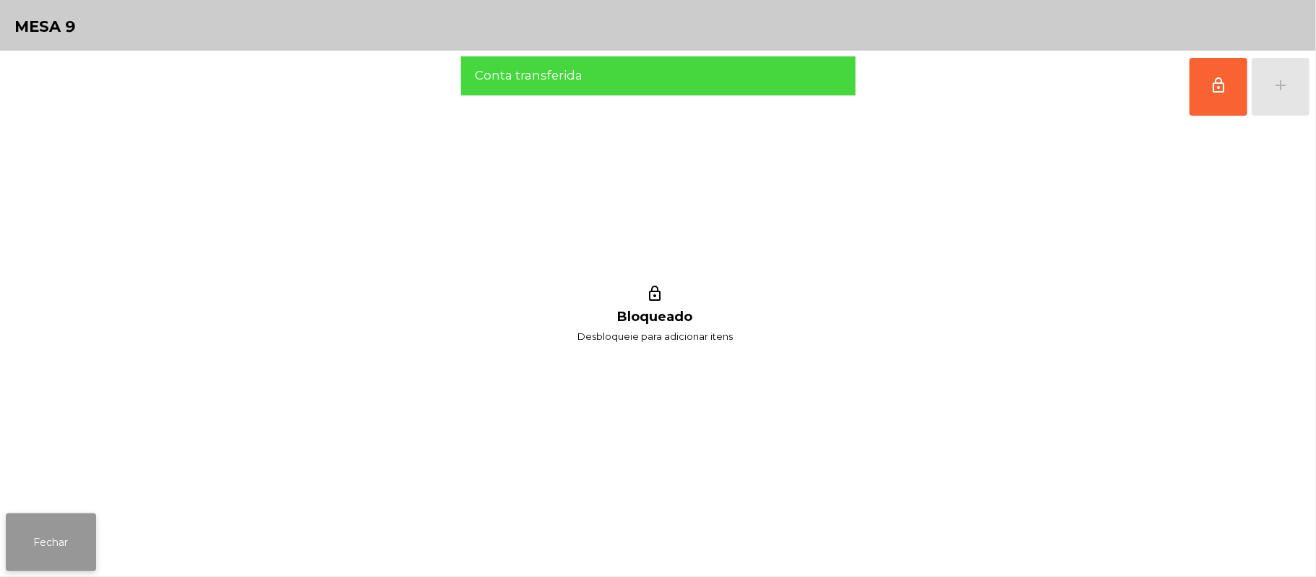
click at [9, 544] on button "Fechar" at bounding box center [51, 542] width 90 height 58
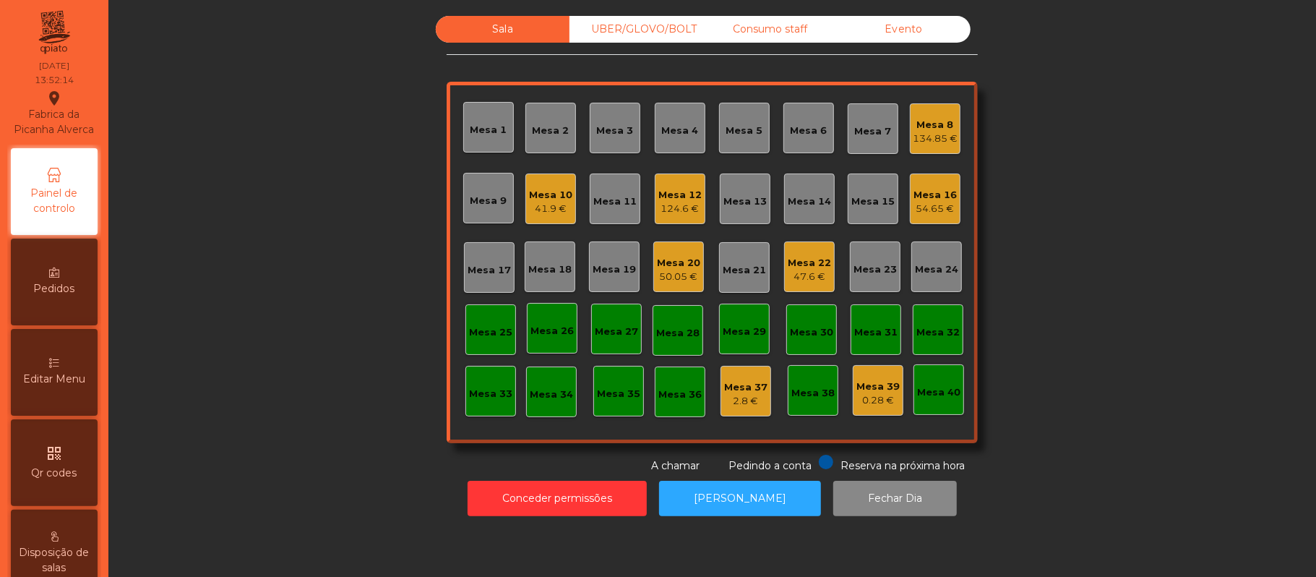
click at [605, 197] on div "Mesa 11" at bounding box center [614, 201] width 43 height 14
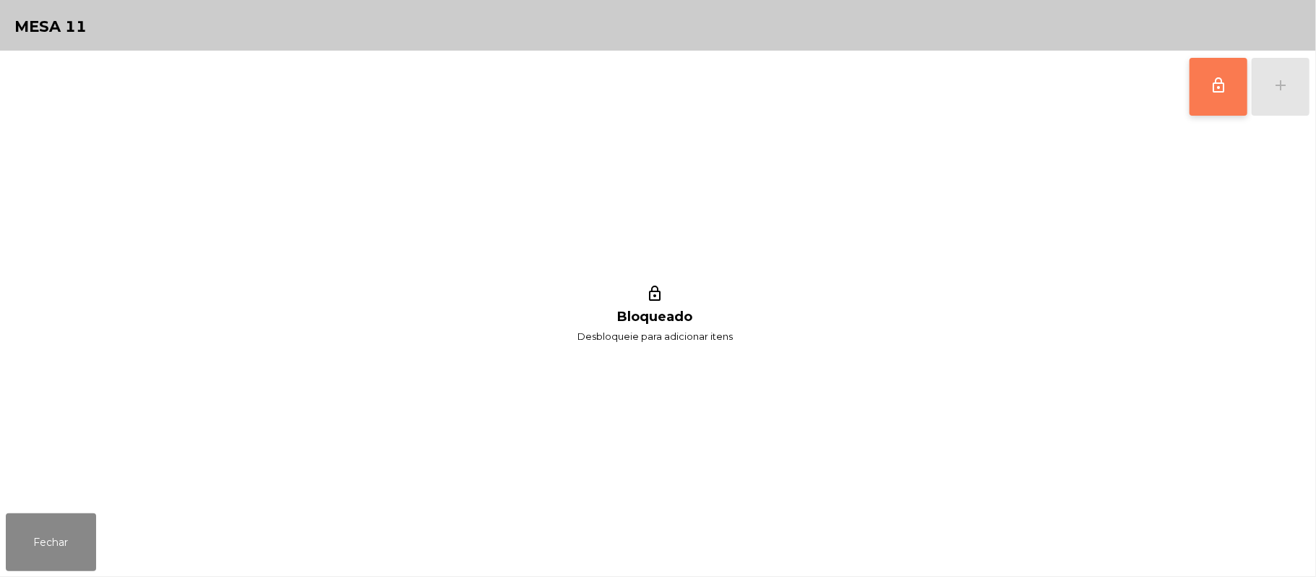
click at [1220, 103] on button "lock_outline" at bounding box center [1219, 87] width 58 height 58
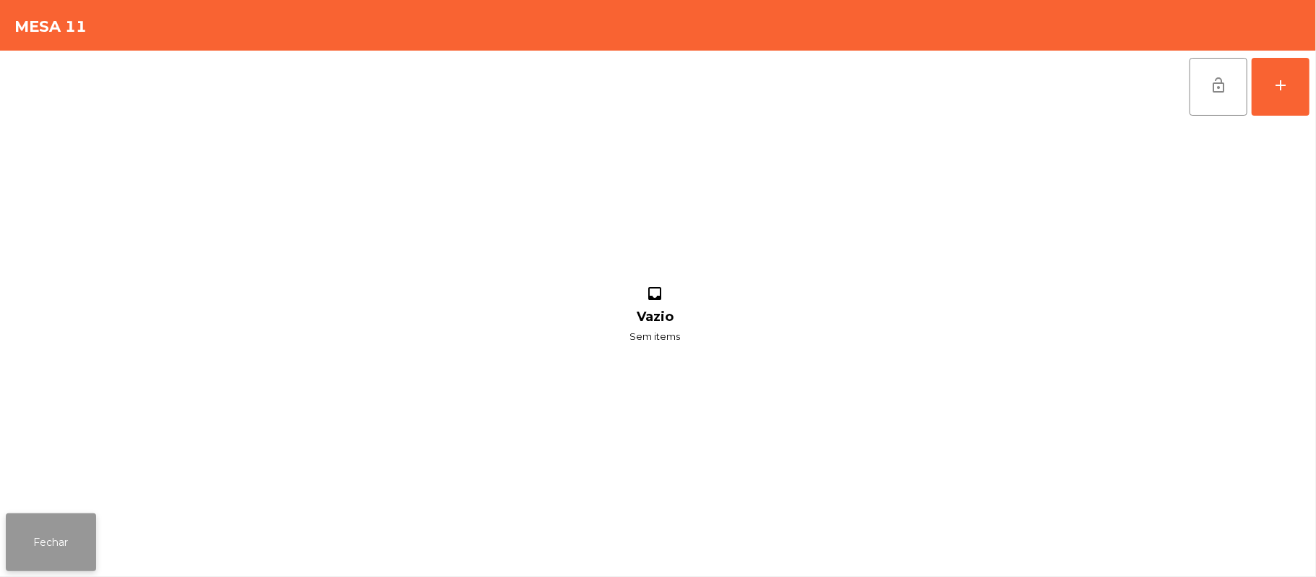
click at [50, 553] on button "Fechar" at bounding box center [51, 542] width 90 height 58
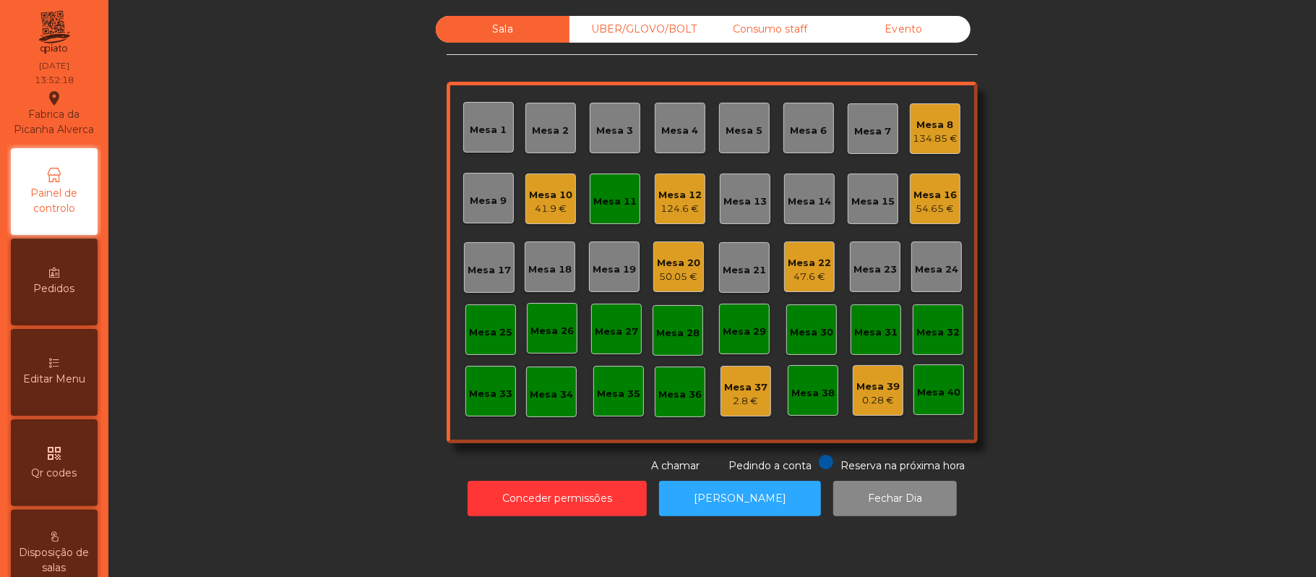
click at [624, 203] on div "Mesa 11" at bounding box center [614, 201] width 43 height 14
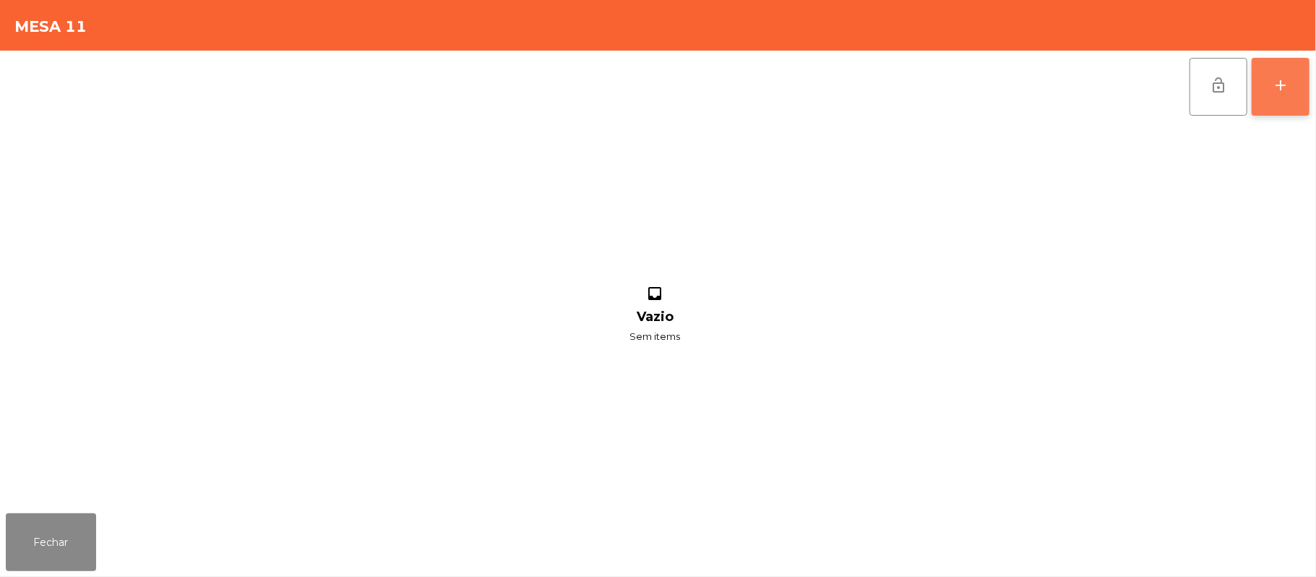
click at [1289, 85] on div "add" at bounding box center [1280, 85] width 17 height 17
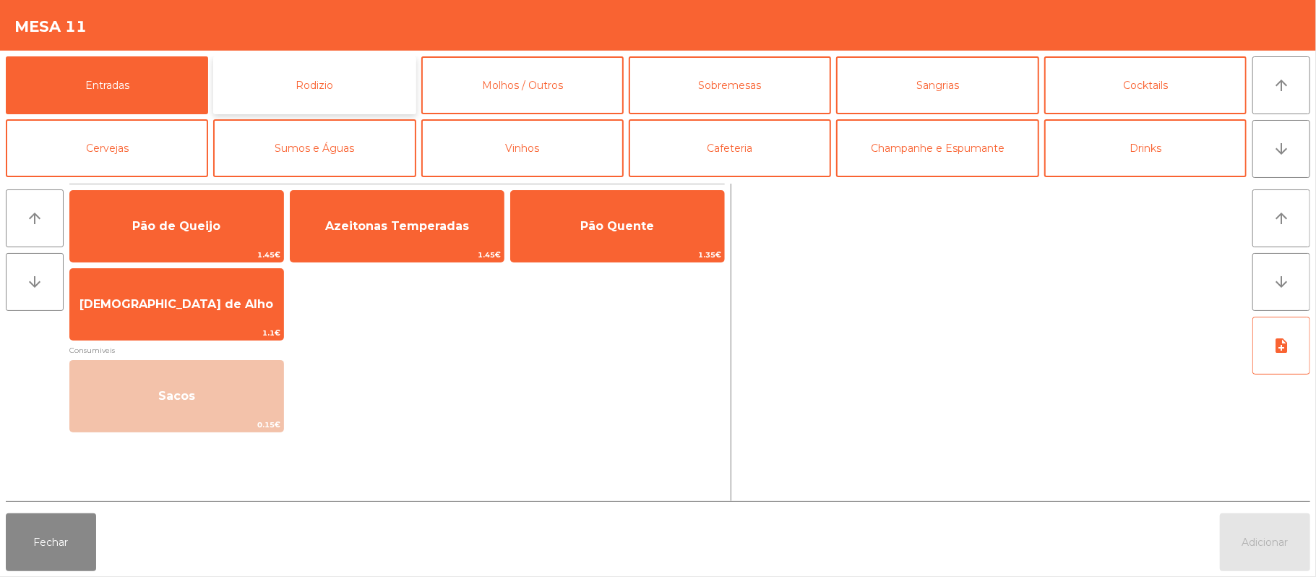
click at [377, 90] on button "Rodizio" at bounding box center [314, 85] width 202 height 58
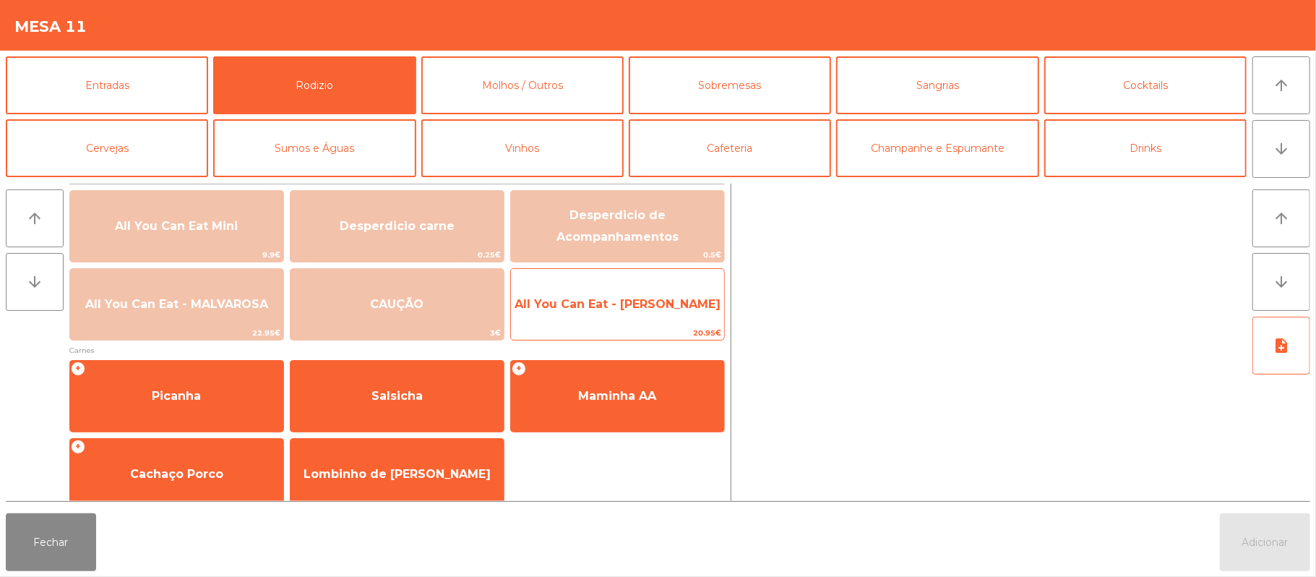
click at [642, 310] on span "All You Can Eat - [PERSON_NAME]" at bounding box center [618, 304] width 206 height 14
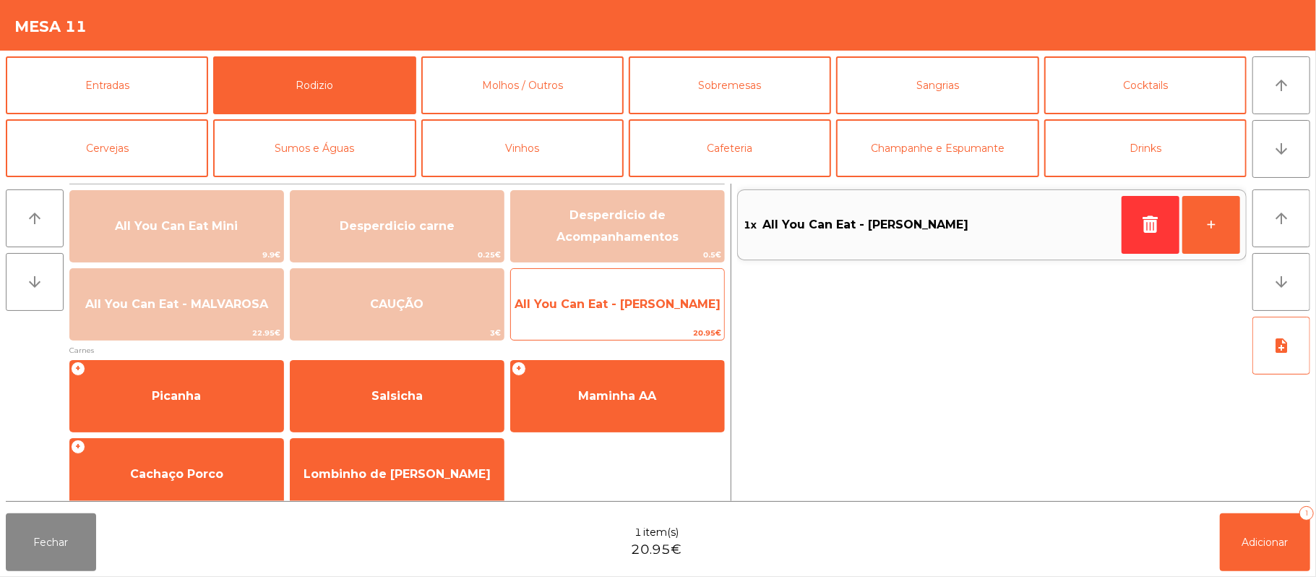
click at [651, 319] on span "All You Can Eat - [PERSON_NAME]" at bounding box center [617, 304] width 213 height 39
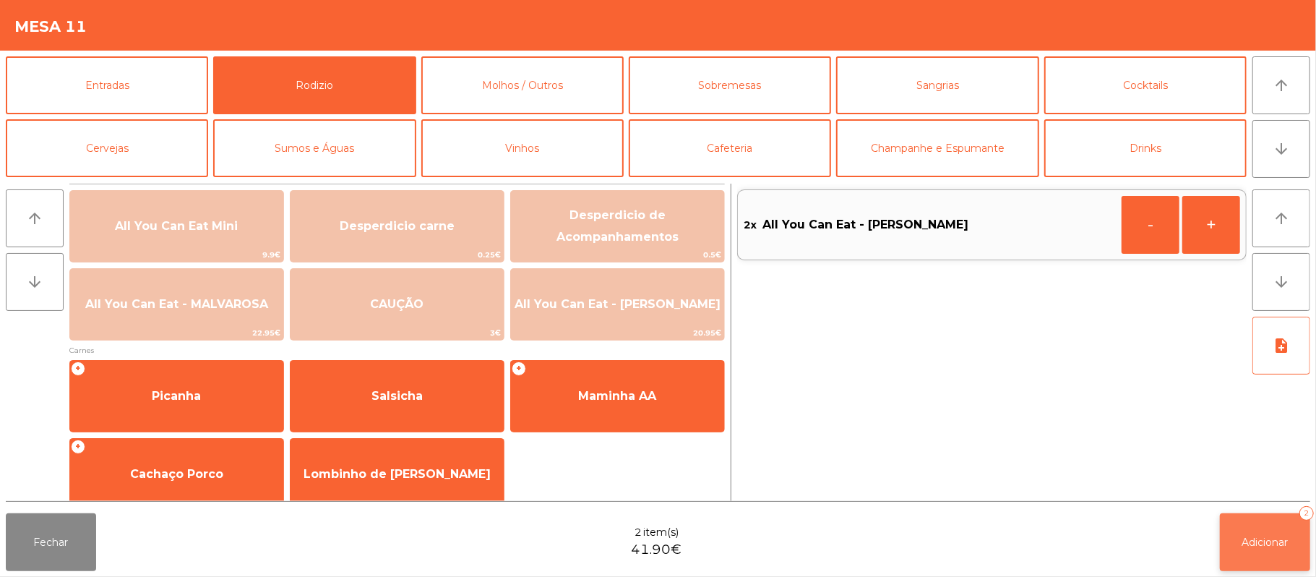
click at [1230, 517] on button "Adicionar 2" at bounding box center [1265, 542] width 90 height 58
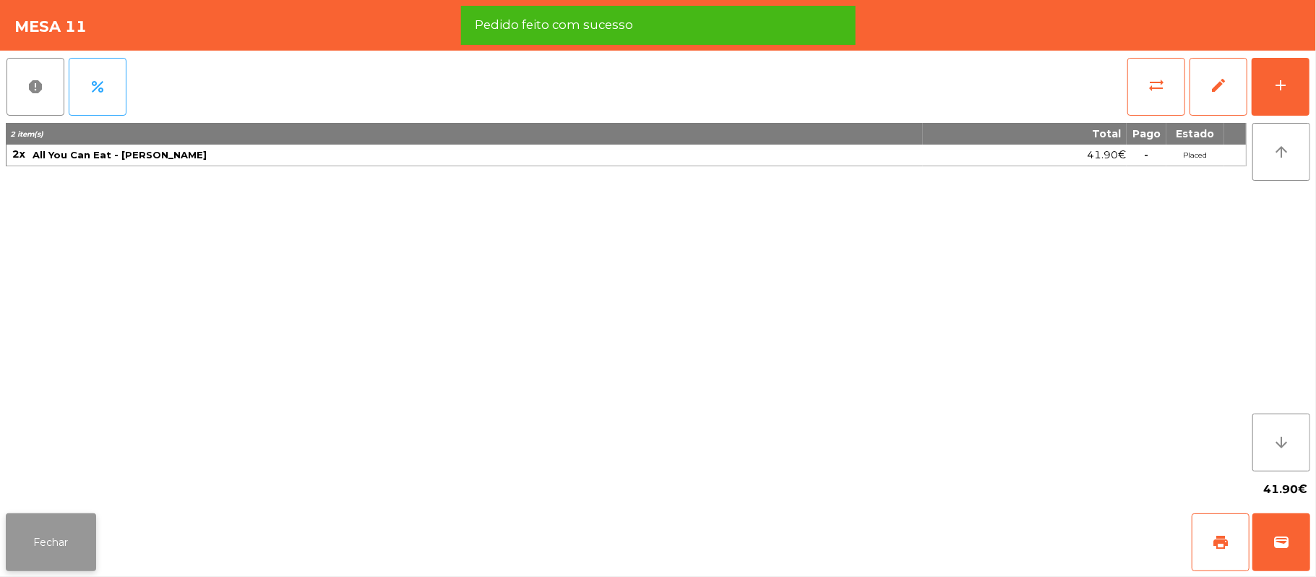
click at [42, 543] on button "Fechar" at bounding box center [51, 542] width 90 height 58
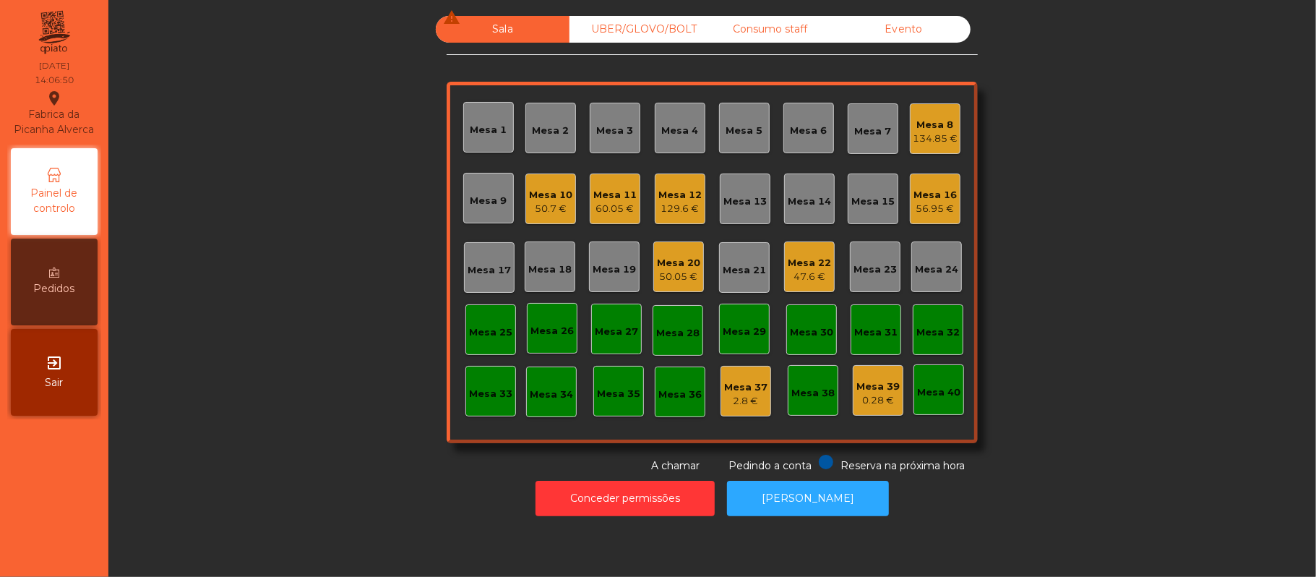
click at [937, 211] on div "56.95 €" at bounding box center [935, 209] width 43 height 14
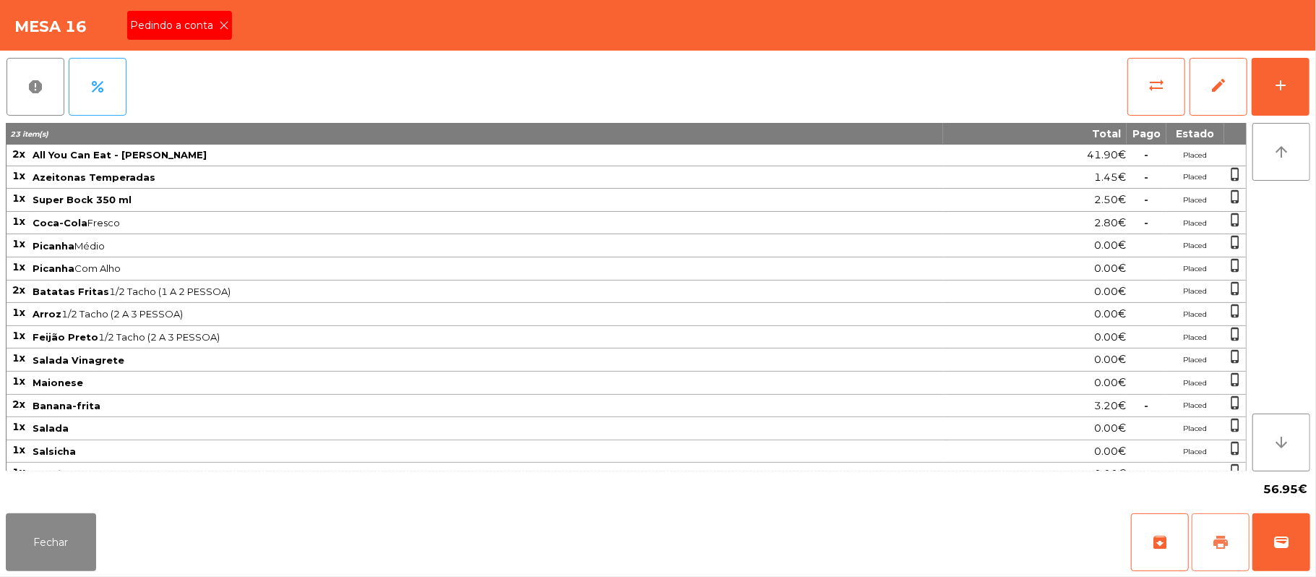
click at [1232, 550] on button "print" at bounding box center [1221, 542] width 58 height 58
click at [223, 24] on icon at bounding box center [224, 25] width 10 height 10
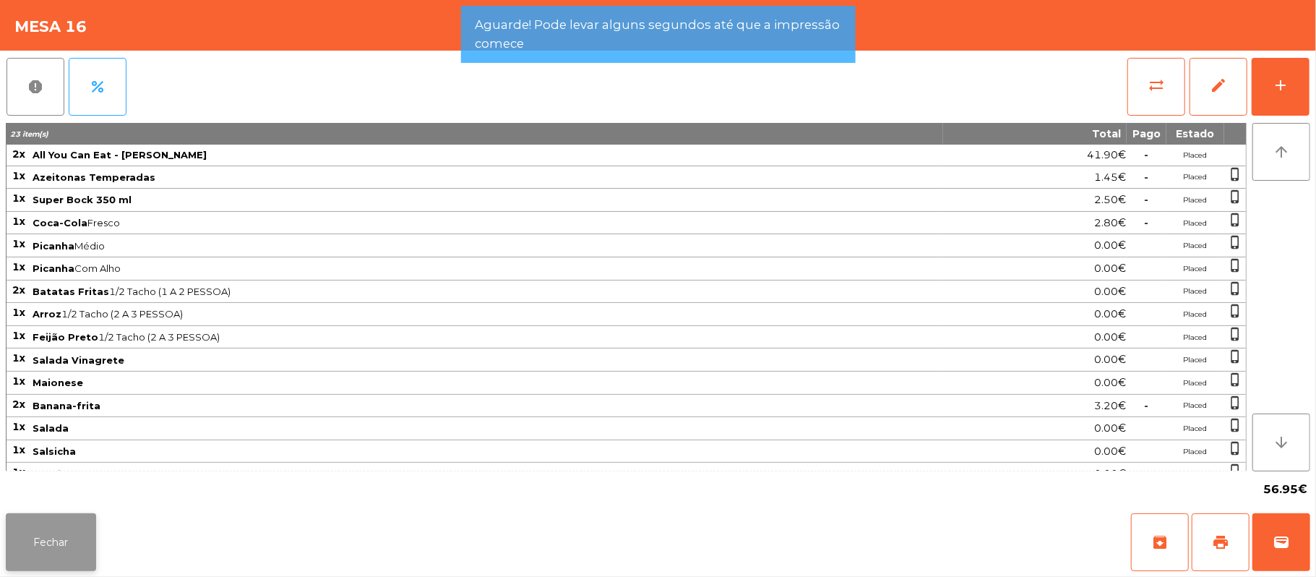
click at [12, 549] on button "Fechar" at bounding box center [51, 542] width 90 height 58
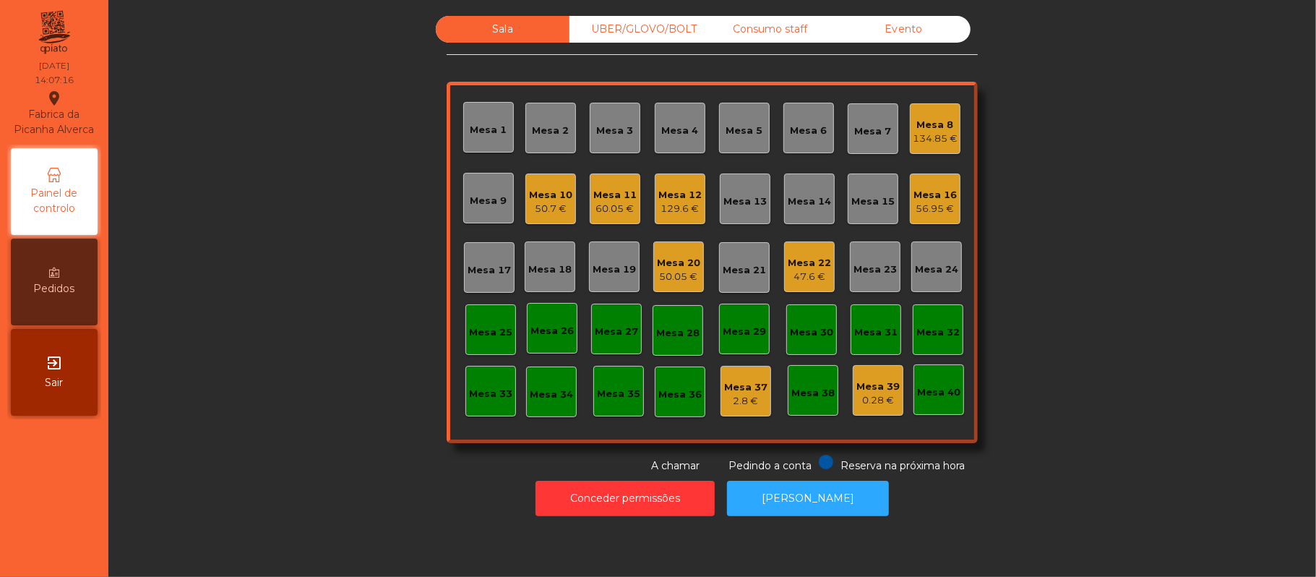
click at [927, 207] on div "56.95 €" at bounding box center [935, 209] width 43 height 14
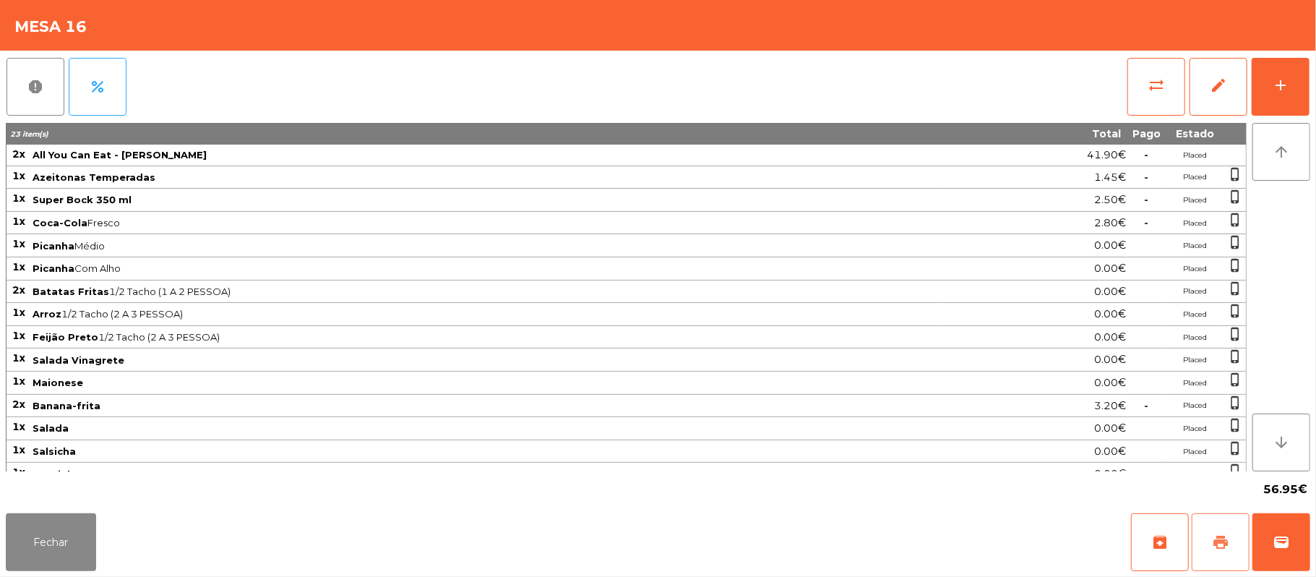
click at [1203, 536] on button "print" at bounding box center [1221, 542] width 58 height 58
click at [1140, 90] on button "sync_alt" at bounding box center [1156, 87] width 58 height 58
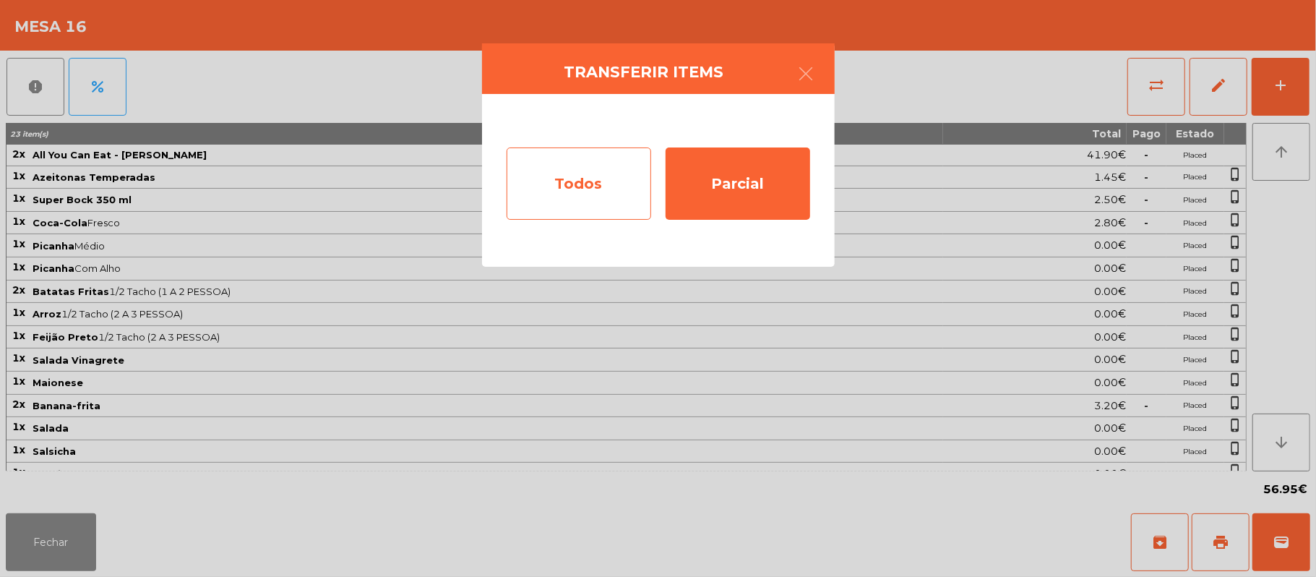
click at [562, 201] on div "Todos" at bounding box center [579, 183] width 145 height 72
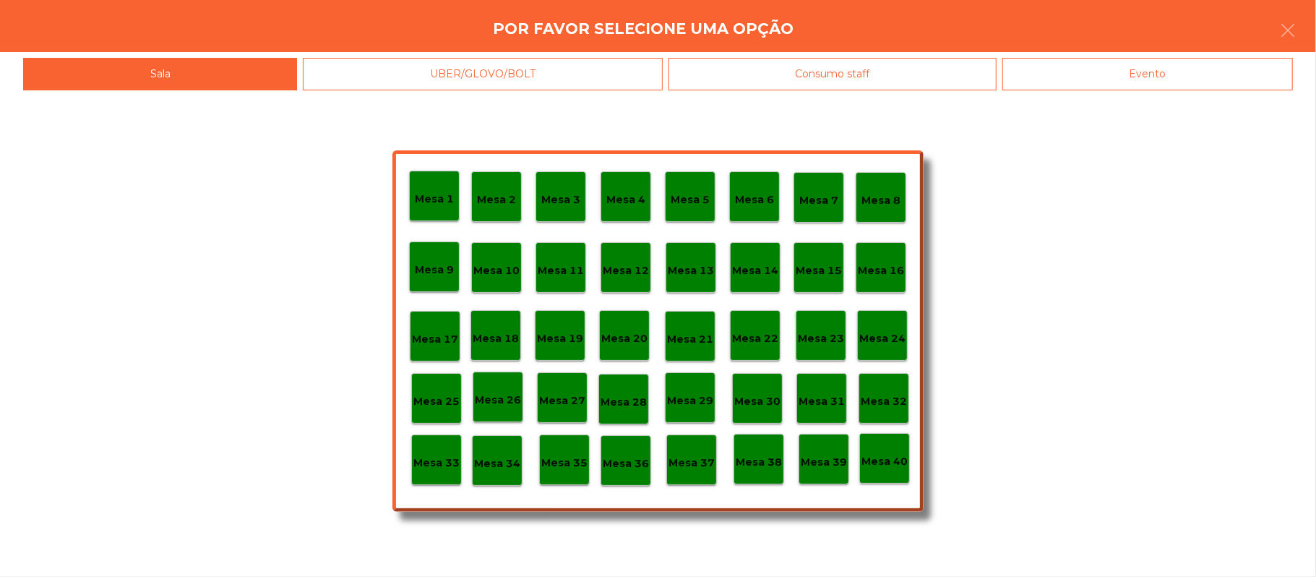
click at [1109, 71] on div "Evento" at bounding box center [1147, 74] width 291 height 33
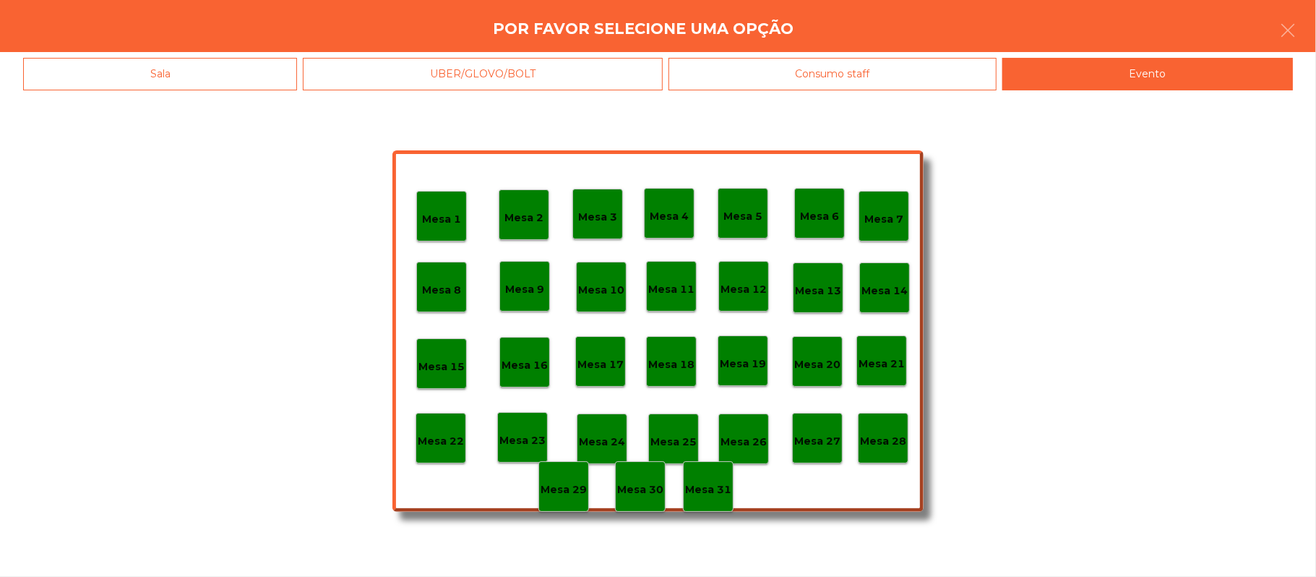
click at [895, 449] on div "Mesa 28" at bounding box center [883, 438] width 51 height 51
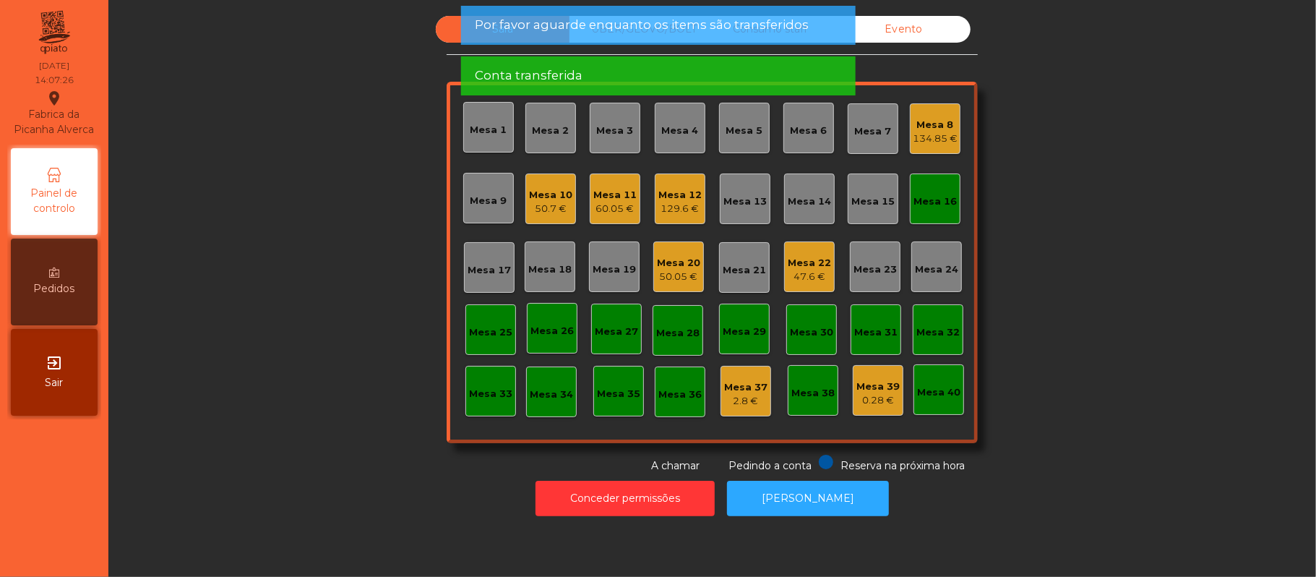
click at [921, 208] on div "Mesa 16" at bounding box center [935, 201] width 43 height 14
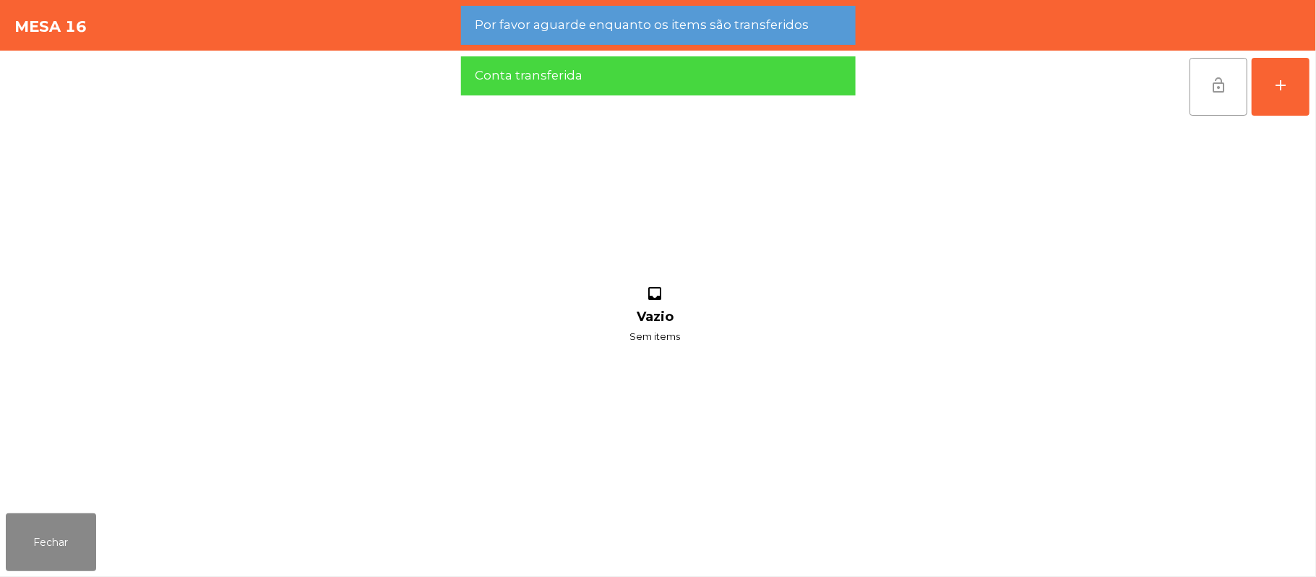
click at [1192, 93] on button "lock_open" at bounding box center [1219, 87] width 58 height 58
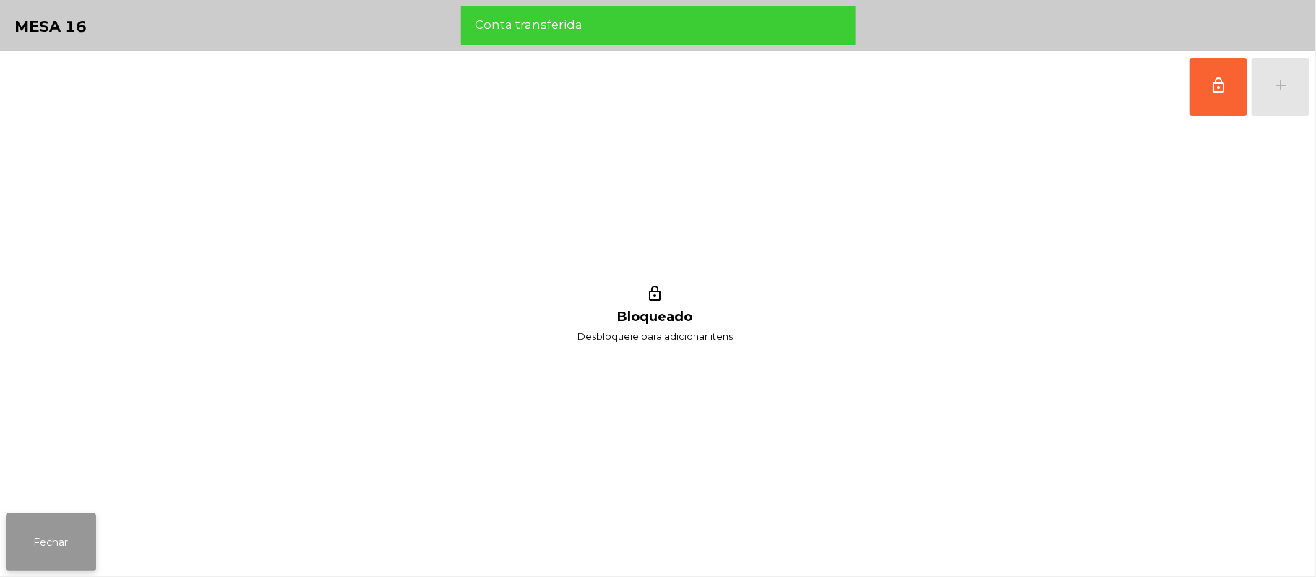
click at [42, 536] on button "Fechar" at bounding box center [51, 542] width 90 height 58
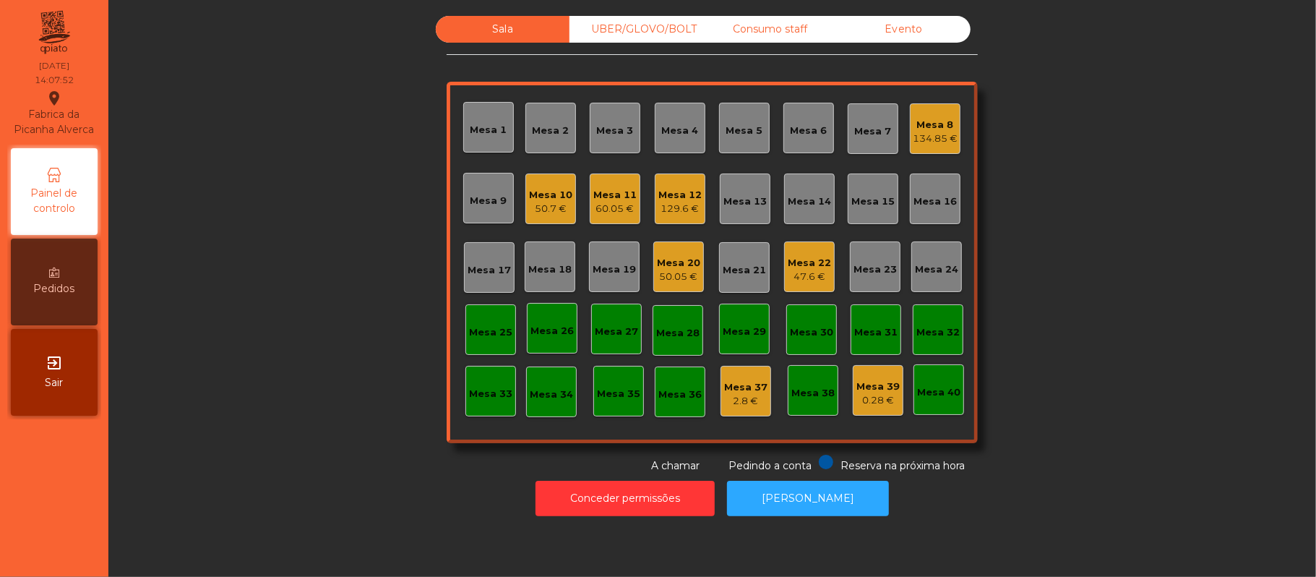
click at [674, 202] on div "129.6 €" at bounding box center [679, 209] width 43 height 14
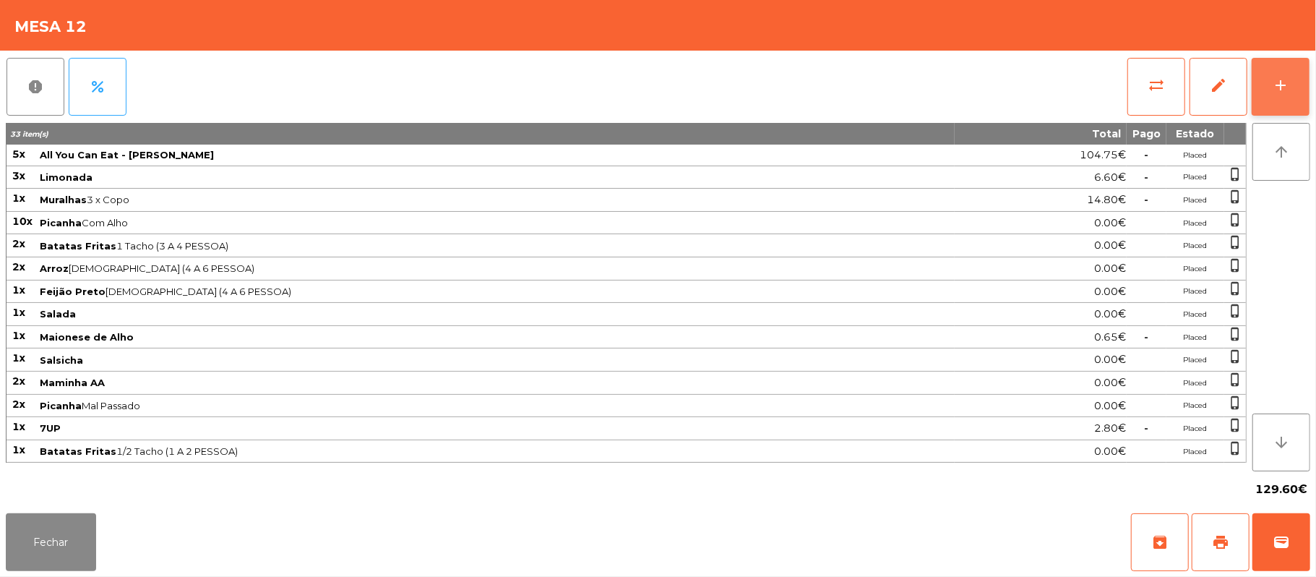
click at [1299, 64] on button "add" at bounding box center [1281, 87] width 58 height 58
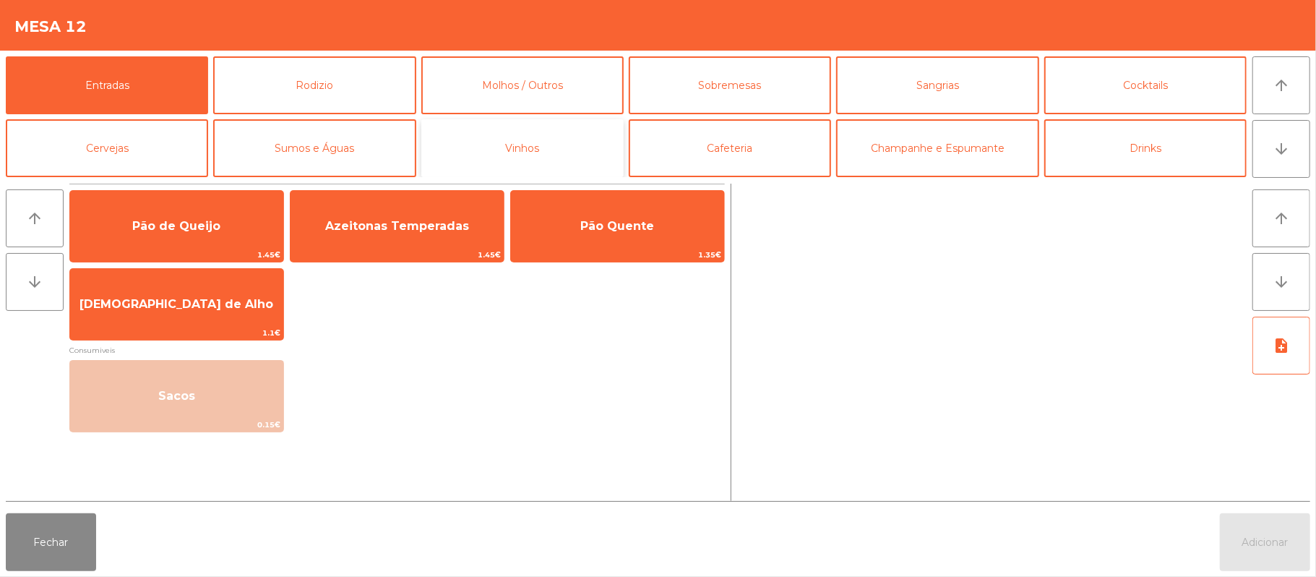
click at [559, 148] on button "Vinhos" at bounding box center [522, 148] width 202 height 58
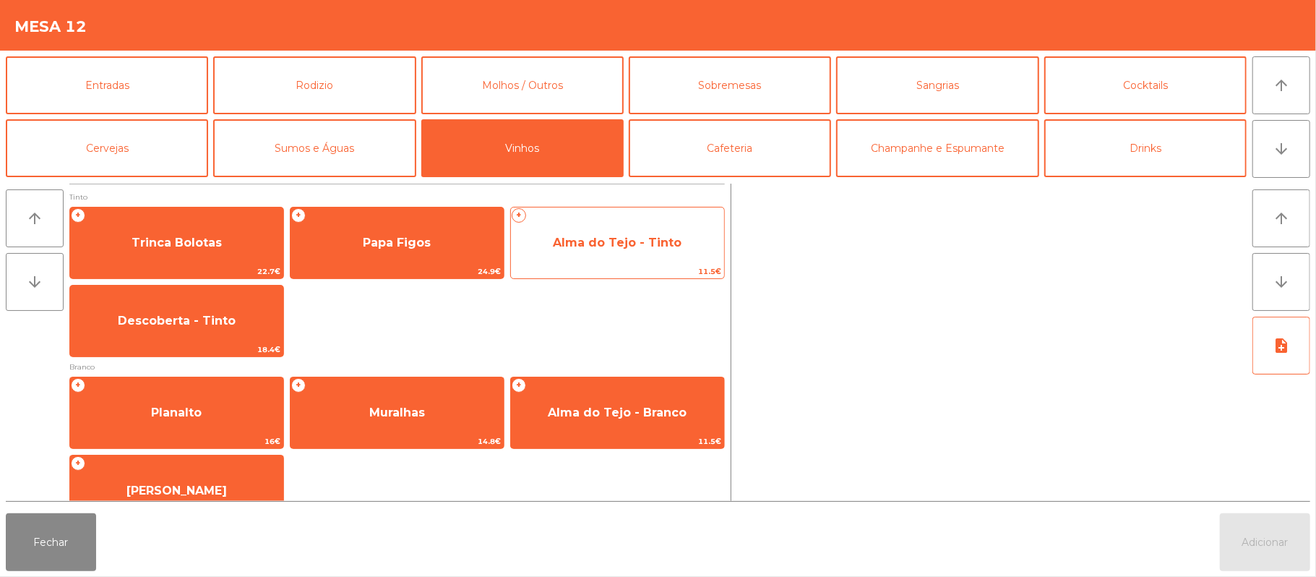
click at [628, 225] on span "Alma do Tejo - Tinto" at bounding box center [617, 242] width 213 height 39
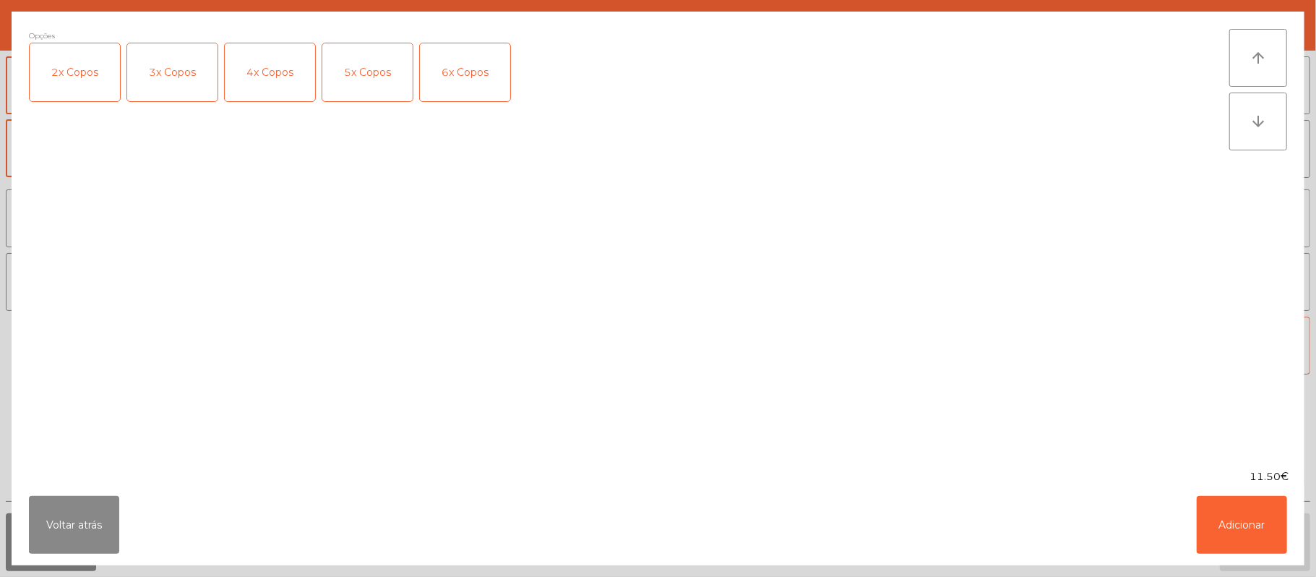
click at [78, 97] on div "2x Copos" at bounding box center [75, 72] width 90 height 58
click at [1224, 520] on button "Adicionar" at bounding box center [1242, 525] width 90 height 58
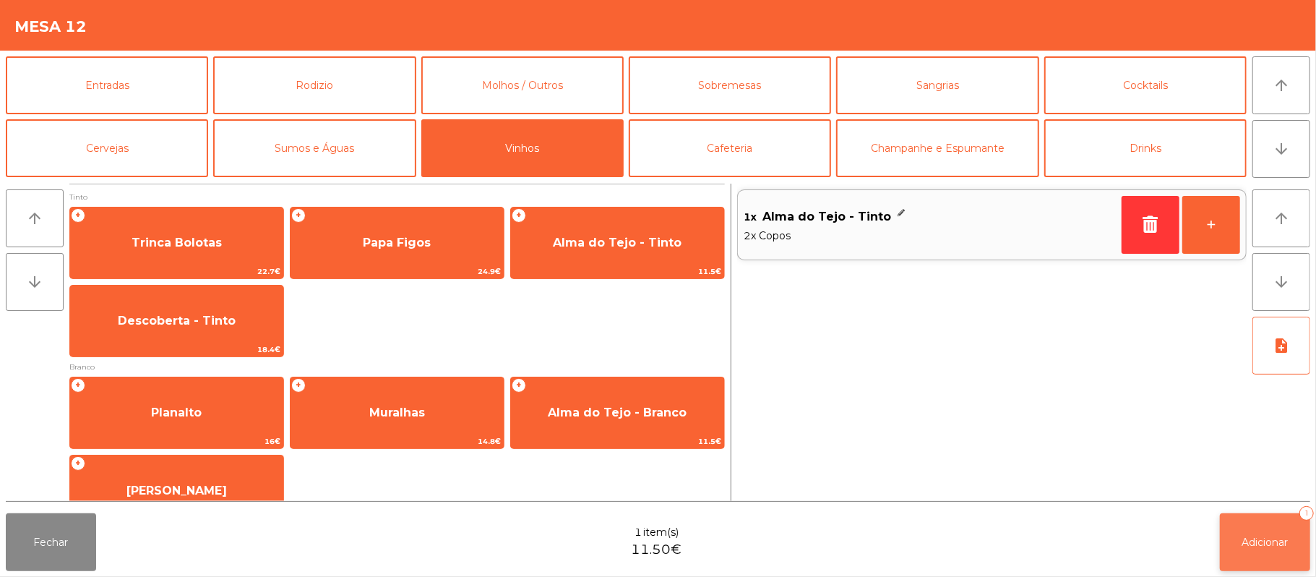
click at [1261, 545] on span "Adicionar" at bounding box center [1265, 542] width 46 height 13
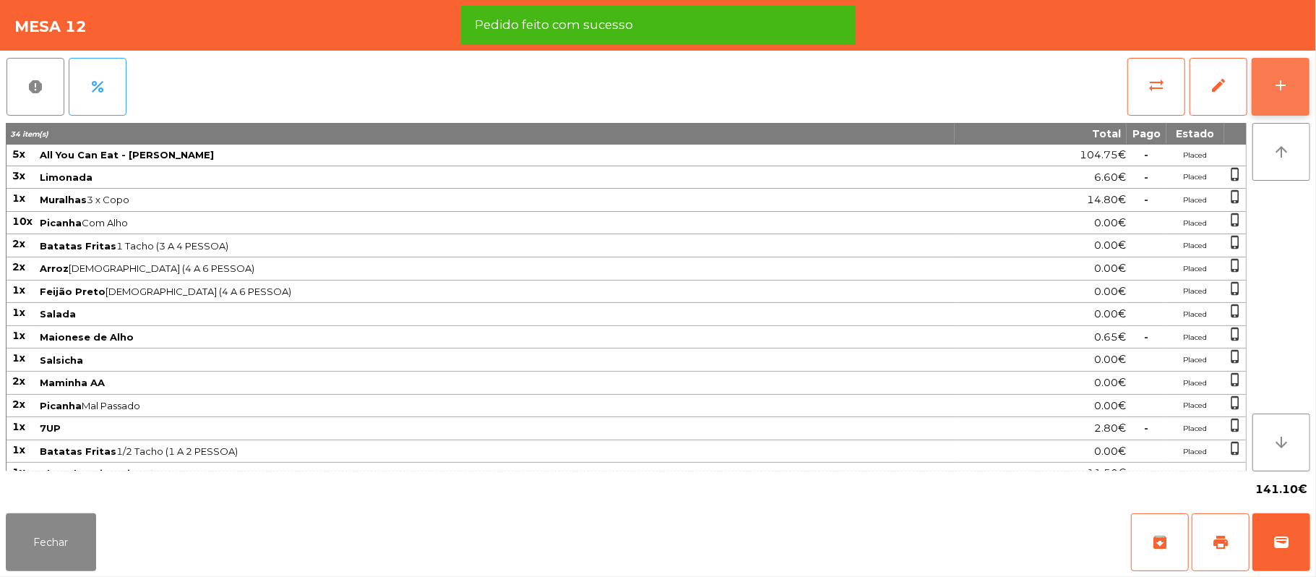
click at [1273, 77] on div "add" at bounding box center [1280, 85] width 17 height 17
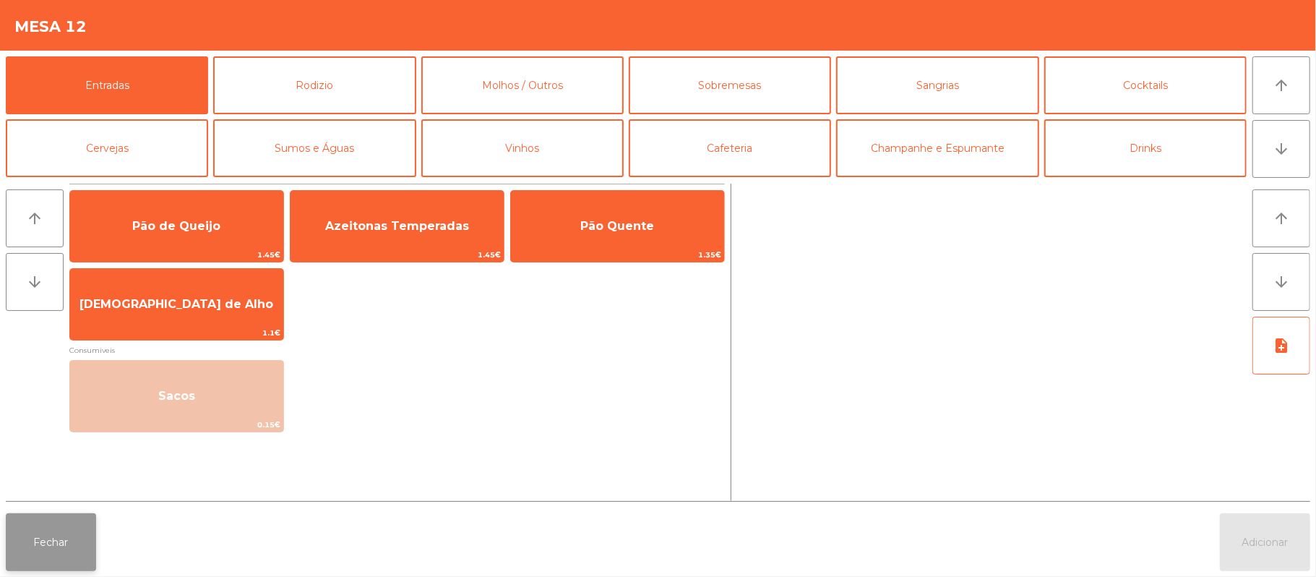
click at [69, 542] on button "Fechar" at bounding box center [51, 542] width 90 height 58
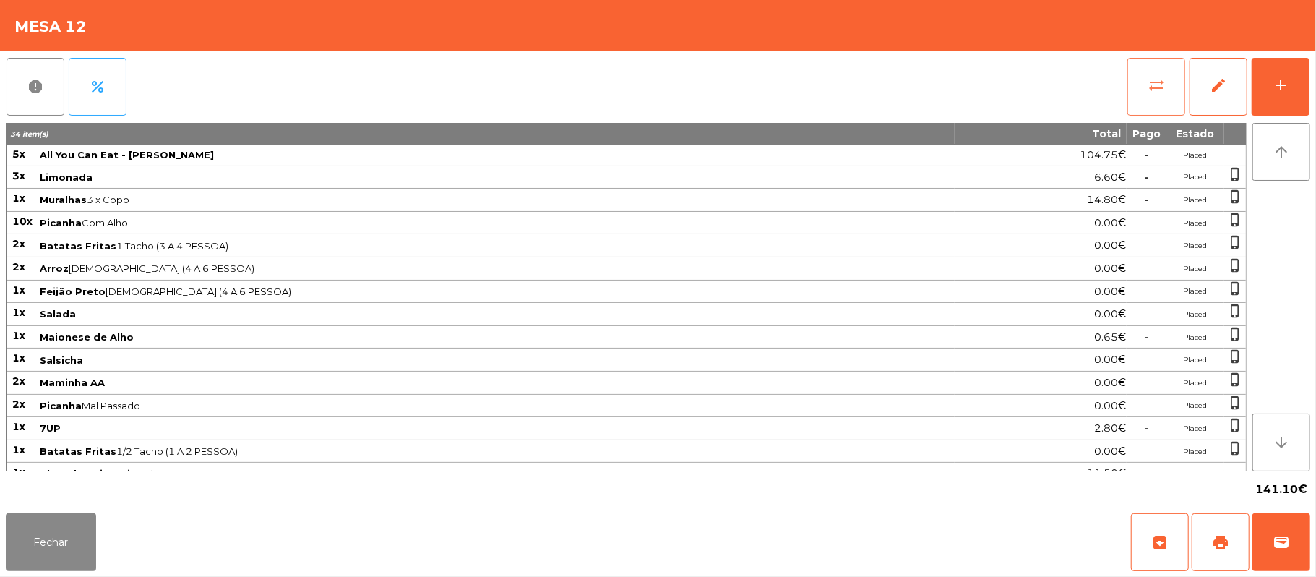
click at [1148, 85] on span "sync_alt" at bounding box center [1156, 85] width 17 height 17
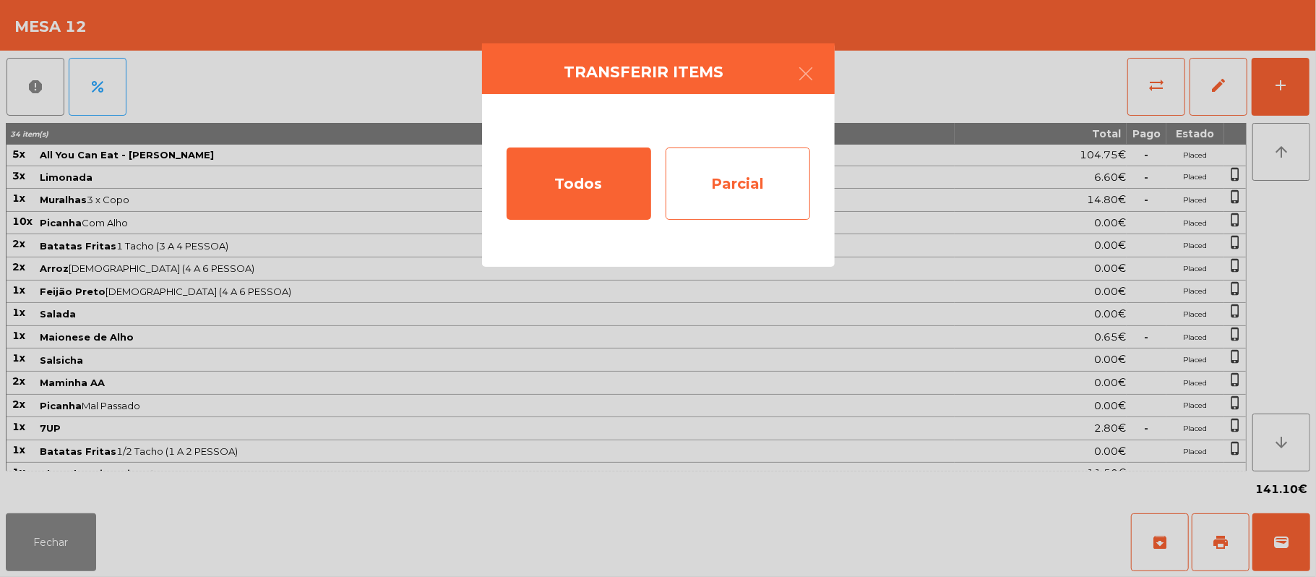
click at [729, 186] on div "Parcial" at bounding box center [738, 183] width 145 height 72
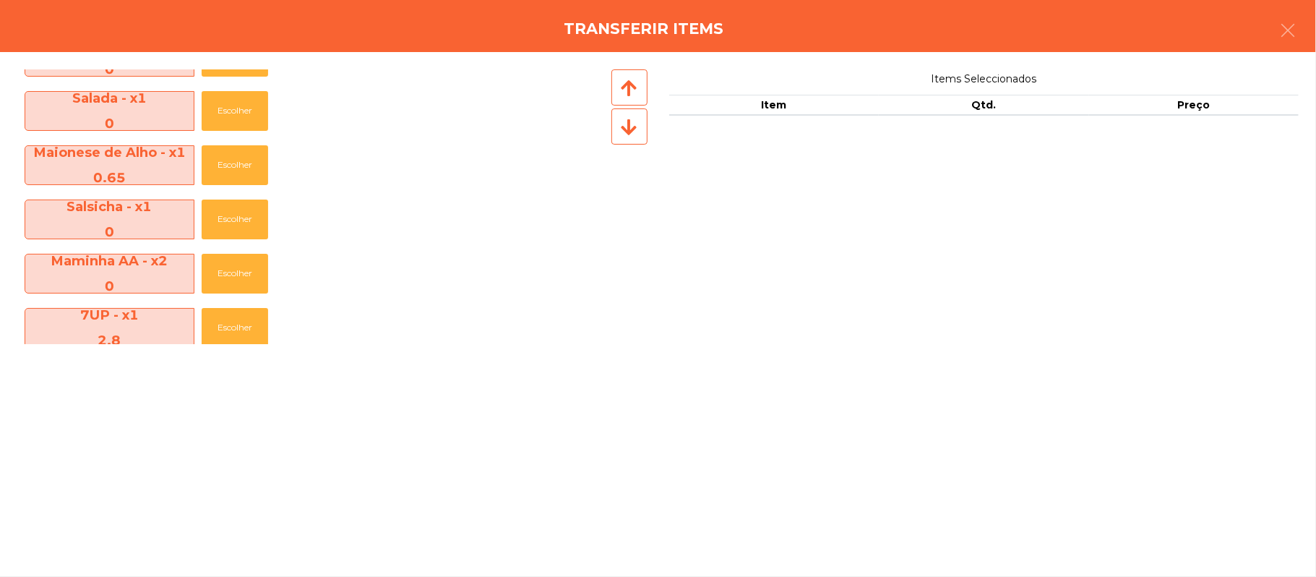
scroll to position [429, 0]
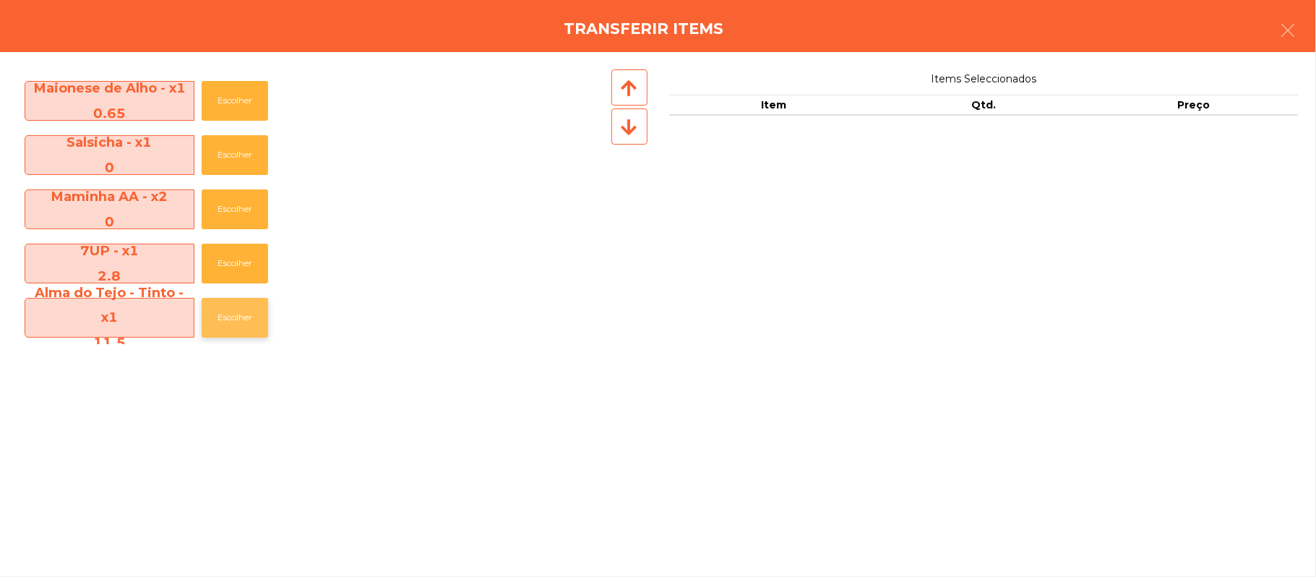
click at [253, 315] on button "Escolher" at bounding box center [235, 318] width 66 height 40
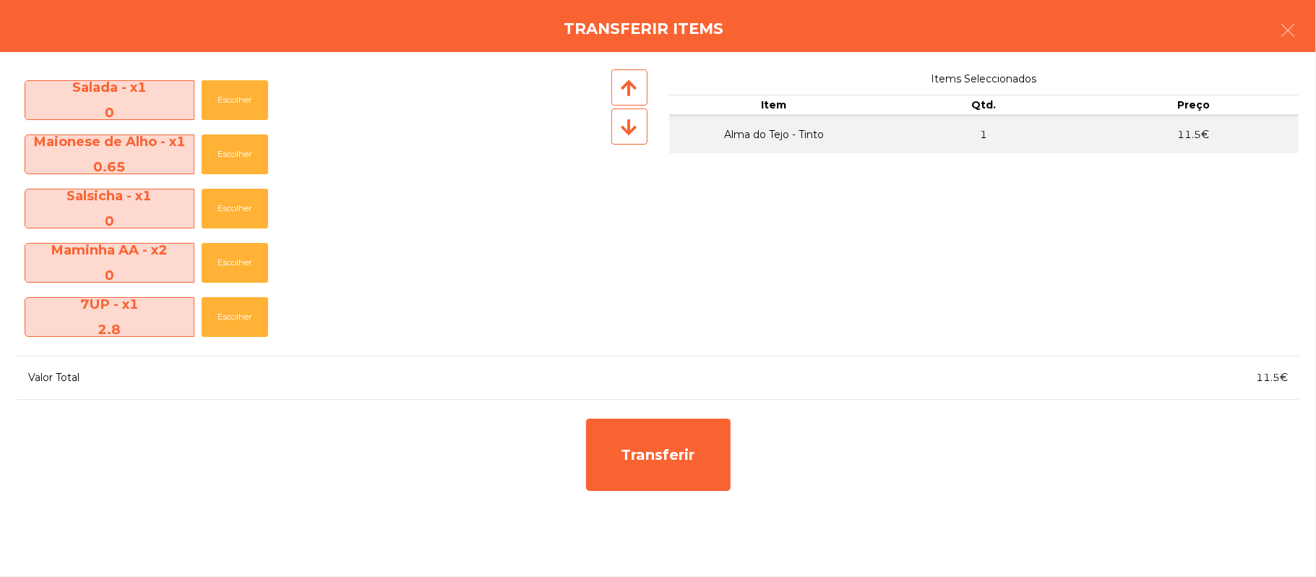
scroll to position [376, 0]
click at [1264, 155] on tbody "Alma do Tejo - Tinto 1 11.5€" at bounding box center [984, 188] width 630 height 145
click at [1143, 127] on td "11.5€" at bounding box center [1194, 135] width 210 height 38
click at [1276, 33] on button "button" at bounding box center [1288, 31] width 40 height 43
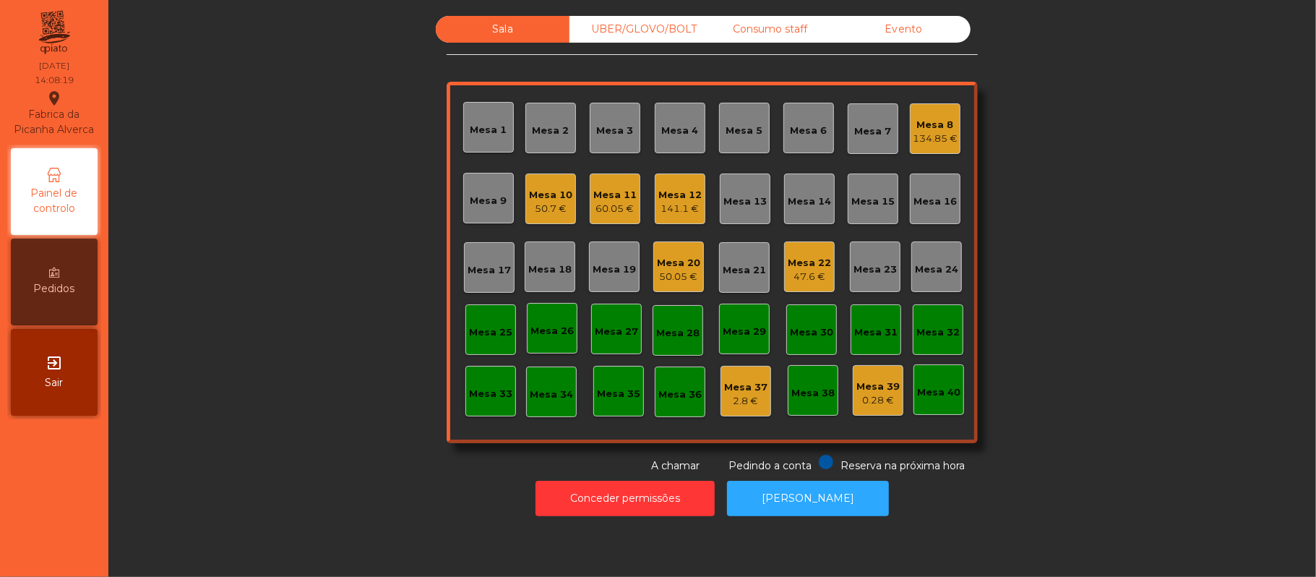
click at [914, 137] on div "134.85 €" at bounding box center [935, 139] width 45 height 14
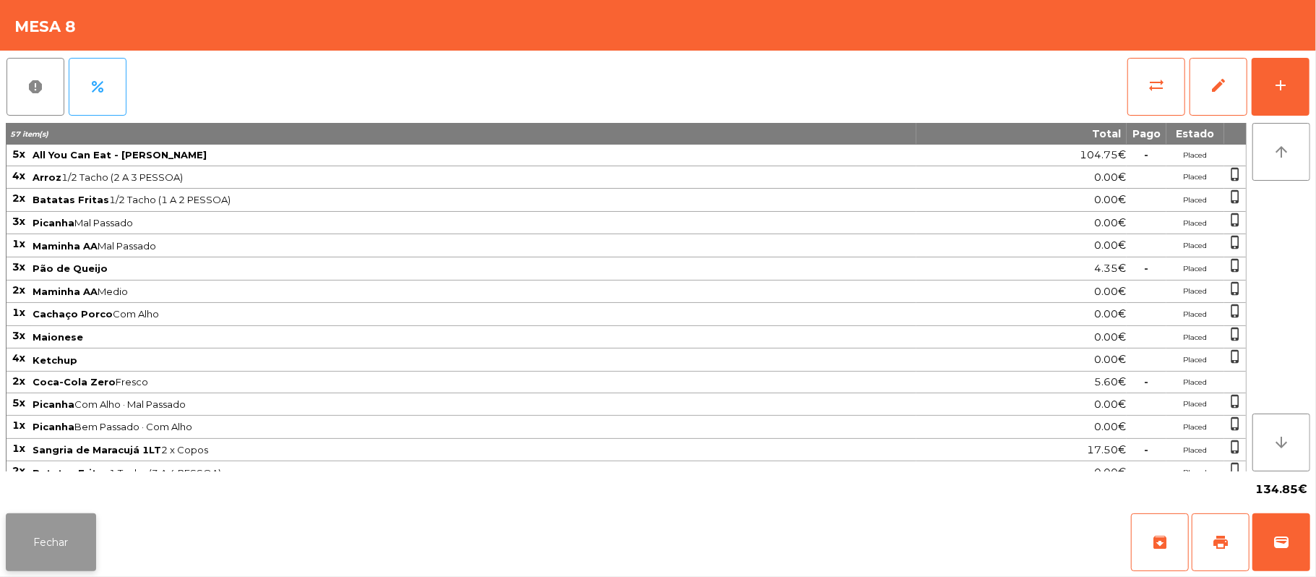
click at [33, 545] on button "Fechar" at bounding box center [51, 542] width 90 height 58
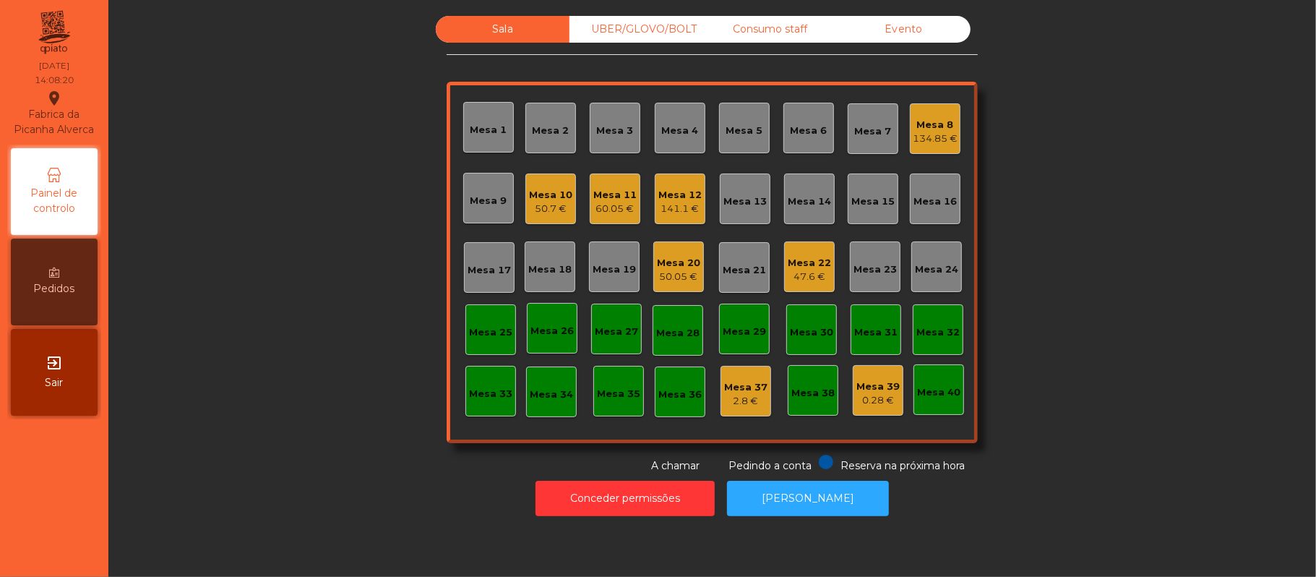
click at [671, 212] on div "141.1 €" at bounding box center [679, 209] width 43 height 14
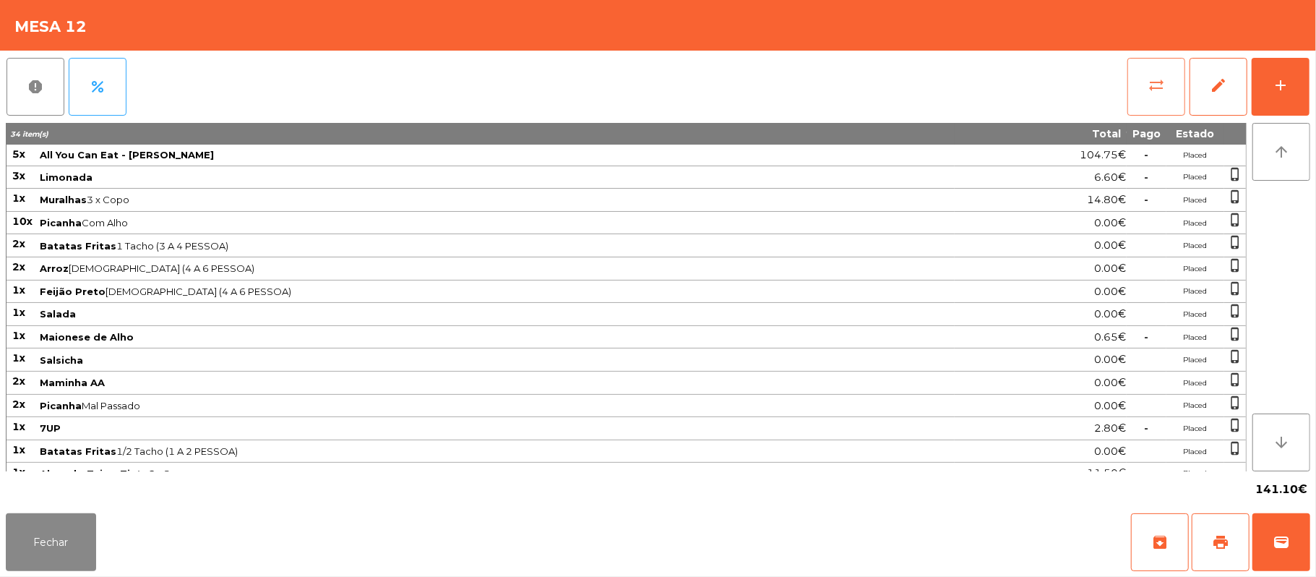
click at [1143, 75] on button "sync_alt" at bounding box center [1156, 87] width 58 height 58
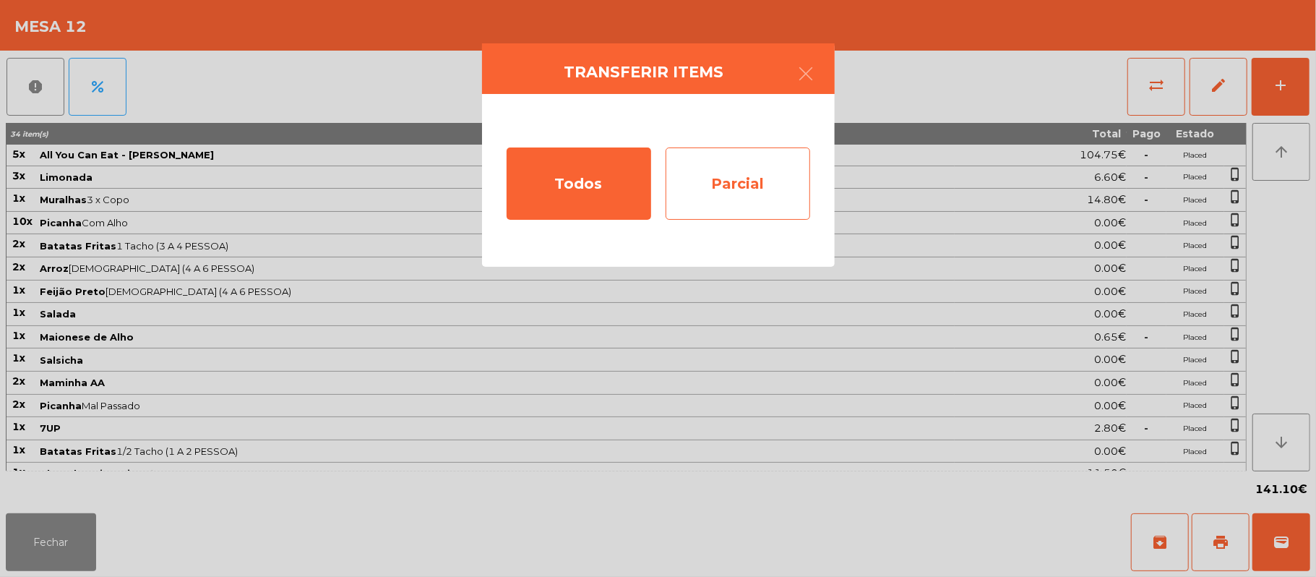
click at [711, 181] on div "Parcial" at bounding box center [738, 183] width 145 height 72
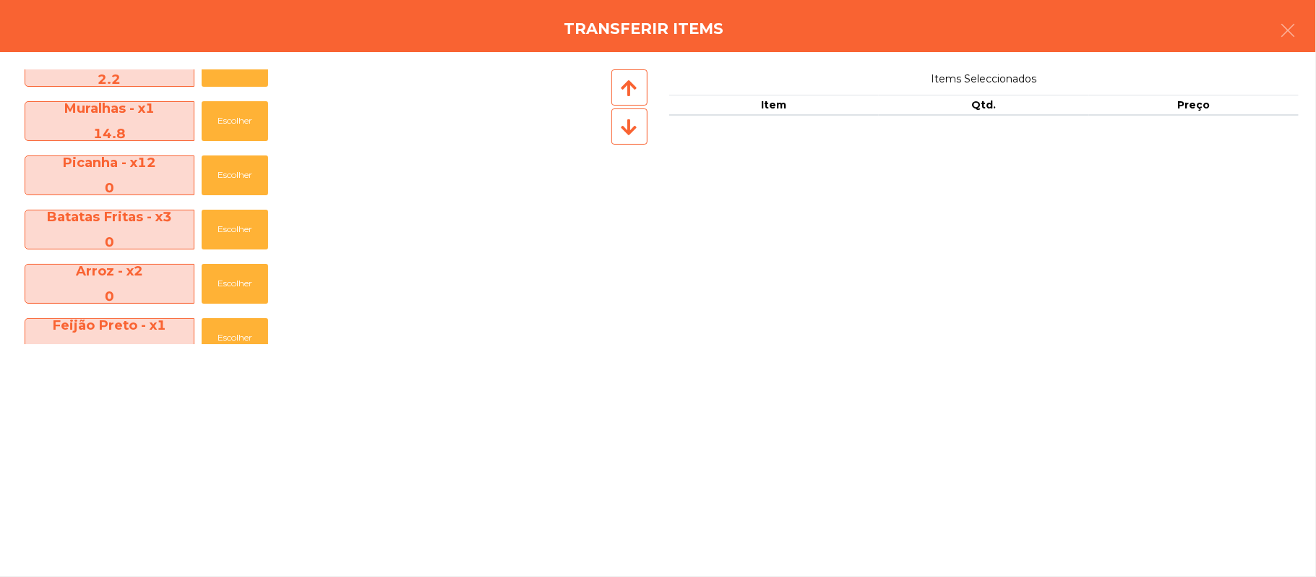
scroll to position [0, 0]
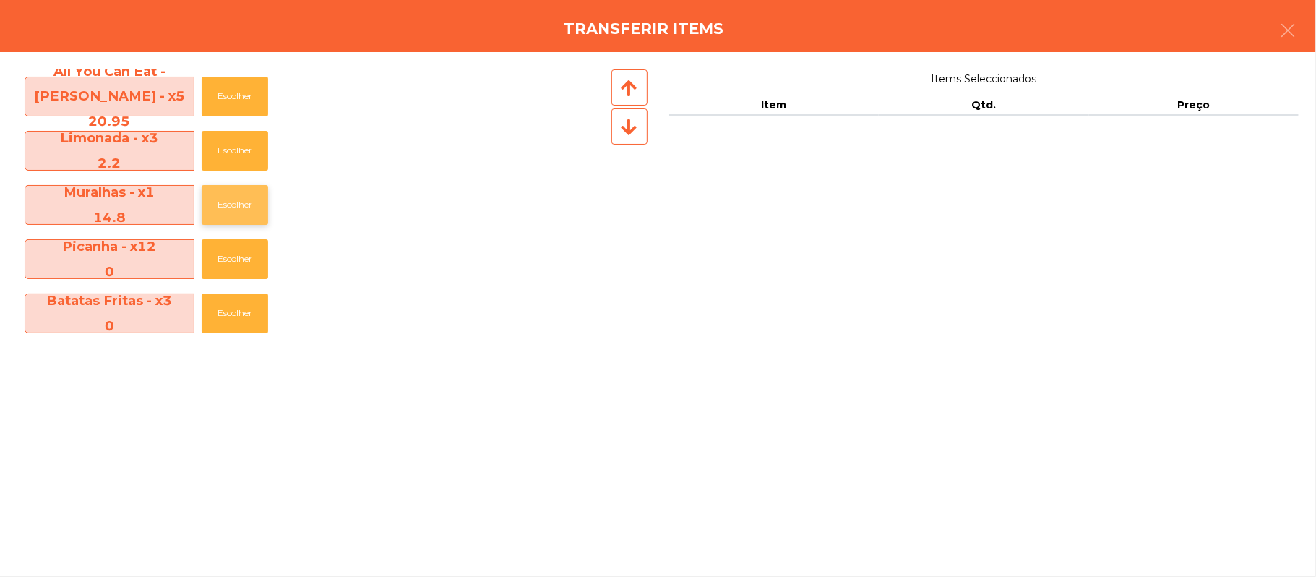
click at [265, 201] on button "Escolher" at bounding box center [235, 205] width 66 height 40
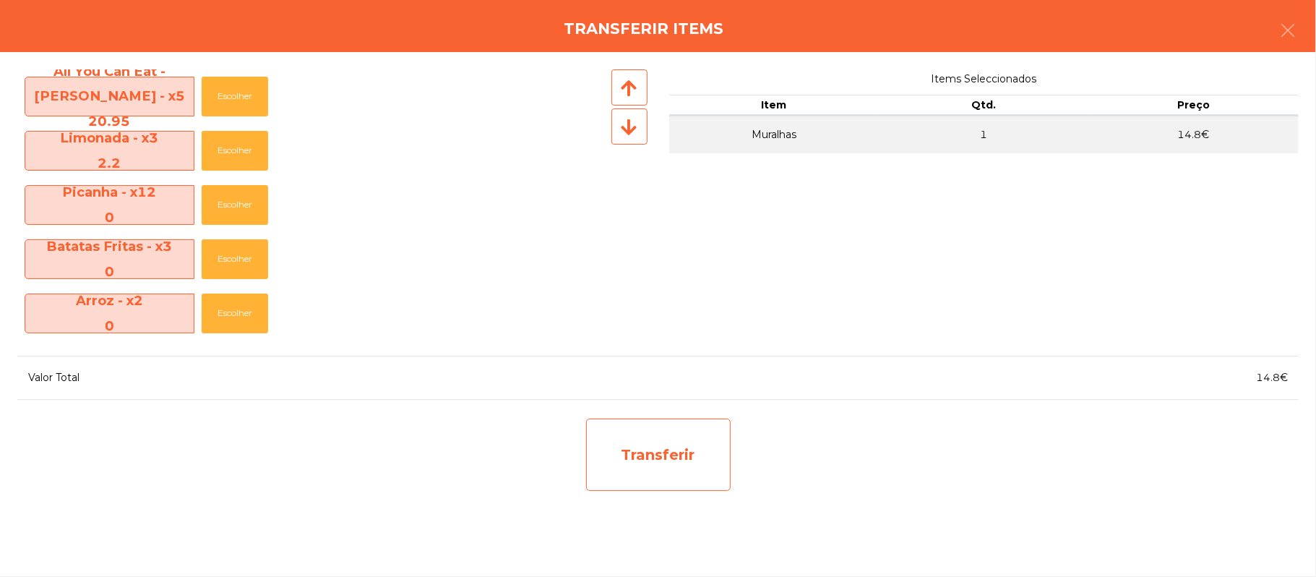
click at [639, 470] on div "Transferir" at bounding box center [658, 454] width 145 height 72
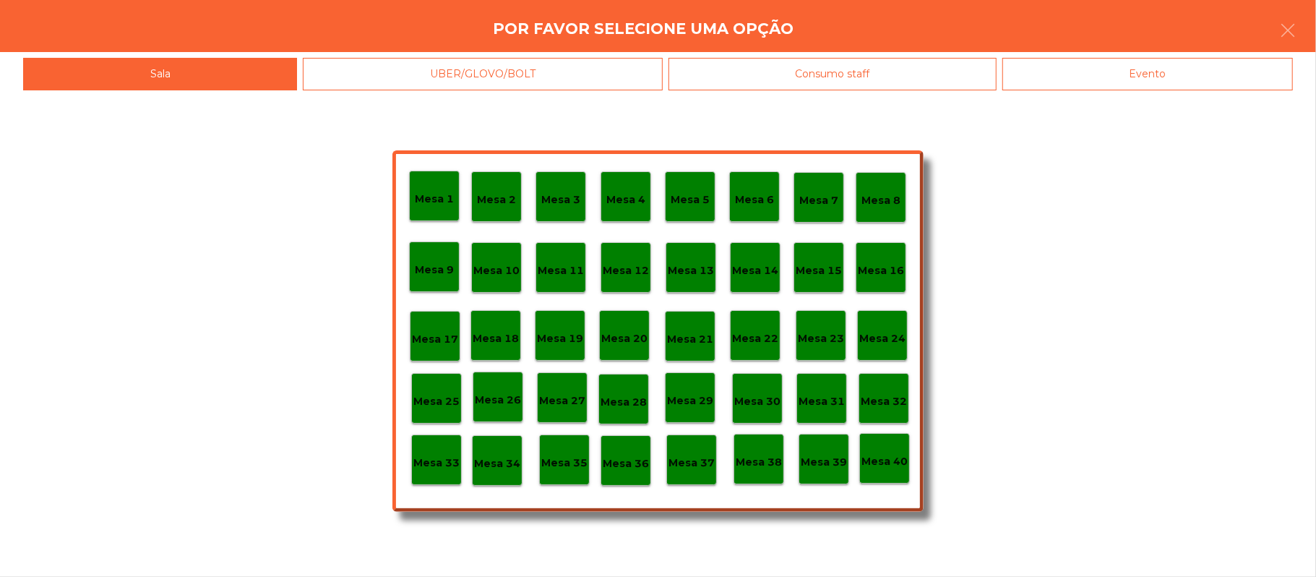
click at [694, 466] on p "Mesa 37" at bounding box center [692, 463] width 46 height 17
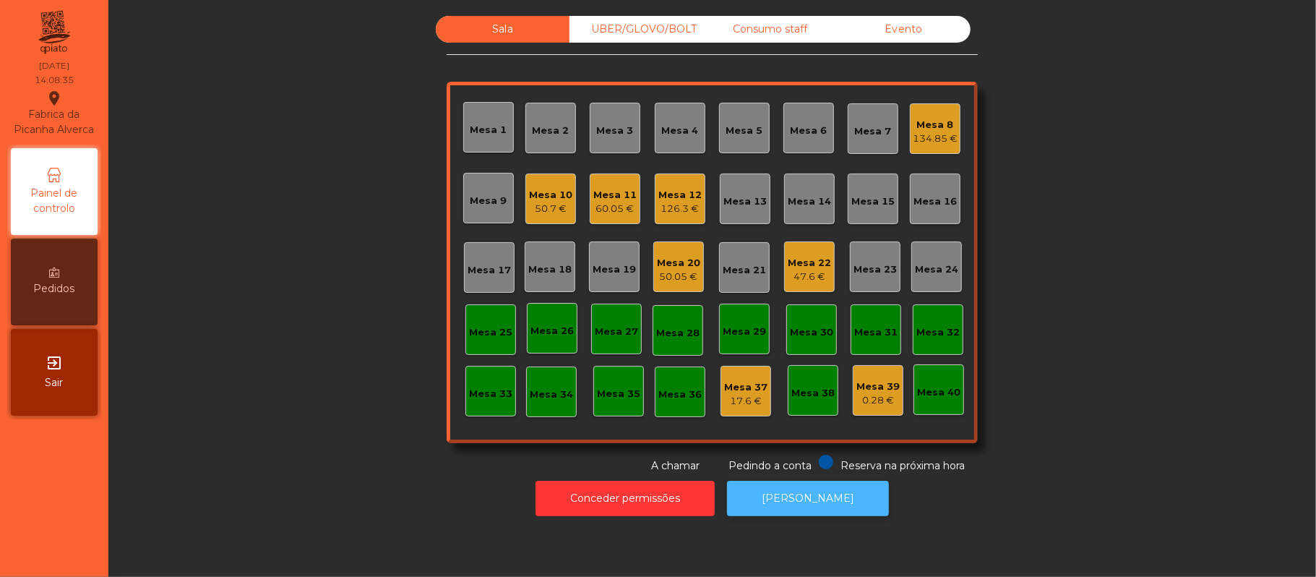
click at [798, 497] on button "[PERSON_NAME]" at bounding box center [808, 498] width 162 height 35
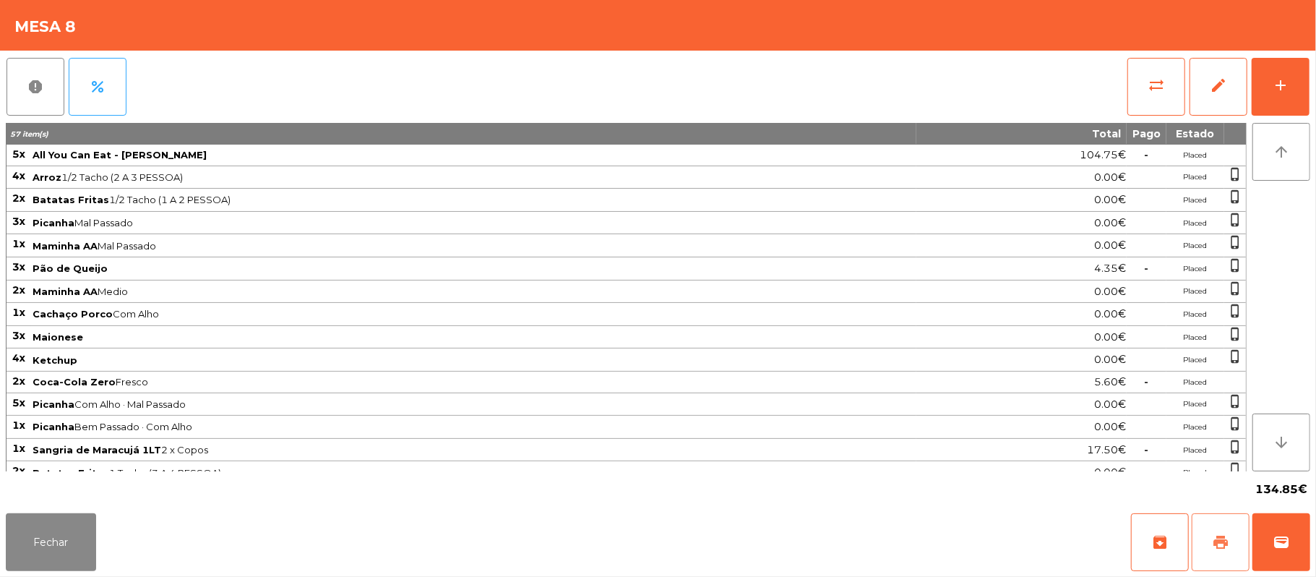
click at [1216, 547] on span "print" at bounding box center [1220, 541] width 17 height 17
click at [1232, 541] on button "print" at bounding box center [1221, 542] width 58 height 58
click at [208, 29] on icon at bounding box center [213, 25] width 10 height 10
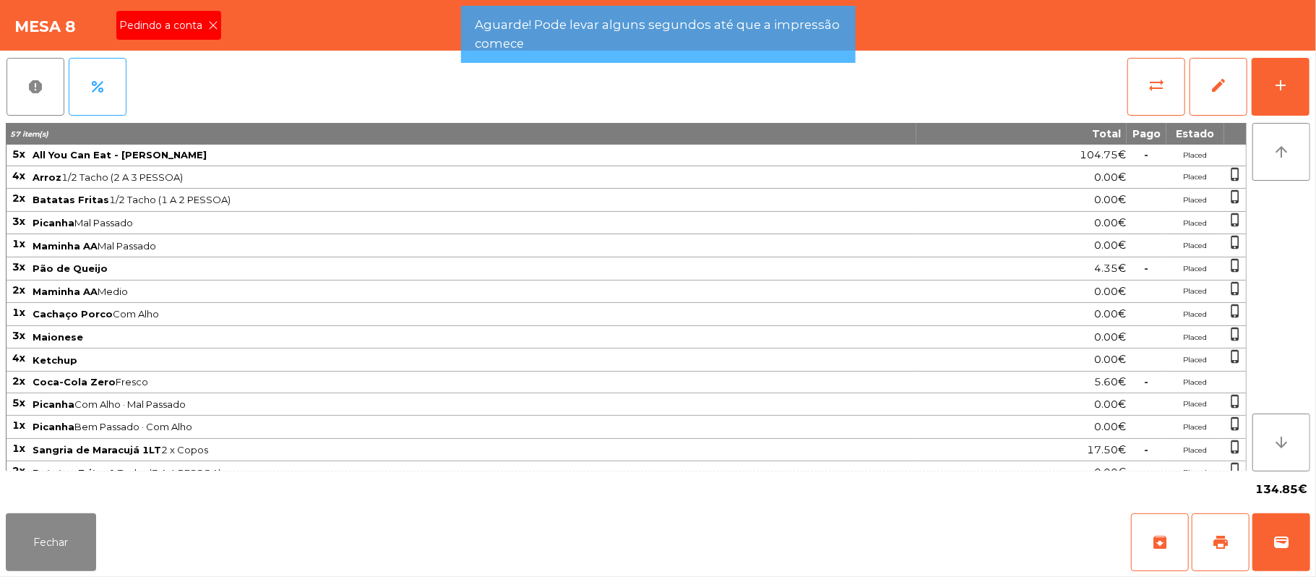
click at [212, 25] on div "Mesa 8 Pedindo a conta" at bounding box center [658, 25] width 1316 height 51
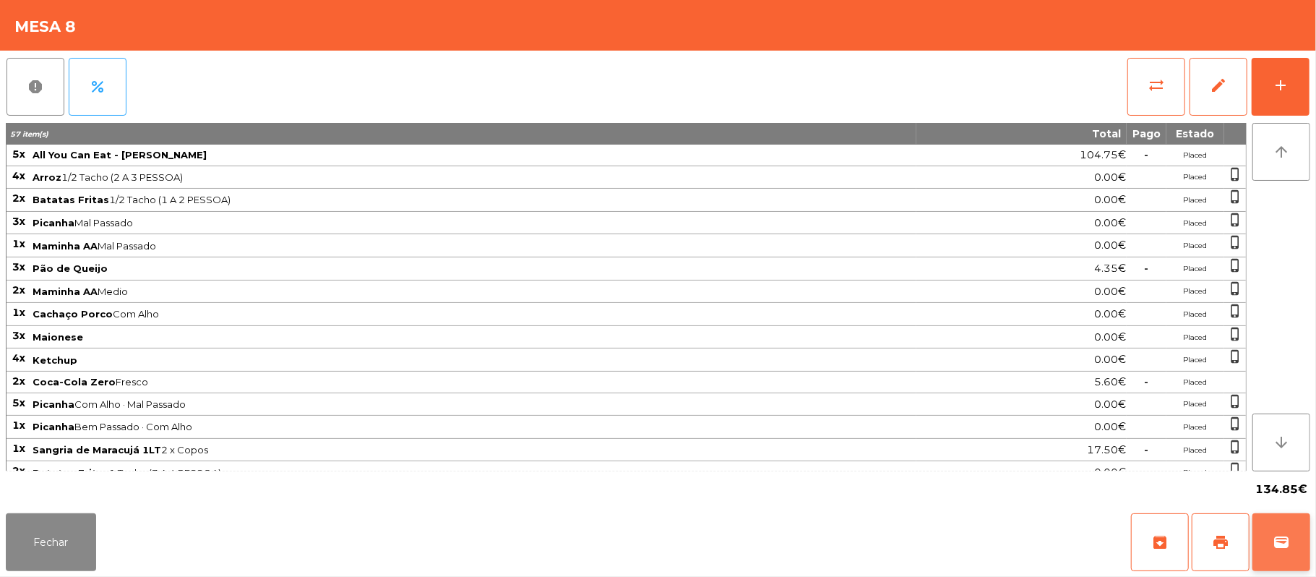
click at [1282, 546] on span "wallet" at bounding box center [1281, 541] width 17 height 17
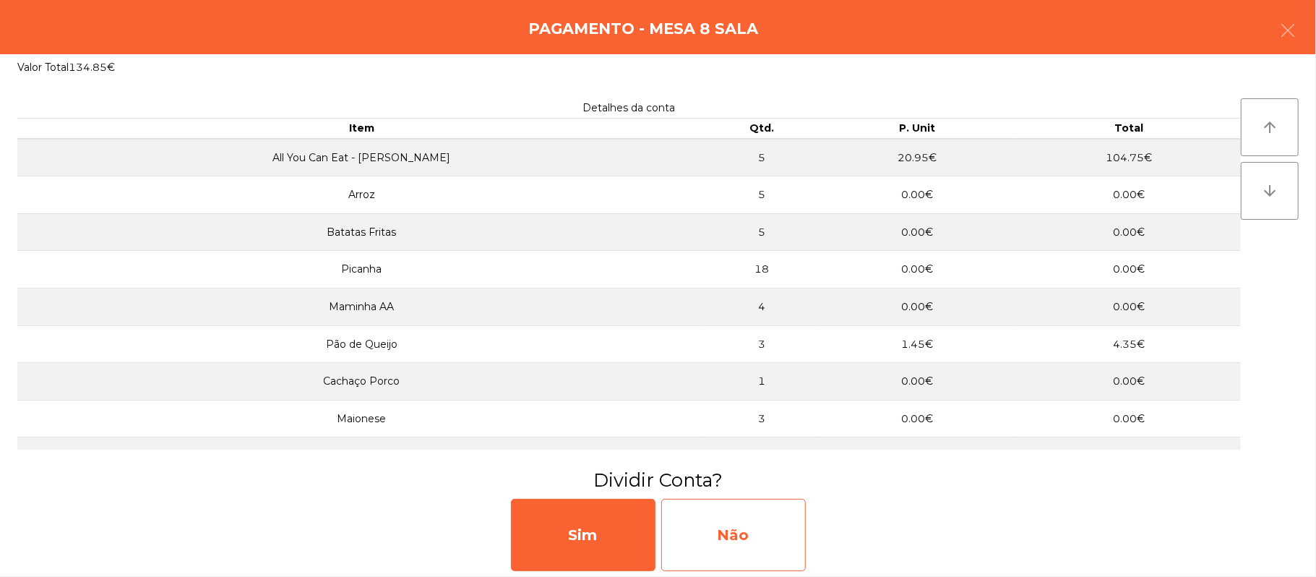
click at [729, 527] on div "Não" at bounding box center [733, 535] width 145 height 72
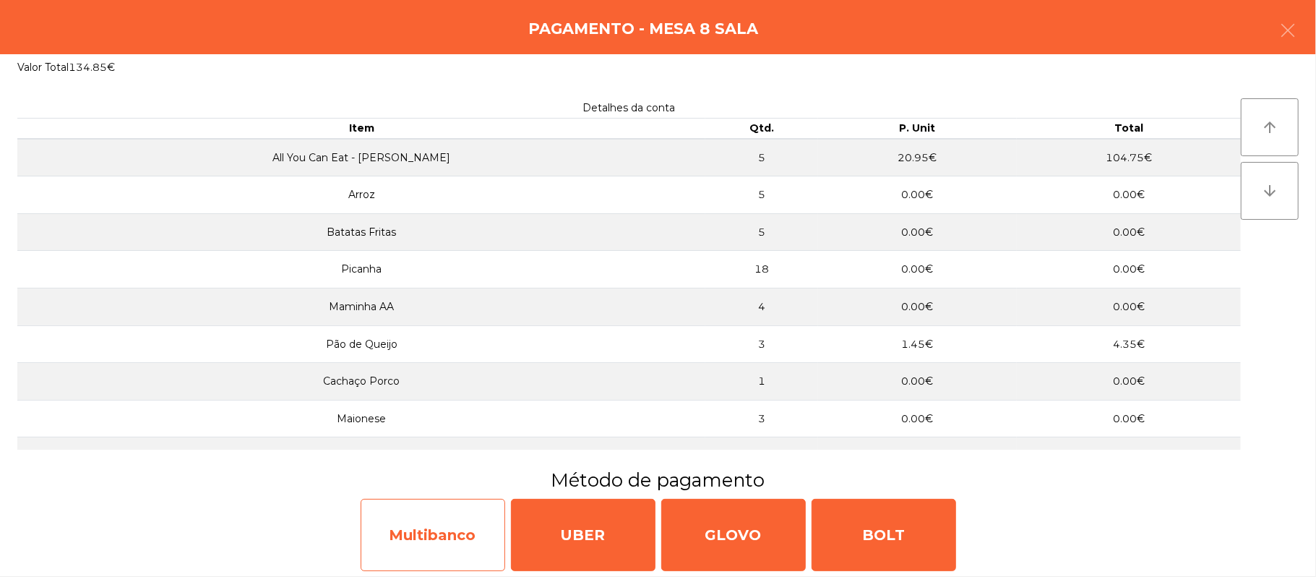
click at [452, 525] on div "Multibanco" at bounding box center [433, 535] width 145 height 72
select select "**"
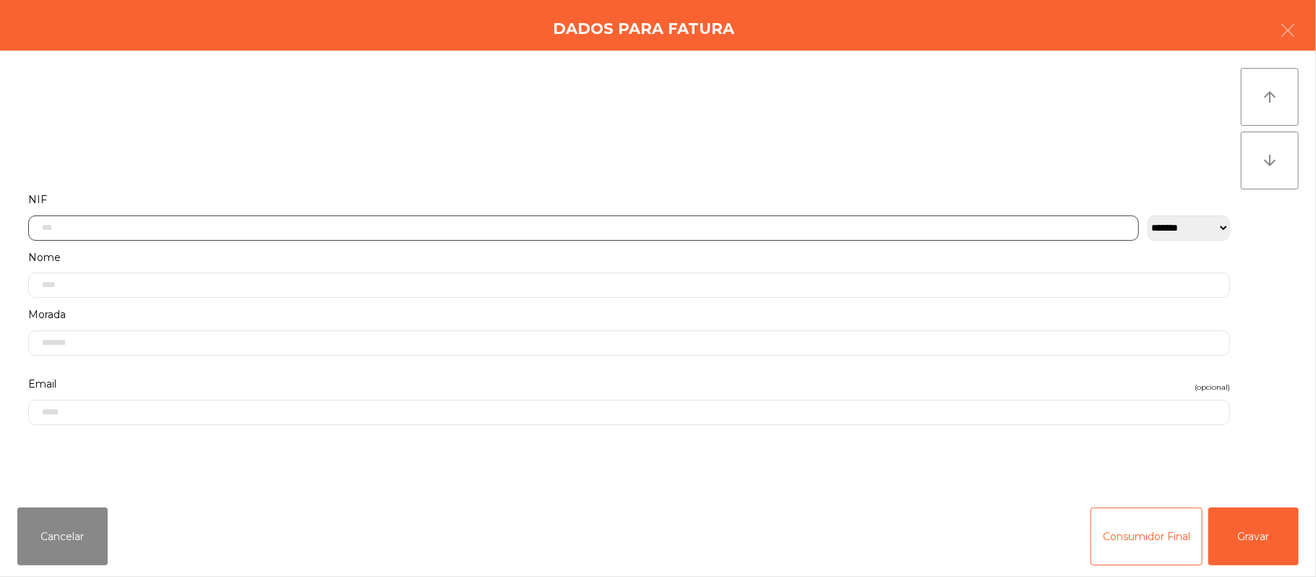
click at [815, 227] on input "text" at bounding box center [583, 227] width 1111 height 25
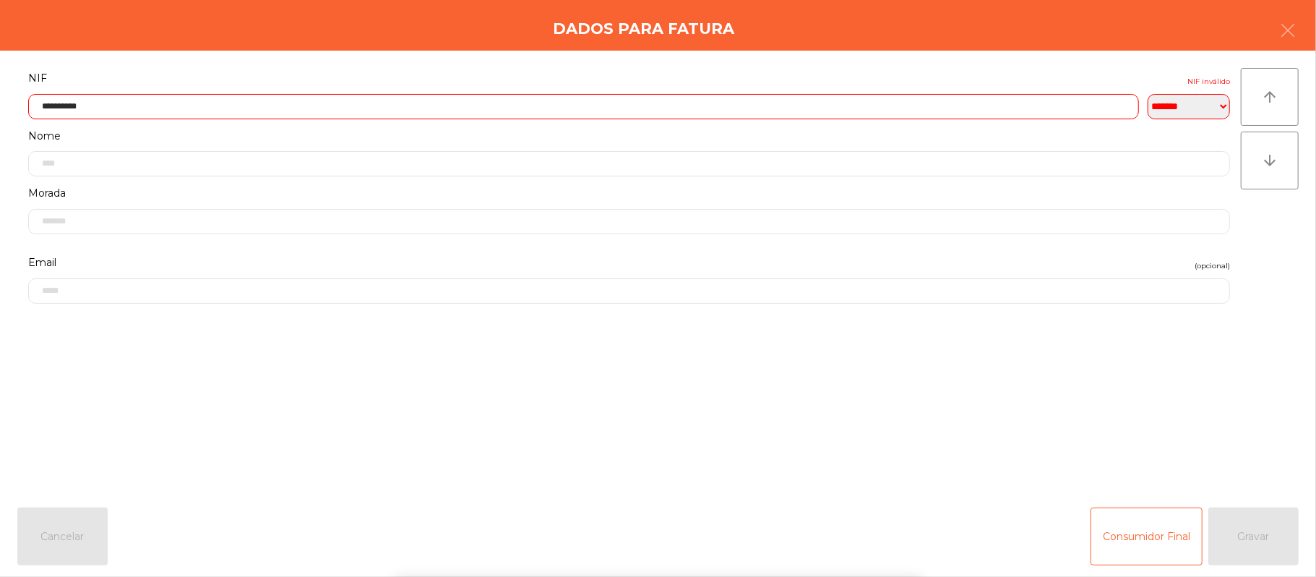
click at [1166, 403] on div "` 1 2 3 4 5 6 7 8 9 0 - = keyboard_backspace keyboard_tab q w e r t y u i o p […" at bounding box center [658, 487] width 1316 height 179
click at [1181, 422] on div "` 1 2 3 4 5 6 7 8 9 0 - = keyboard_backspace keyboard_tab q w e r t y u i o p […" at bounding box center [658, 487] width 1316 height 179
click at [1195, 446] on form "**********" at bounding box center [629, 274] width 1224 height 411
click at [660, 105] on input "**********" at bounding box center [583, 106] width 1111 height 25
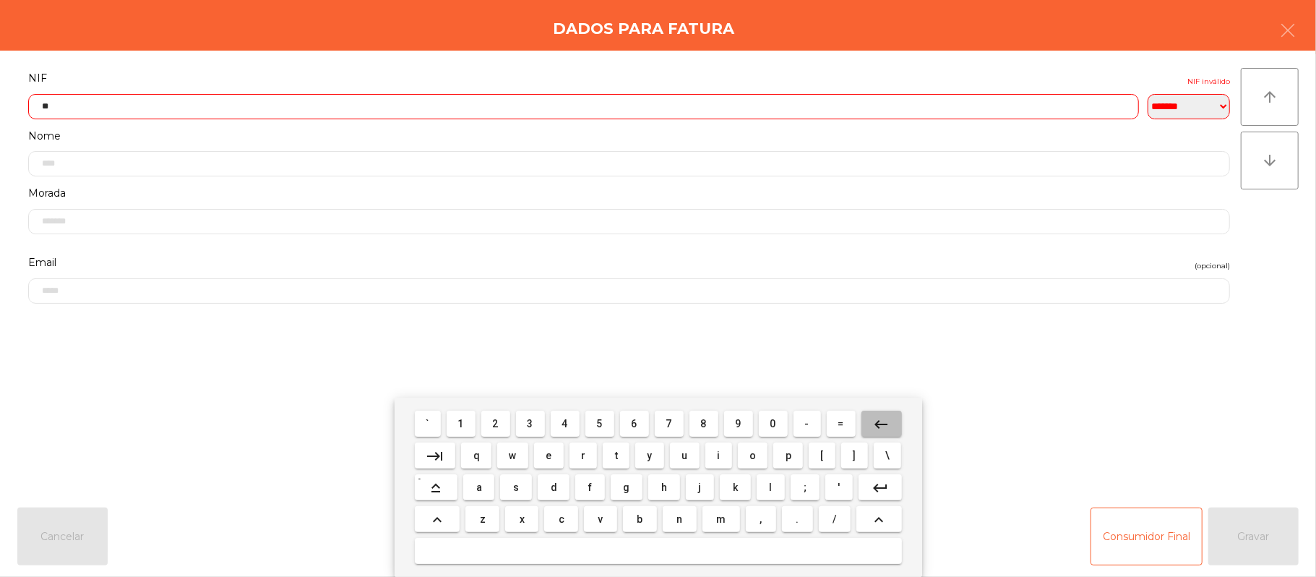
type input "*"
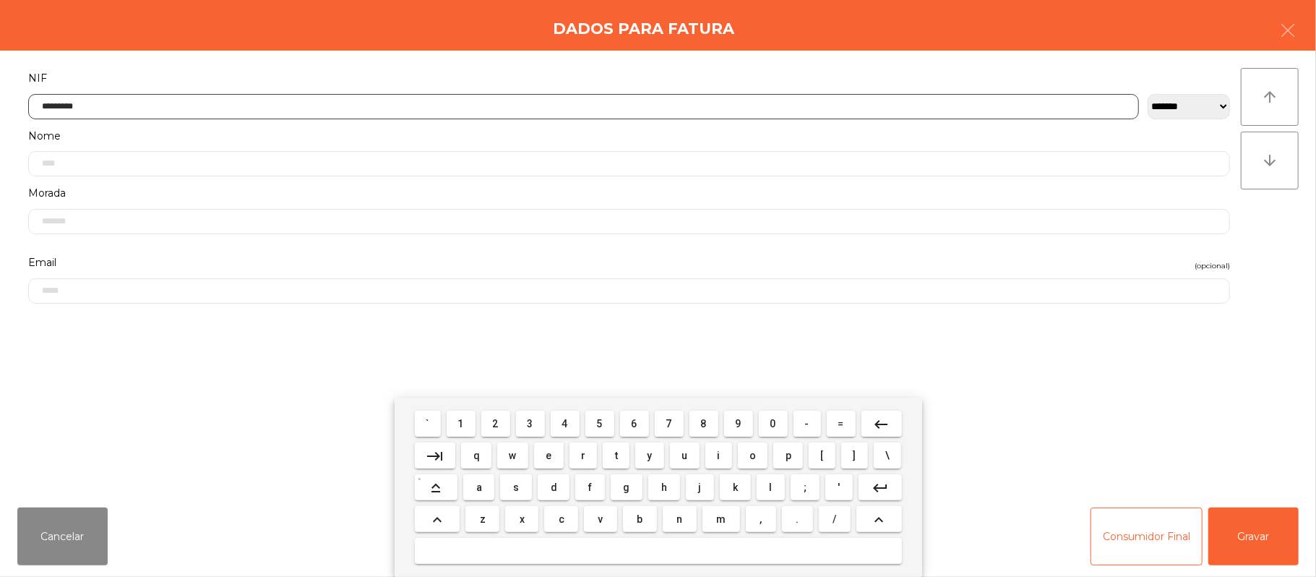
type input "*********"
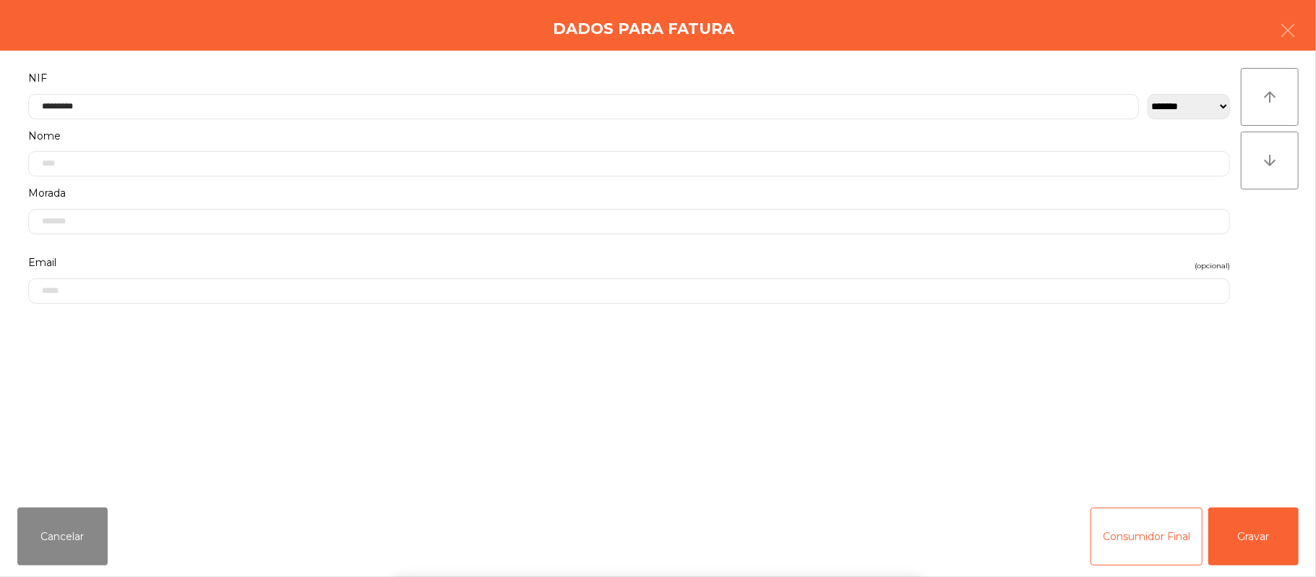
click at [1273, 564] on div "` 1 2 3 4 5 6 7 8 9 0 - = keyboard_backspace keyboard_tab q w e r t y u i o p […" at bounding box center [658, 487] width 1316 height 179
click at [1268, 528] on button "Gravar" at bounding box center [1253, 536] width 90 height 58
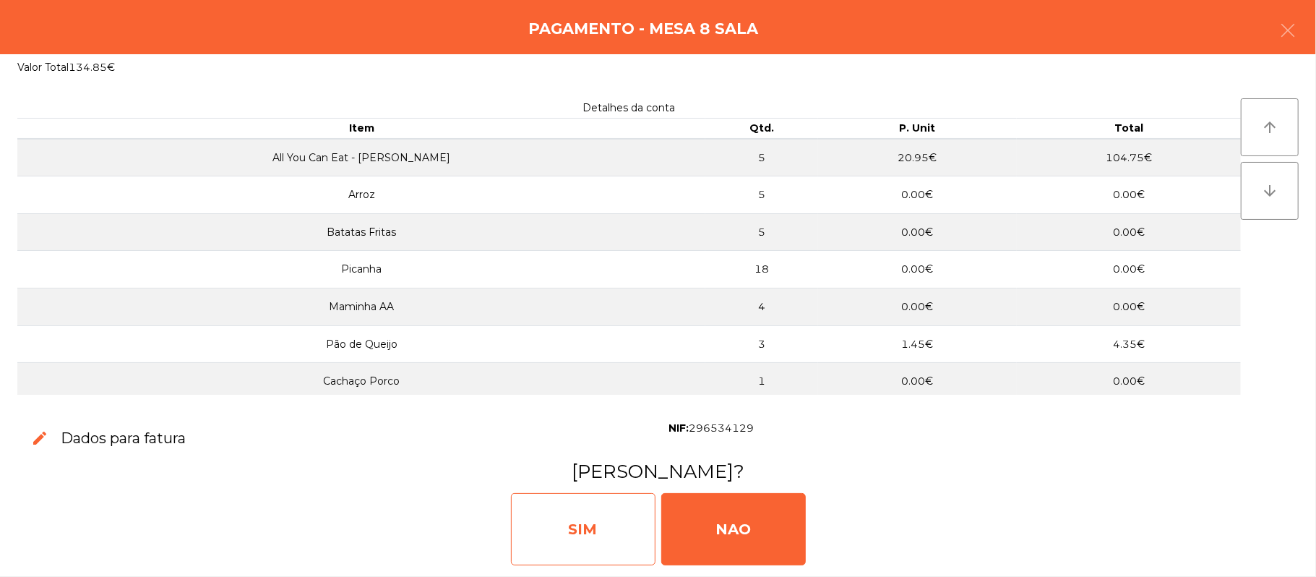
click at [587, 532] on div "SIM" at bounding box center [583, 529] width 145 height 72
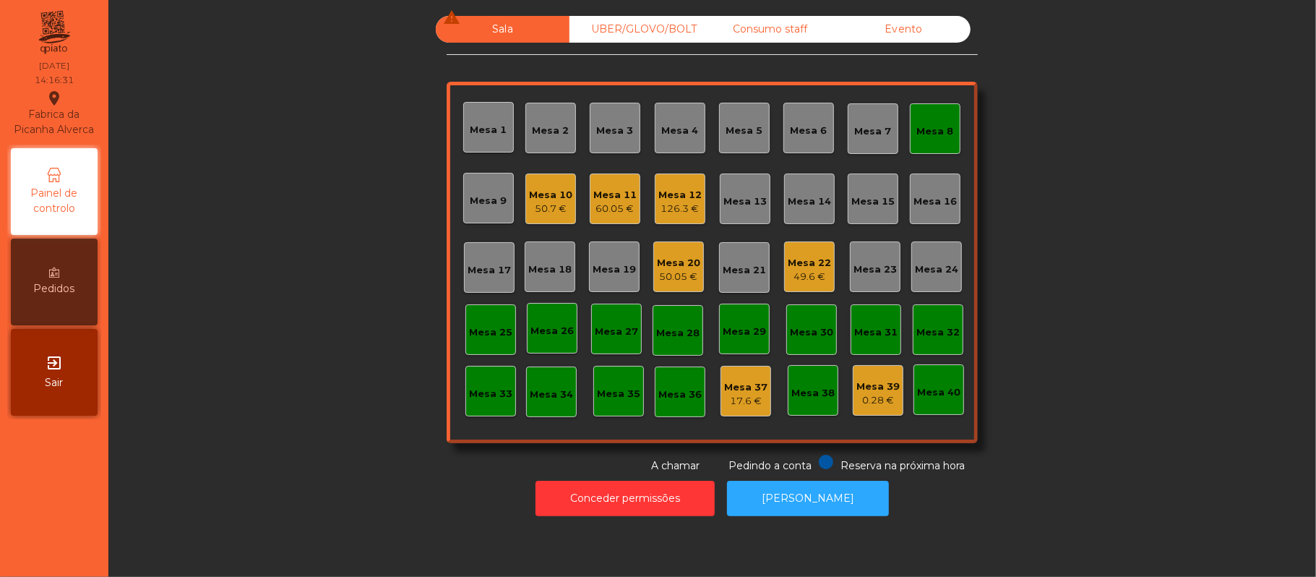
click at [941, 120] on div "Mesa 8" at bounding box center [935, 129] width 37 height 20
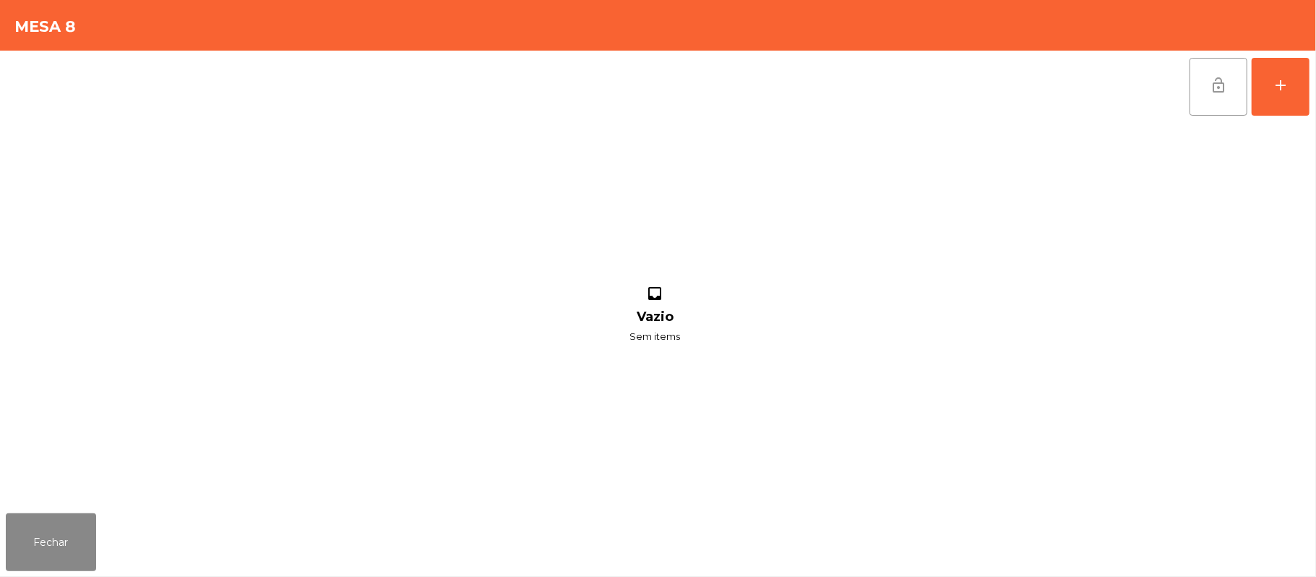
click at [1229, 87] on button "lock_open" at bounding box center [1219, 87] width 58 height 58
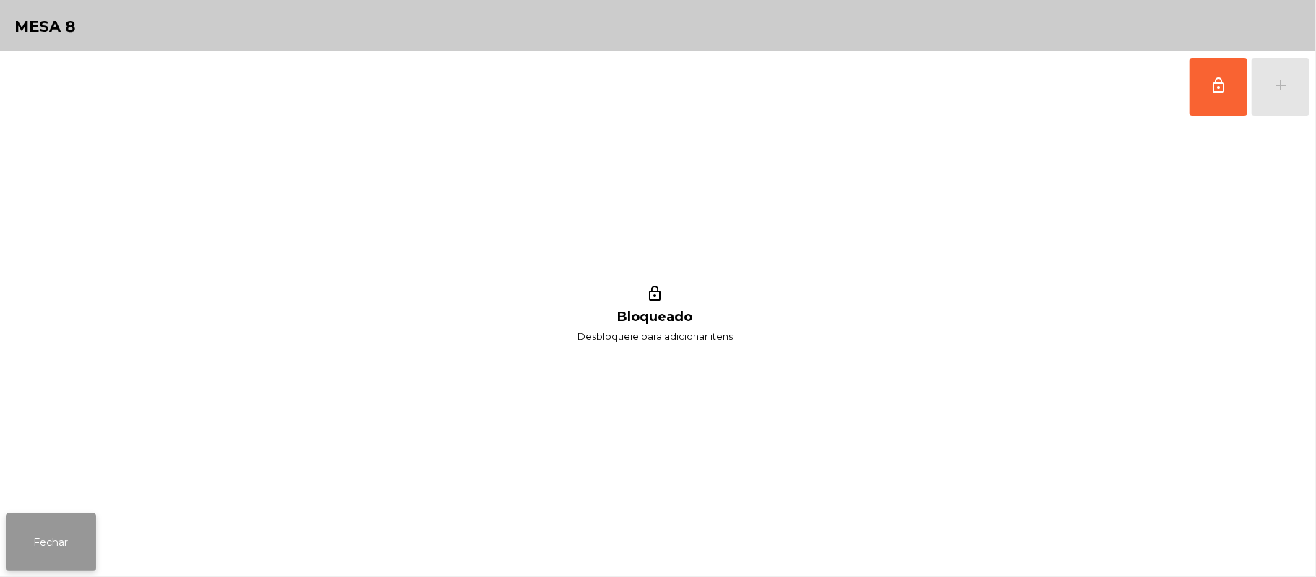
click at [42, 570] on button "Fechar" at bounding box center [51, 542] width 90 height 58
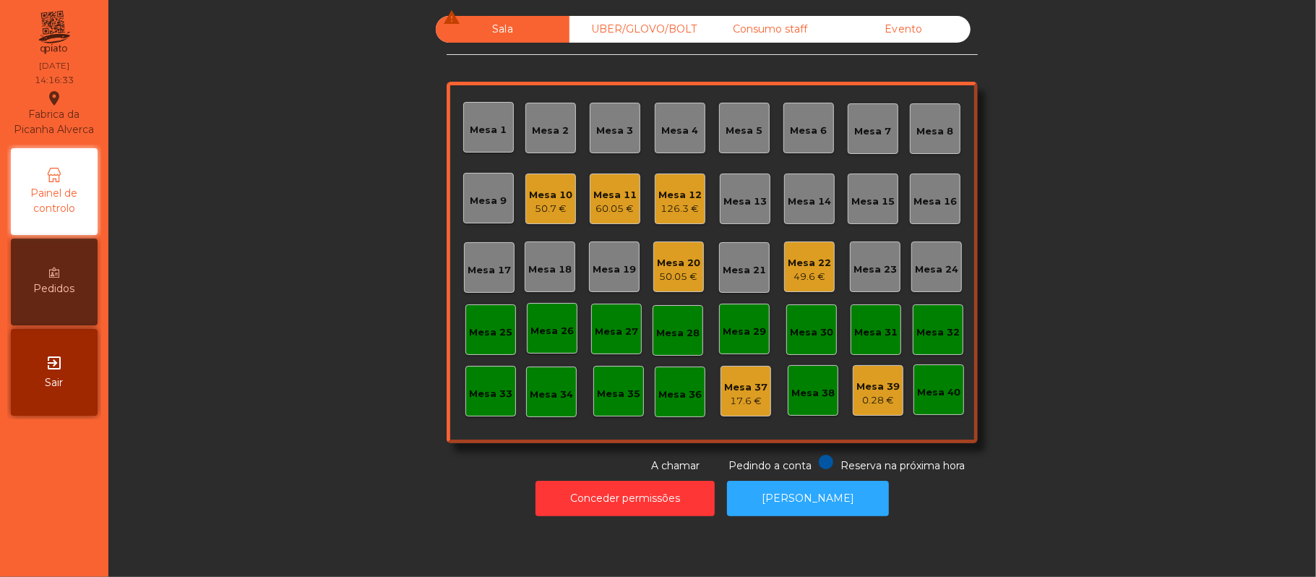
click at [665, 275] on div "50.05 €" at bounding box center [678, 277] width 43 height 14
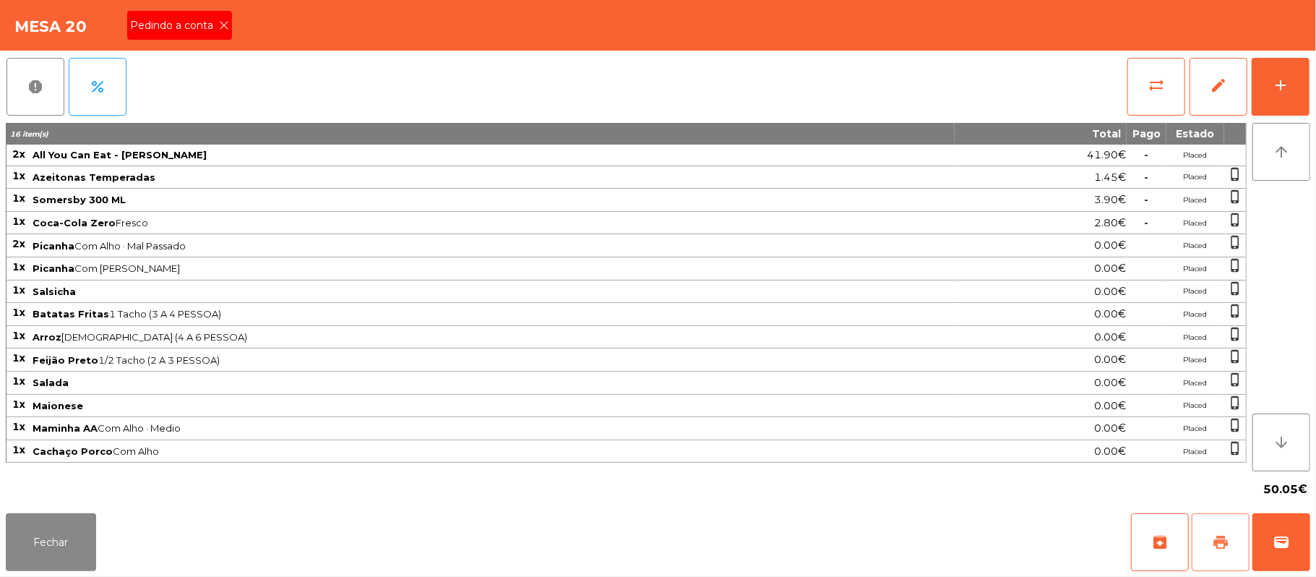
click at [1195, 550] on button "print" at bounding box center [1221, 542] width 58 height 58
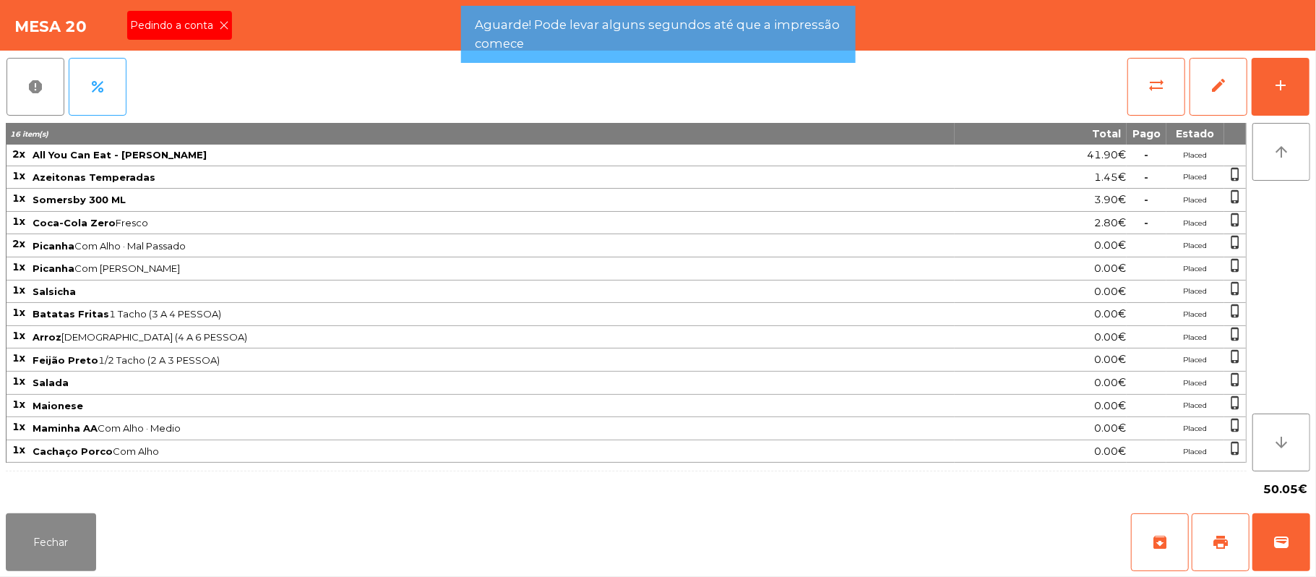
click at [223, 24] on icon at bounding box center [224, 25] width 10 height 10
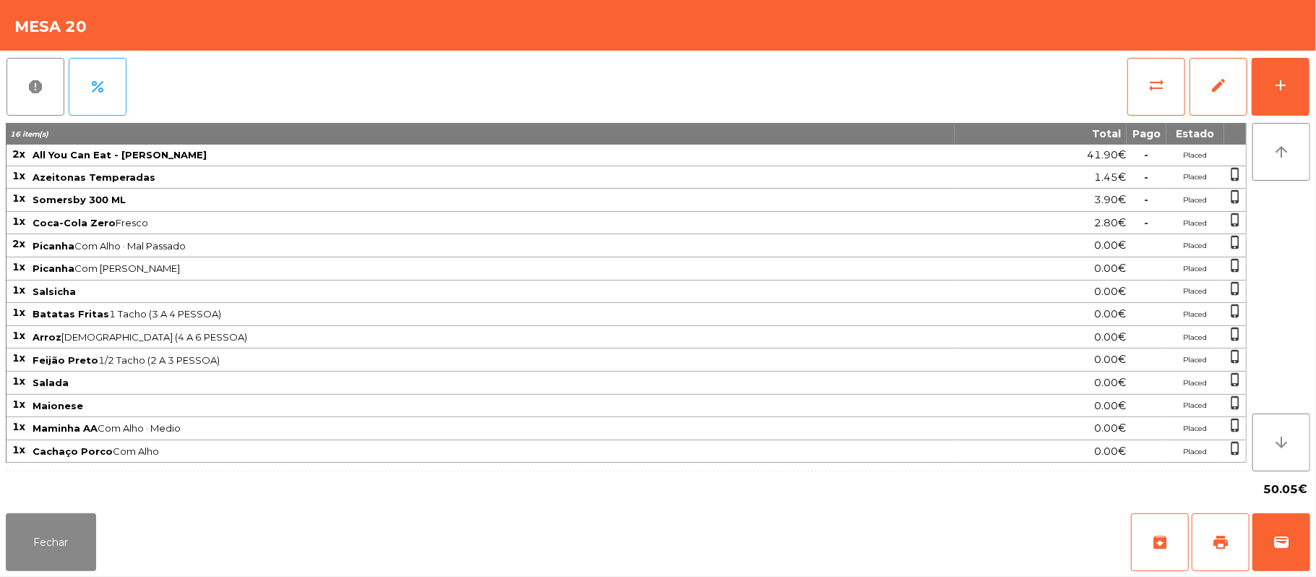
scroll to position [1, 0]
click at [40, 545] on button "Fechar" at bounding box center [51, 542] width 90 height 58
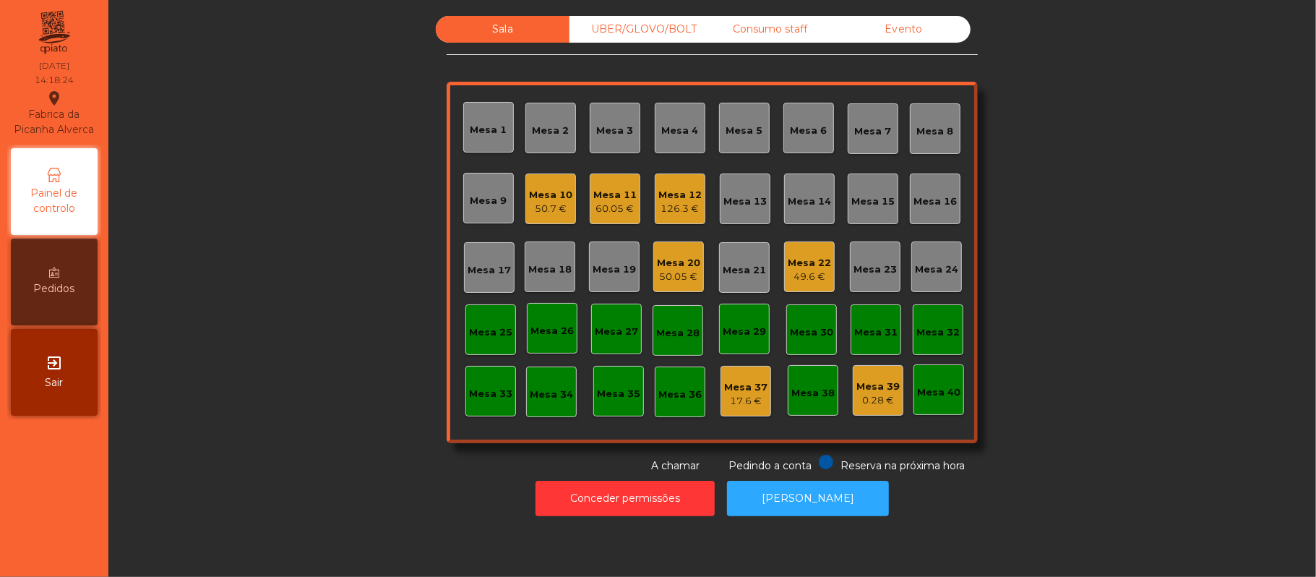
click at [671, 256] on div "Mesa 20" at bounding box center [678, 263] width 43 height 14
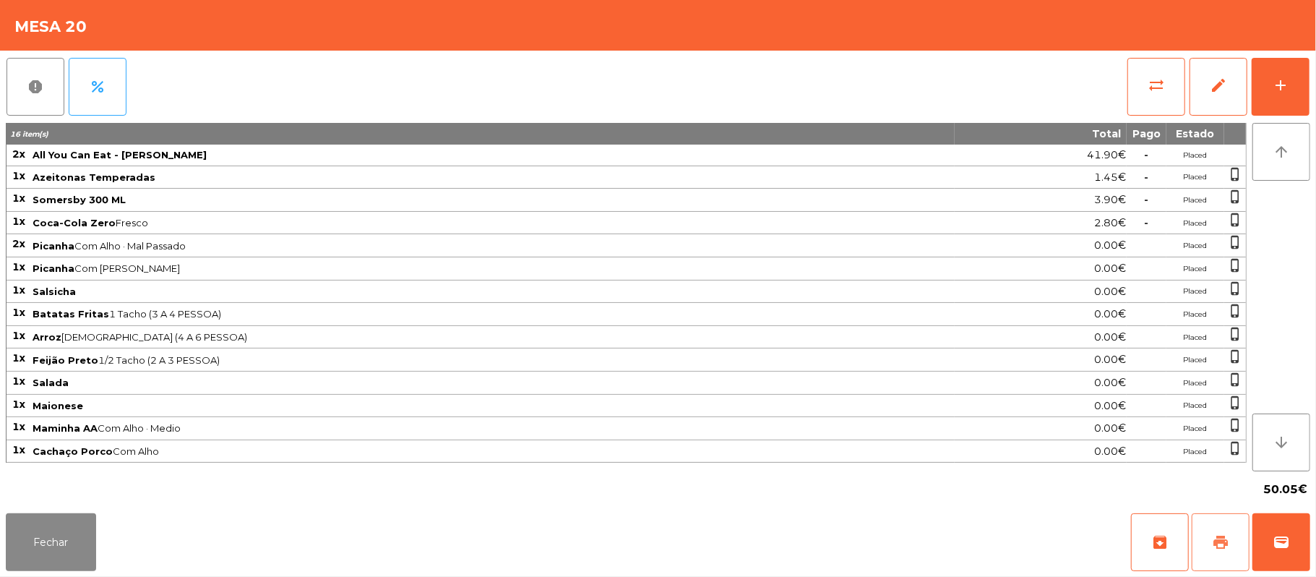
click at [1211, 521] on button "print" at bounding box center [1221, 542] width 58 height 58
click at [1151, 82] on span "sync_alt" at bounding box center [1156, 85] width 17 height 17
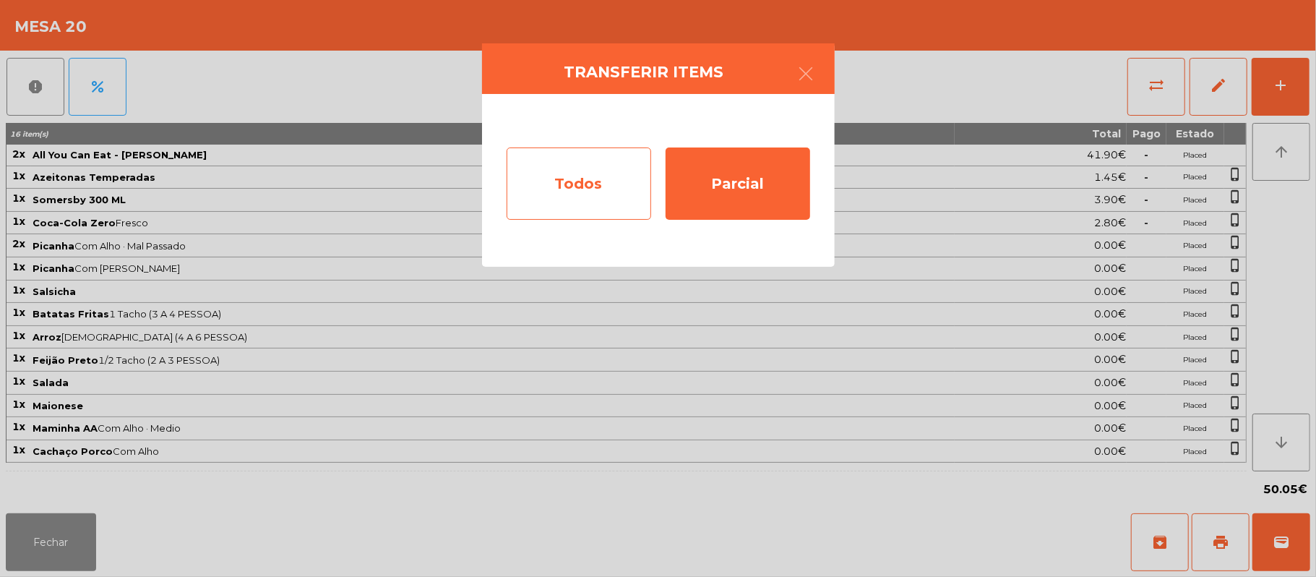
click at [585, 178] on div "Todos" at bounding box center [579, 183] width 145 height 72
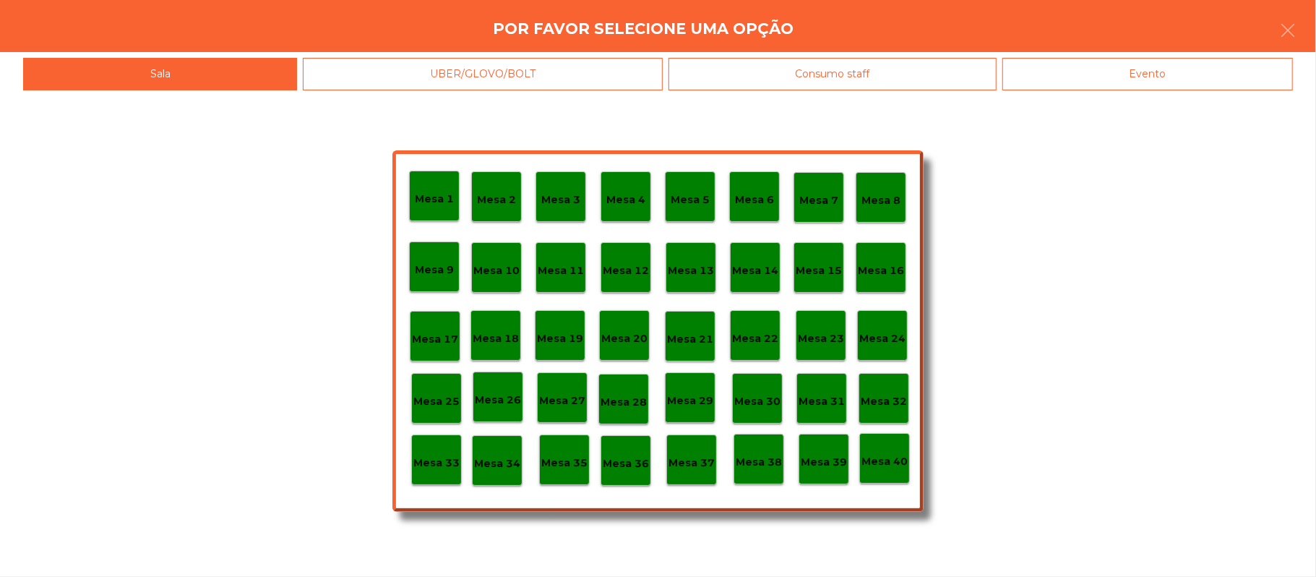
click at [1172, 80] on div "Evento" at bounding box center [1147, 74] width 291 height 33
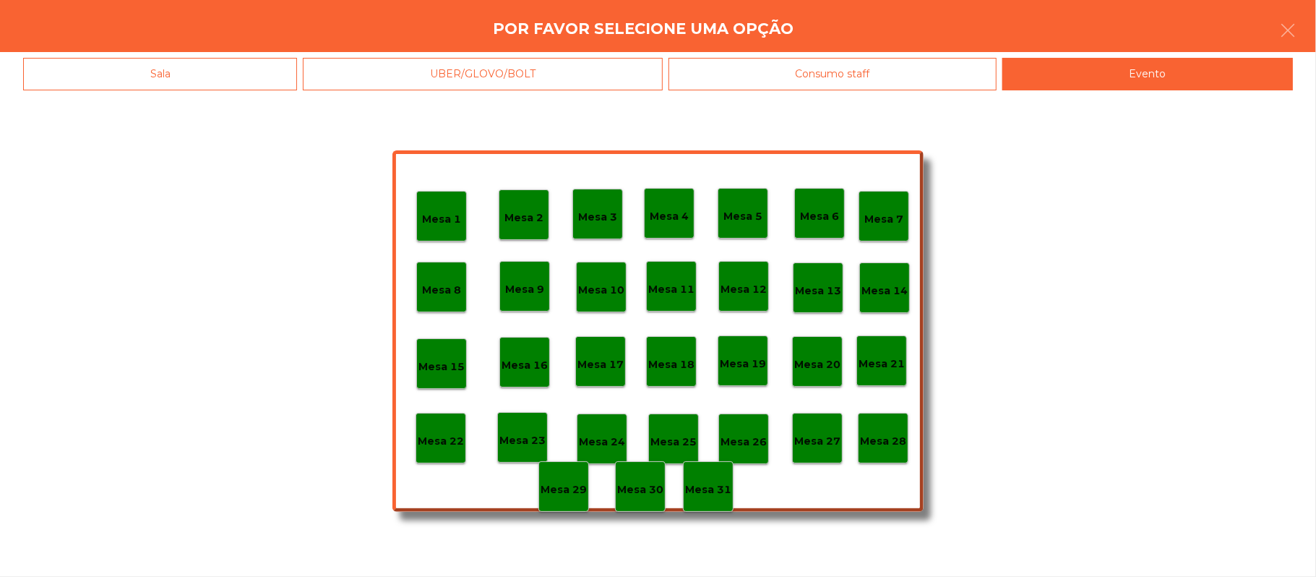
click at [886, 439] on p "Mesa 28" at bounding box center [883, 441] width 46 height 17
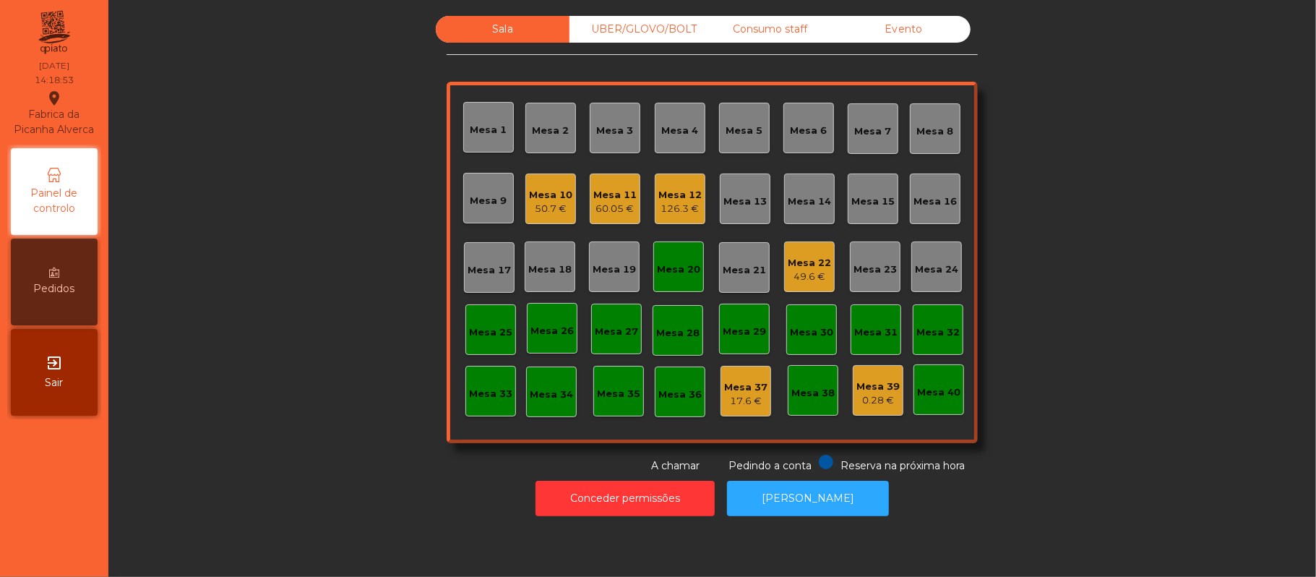
click at [691, 263] on div "Mesa 20" at bounding box center [678, 269] width 43 height 14
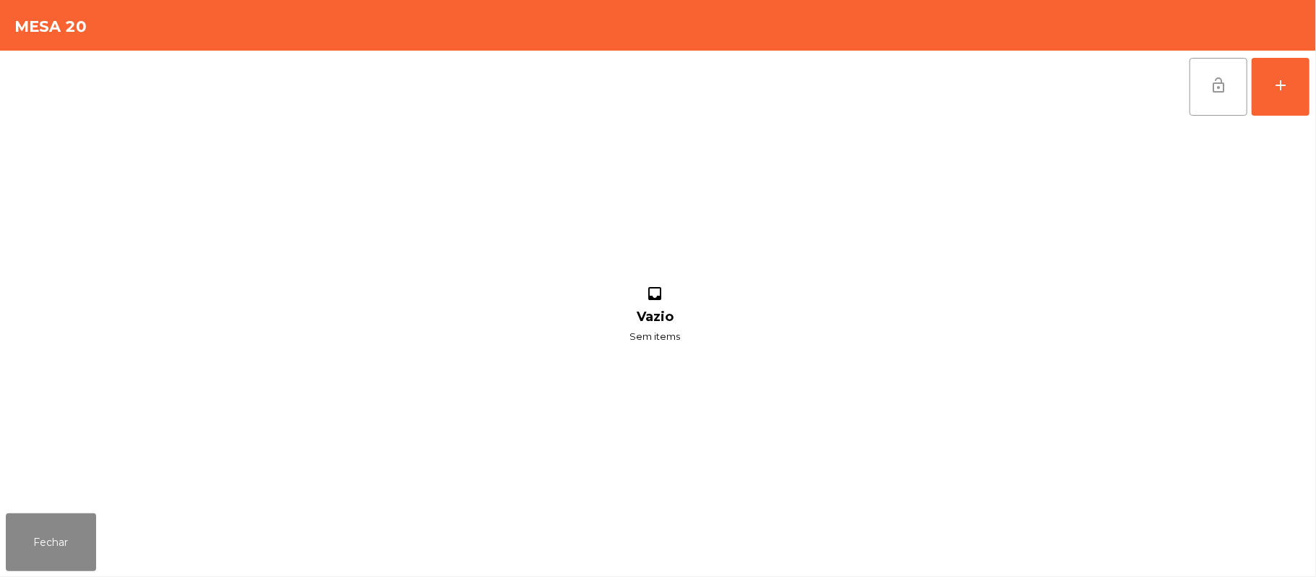
click at [1219, 111] on button "lock_open" at bounding box center [1219, 87] width 58 height 58
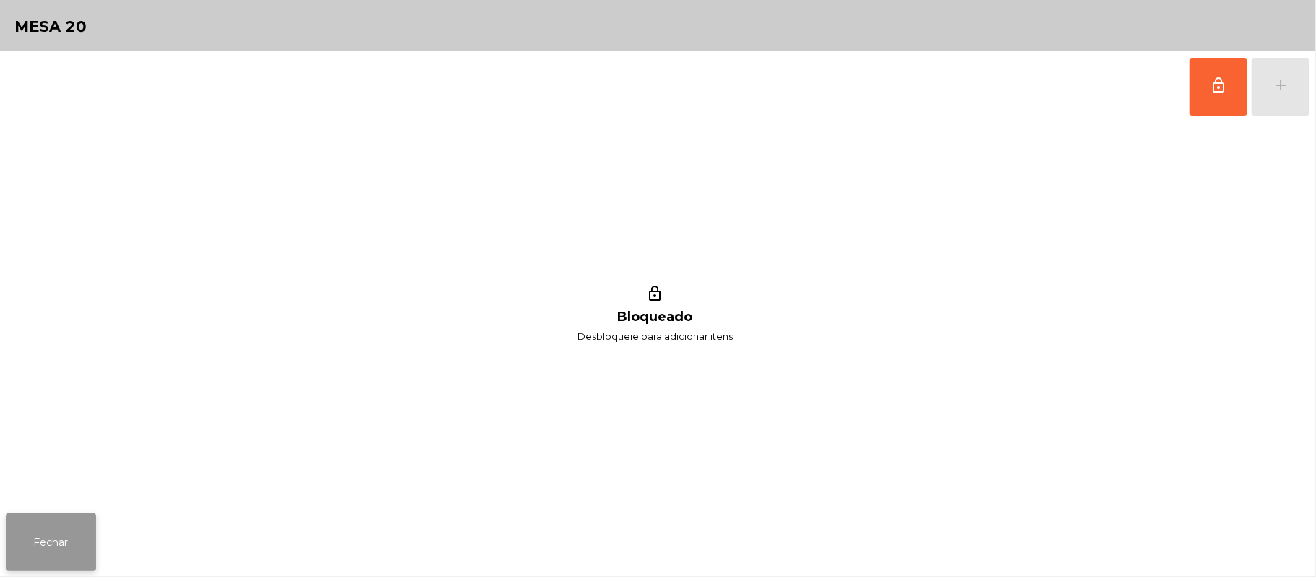
click at [45, 564] on button "Fechar" at bounding box center [51, 542] width 90 height 58
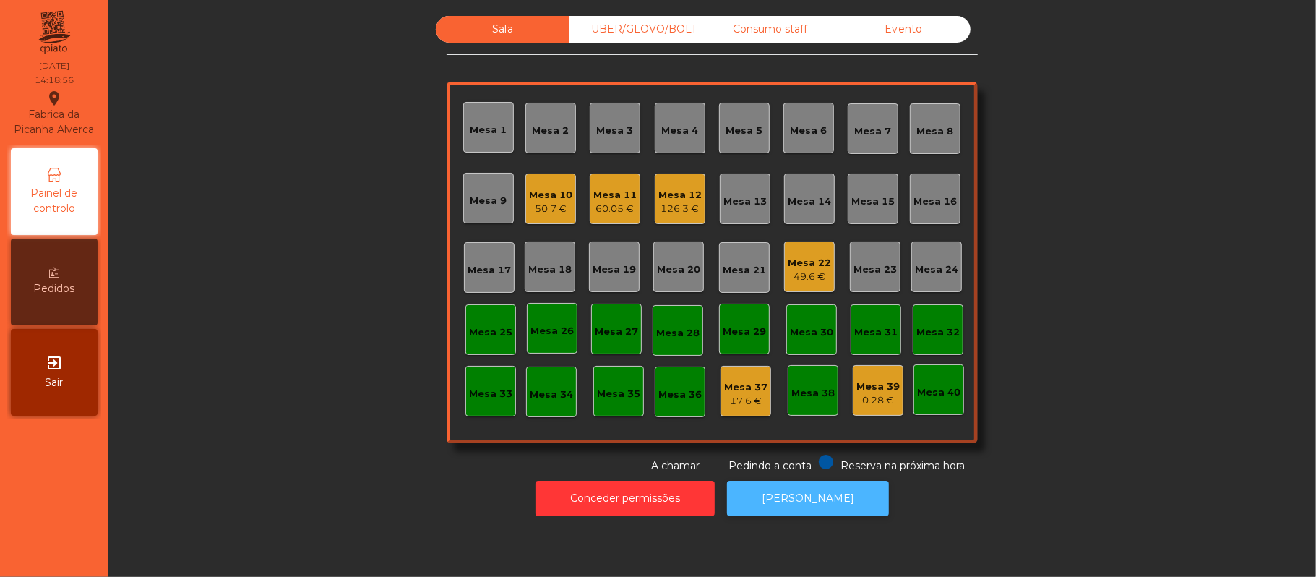
click at [838, 510] on button "[PERSON_NAME]" at bounding box center [808, 498] width 162 height 35
click at [791, 264] on div "Mesa 22" at bounding box center [809, 263] width 43 height 14
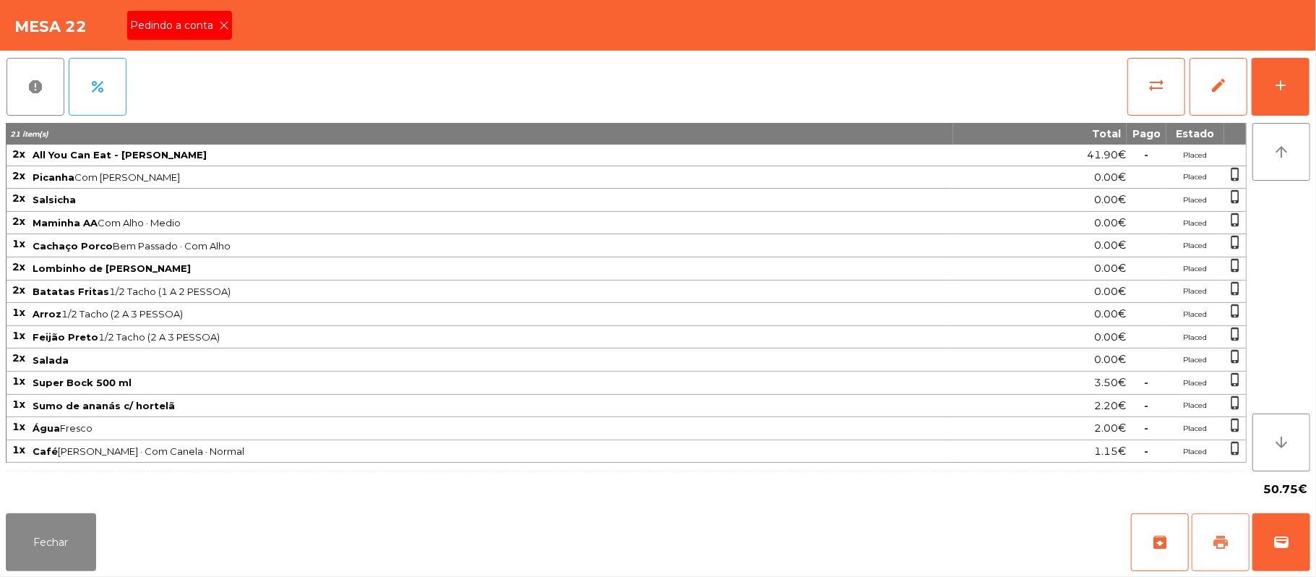
click at [1208, 539] on button "print" at bounding box center [1221, 542] width 58 height 58
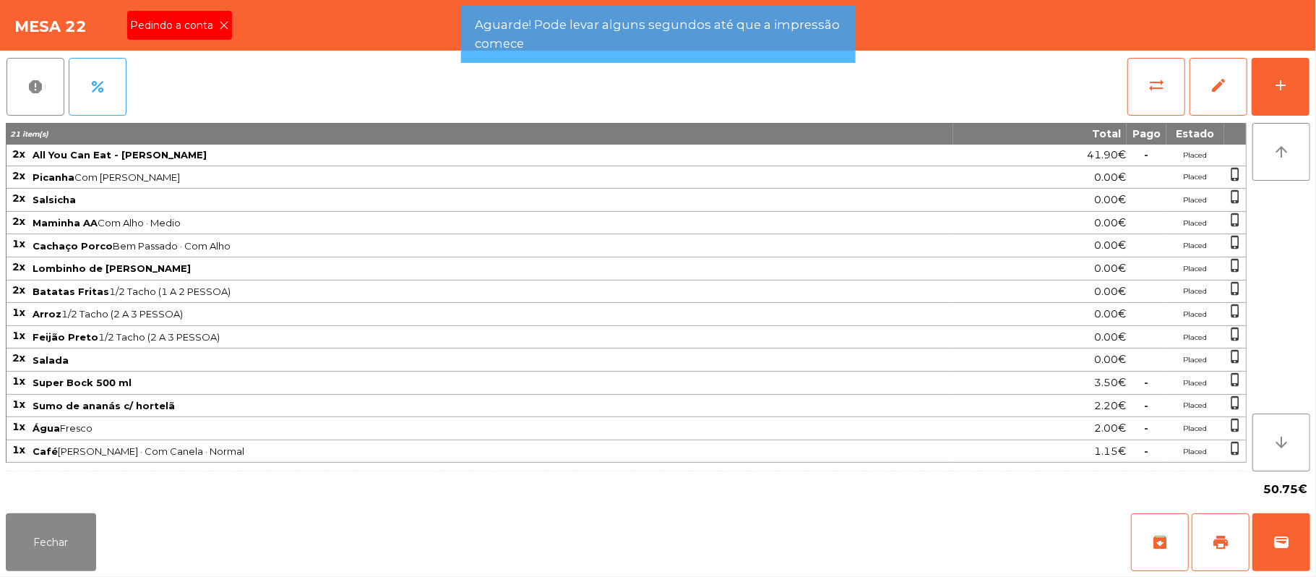
click at [223, 24] on icon at bounding box center [224, 25] width 10 height 10
click at [223, 27] on div "Mesa 22 Pedindo a conta" at bounding box center [658, 25] width 1316 height 51
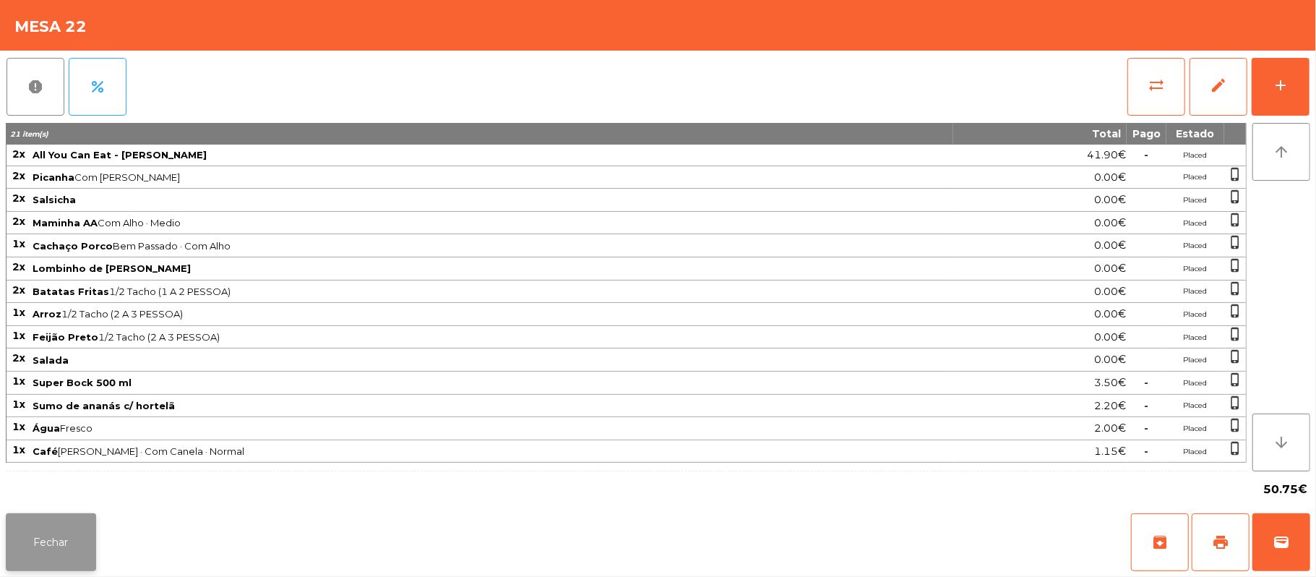
click at [53, 549] on button "Fechar" at bounding box center [51, 542] width 90 height 58
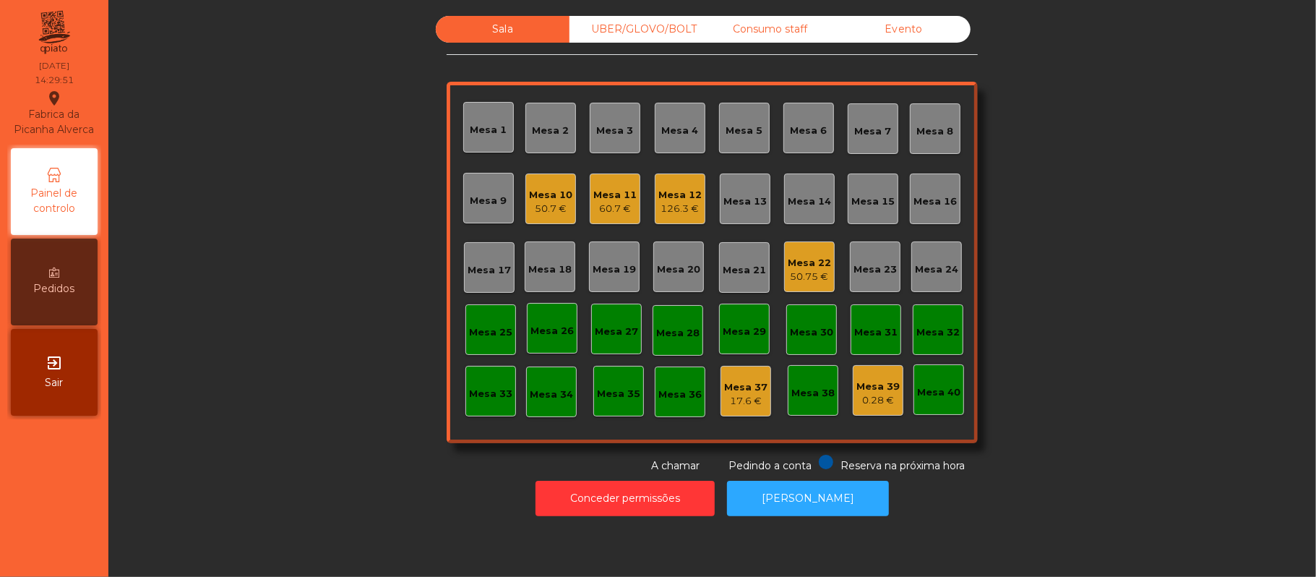
click at [683, 208] on div "126.3 €" at bounding box center [679, 209] width 43 height 14
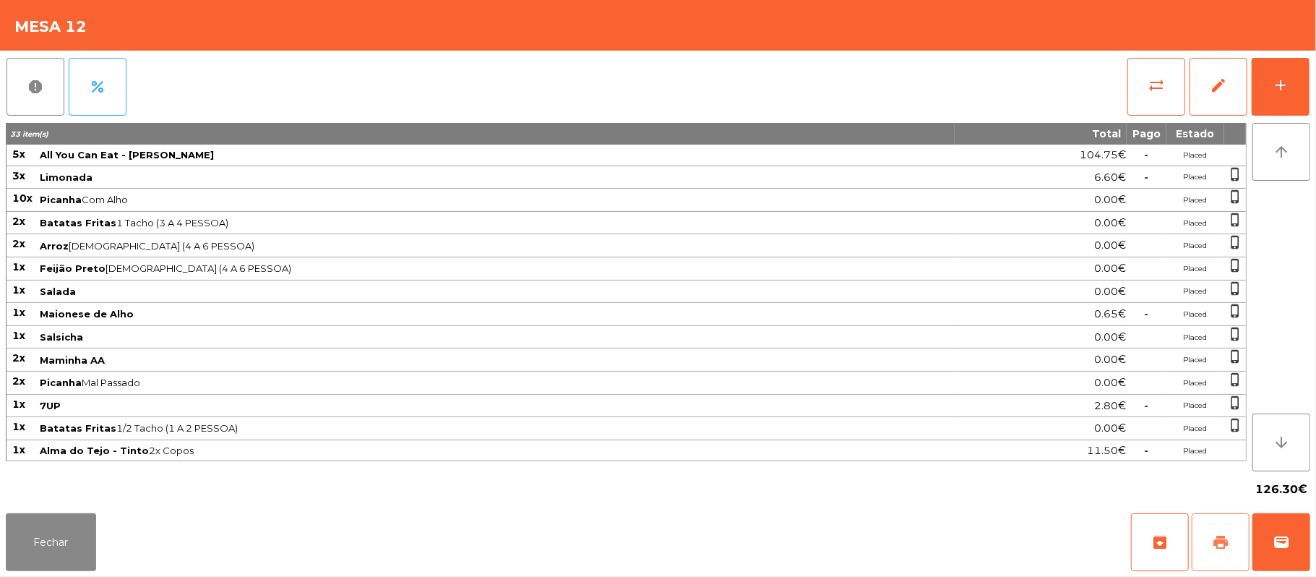
click at [1201, 539] on button "print" at bounding box center [1221, 542] width 58 height 58
click at [41, 550] on button "Fechar" at bounding box center [51, 542] width 90 height 58
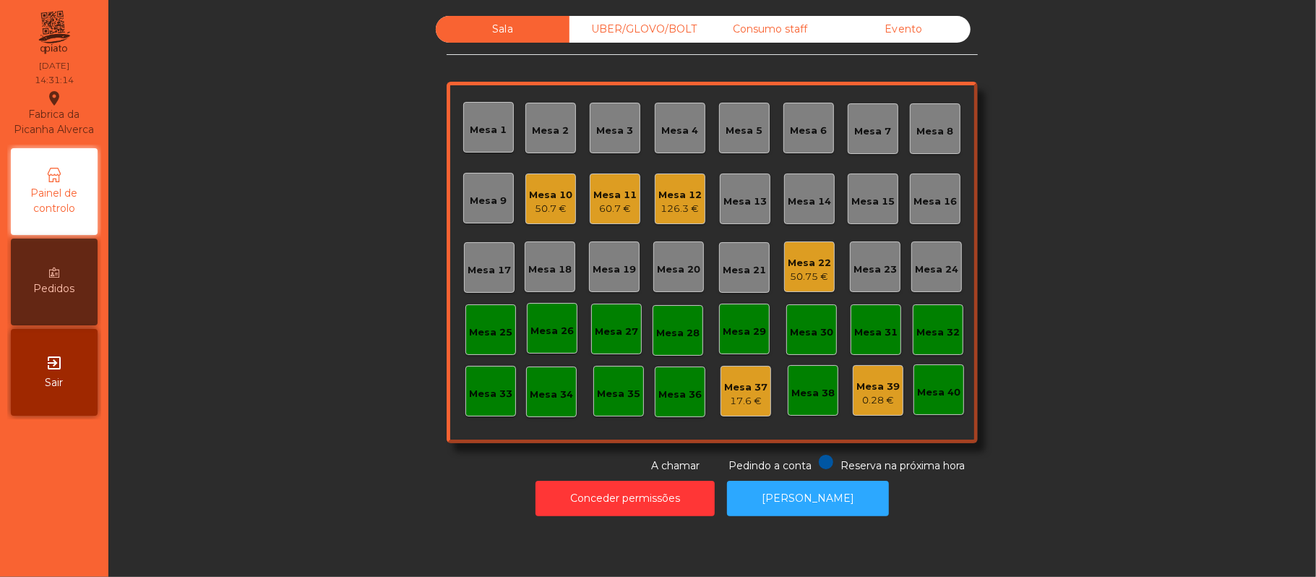
click at [815, 263] on div "Mesa 22" at bounding box center [809, 263] width 43 height 14
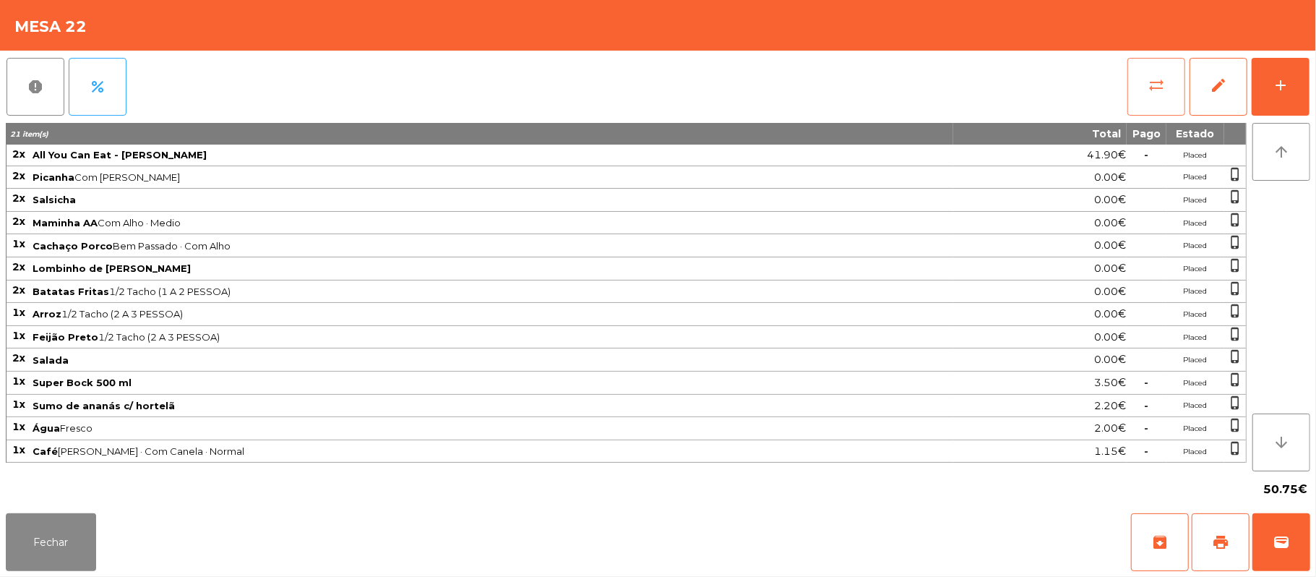
click at [1135, 70] on button "sync_alt" at bounding box center [1156, 87] width 58 height 58
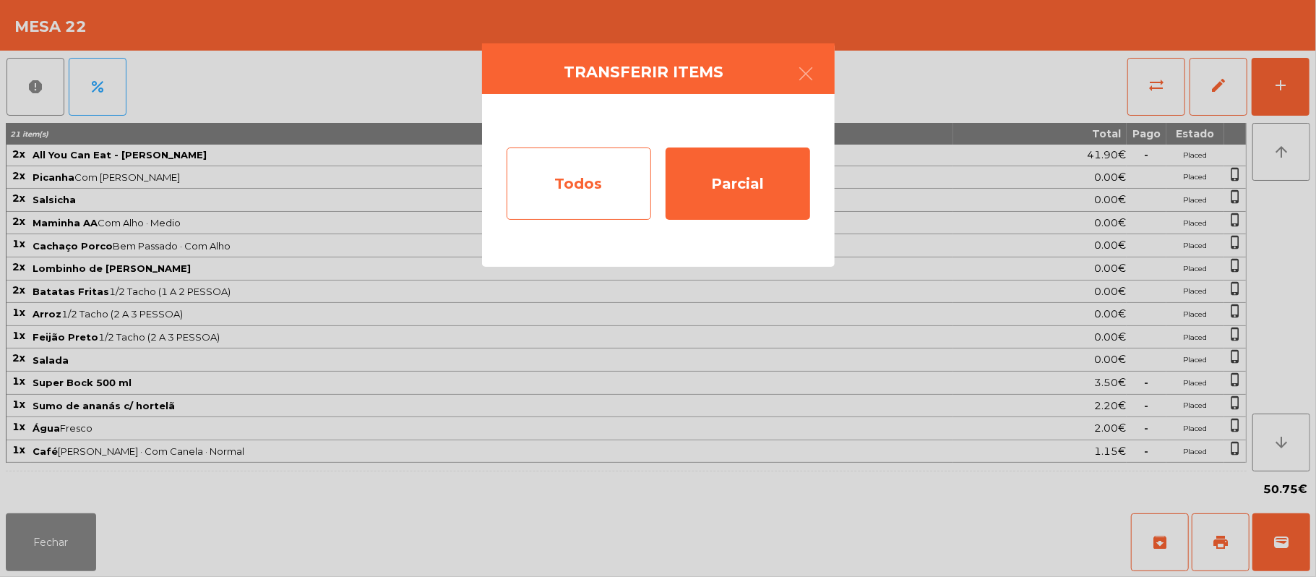
click at [565, 155] on div "Todos" at bounding box center [579, 183] width 145 height 72
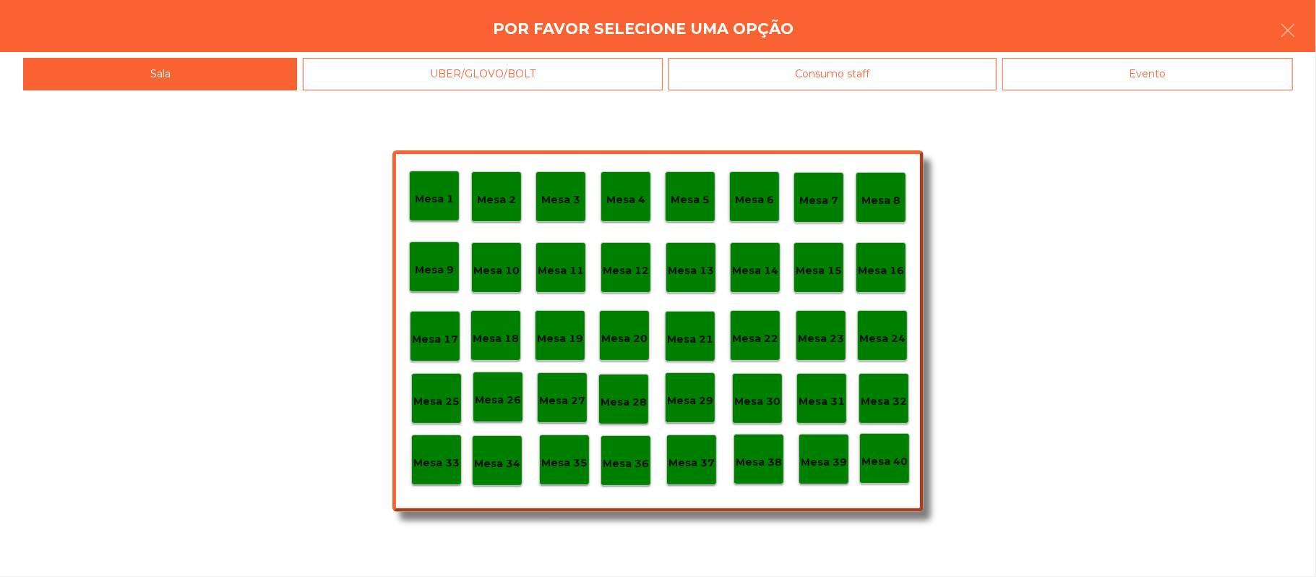
click at [1107, 68] on div "Evento" at bounding box center [1147, 74] width 291 height 33
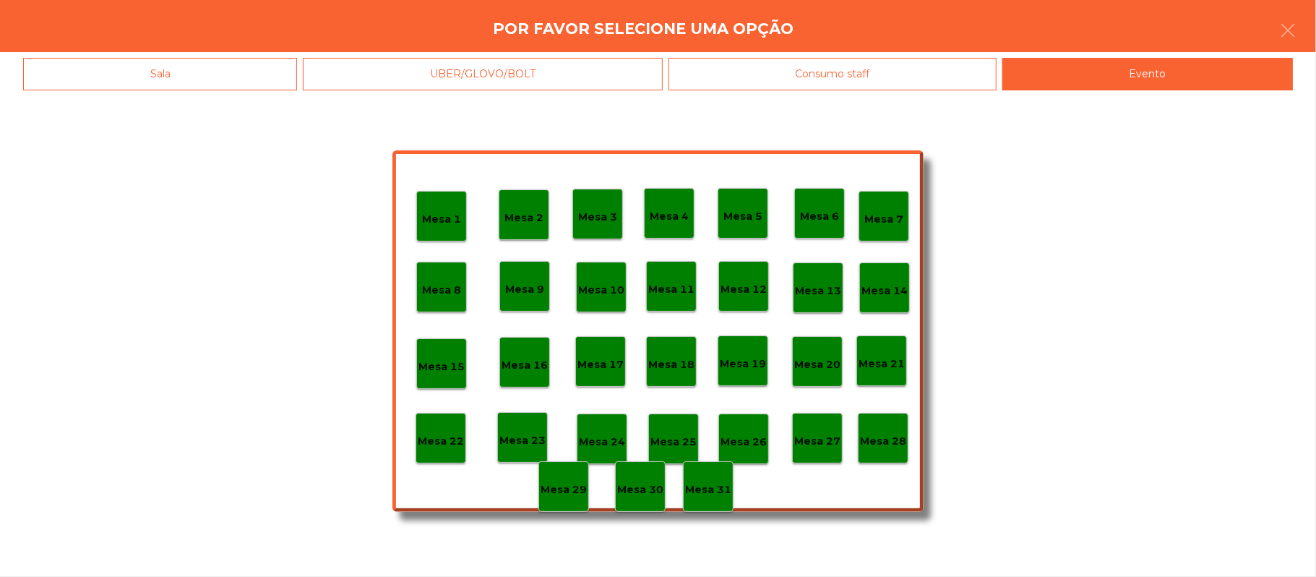
click at [885, 439] on p "Mesa 28" at bounding box center [883, 441] width 46 height 17
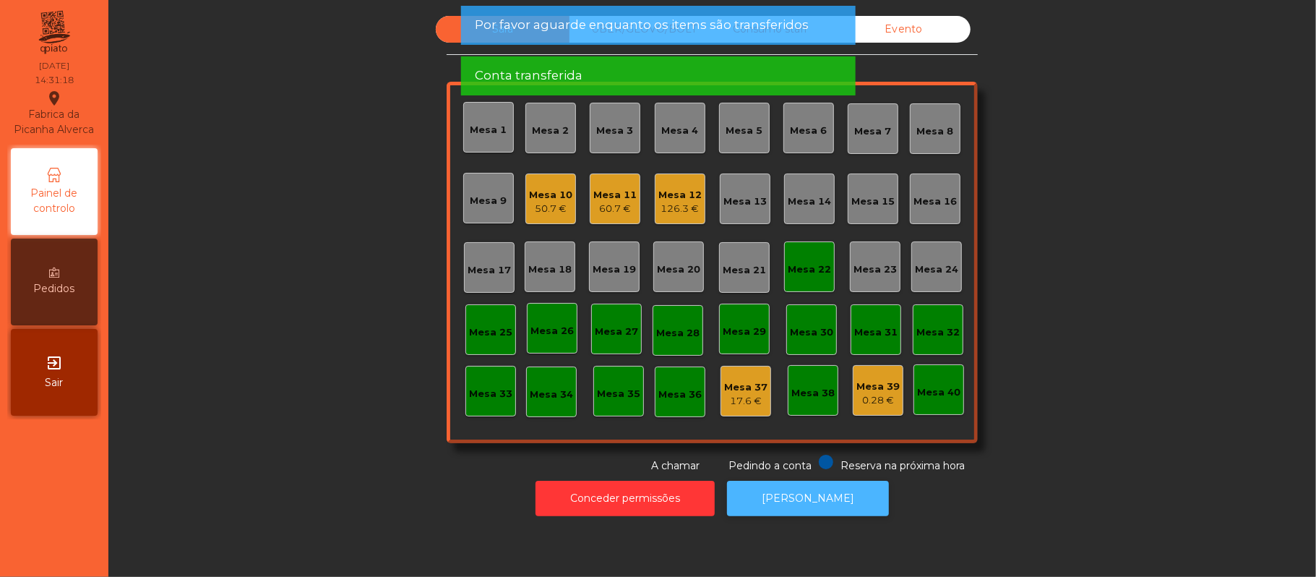
click at [820, 498] on button "[PERSON_NAME]" at bounding box center [808, 498] width 162 height 35
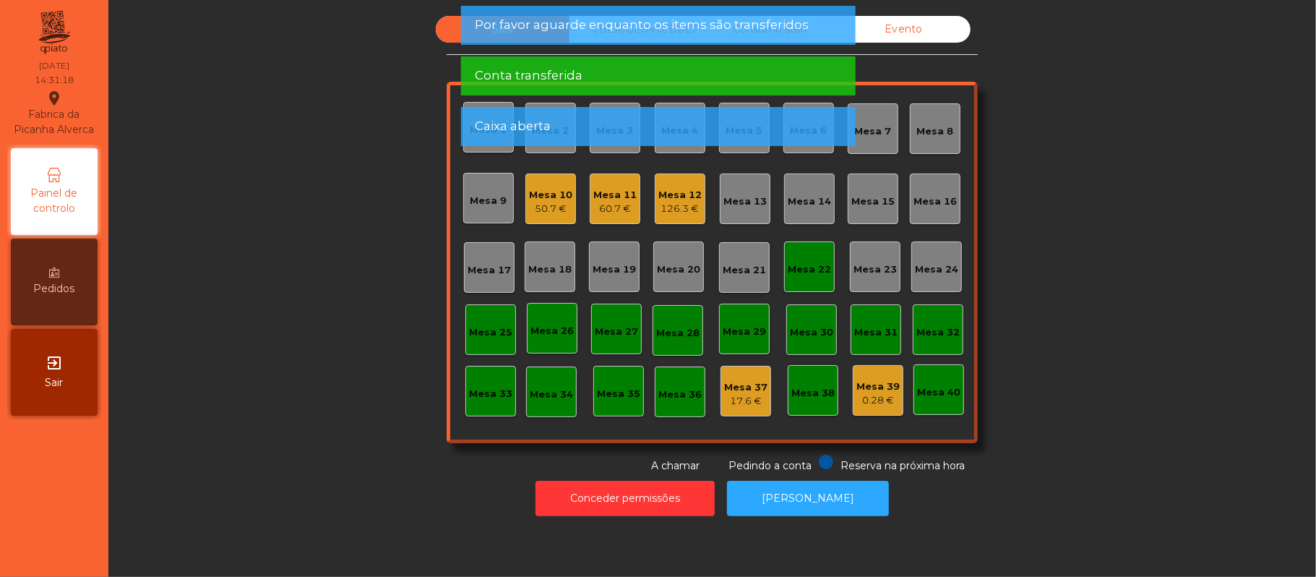
click at [811, 244] on div "Mesa 22" at bounding box center [809, 266] width 51 height 51
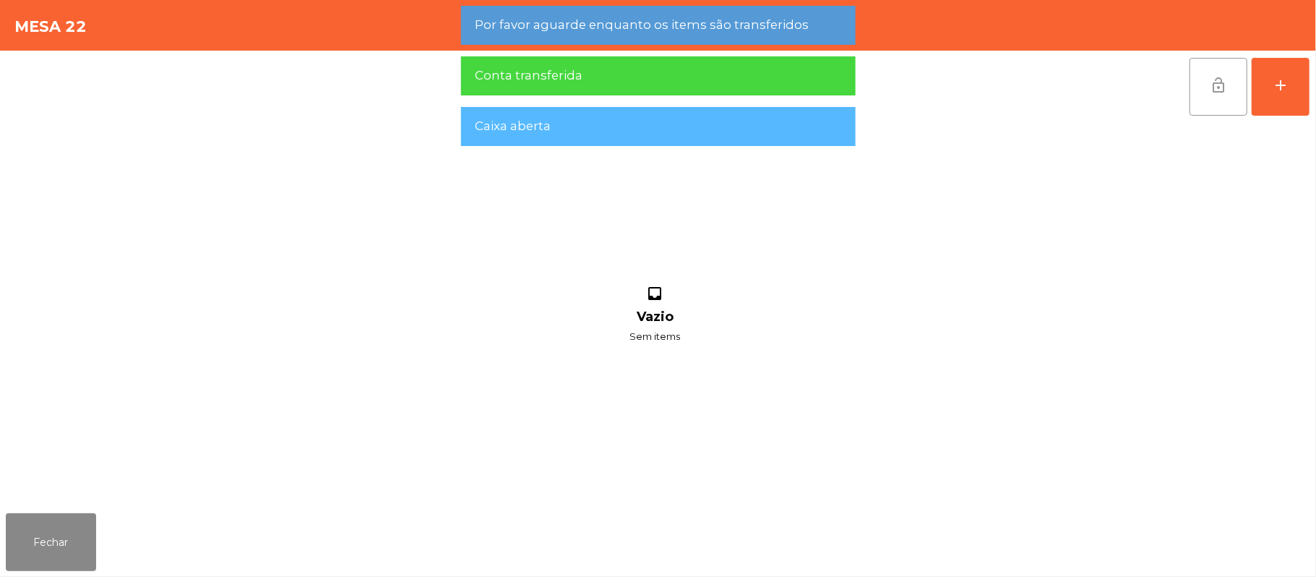
click at [1213, 74] on button "lock_open" at bounding box center [1219, 87] width 58 height 58
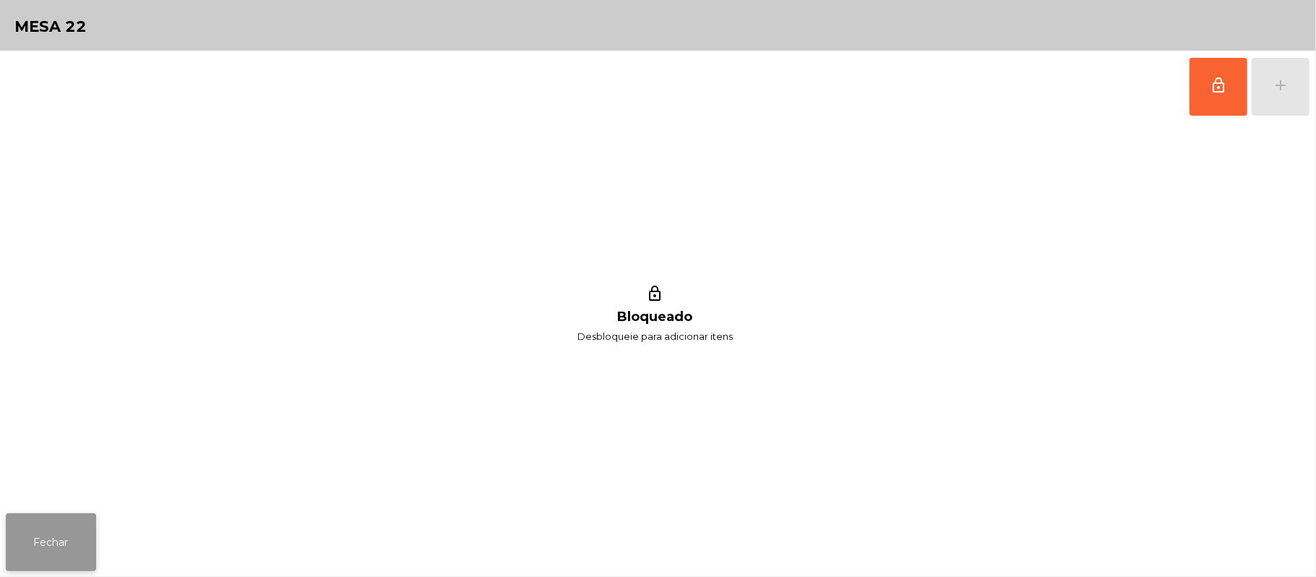
click at [53, 568] on button "Fechar" at bounding box center [51, 542] width 90 height 58
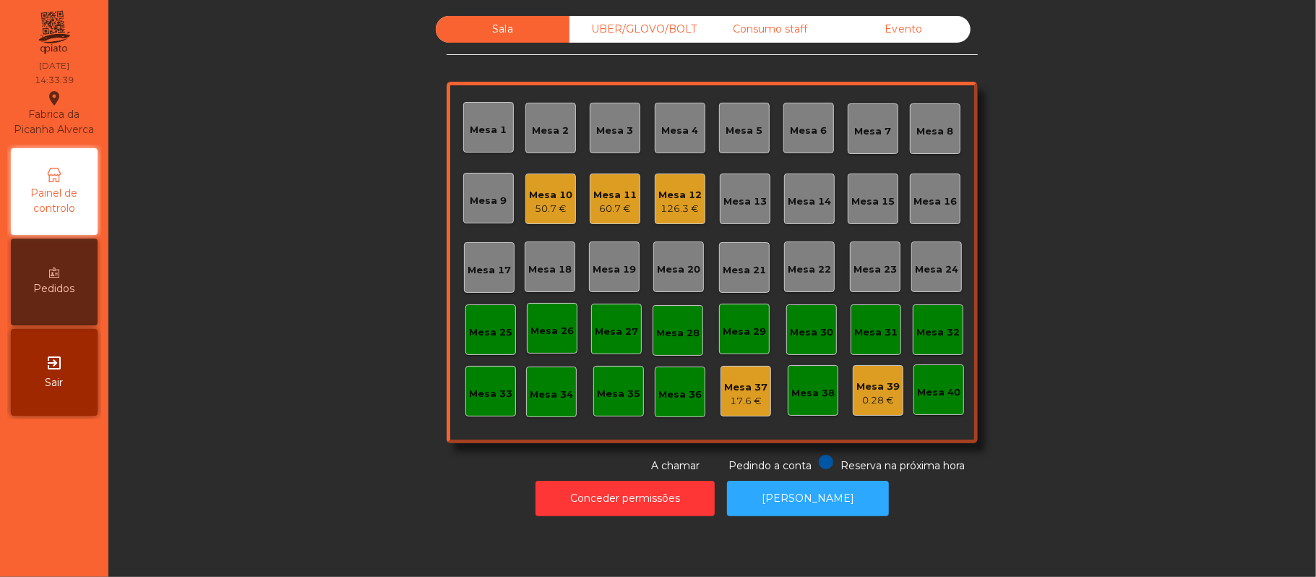
click at [687, 191] on div "Mesa 12" at bounding box center [679, 195] width 43 height 14
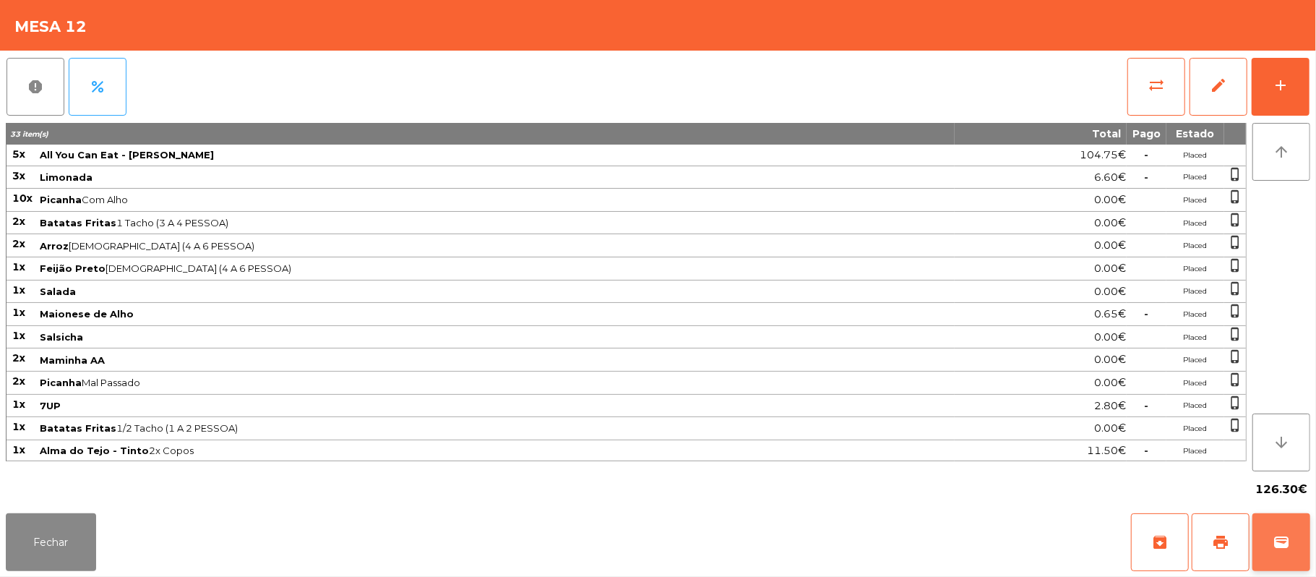
click at [1305, 551] on button "wallet" at bounding box center [1281, 542] width 58 height 58
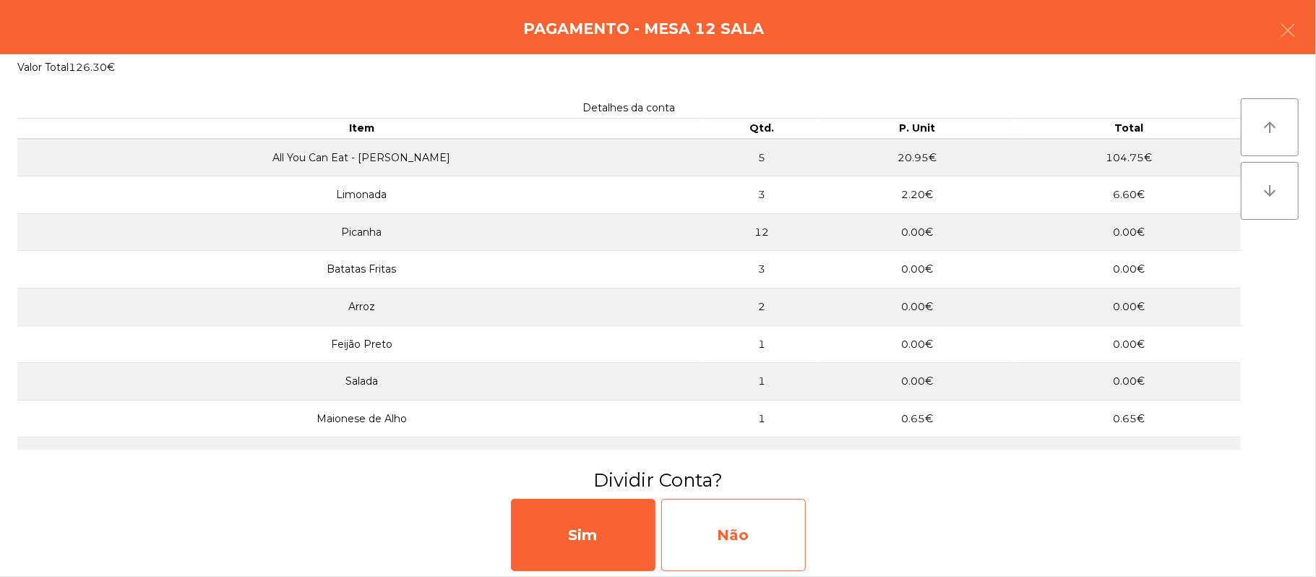
click at [755, 548] on div "Não" at bounding box center [733, 535] width 145 height 72
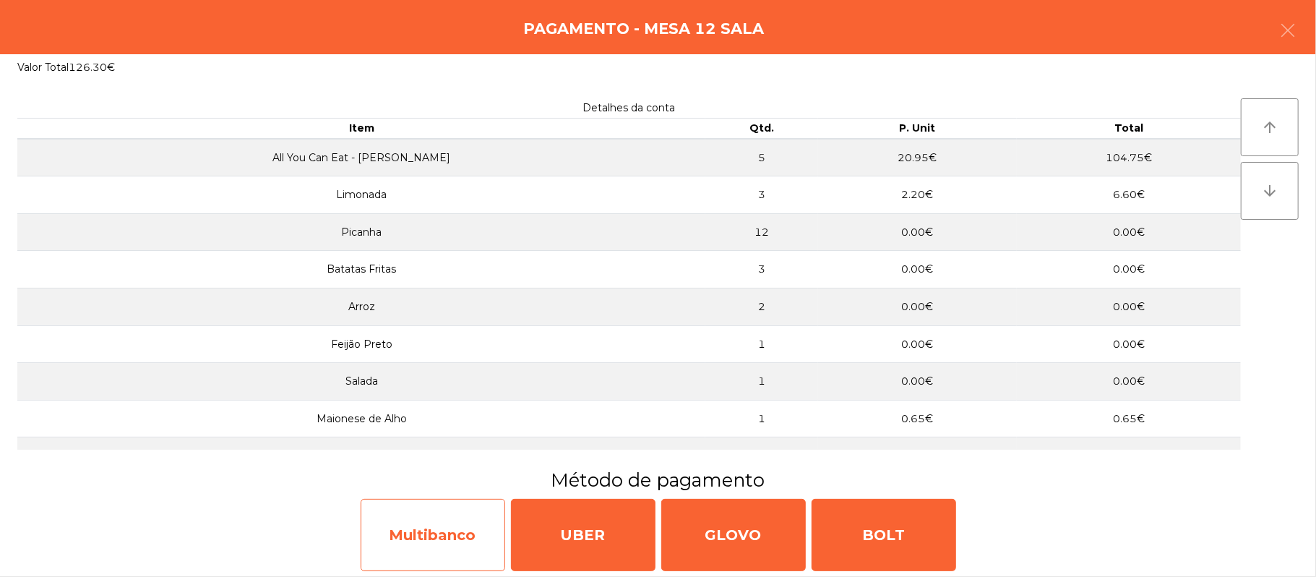
click at [432, 541] on div "Multibanco" at bounding box center [433, 535] width 145 height 72
select select "**"
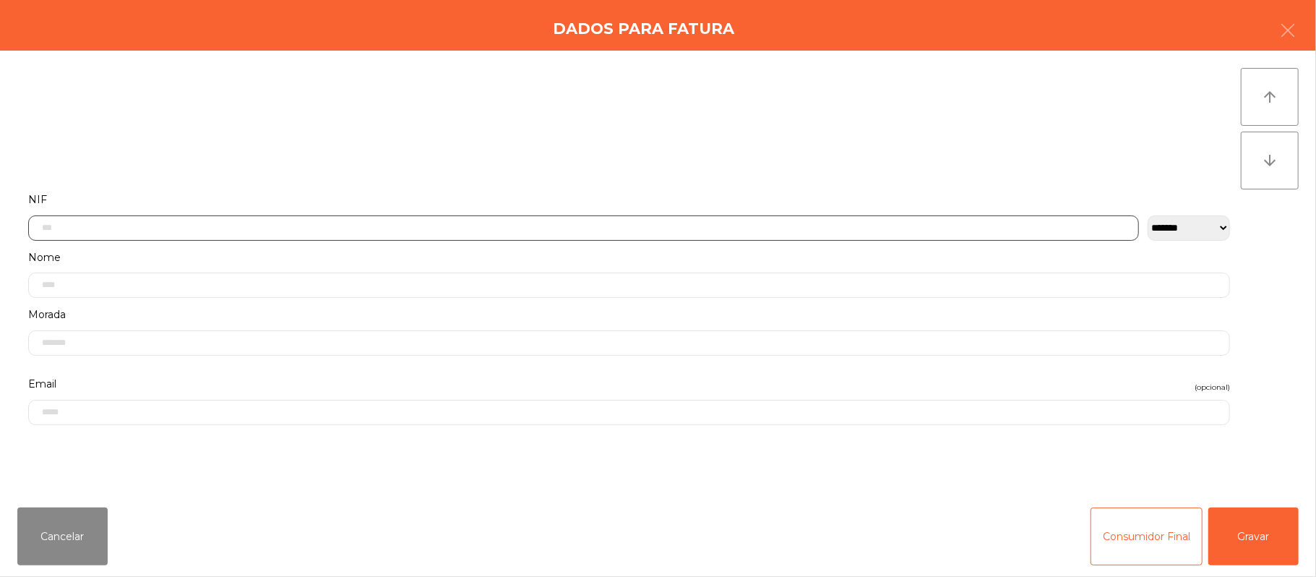
click at [565, 223] on input "text" at bounding box center [583, 227] width 1111 height 25
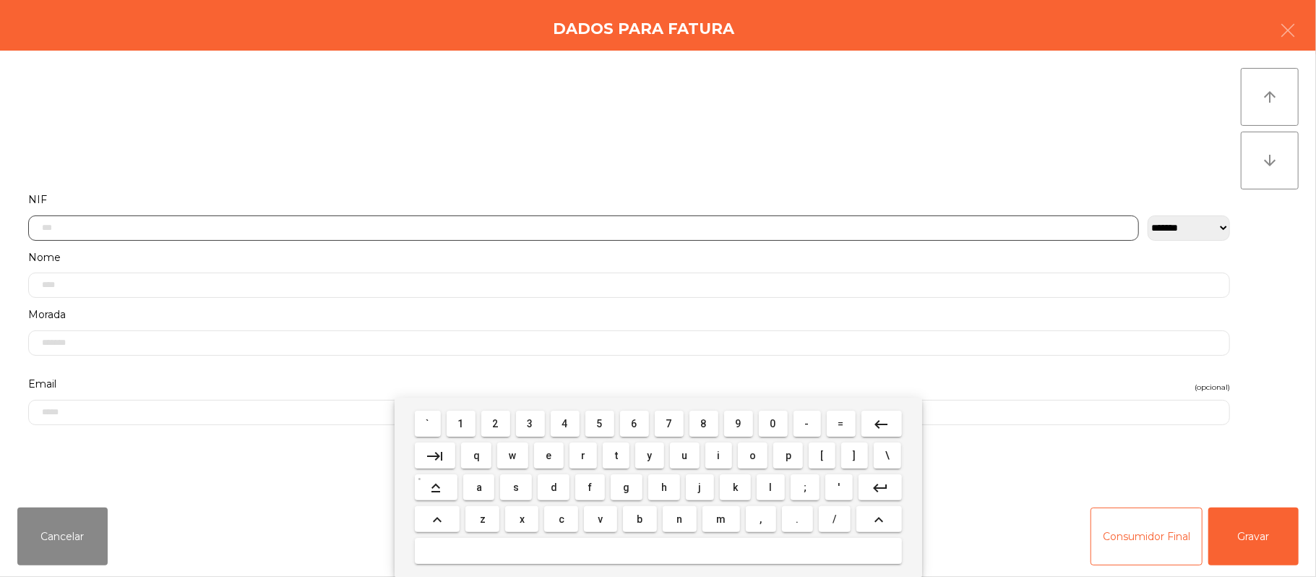
scroll to position [121, 0]
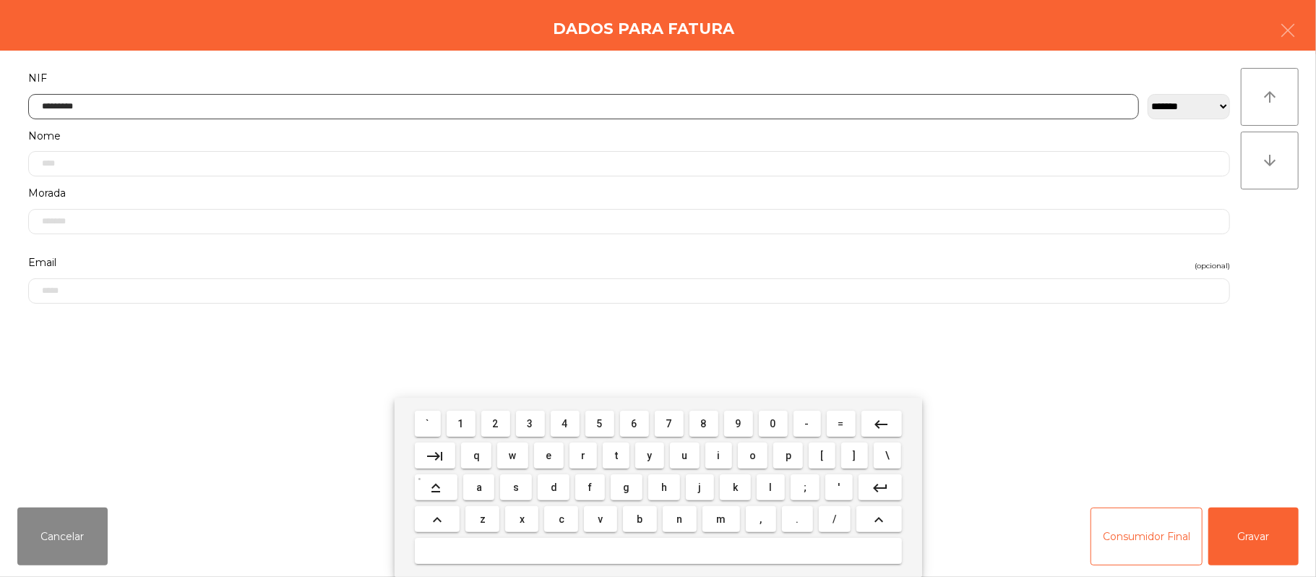
type input "*********"
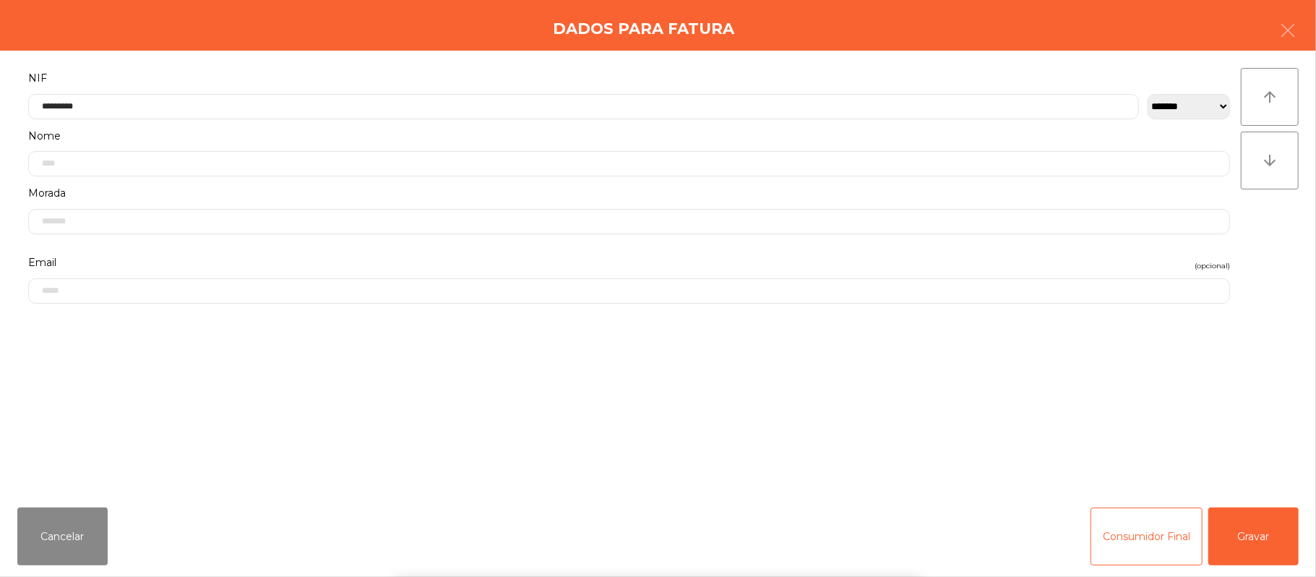
click at [1243, 513] on div "` 1 2 3 4 5 6 7 8 9 0 - = keyboard_backspace keyboard_tab q w e r t y u i o p […" at bounding box center [658, 487] width 1316 height 179
click at [1261, 510] on button "Gravar" at bounding box center [1253, 536] width 90 height 58
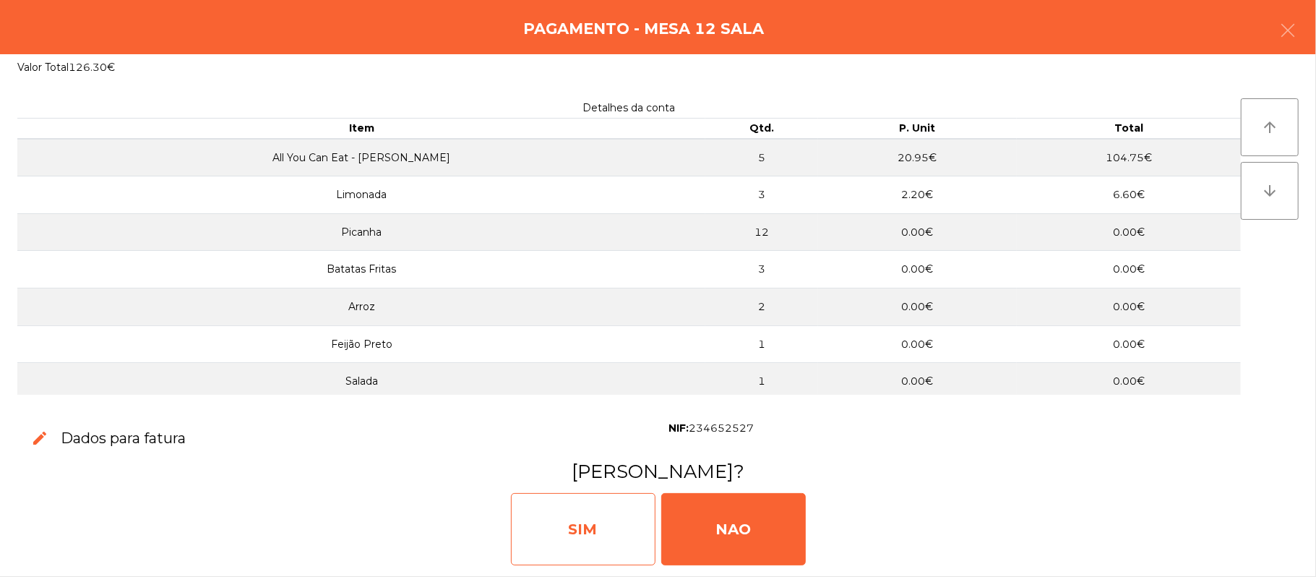
click at [570, 512] on div "SIM" at bounding box center [583, 529] width 145 height 72
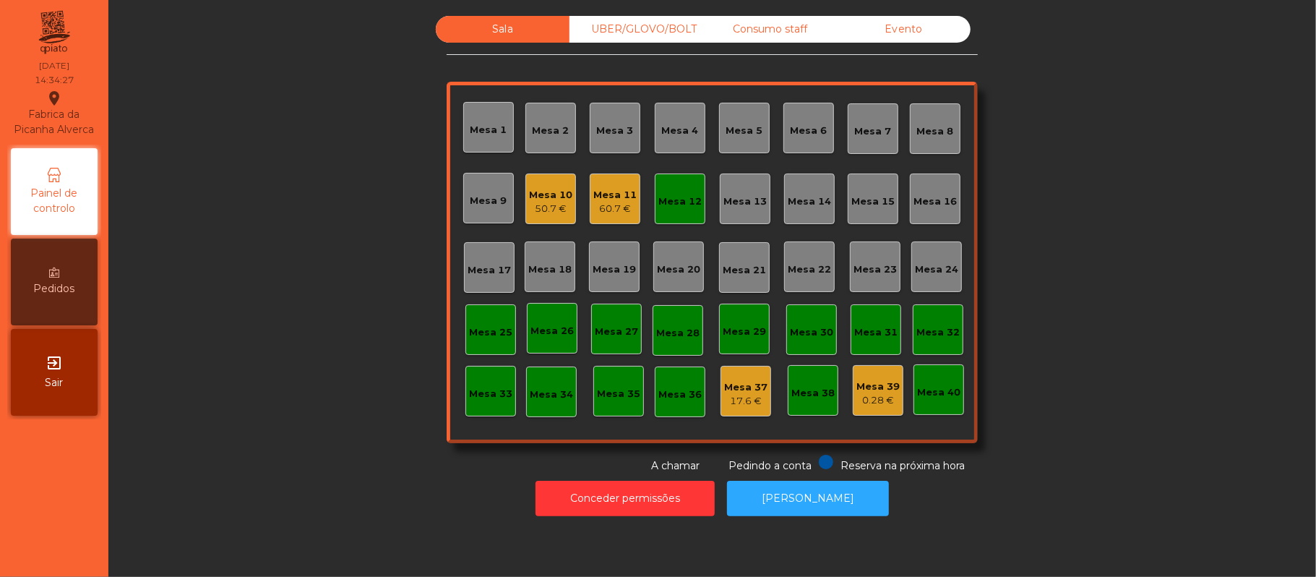
click at [678, 217] on div "Mesa 12" at bounding box center [680, 198] width 51 height 51
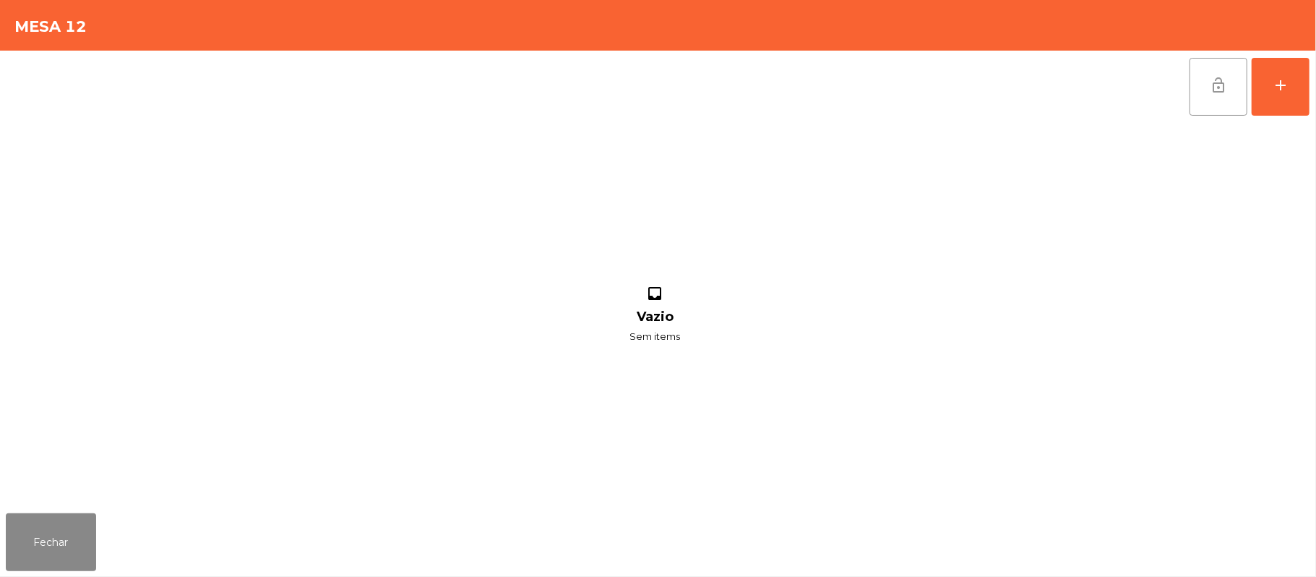
click at [1217, 99] on button "lock_open" at bounding box center [1219, 87] width 58 height 58
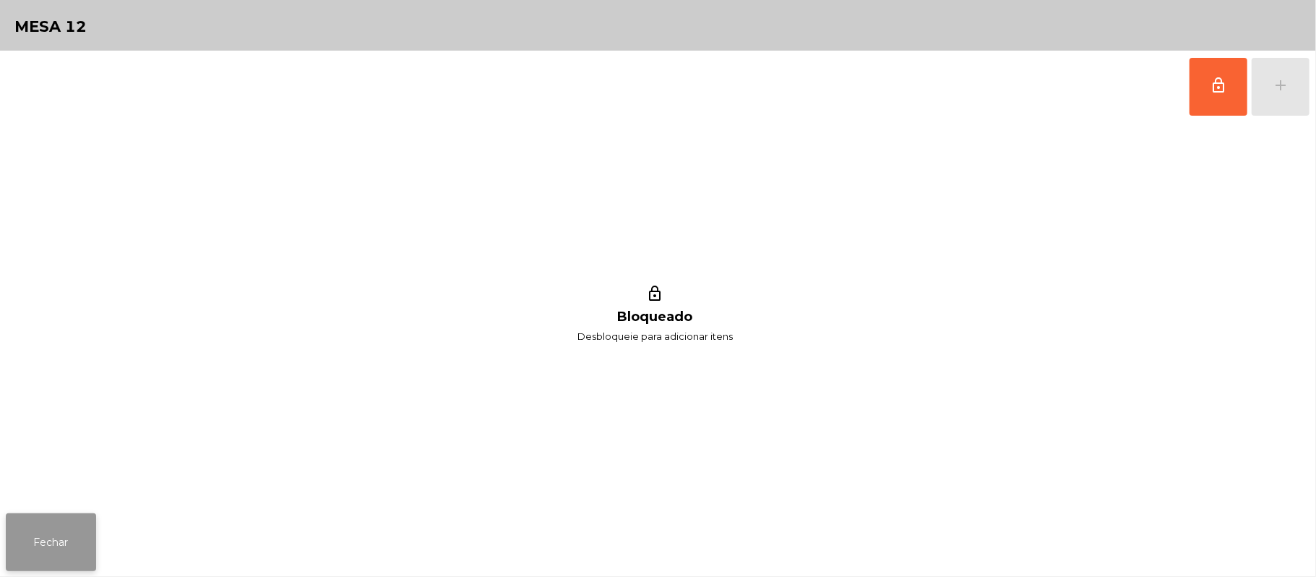
click at [19, 536] on button "Fechar" at bounding box center [51, 542] width 90 height 58
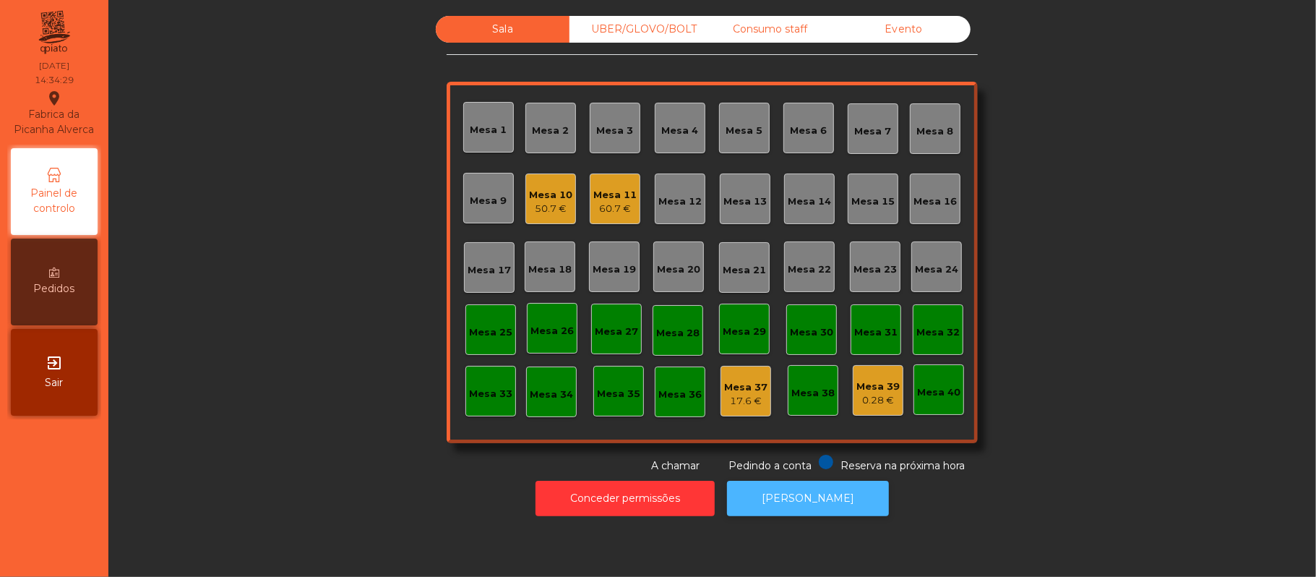
click at [824, 513] on button "[PERSON_NAME]" at bounding box center [808, 498] width 162 height 35
click at [557, 182] on div "Mesa 10 50.7 €" at bounding box center [550, 199] width 43 height 34
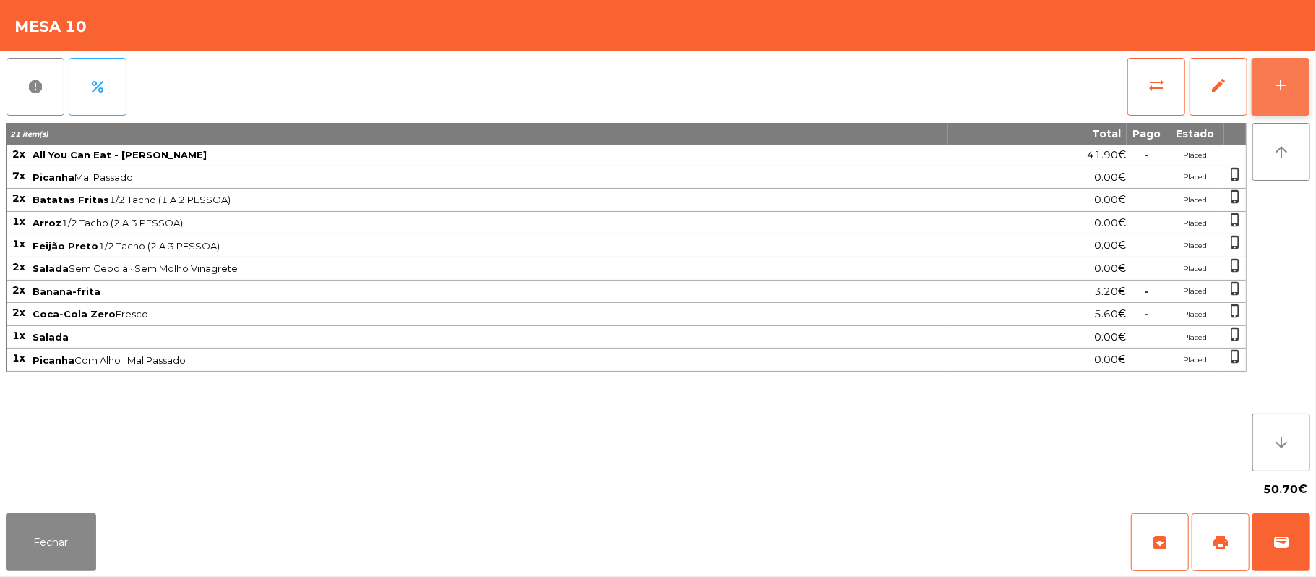
click at [1285, 87] on div "add" at bounding box center [1280, 85] width 17 height 17
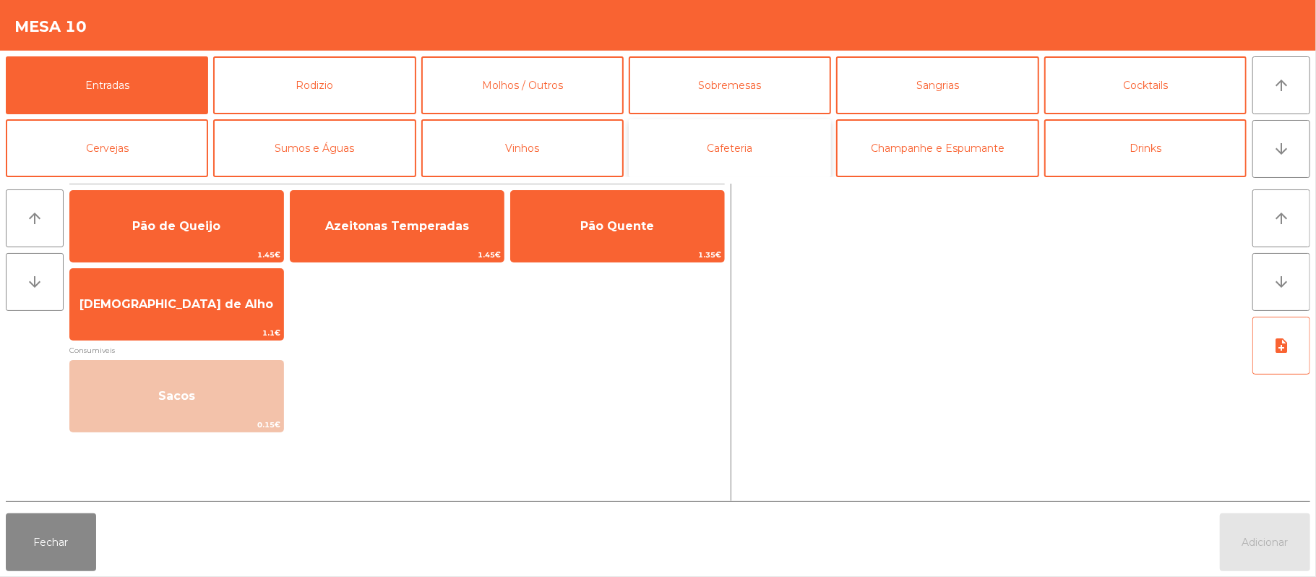
click at [770, 145] on button "Cafeteria" at bounding box center [730, 148] width 202 height 58
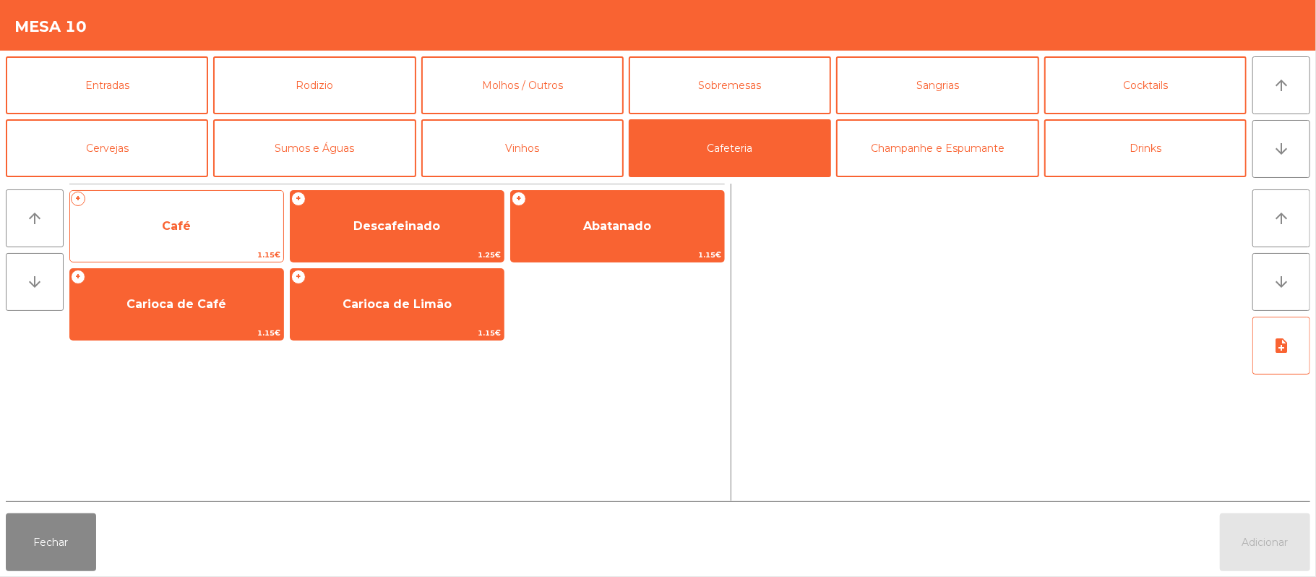
click at [230, 237] on span "Café" at bounding box center [176, 226] width 213 height 39
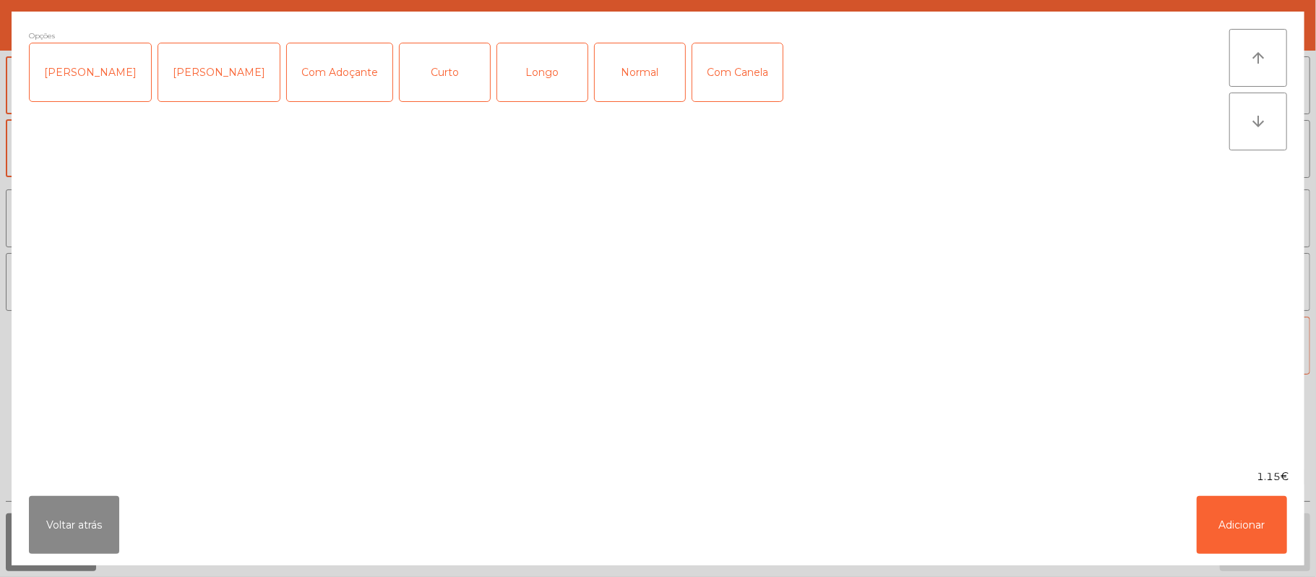
click at [628, 61] on div "Normal" at bounding box center [640, 72] width 90 height 58
click at [1223, 513] on button "Adicionar" at bounding box center [1242, 525] width 90 height 58
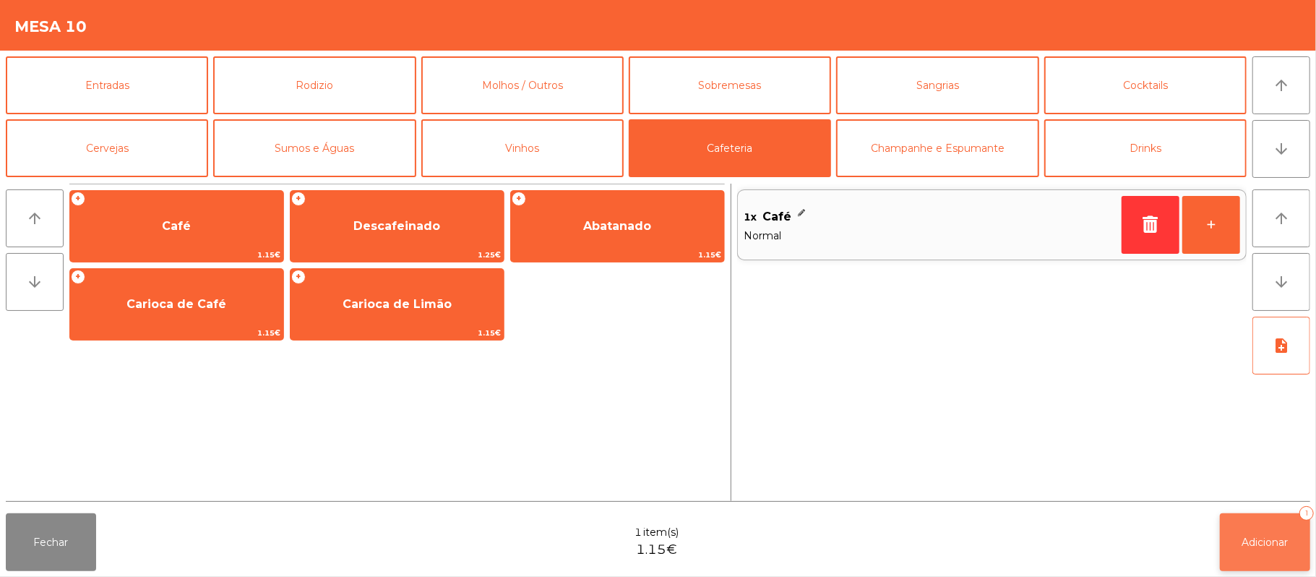
click at [1247, 541] on span "Adicionar" at bounding box center [1265, 542] width 46 height 13
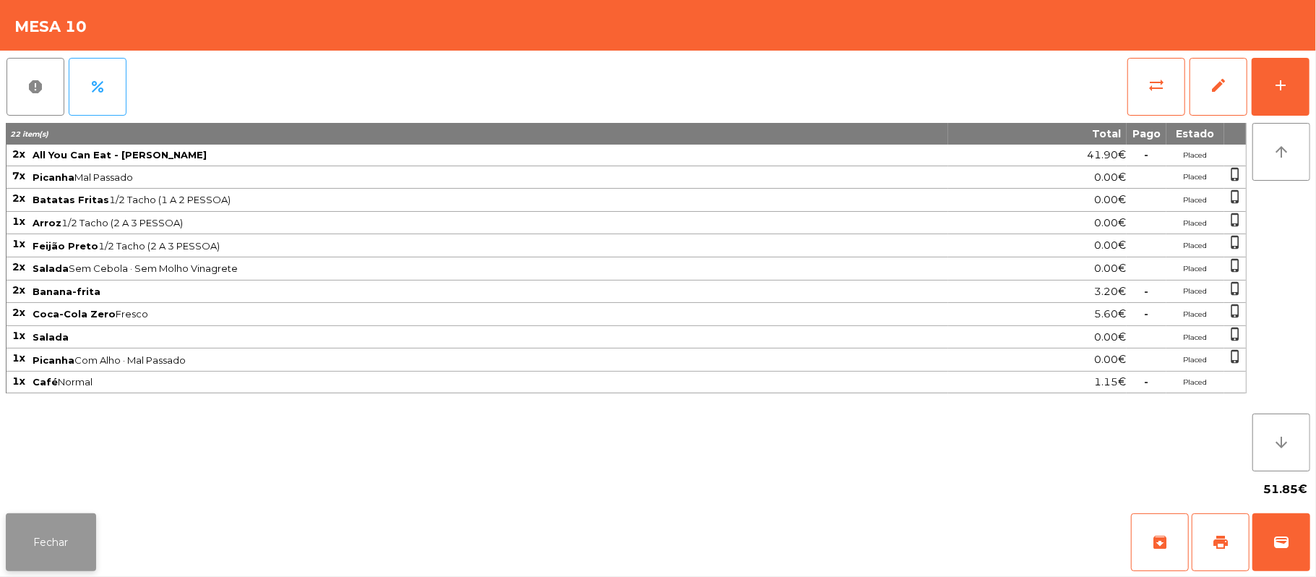
click at [82, 542] on button "Fechar" at bounding box center [51, 542] width 90 height 58
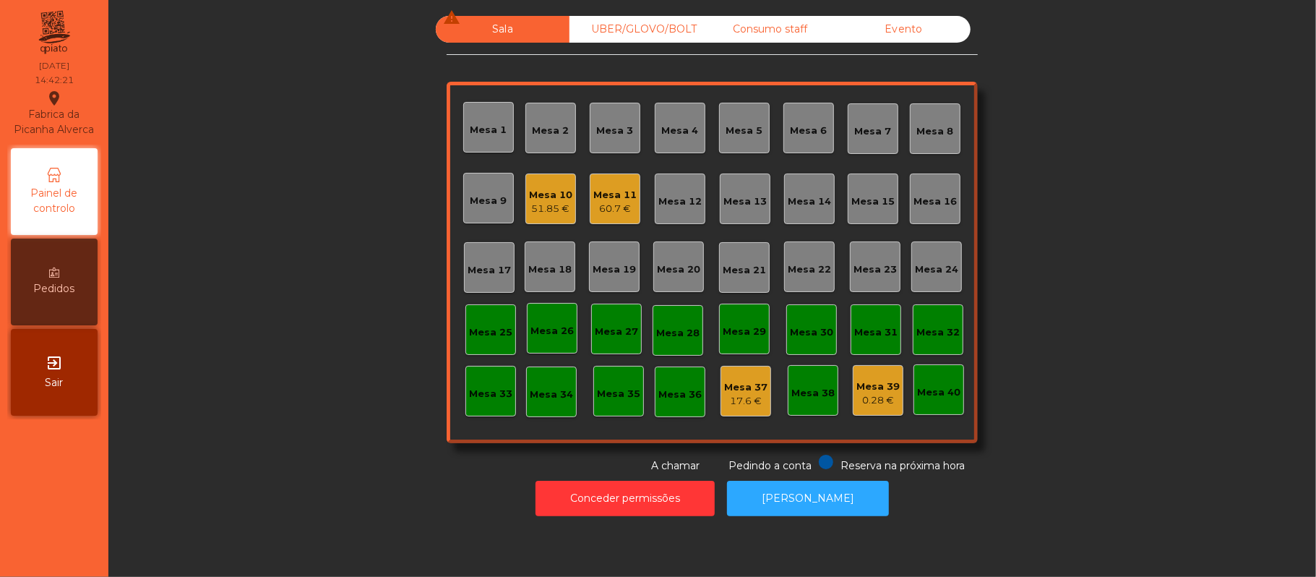
click at [619, 208] on div "60.7 €" at bounding box center [614, 209] width 43 height 14
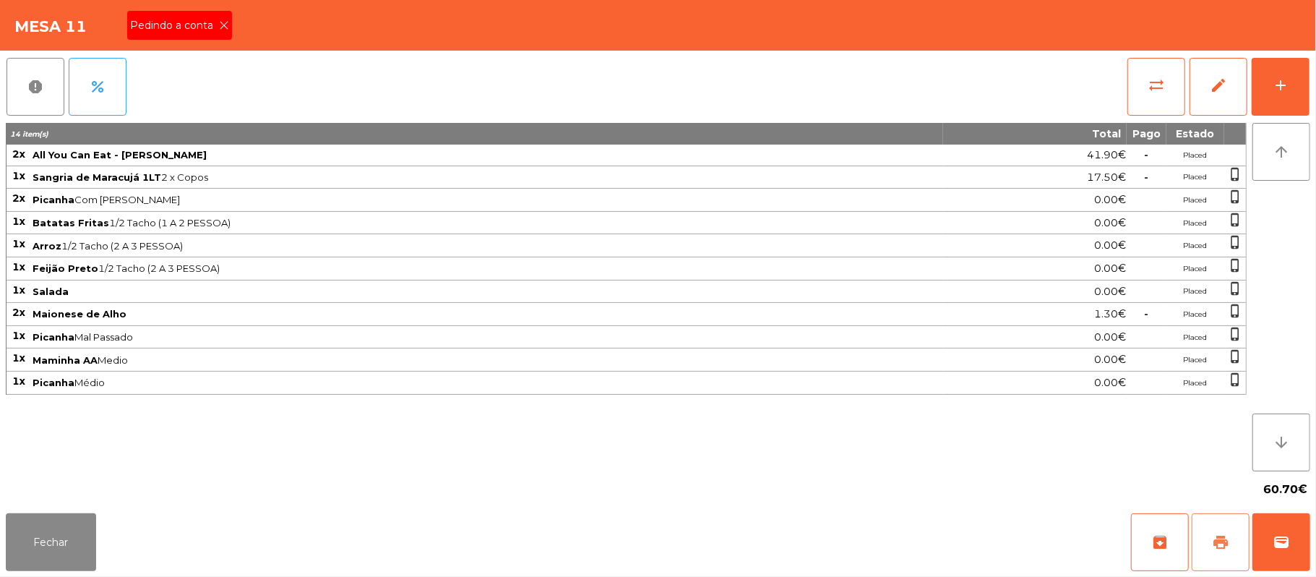
click at [1206, 538] on button "print" at bounding box center [1221, 542] width 58 height 58
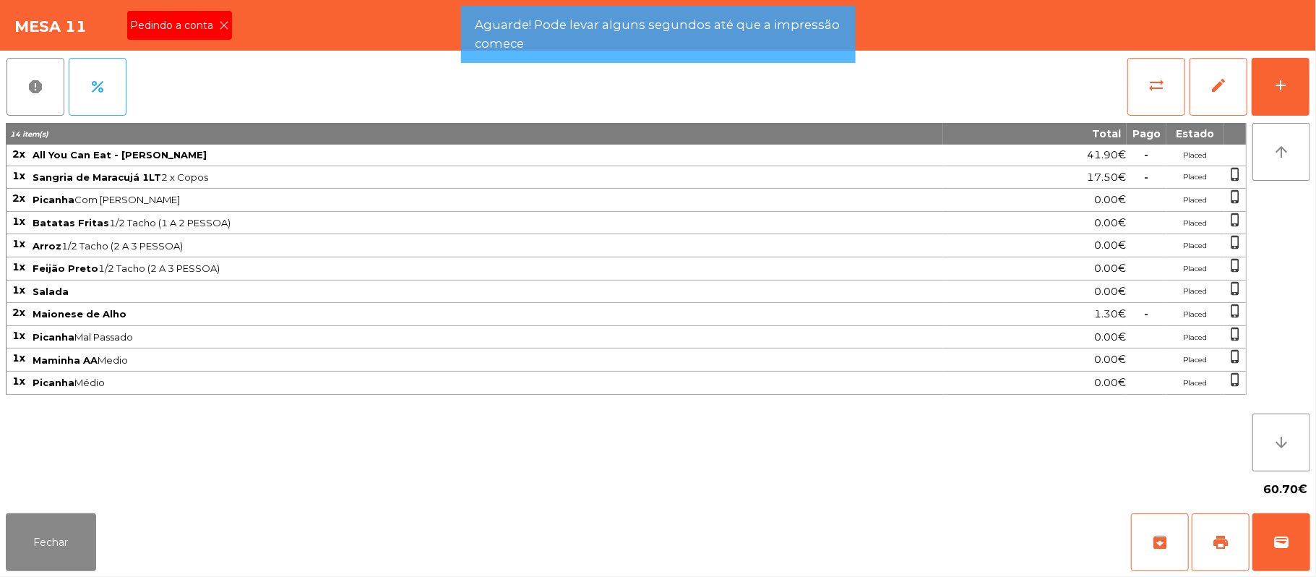
click at [223, 26] on icon at bounding box center [224, 25] width 10 height 10
click at [223, 24] on div "Mesa 11 Pedindo a conta" at bounding box center [658, 25] width 1316 height 51
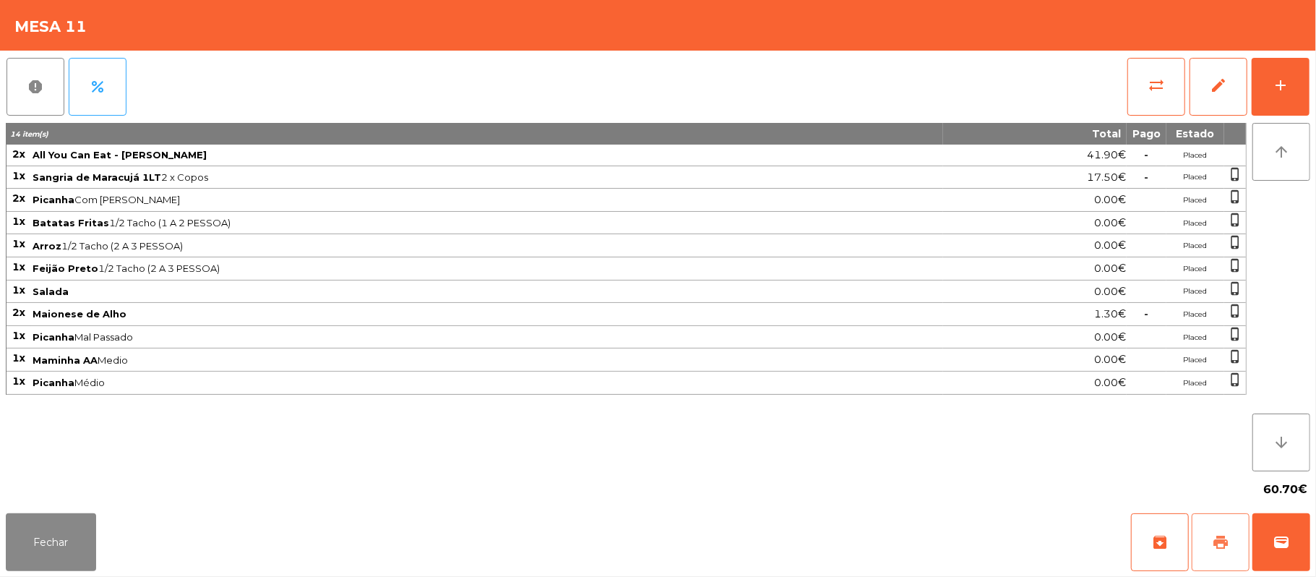
click at [1214, 541] on span "print" at bounding box center [1220, 541] width 17 height 17
click at [1139, 76] on button "sync_alt" at bounding box center [1156, 87] width 58 height 58
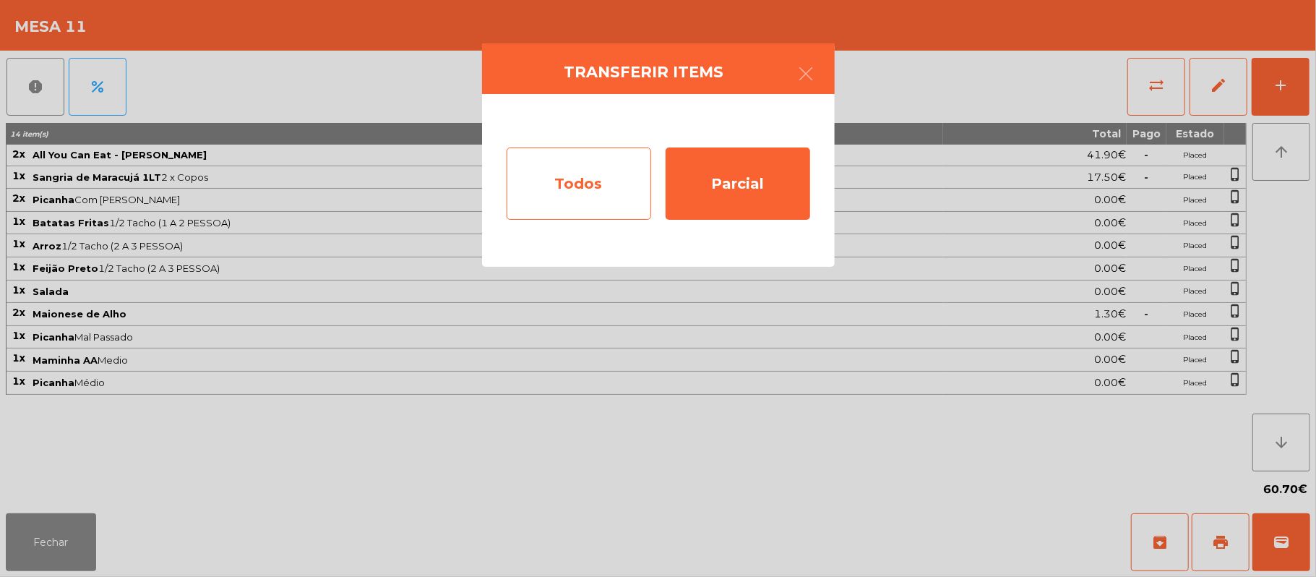
click at [579, 184] on div "Todos" at bounding box center [579, 183] width 145 height 72
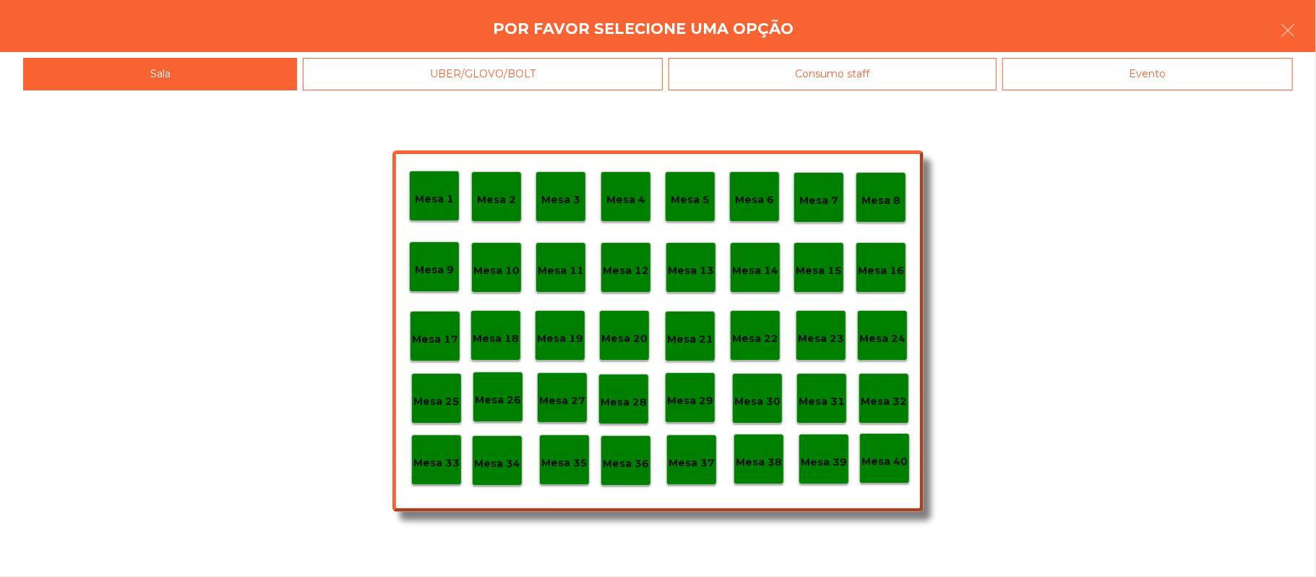
click at [1159, 85] on div "Evento" at bounding box center [1147, 74] width 291 height 33
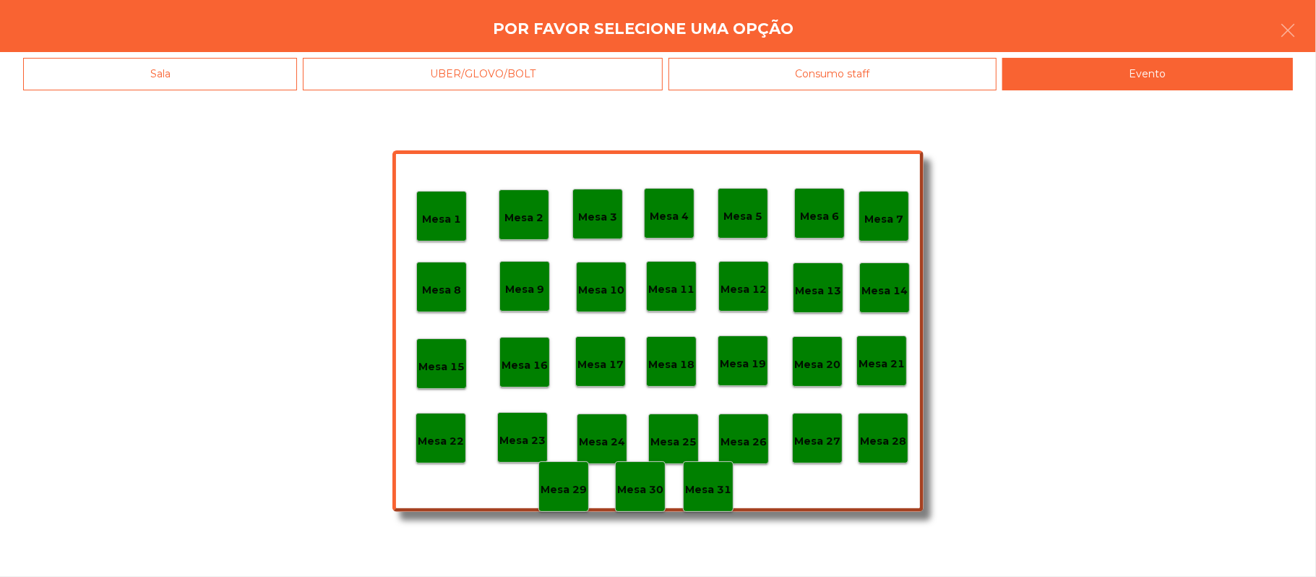
click at [882, 455] on div "Mesa 28" at bounding box center [883, 438] width 51 height 51
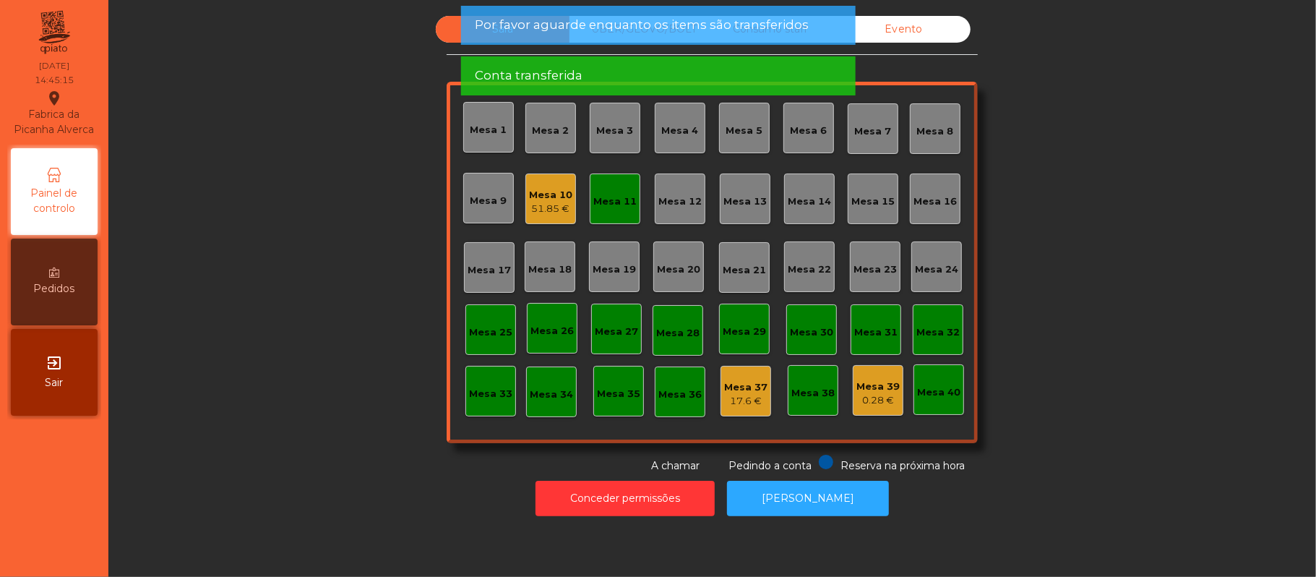
click at [535, 188] on div "Mesa 10" at bounding box center [550, 195] width 43 height 14
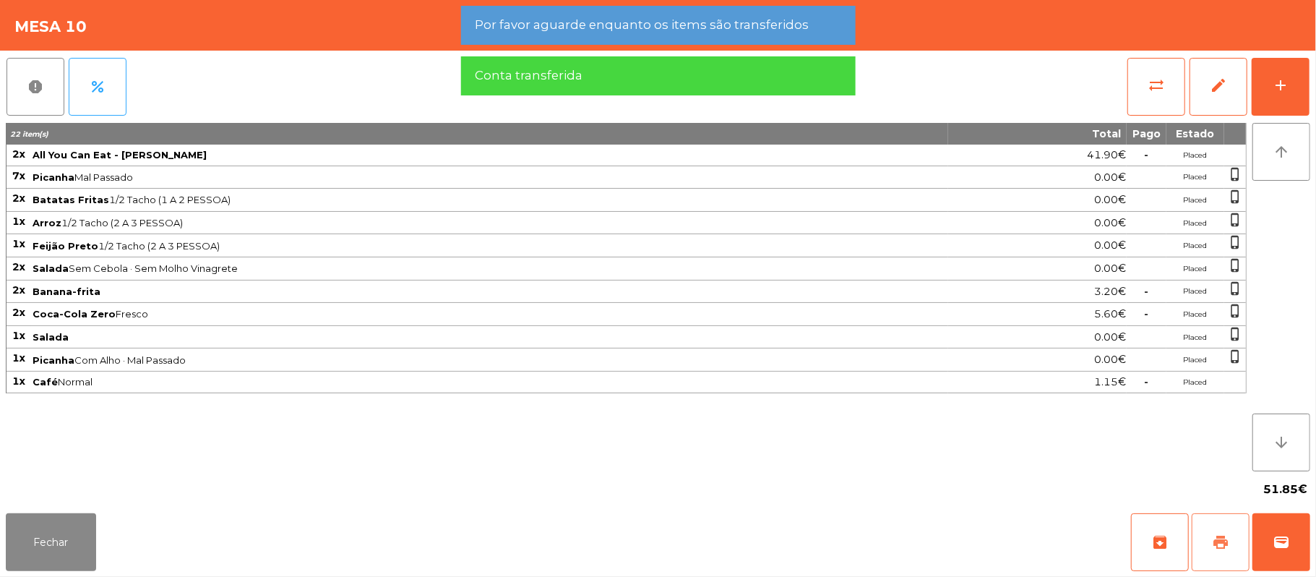
click at [1218, 545] on span "print" at bounding box center [1220, 541] width 17 height 17
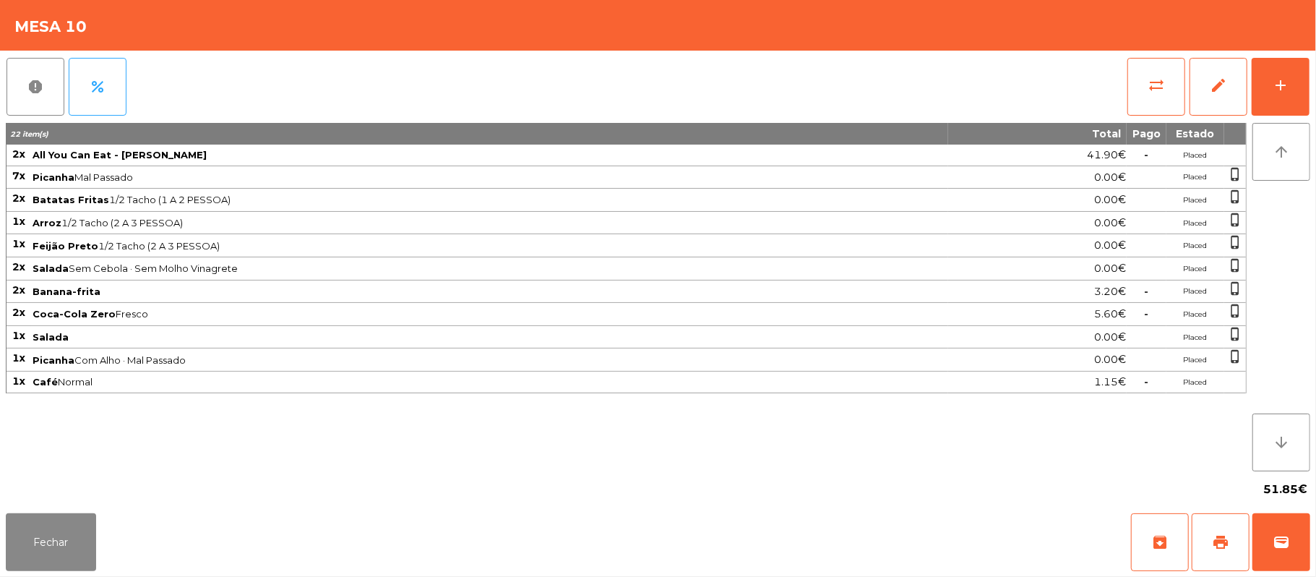
click at [1311, 536] on div "Fechar archive print wallet" at bounding box center [658, 541] width 1316 height 69
click at [1313, 538] on div "Fechar archive print wallet" at bounding box center [658, 541] width 1316 height 69
click at [1291, 535] on button "wallet" at bounding box center [1281, 542] width 58 height 58
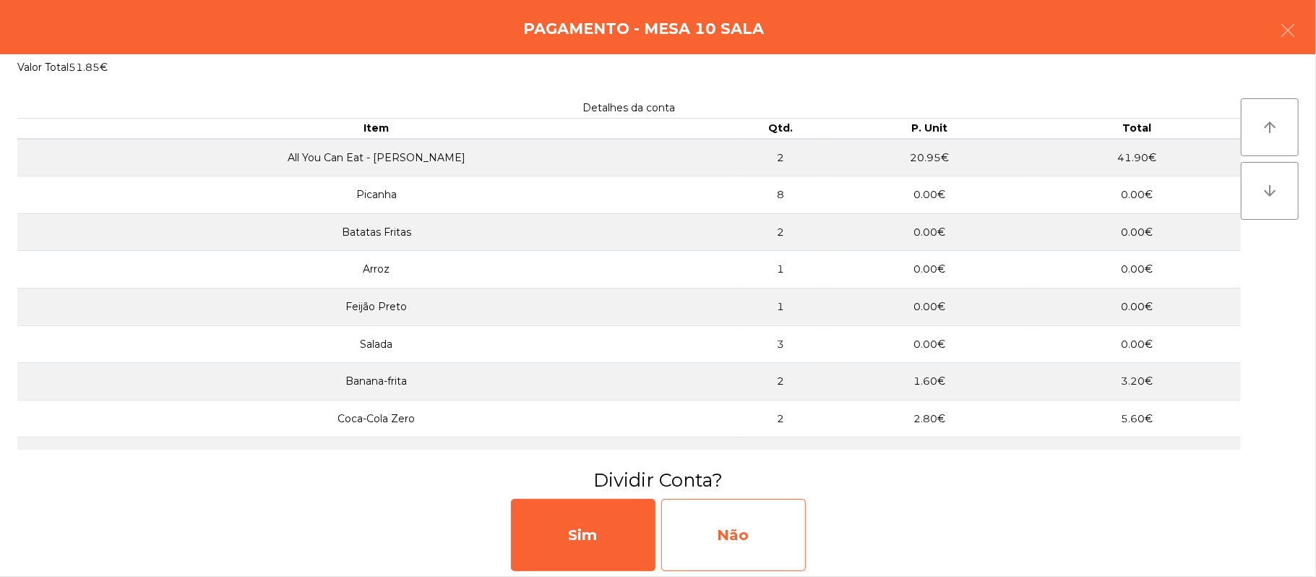
click at [740, 519] on div "Não" at bounding box center [733, 535] width 145 height 72
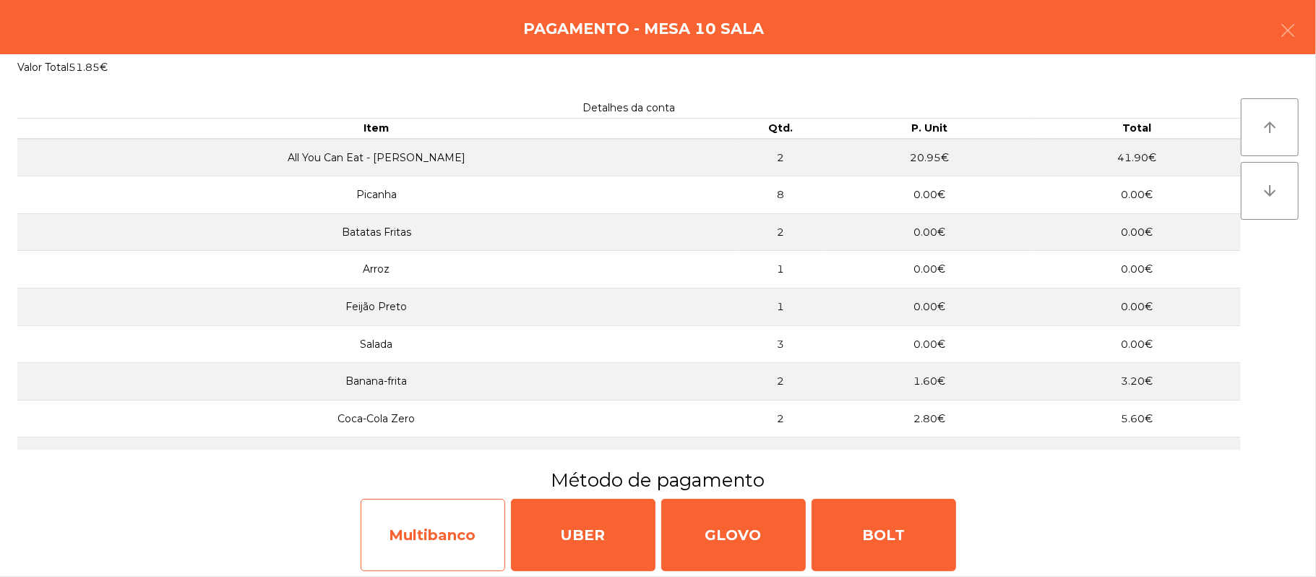
click at [460, 529] on div "Multibanco" at bounding box center [433, 535] width 145 height 72
select select "**"
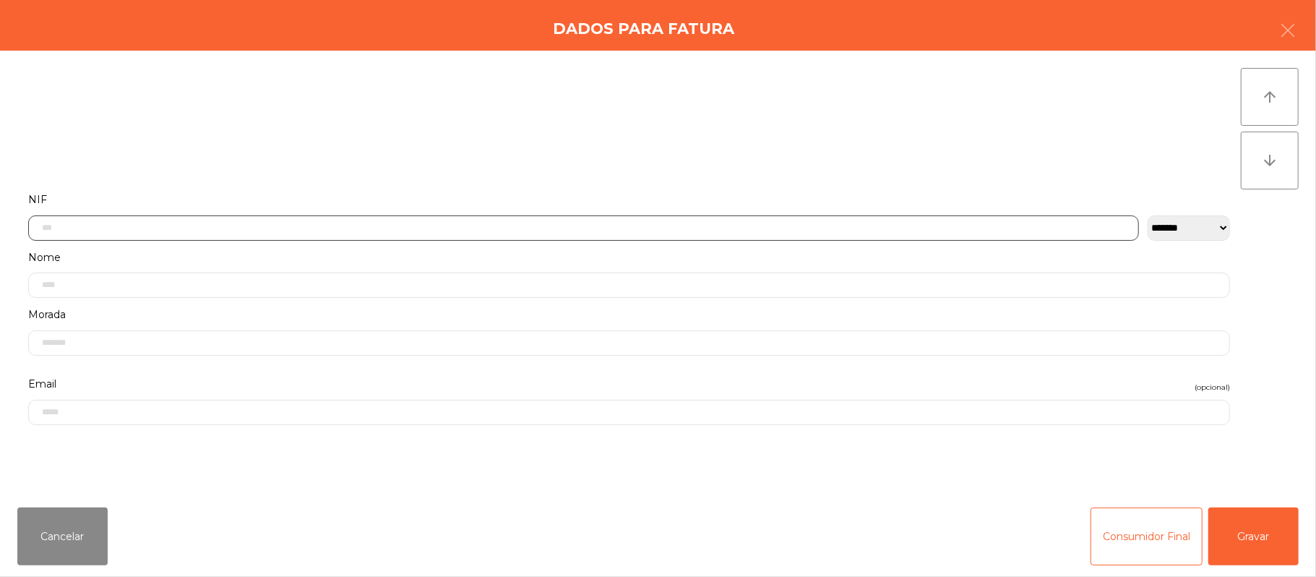
click at [591, 227] on input "text" at bounding box center [583, 227] width 1111 height 25
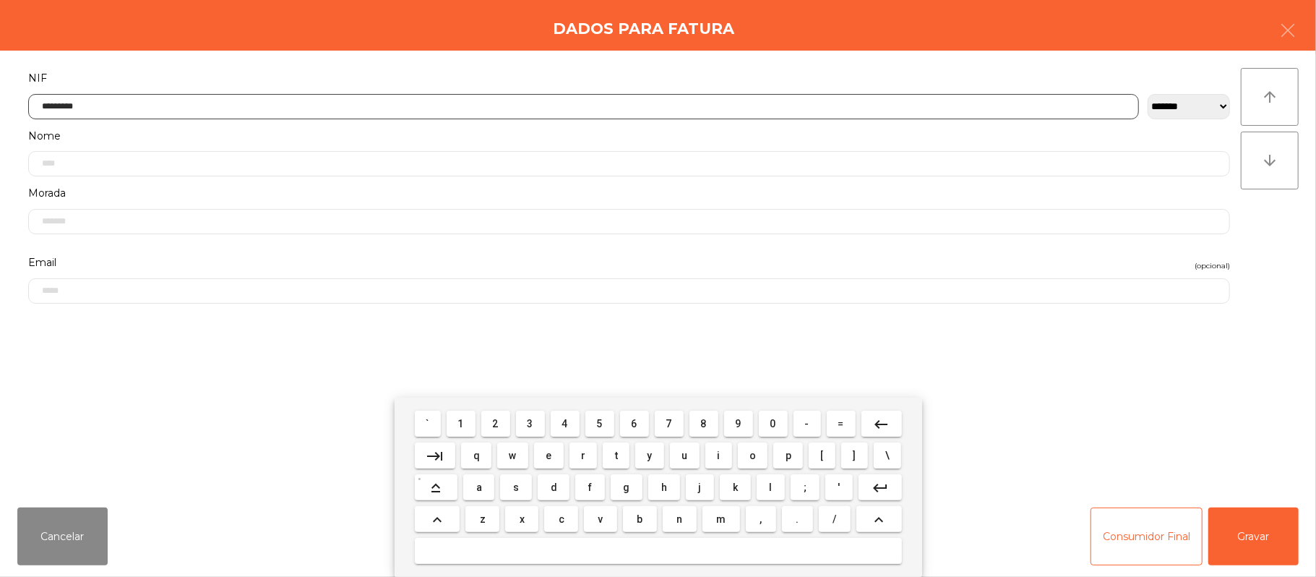
type input "*********"
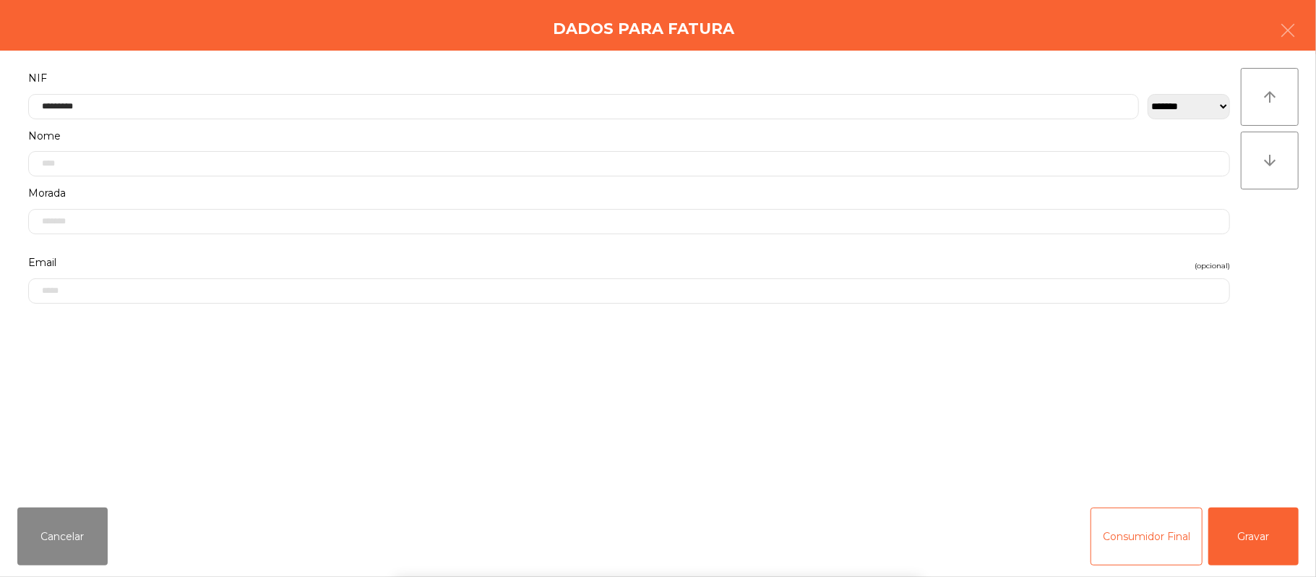
click at [1242, 520] on div "` 1 2 3 4 5 6 7 8 9 0 - = keyboard_backspace keyboard_tab q w e r t y u i o p […" at bounding box center [658, 487] width 1316 height 179
click at [1271, 538] on div "` 1 2 3 4 5 6 7 8 9 0 - = keyboard_backspace keyboard_tab q w e r t y u i o p […" at bounding box center [658, 487] width 1316 height 179
click at [1264, 536] on button "Gravar" at bounding box center [1253, 536] width 90 height 58
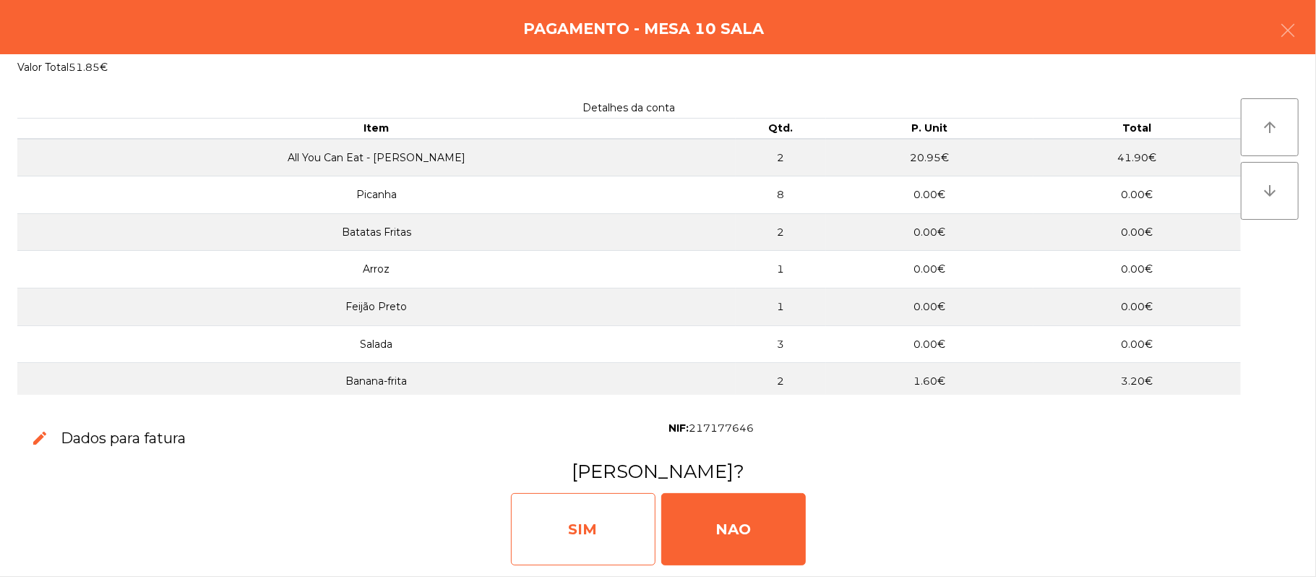
click at [558, 541] on div "SIM" at bounding box center [583, 529] width 145 height 72
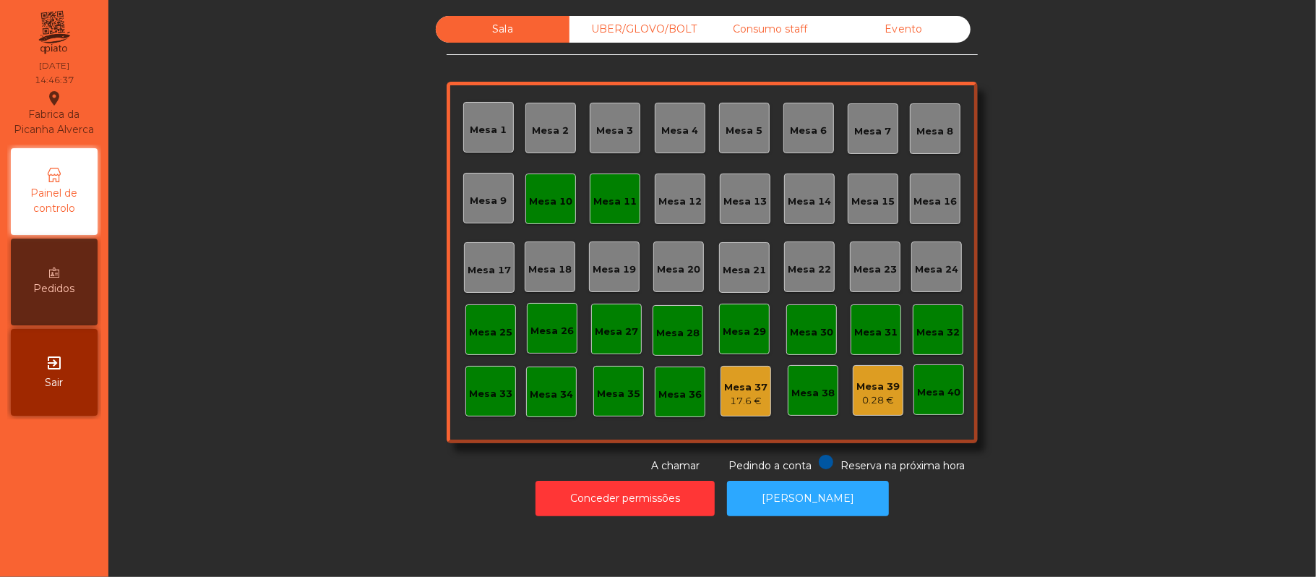
click at [550, 194] on div "Mesa 10" at bounding box center [550, 201] width 43 height 14
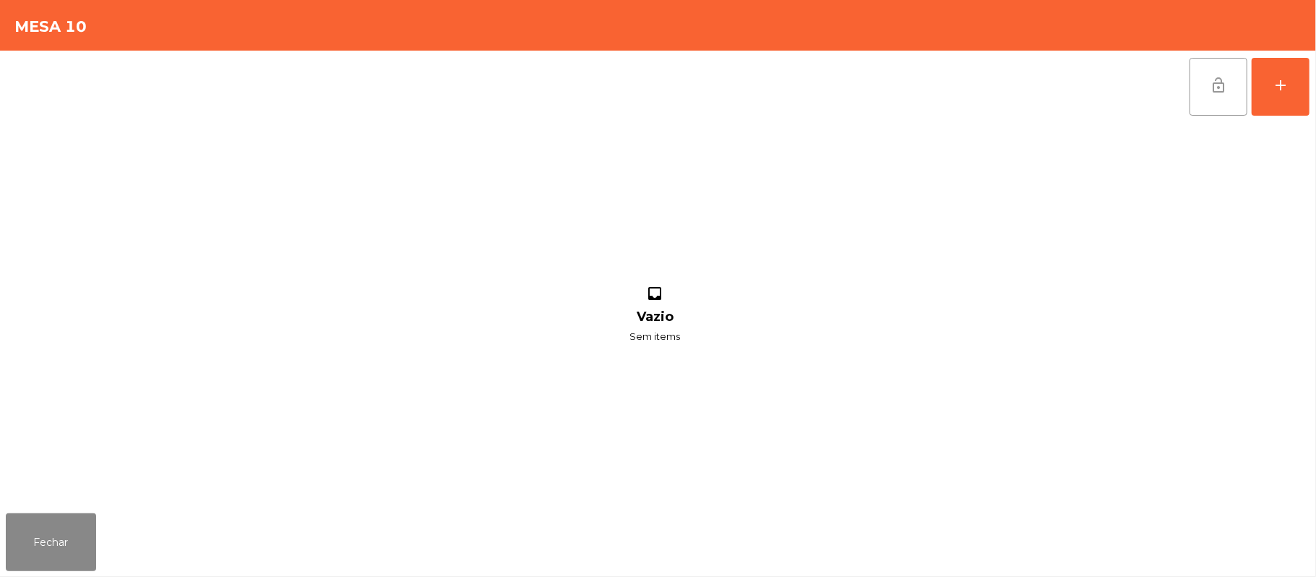
click at [1224, 93] on span "lock_open" at bounding box center [1218, 85] width 17 height 17
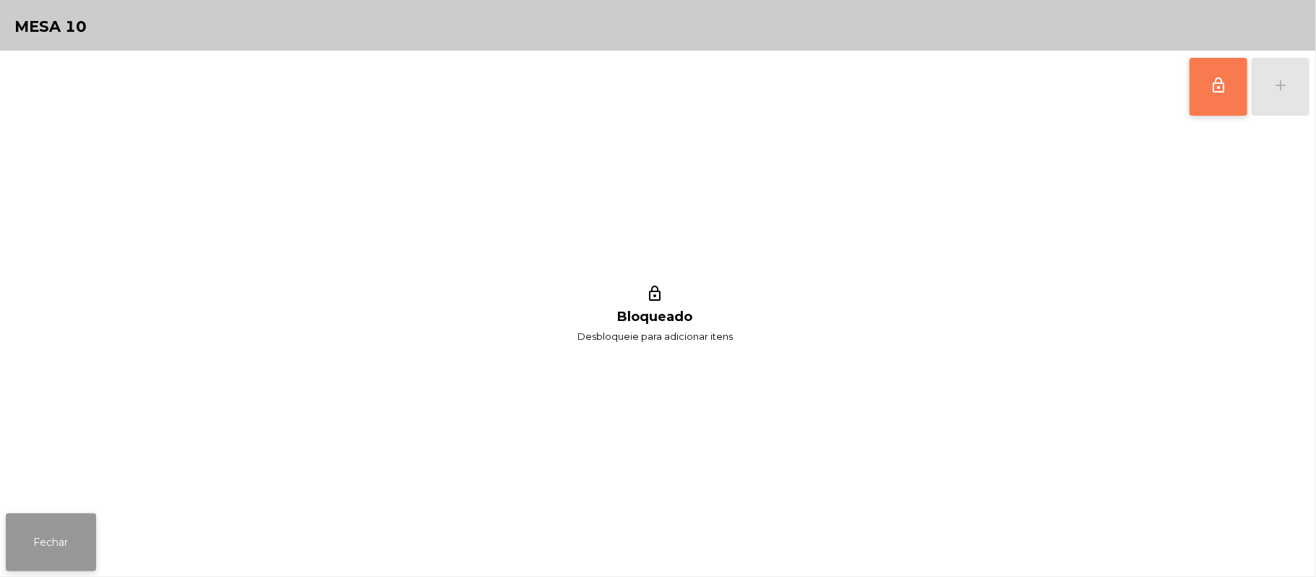
click at [72, 539] on button "Fechar" at bounding box center [51, 542] width 90 height 58
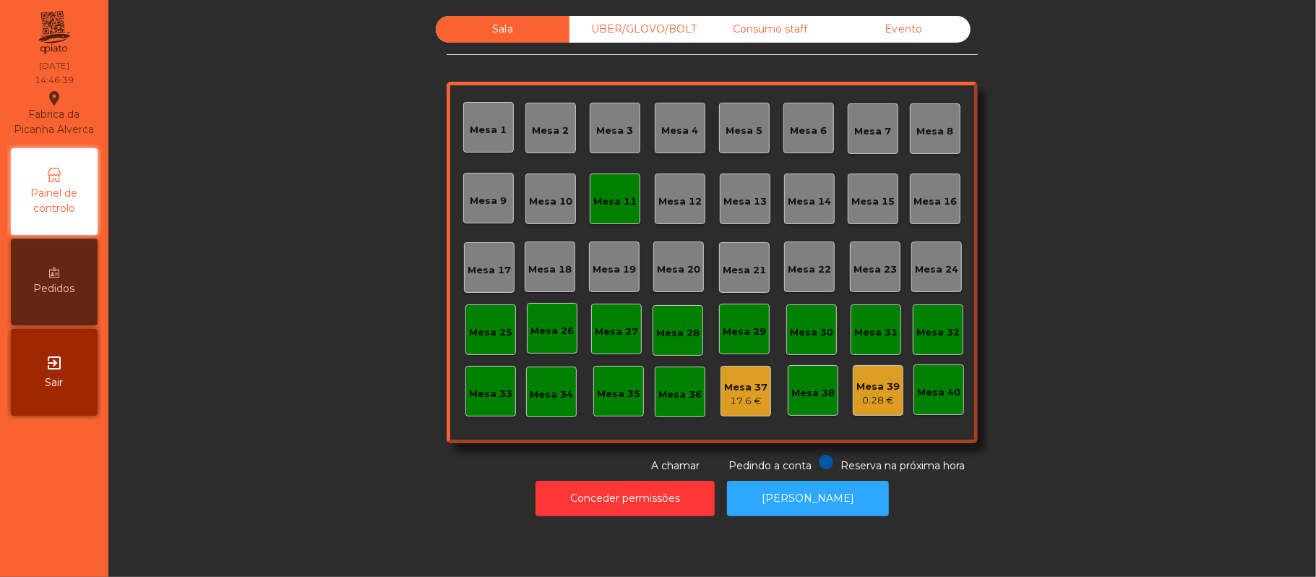
click at [616, 223] on div "Mesa 11" at bounding box center [615, 198] width 51 height 51
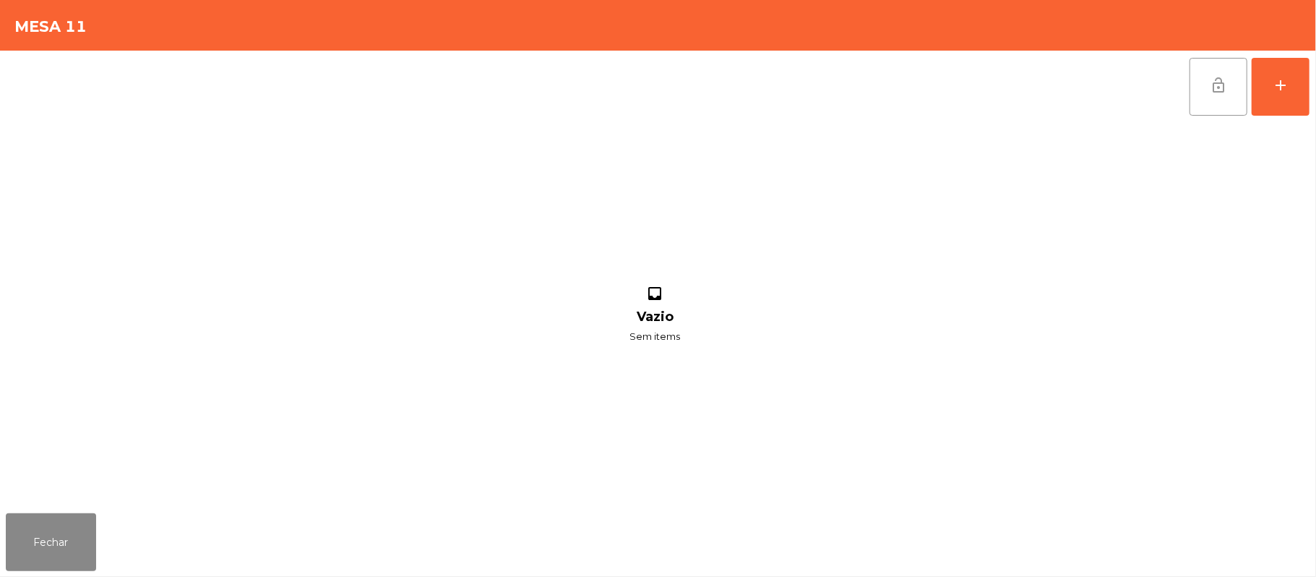
click at [1204, 67] on button "lock_open" at bounding box center [1219, 87] width 58 height 58
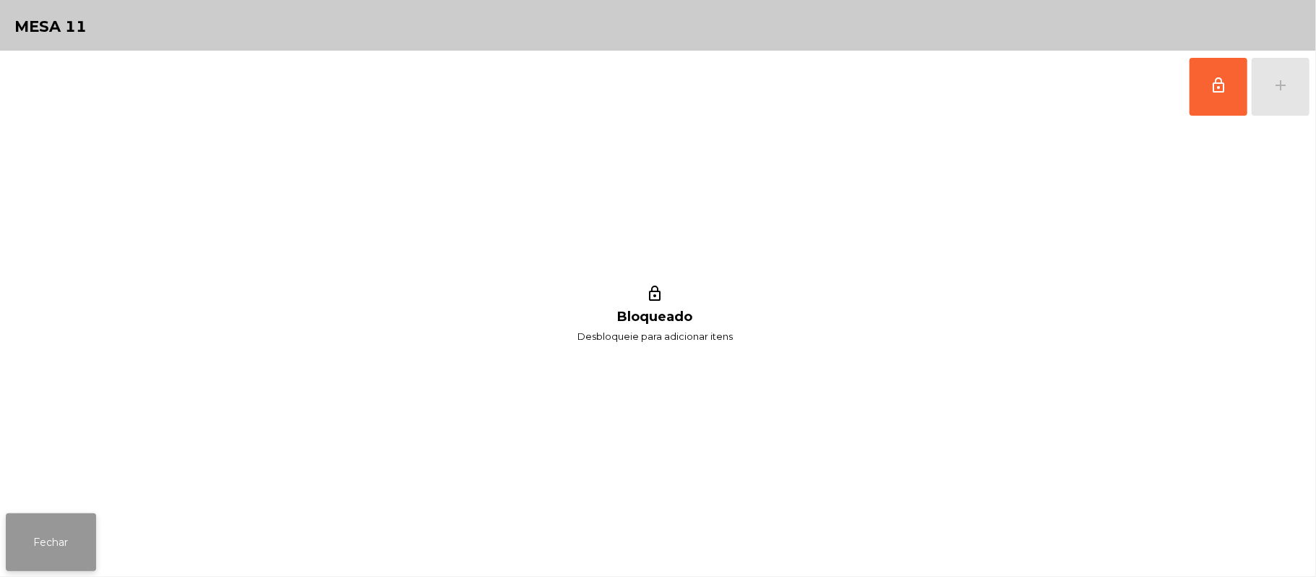
click at [16, 529] on button "Fechar" at bounding box center [51, 542] width 90 height 58
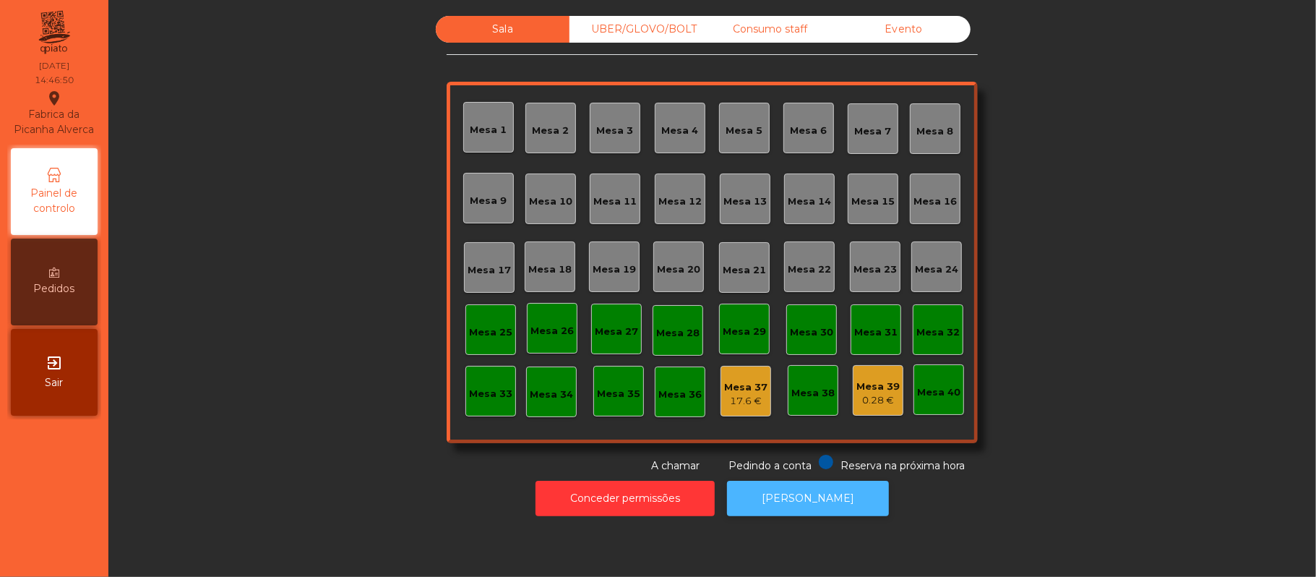
click at [812, 504] on button "[PERSON_NAME]" at bounding box center [808, 498] width 162 height 35
click at [653, 22] on div "UBER/GLOVO/BOLT" at bounding box center [637, 29] width 134 height 27
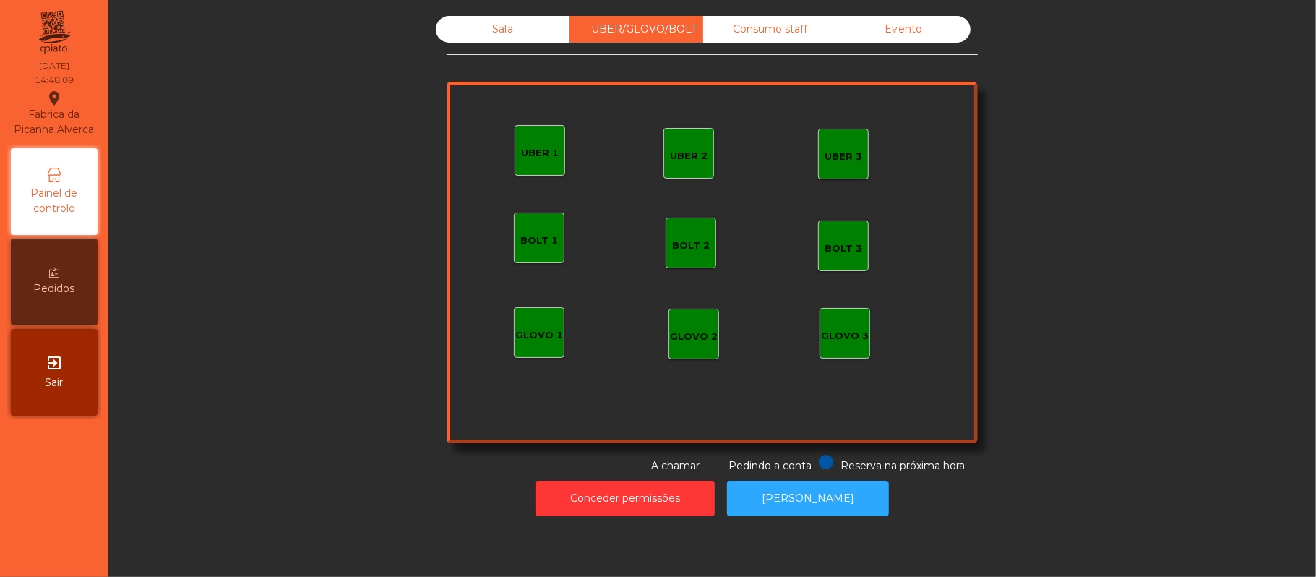
click at [808, 36] on div "Consumo staff" at bounding box center [770, 29] width 134 height 27
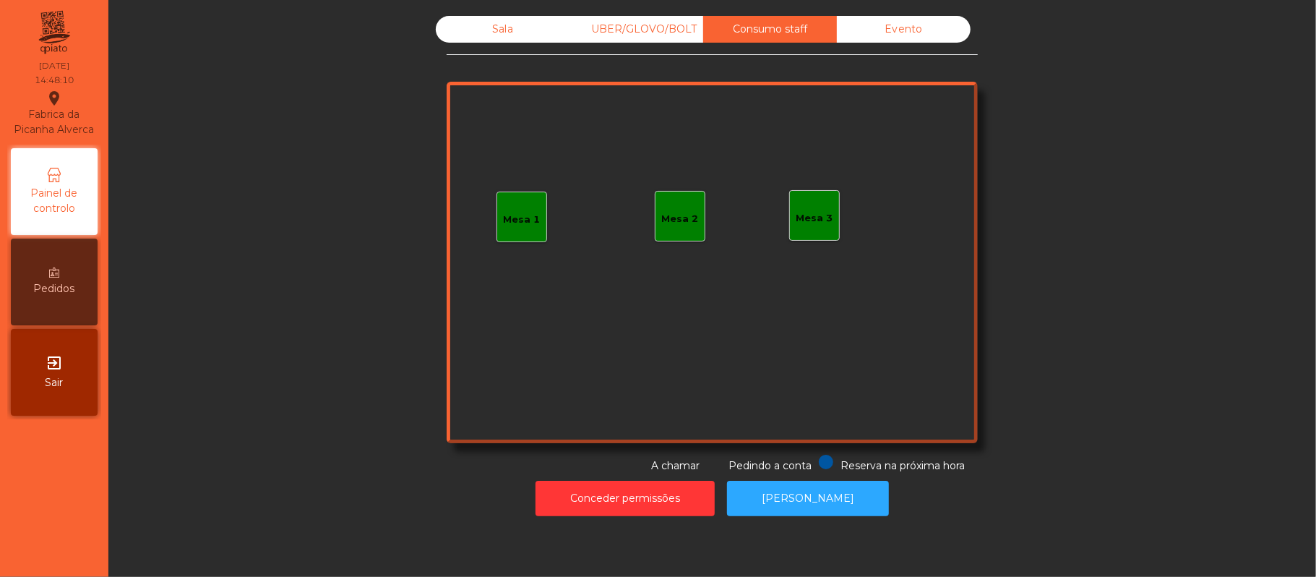
click at [622, 33] on div "UBER/GLOVO/BOLT" at bounding box center [637, 29] width 134 height 27
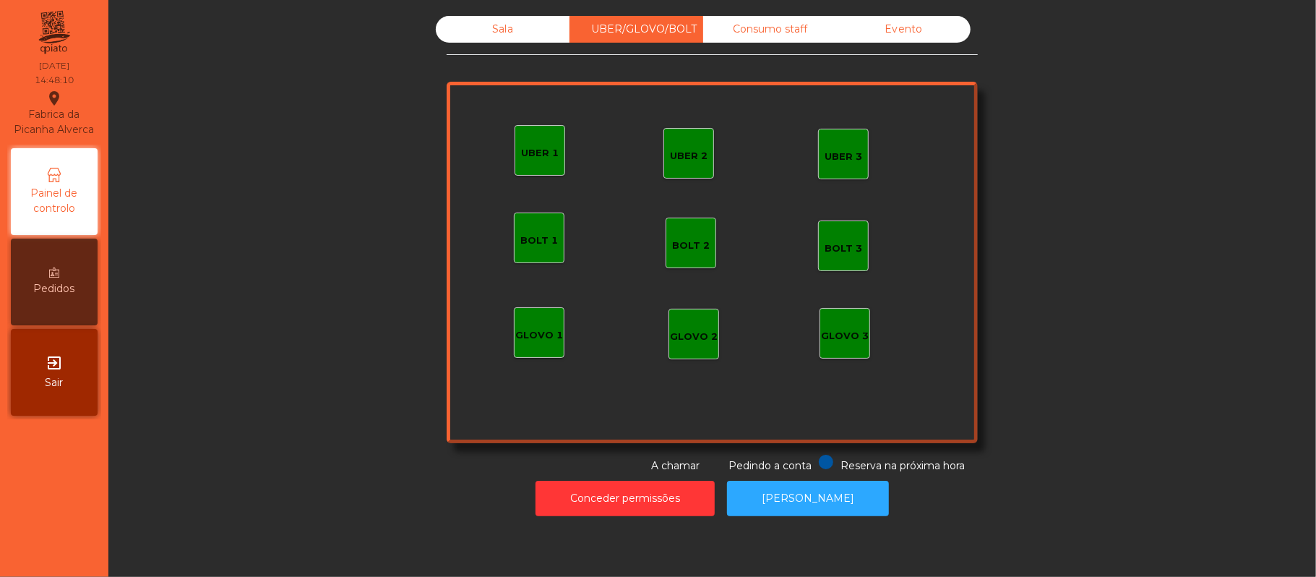
click at [735, 30] on div "Consumo staff" at bounding box center [770, 29] width 134 height 27
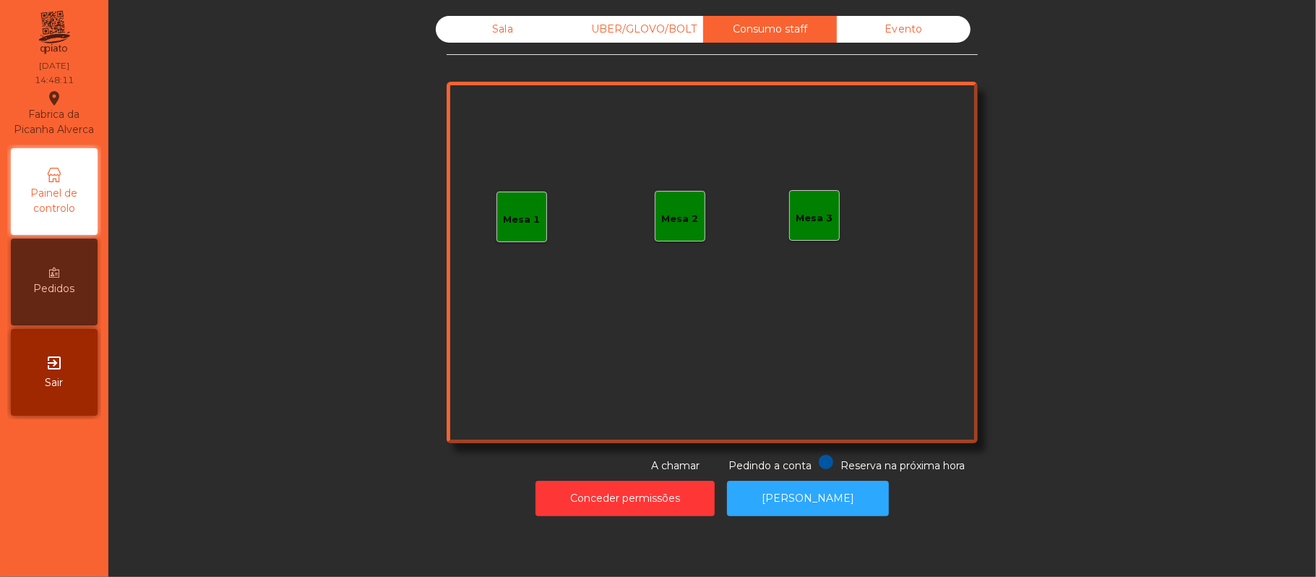
click at [529, 220] on div "Mesa 1" at bounding box center [522, 219] width 37 height 14
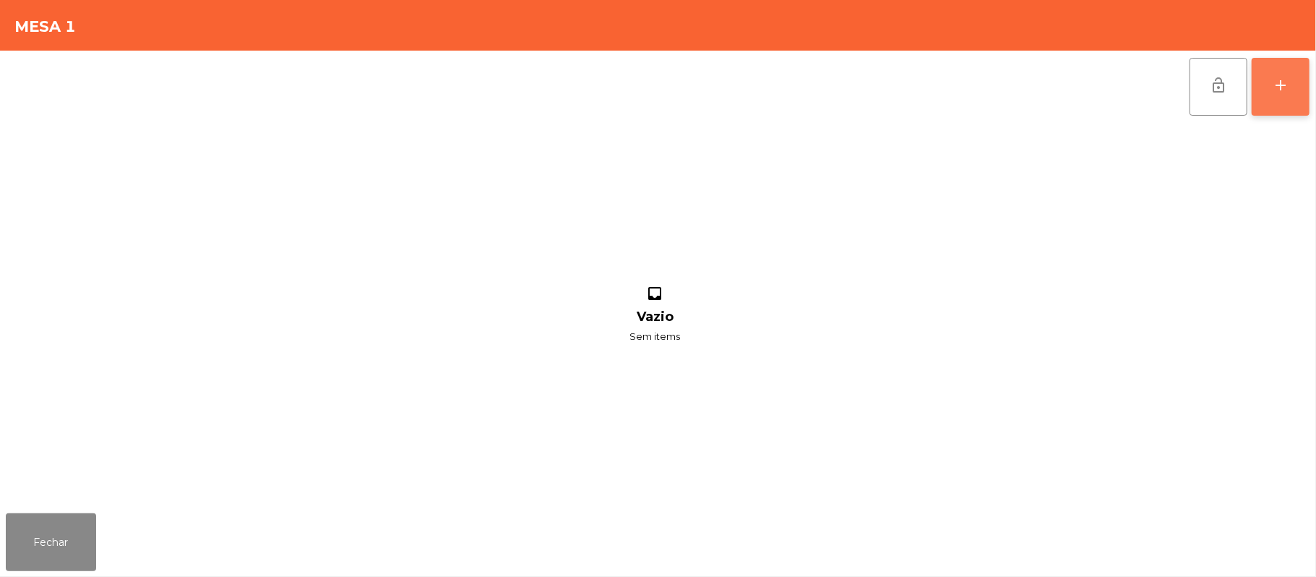
click at [1279, 93] on button "add" at bounding box center [1281, 87] width 58 height 58
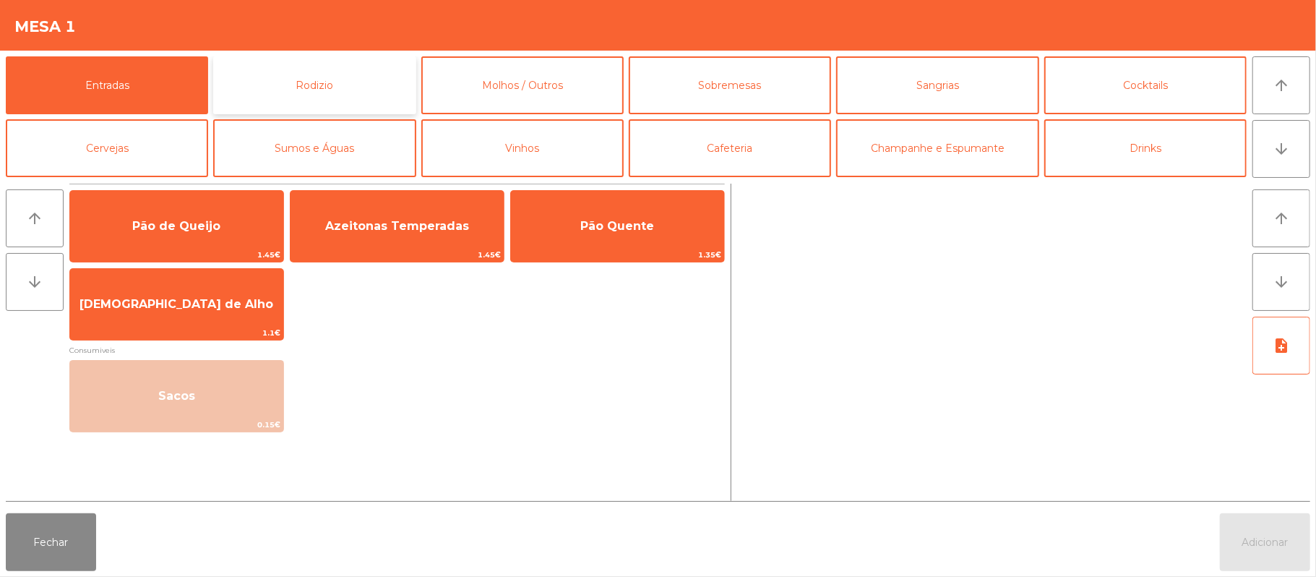
click at [358, 100] on button "Rodizio" at bounding box center [314, 85] width 202 height 58
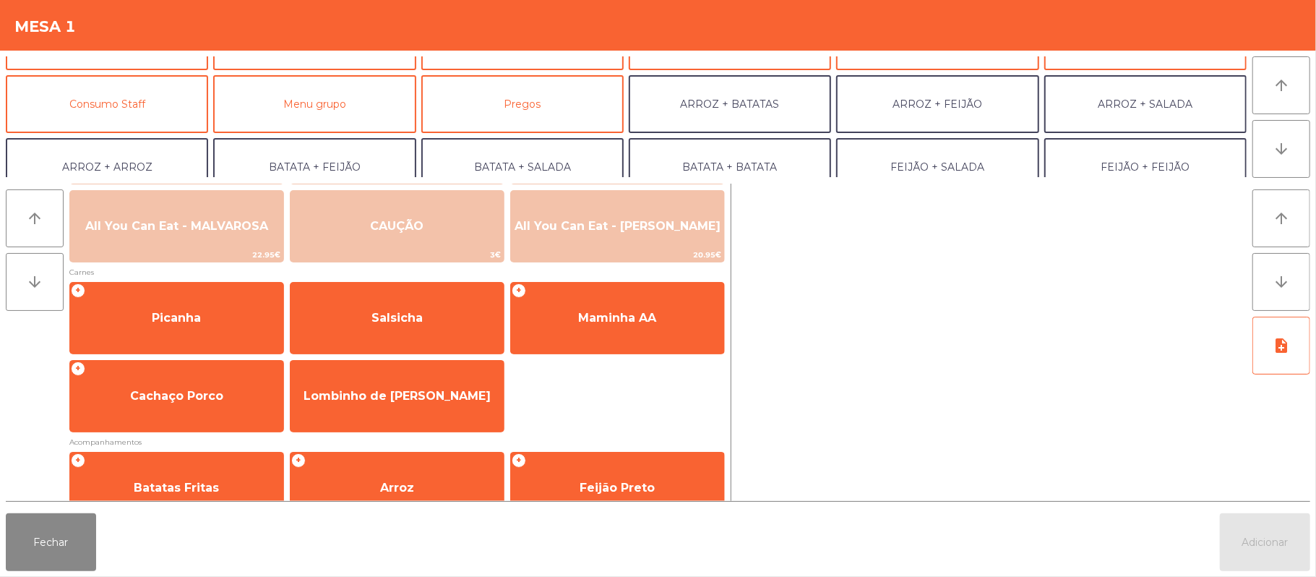
scroll to position [113, 0]
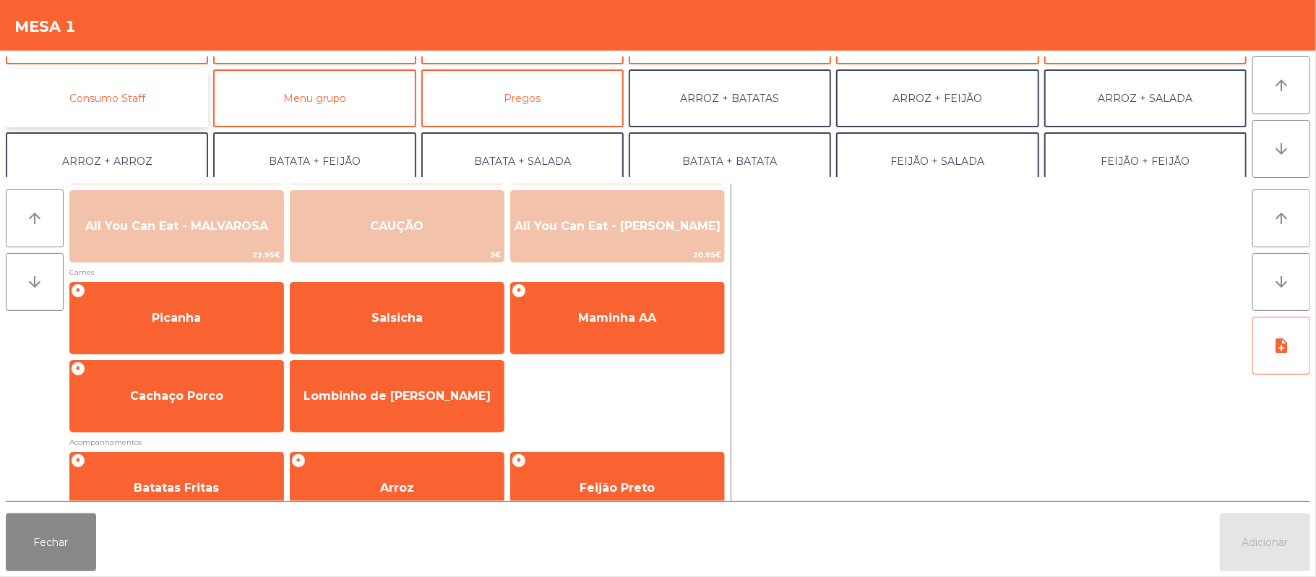
click at [183, 107] on button "Consumo Staff" at bounding box center [107, 98] width 202 height 58
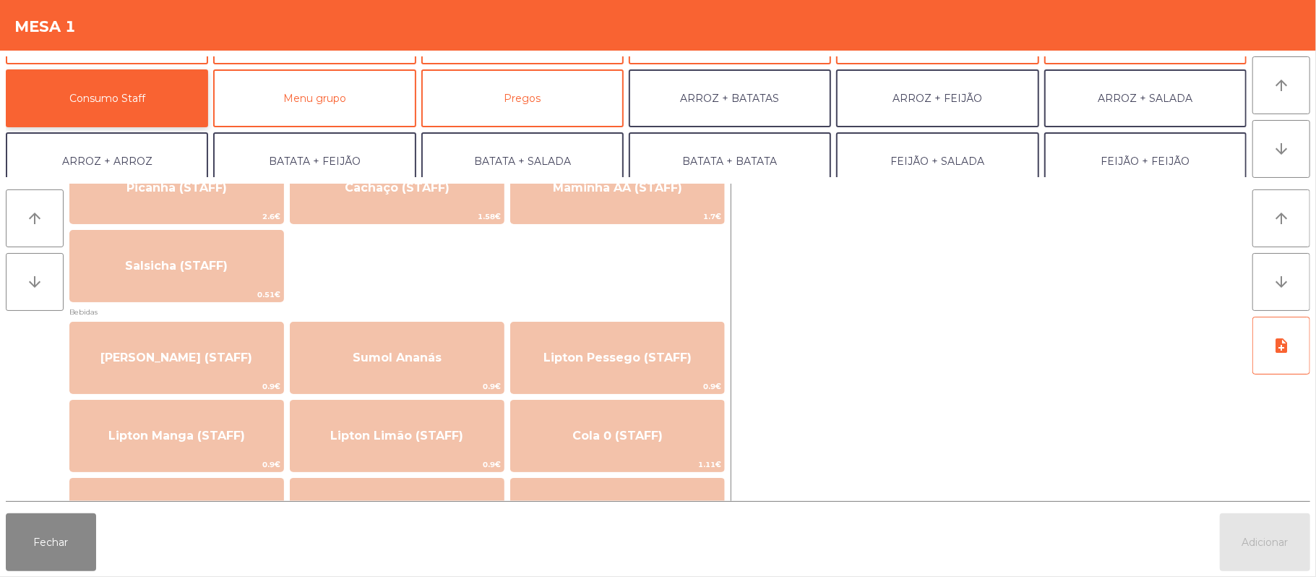
scroll to position [0, 0]
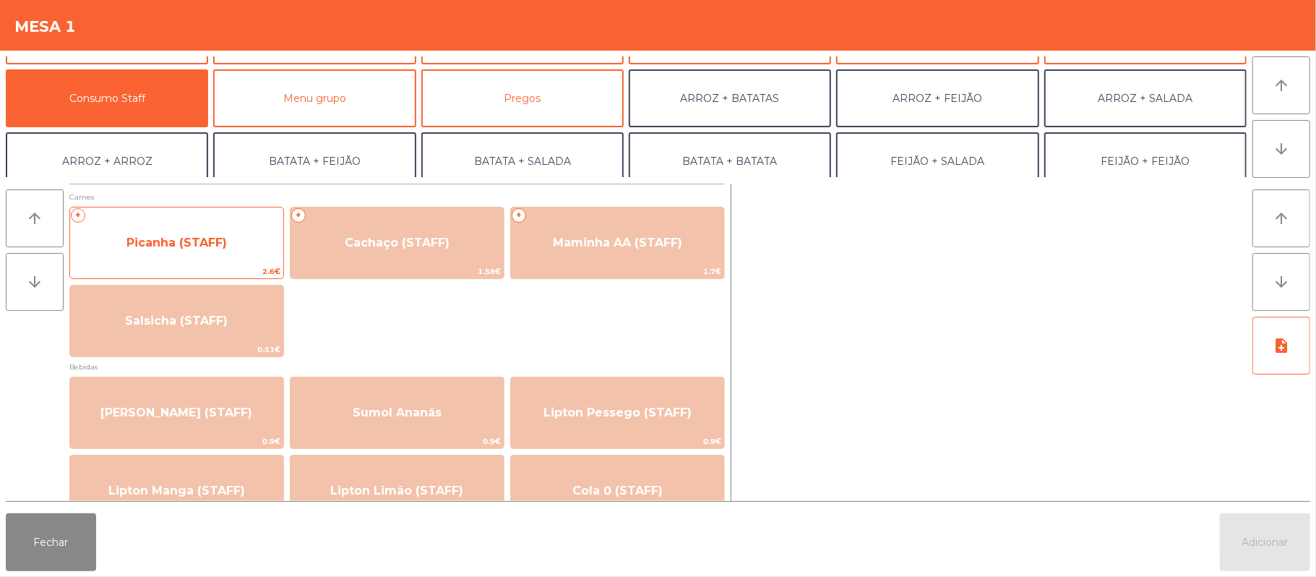
click at [215, 215] on div "+ Picanha (STAFF) 2.6€" at bounding box center [176, 243] width 215 height 72
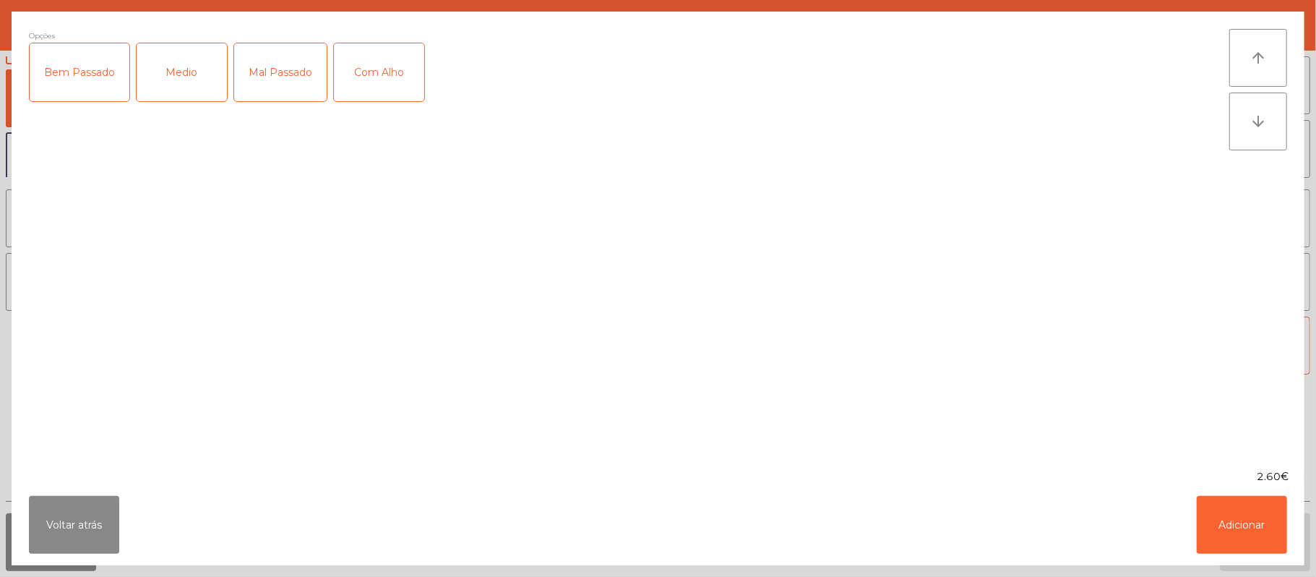
click at [276, 87] on div "Mal Passado" at bounding box center [280, 72] width 93 height 58
click at [181, 65] on div "Medio" at bounding box center [182, 72] width 90 height 58
click at [184, 59] on div "Medio" at bounding box center [182, 72] width 90 height 58
click at [377, 78] on div "Com Alho" at bounding box center [379, 72] width 90 height 58
click at [1273, 544] on button "Adicionar" at bounding box center [1242, 525] width 90 height 58
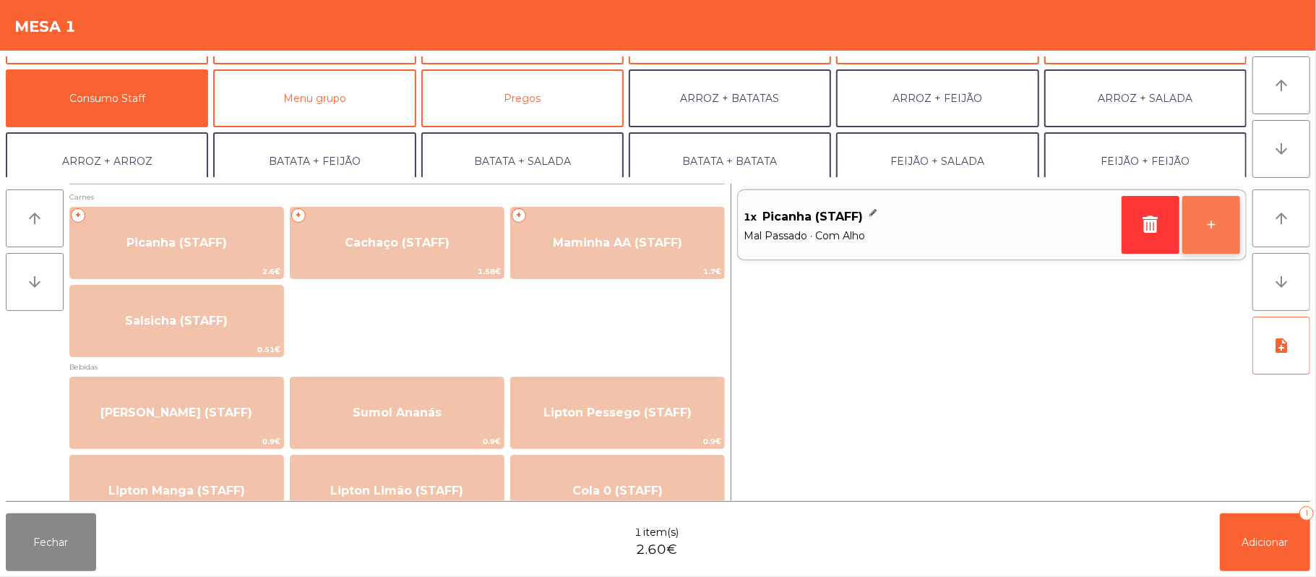
click at [1212, 228] on button "+" at bounding box center [1211, 225] width 58 height 58
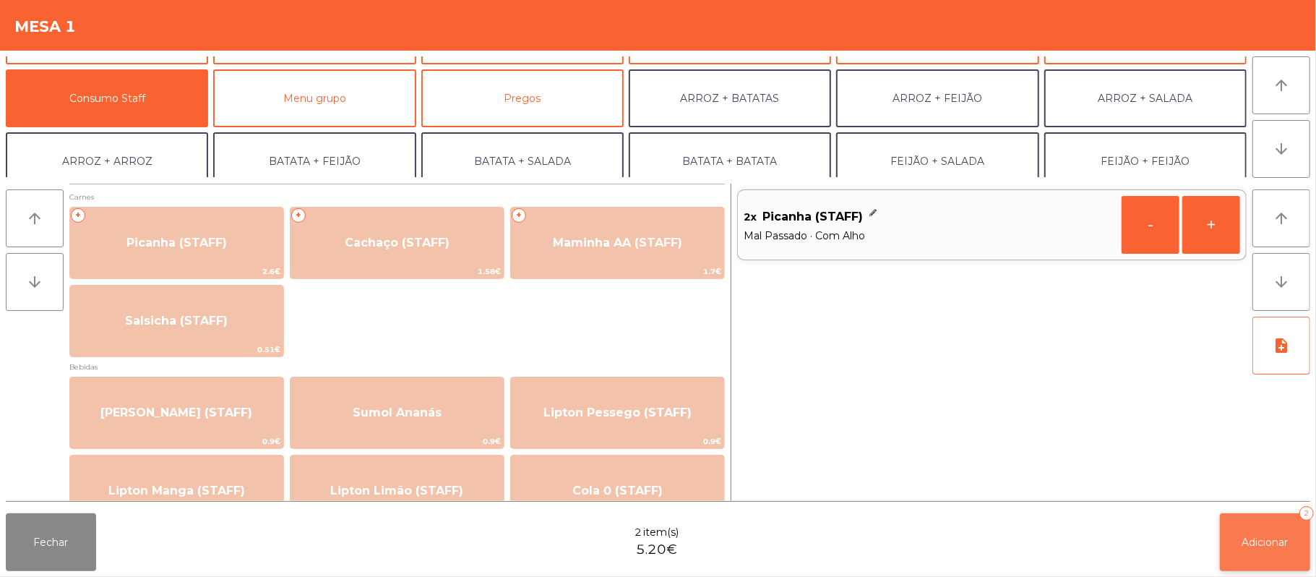
click at [1261, 544] on span "Adicionar" at bounding box center [1265, 542] width 46 height 13
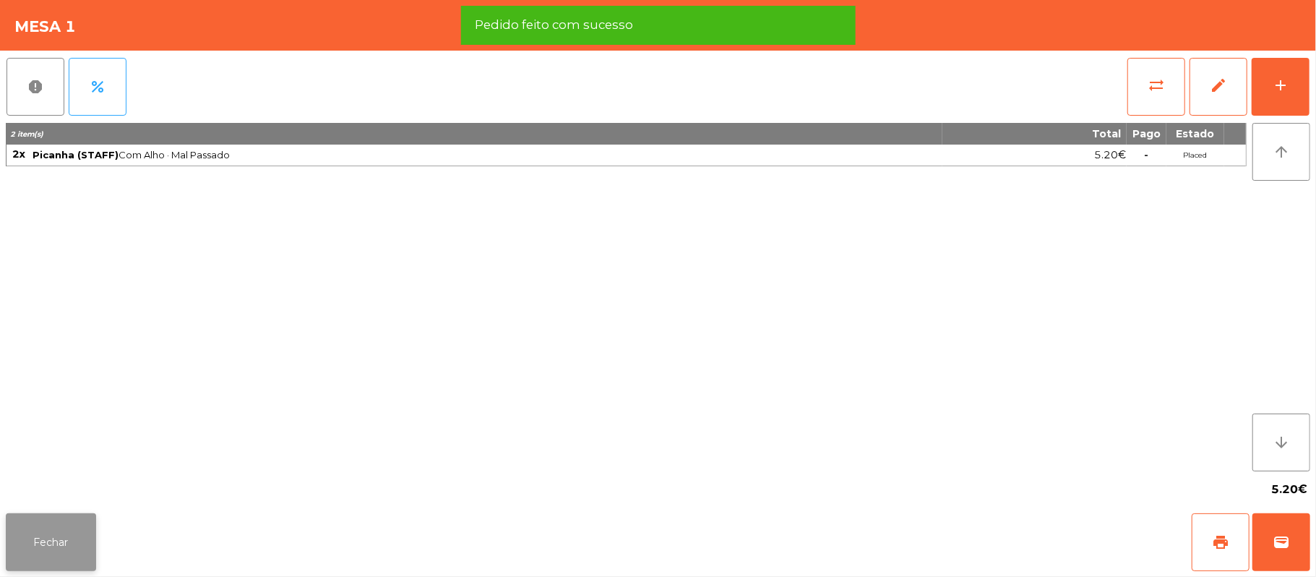
click at [66, 543] on button "Fechar" at bounding box center [51, 542] width 90 height 58
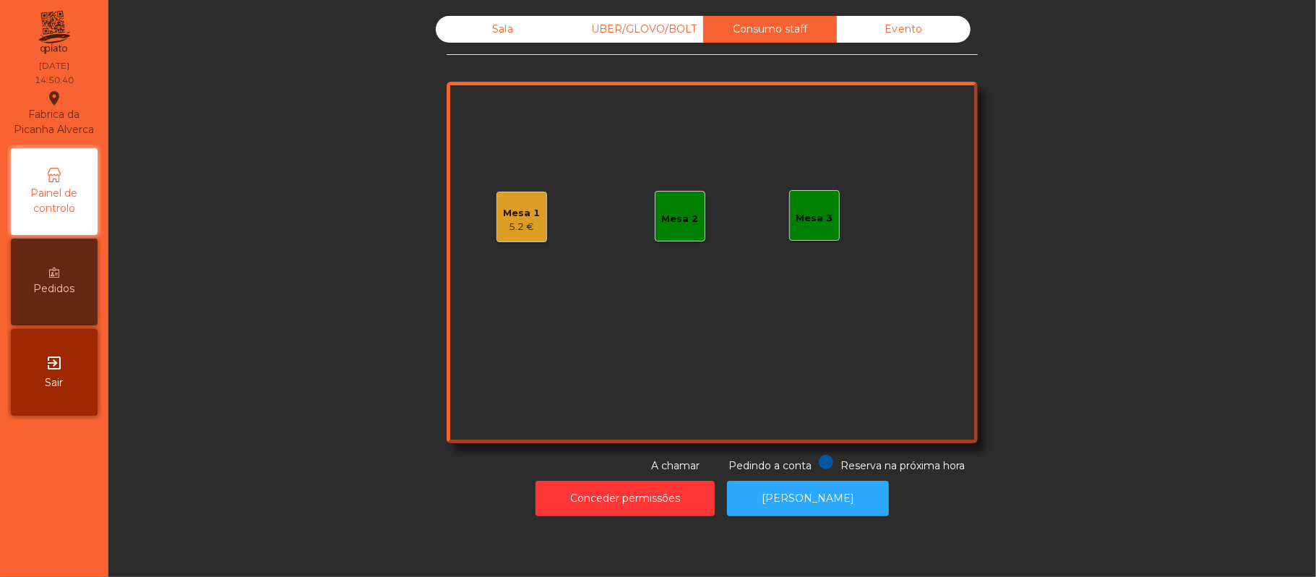
click at [495, 29] on div "Sala" at bounding box center [503, 29] width 134 height 27
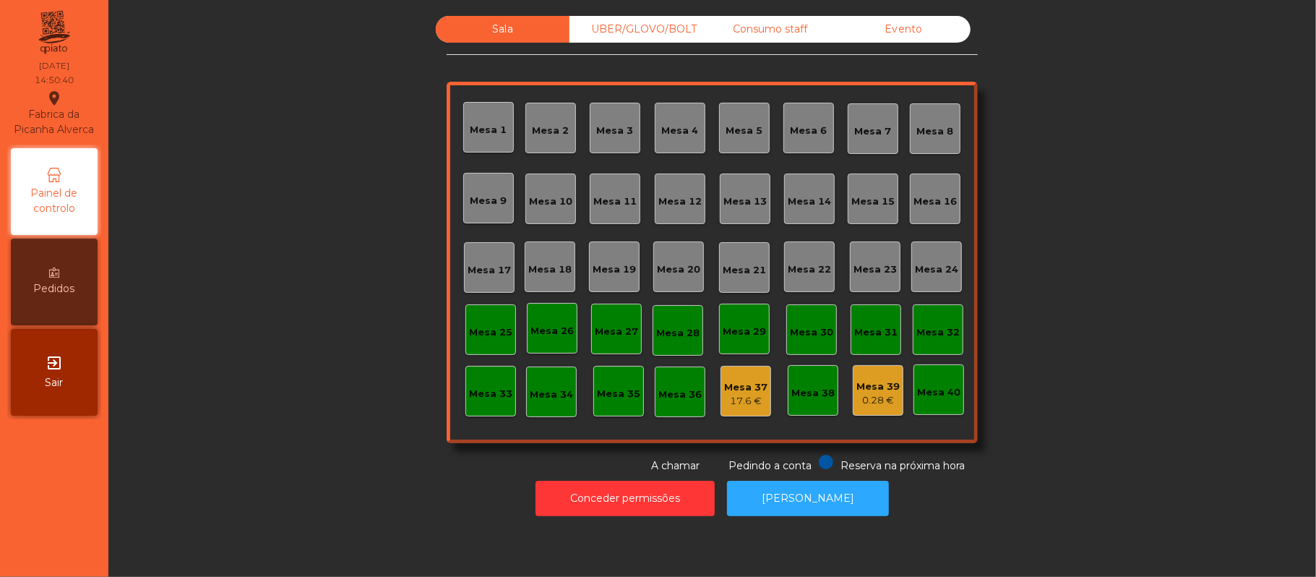
click at [628, 22] on div "UBER/GLOVO/BOLT" at bounding box center [637, 29] width 134 height 27
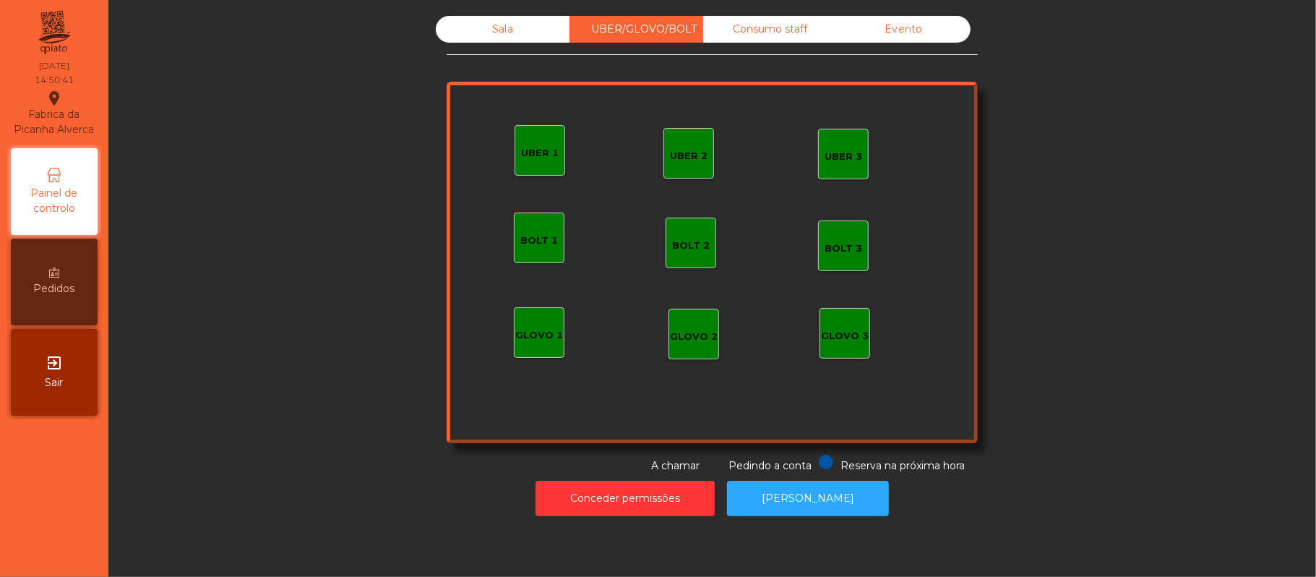
click at [759, 29] on div "Consumo staff" at bounding box center [770, 29] width 134 height 27
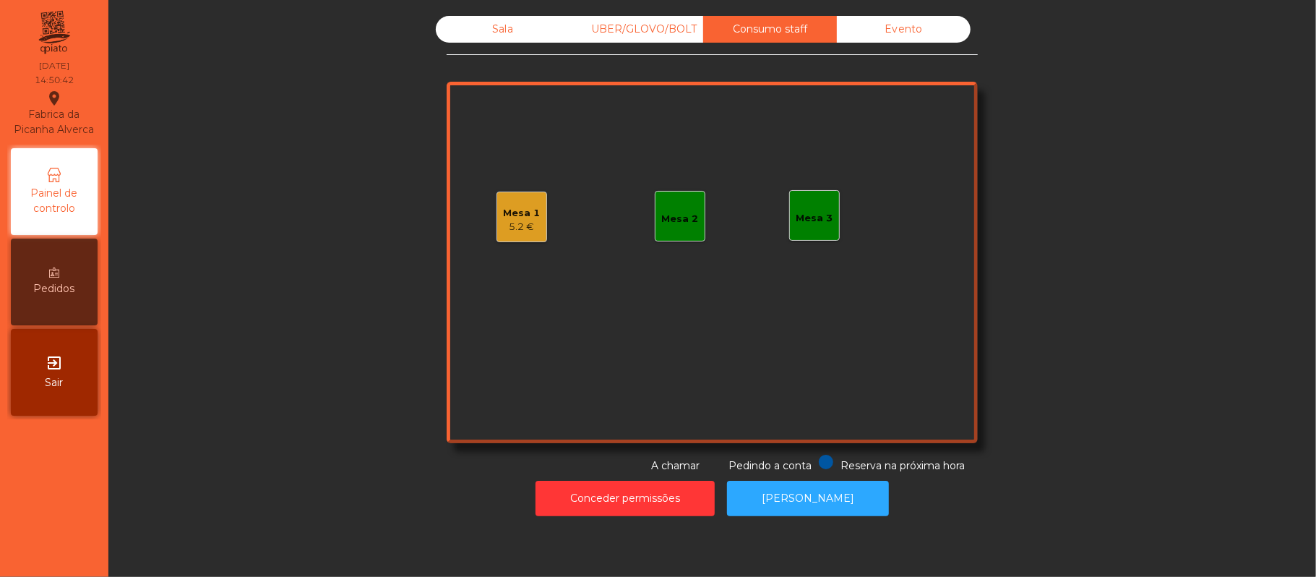
click at [818, 212] on div "Mesa 3" at bounding box center [814, 218] width 37 height 14
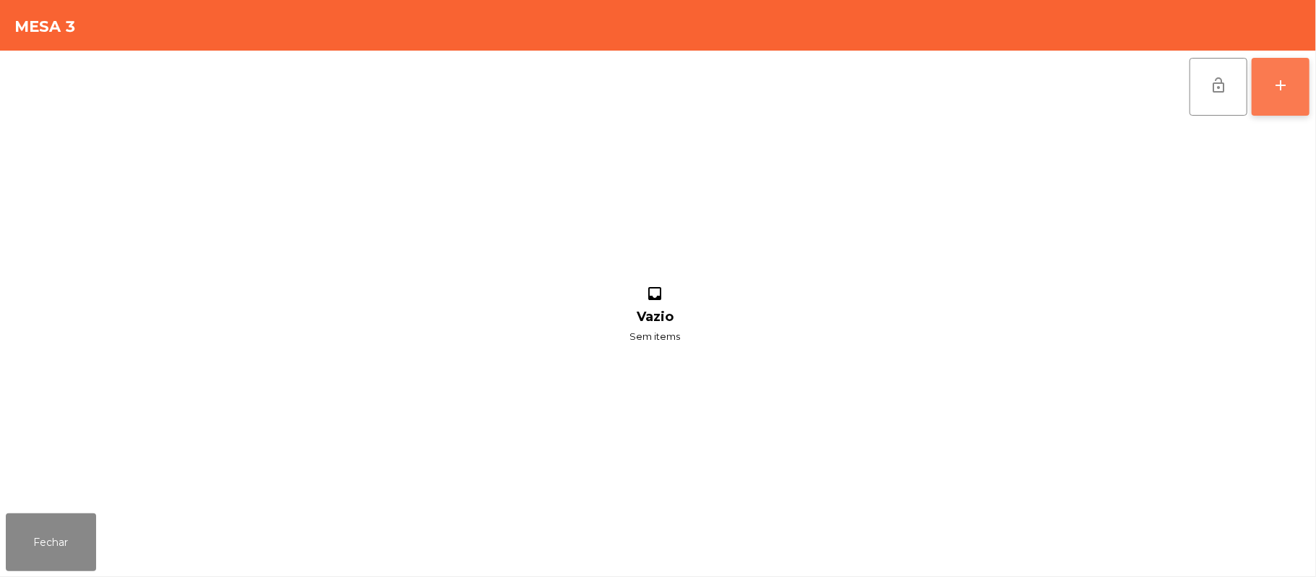
click at [1290, 88] on button "add" at bounding box center [1281, 87] width 58 height 58
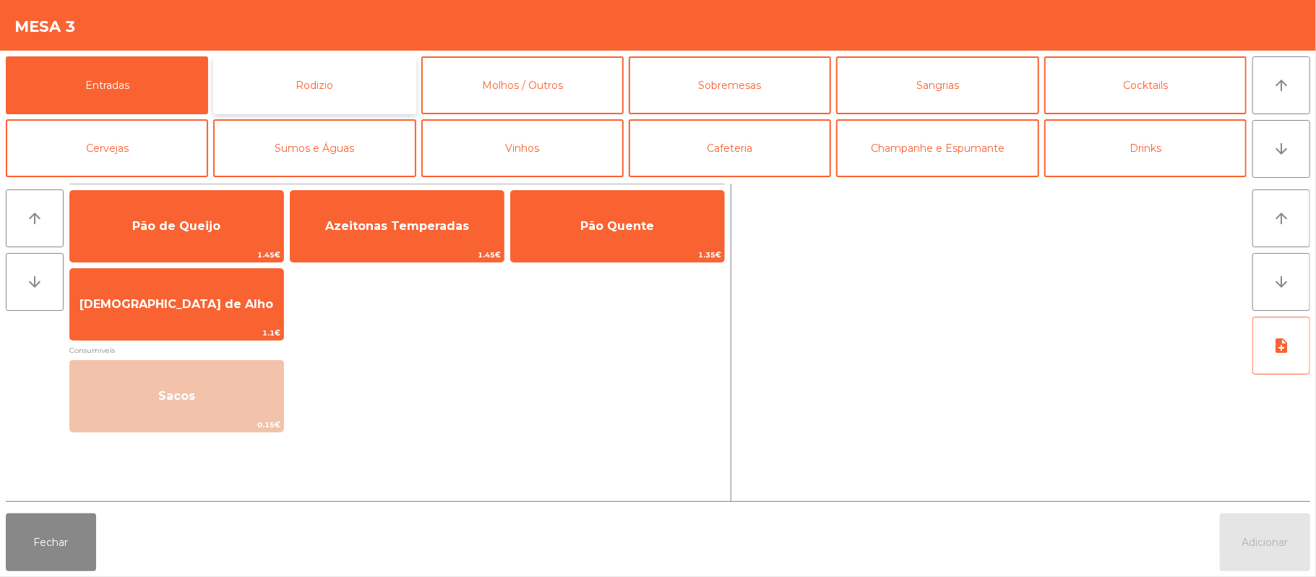
click at [371, 71] on button "Rodizio" at bounding box center [314, 85] width 202 height 58
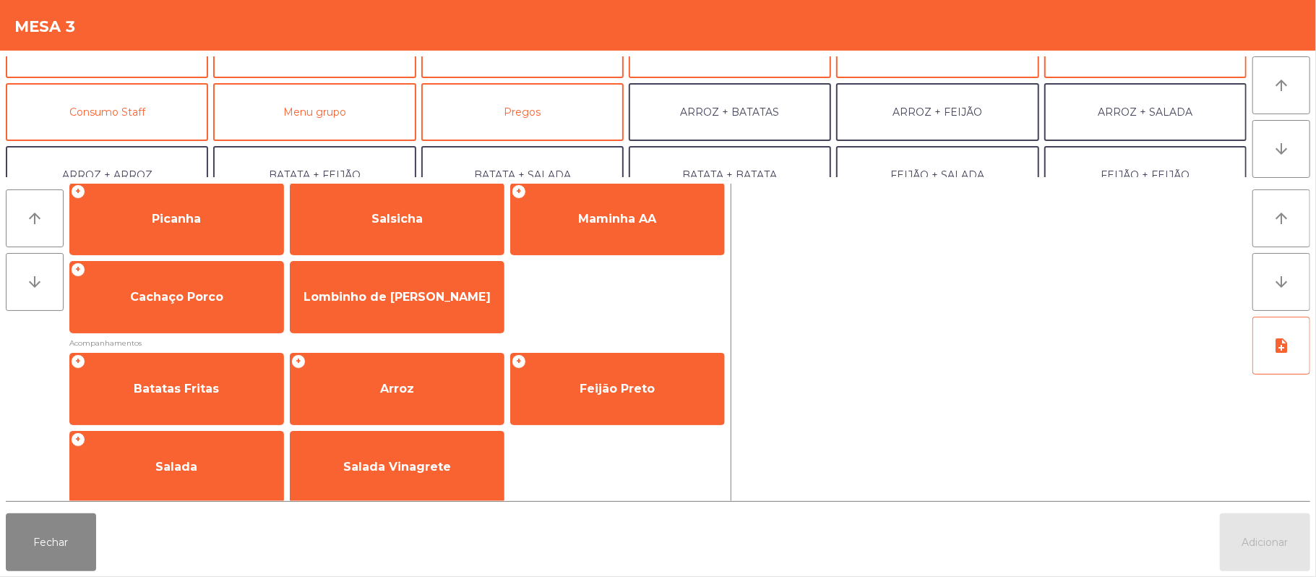
scroll to position [102, 0]
click at [169, 102] on button "Consumo Staff" at bounding box center [107, 109] width 202 height 58
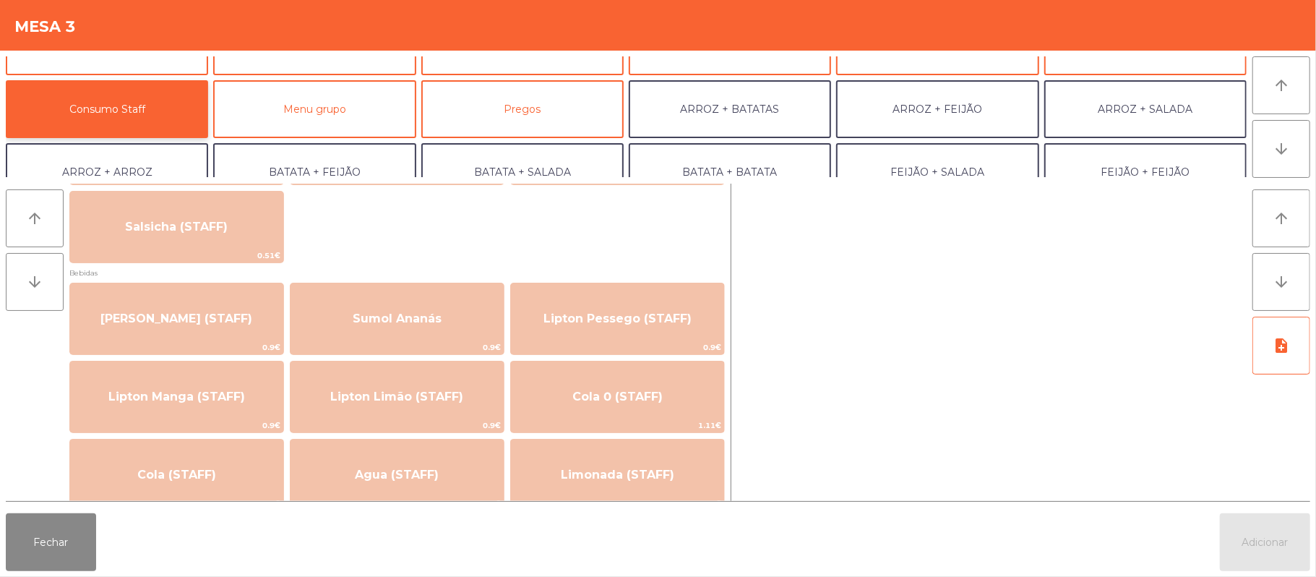
scroll to position [0, 0]
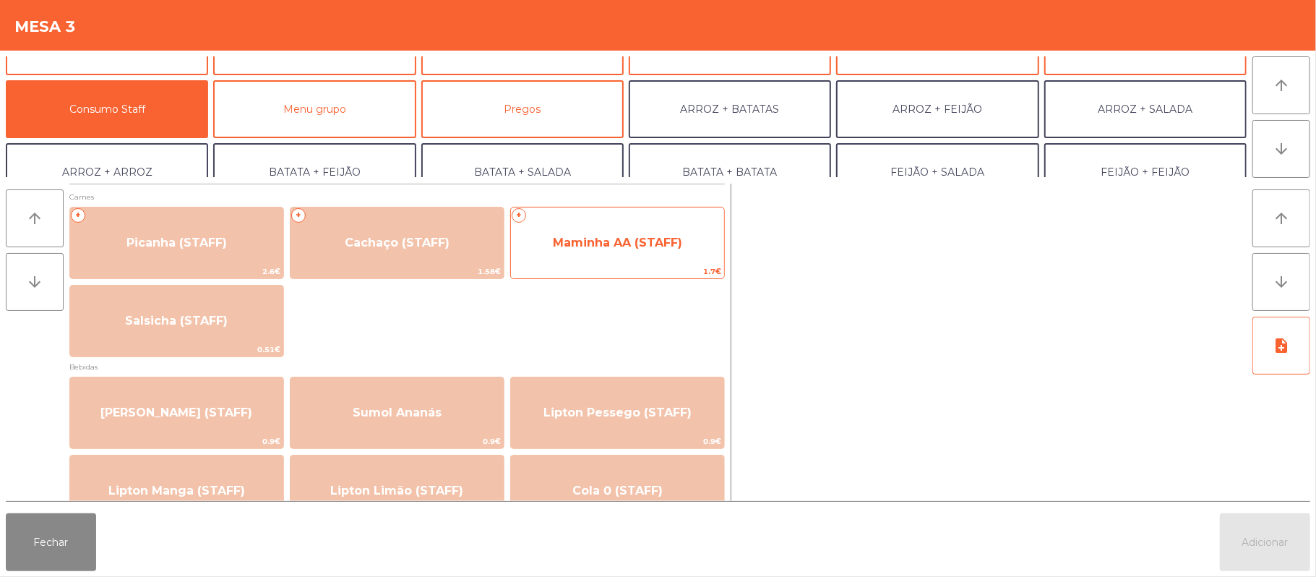
click at [619, 252] on span "Maminha AA (STAFF)" at bounding box center [617, 242] width 213 height 39
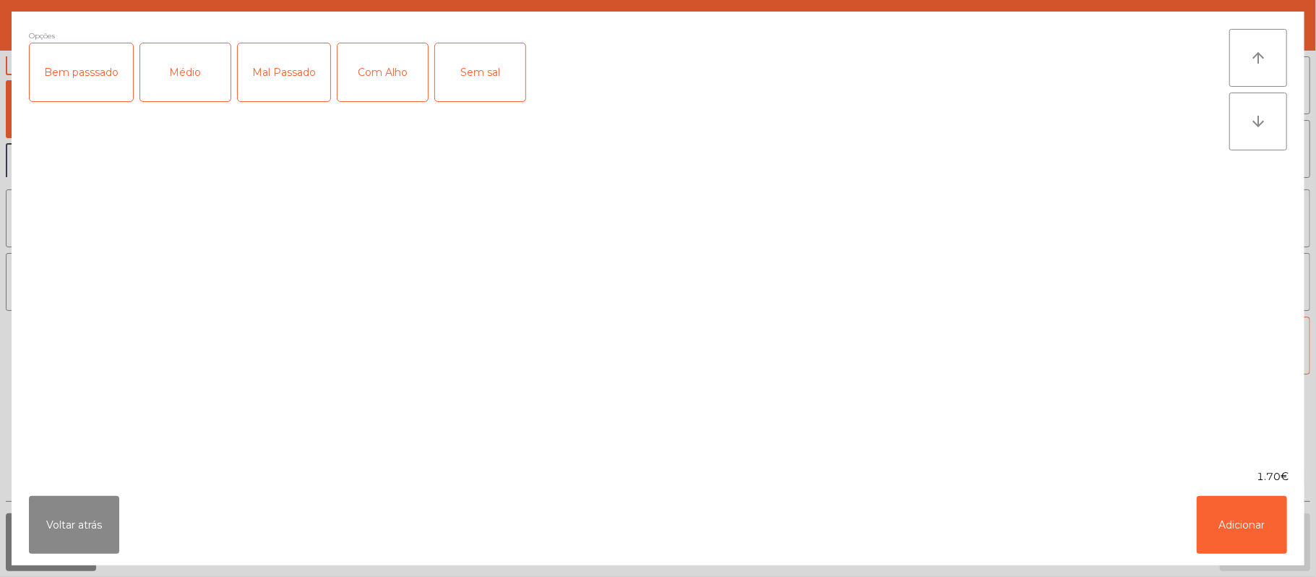
click at [204, 94] on div "Médio" at bounding box center [185, 72] width 90 height 58
click at [370, 87] on div "Com Alho" at bounding box center [383, 72] width 90 height 58
click at [1252, 536] on button "Adicionar" at bounding box center [1242, 525] width 90 height 58
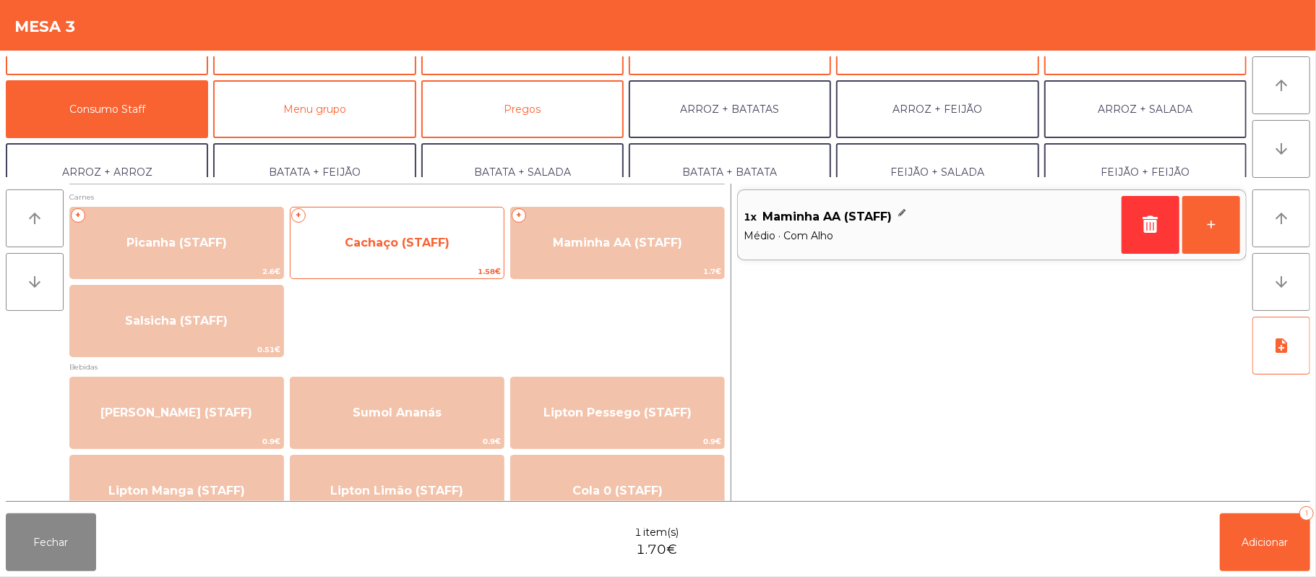
click at [434, 250] on span "Cachaço (STAFF)" at bounding box center [397, 242] width 213 height 39
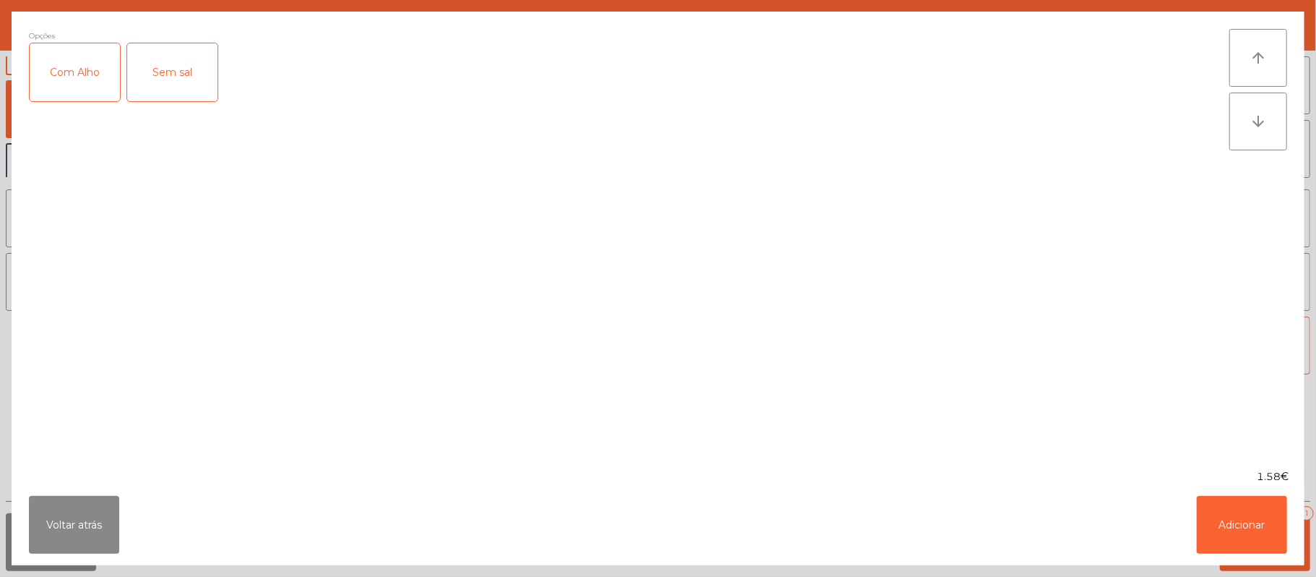
click at [77, 77] on div "Com Alho" at bounding box center [75, 72] width 90 height 58
click at [1266, 533] on button "Adicionar" at bounding box center [1242, 525] width 90 height 58
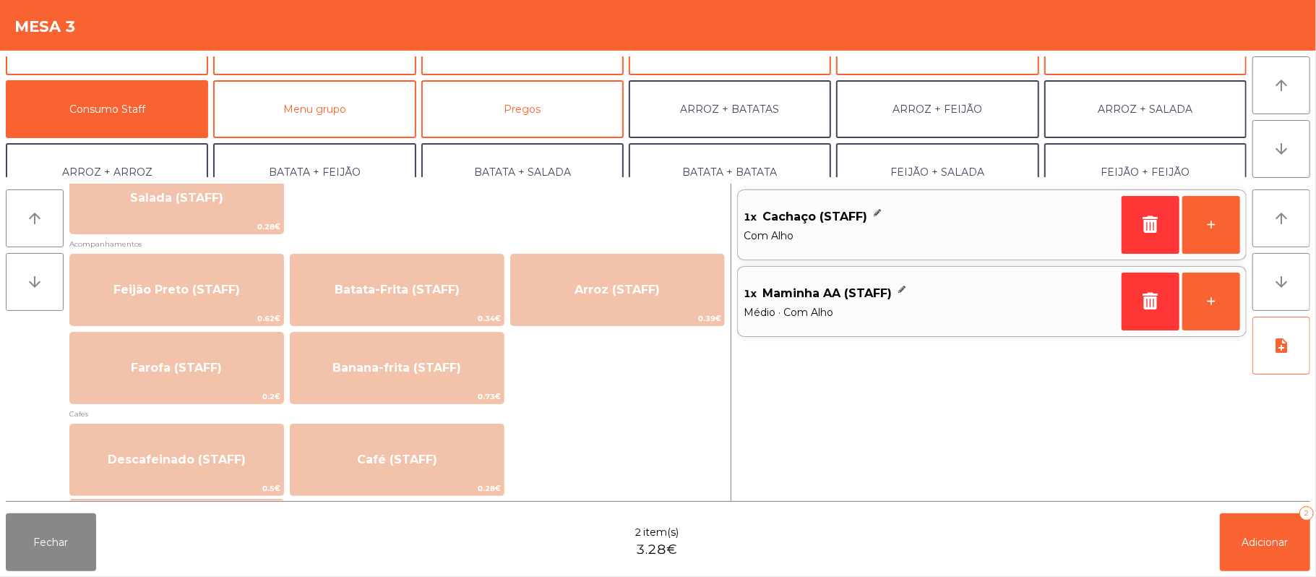
scroll to position [617, 0]
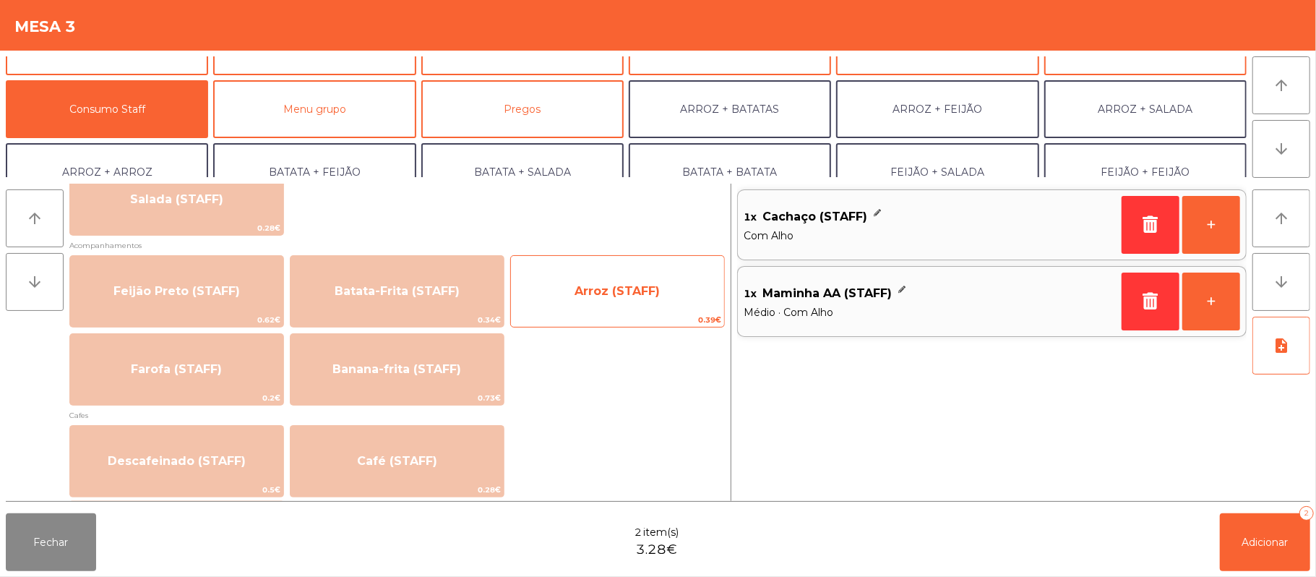
click at [661, 286] on span "Arroz (STAFF)" at bounding box center [617, 291] width 213 height 39
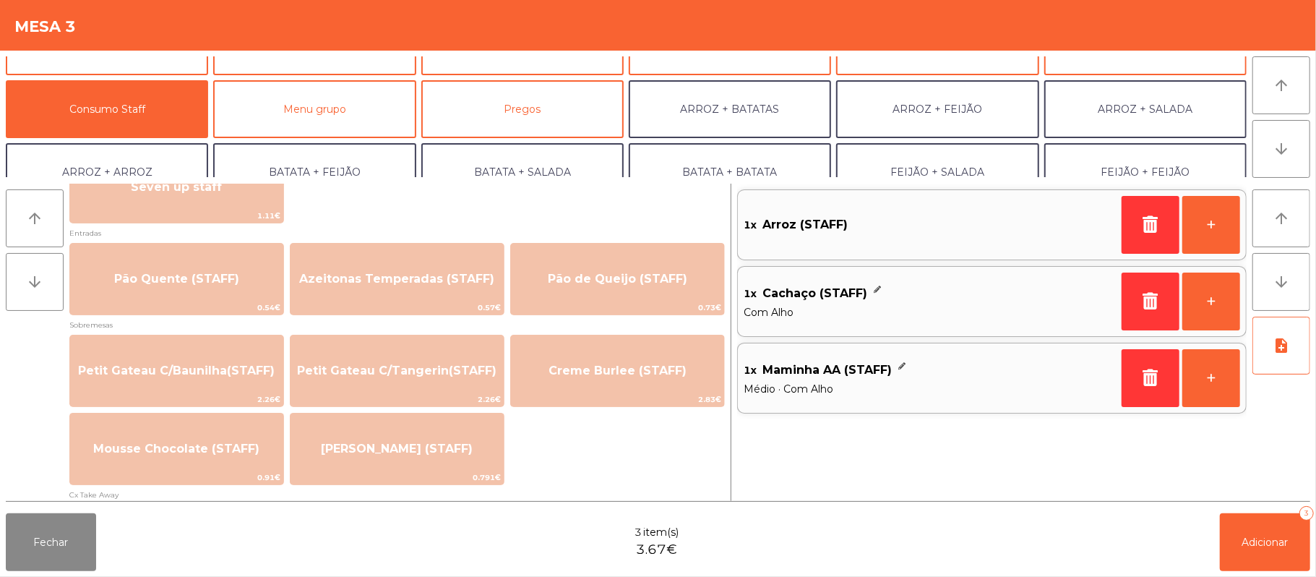
scroll to position [1013, 0]
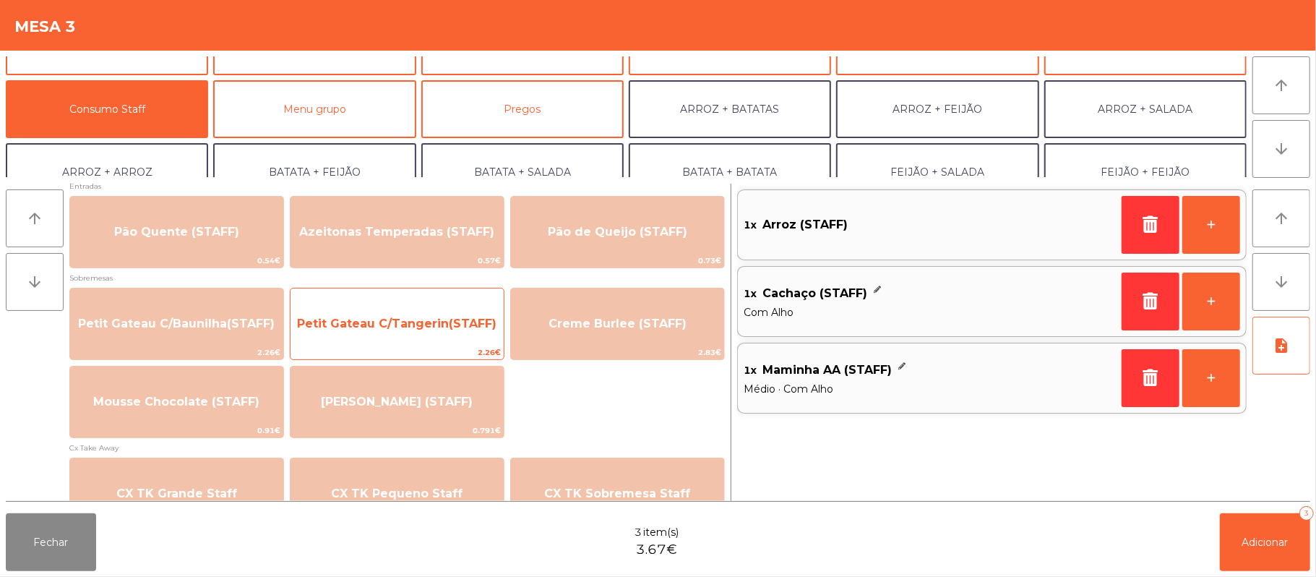
click at [440, 322] on span "Petit Gateau C/Tangerin(STAFF)" at bounding box center [396, 324] width 199 height 14
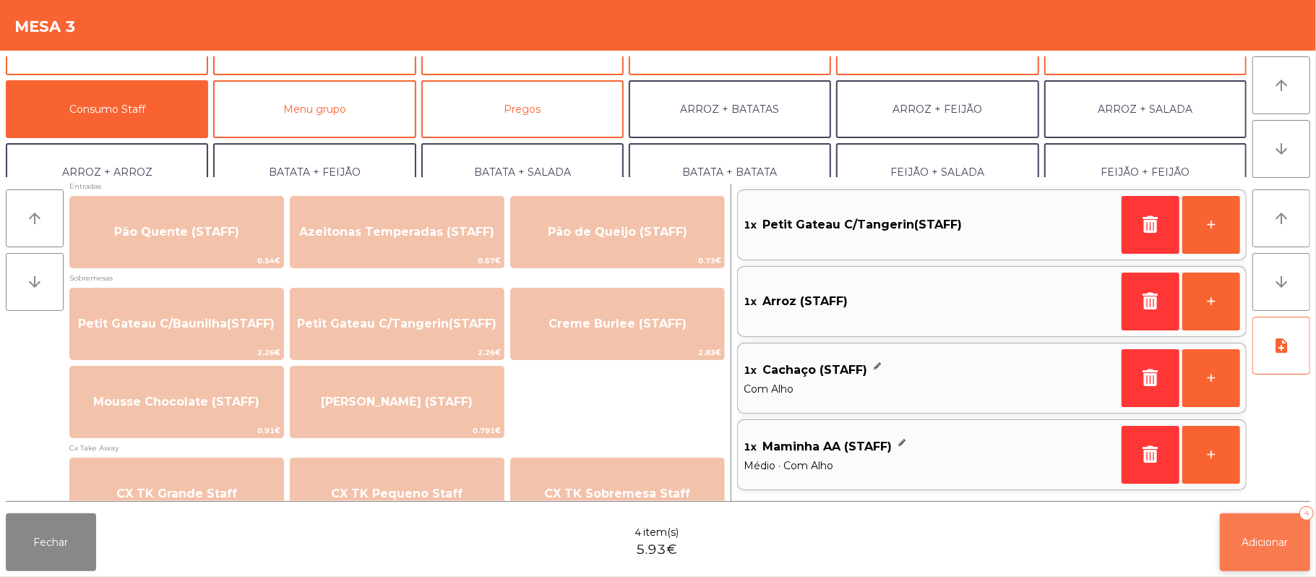
click at [1263, 547] on span "Adicionar" at bounding box center [1265, 542] width 46 height 13
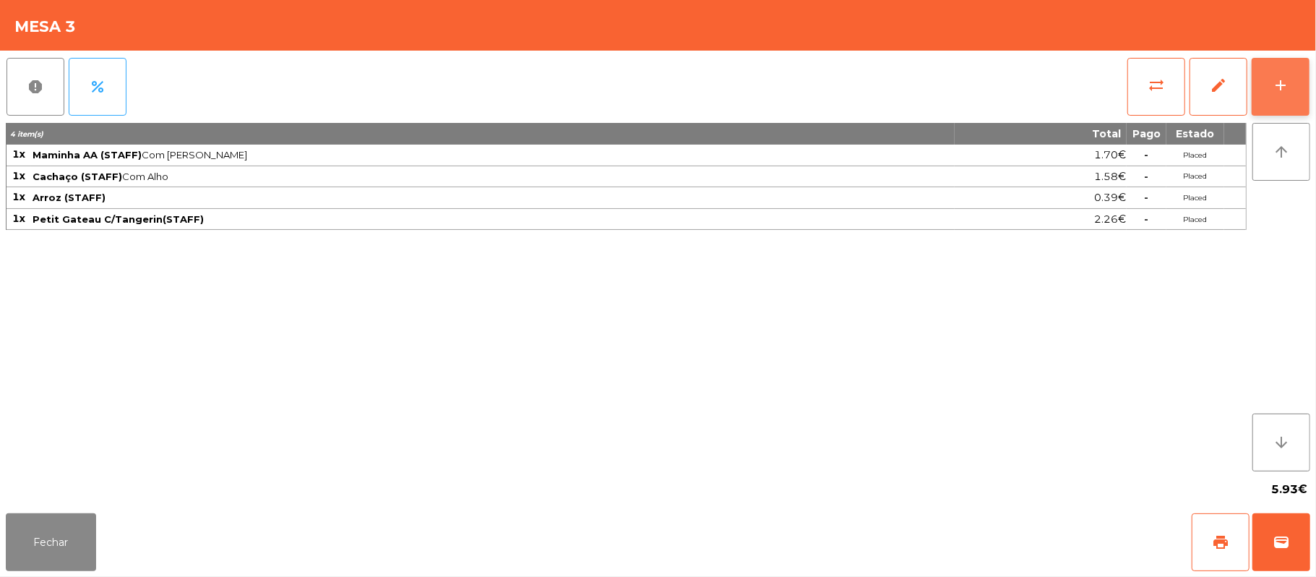
click at [1272, 93] on div "add" at bounding box center [1280, 85] width 17 height 17
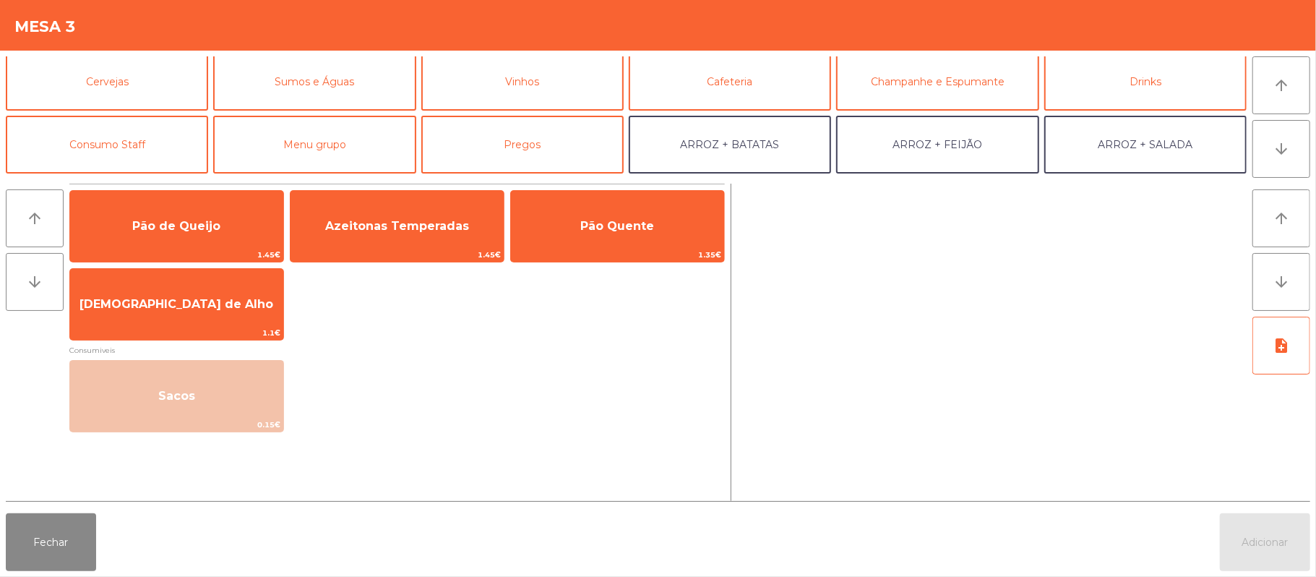
scroll to position [103, 0]
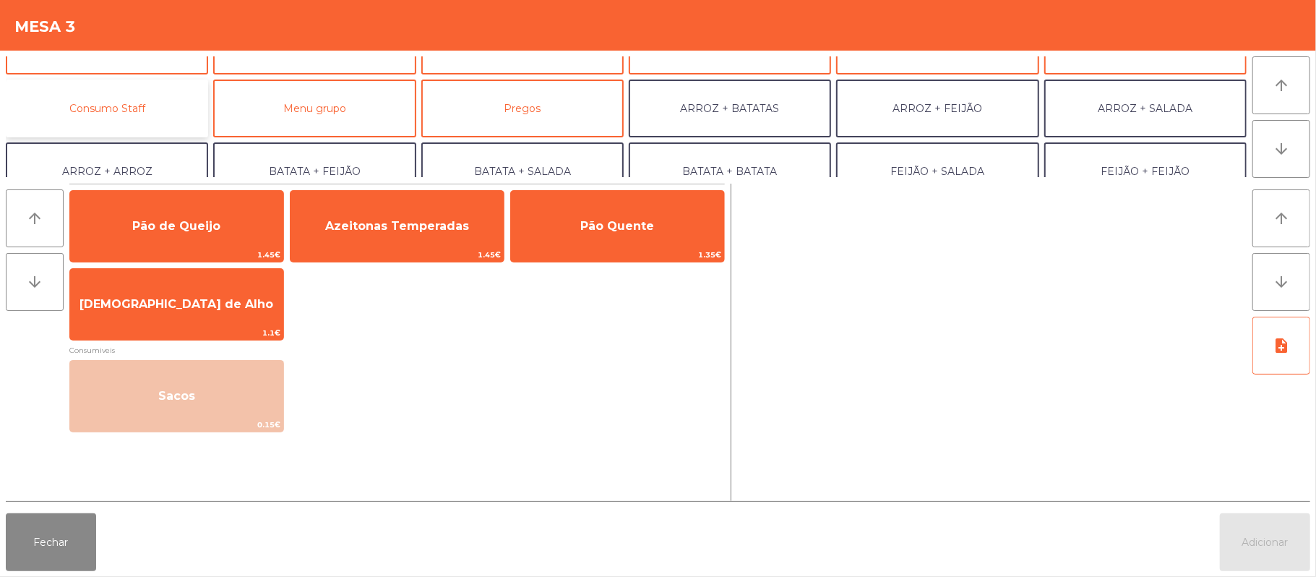
click at [159, 105] on button "Consumo Staff" at bounding box center [107, 109] width 202 height 58
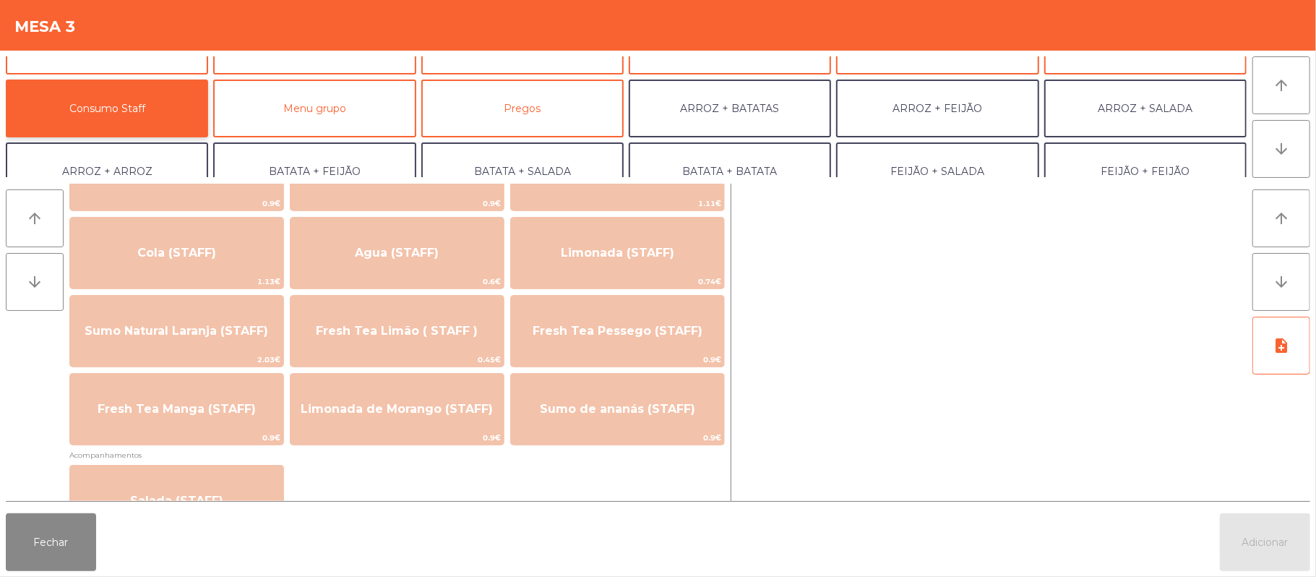
scroll to position [315, 0]
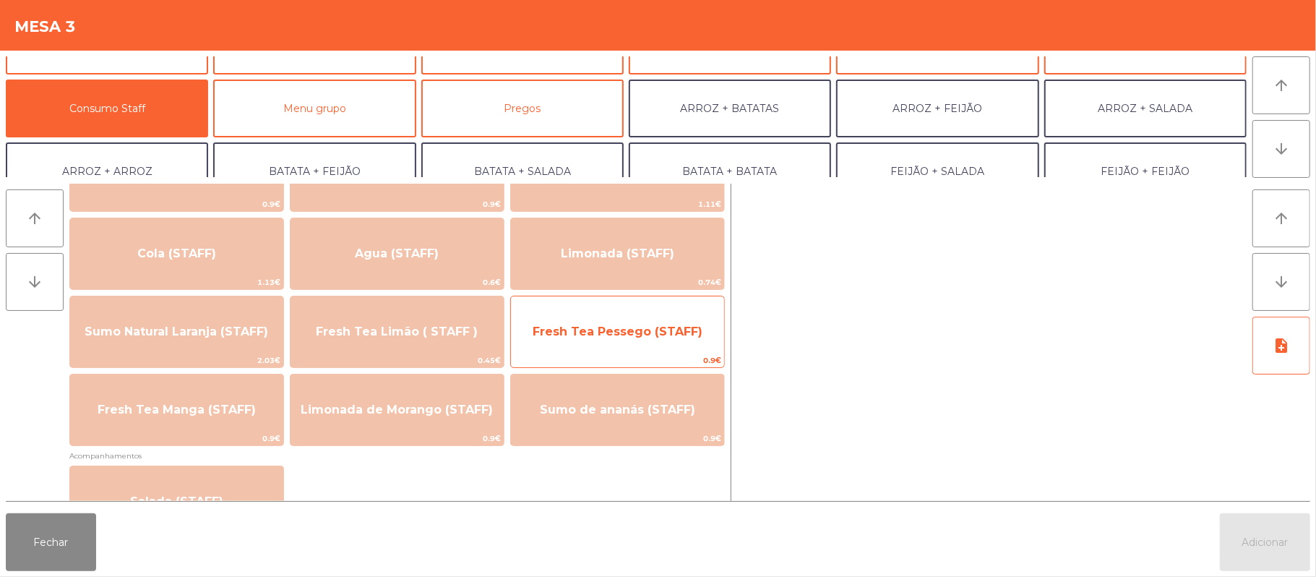
click at [602, 336] on span "Fresh Tea Pessego (STAFF)" at bounding box center [618, 332] width 170 height 14
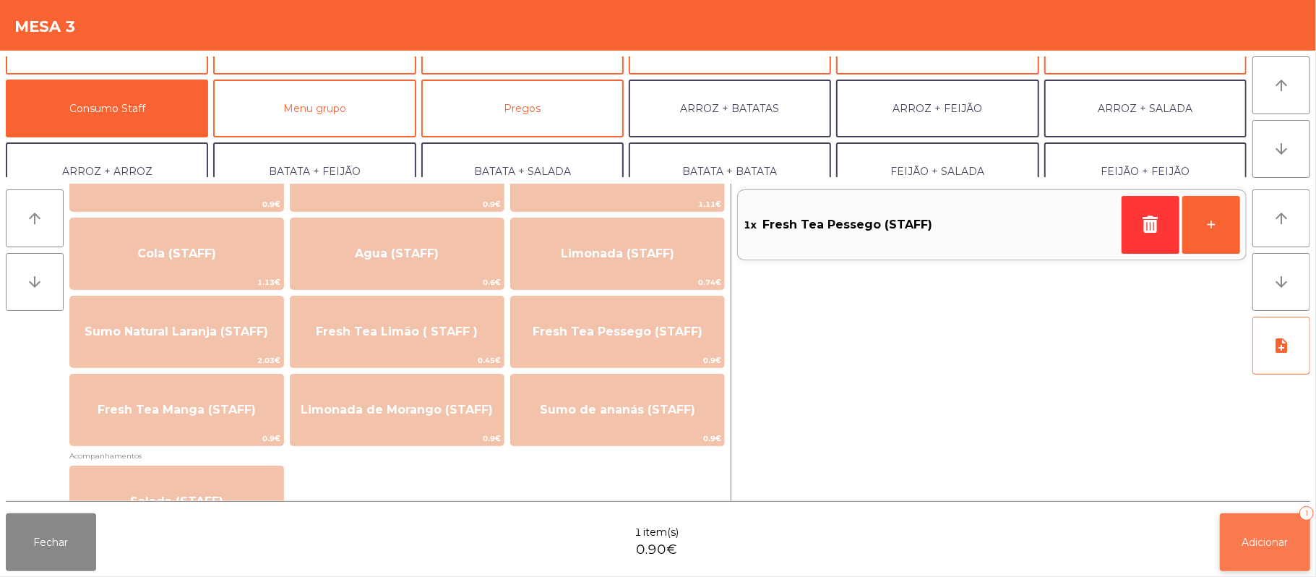
click at [1239, 541] on button "Adicionar 1" at bounding box center [1265, 542] width 90 height 58
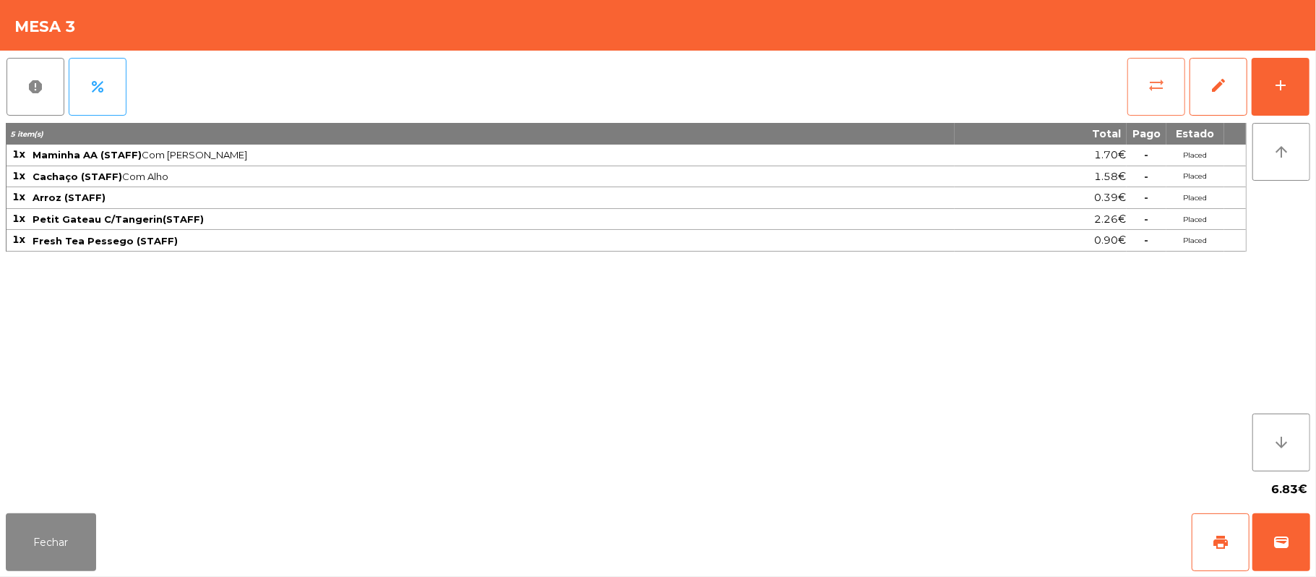
click at [1142, 59] on button "sync_alt" at bounding box center [1156, 87] width 58 height 58
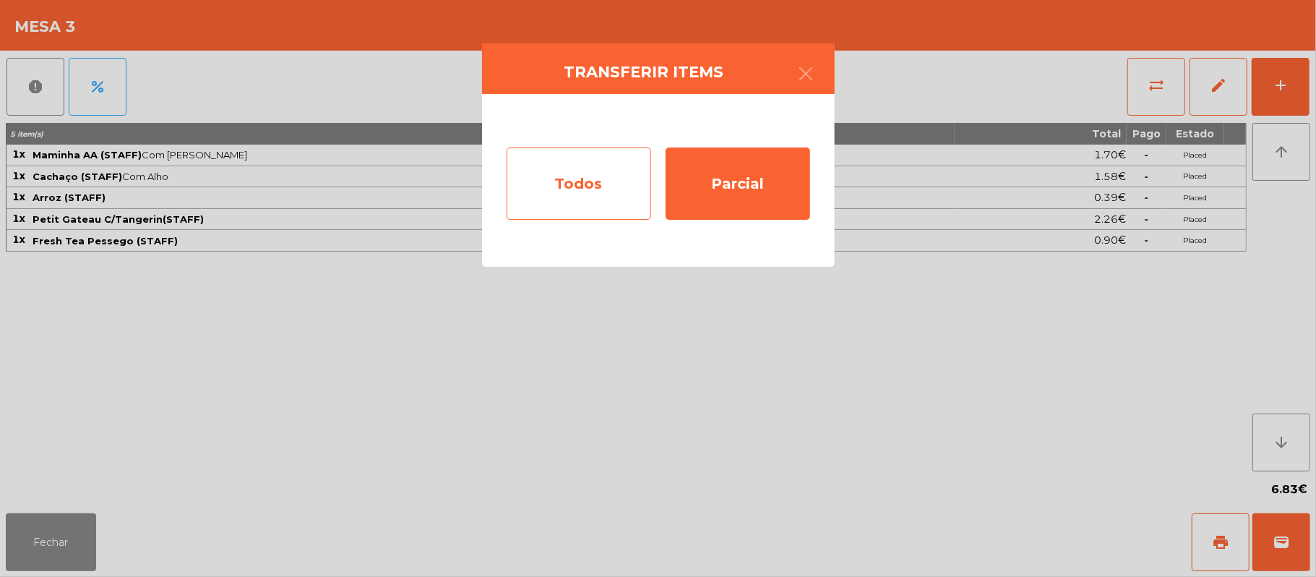
click at [573, 197] on div "Todos" at bounding box center [579, 183] width 145 height 72
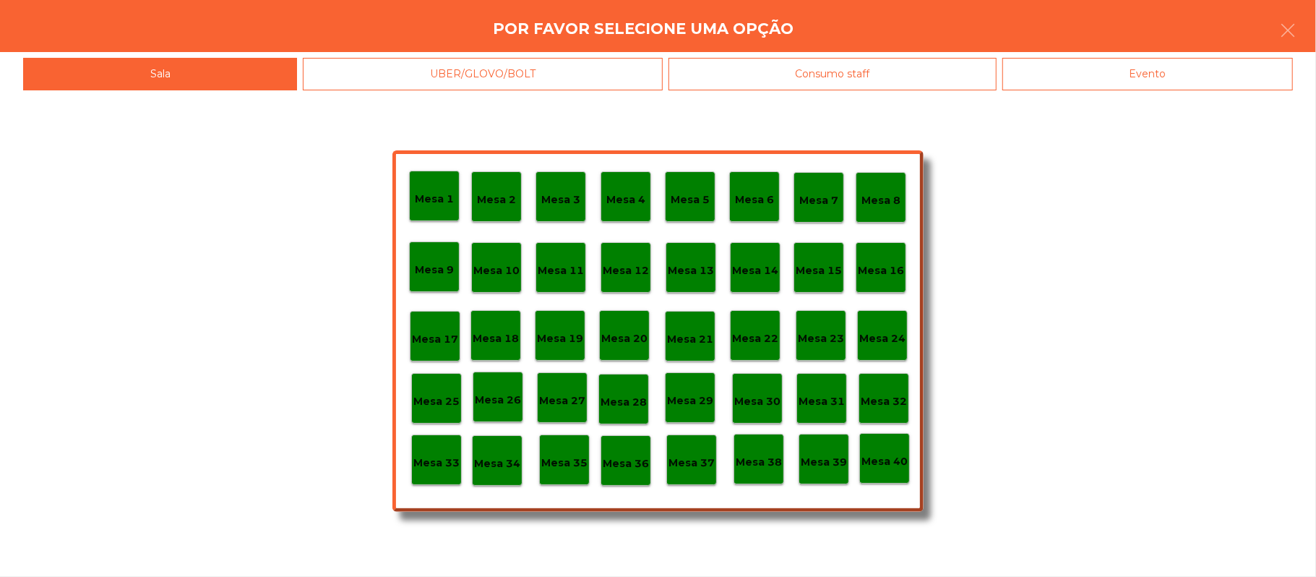
click at [1136, 82] on div "Evento" at bounding box center [1147, 74] width 291 height 33
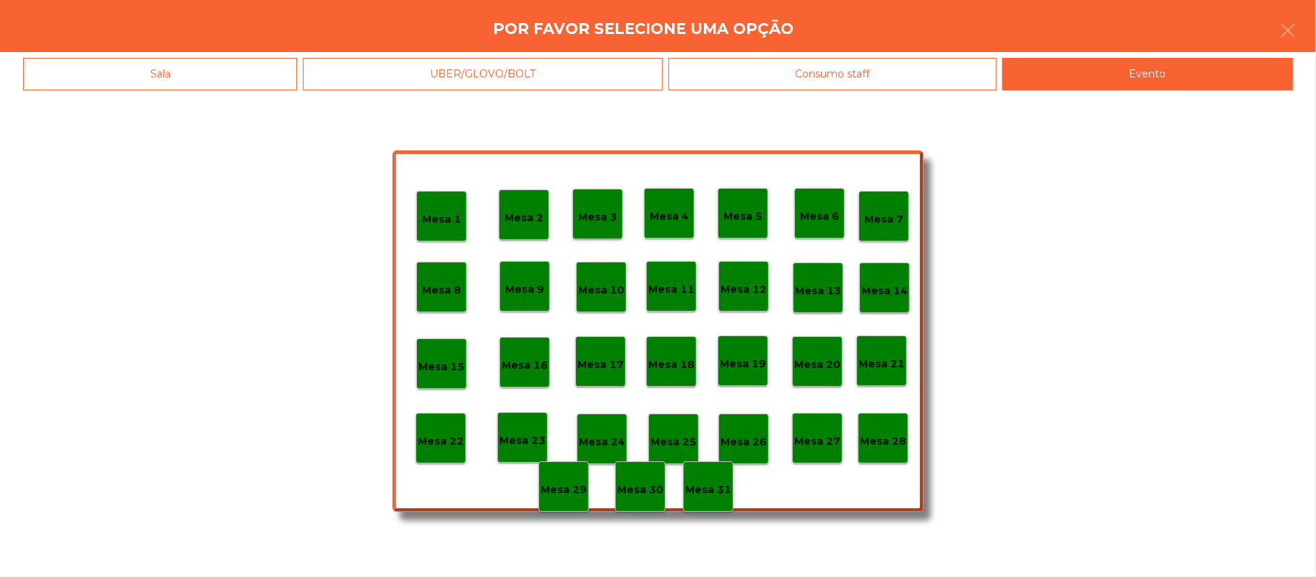
click at [893, 427] on div "Mesa 28" at bounding box center [883, 438] width 46 height 22
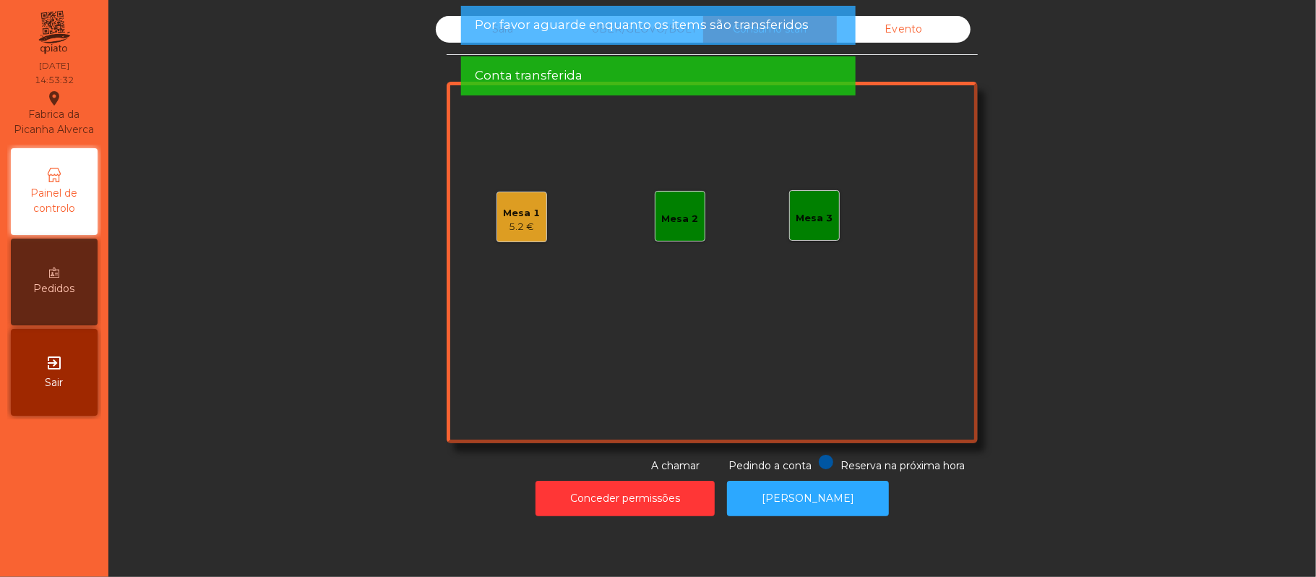
click at [457, 38] on div "Sala" at bounding box center [503, 29] width 134 height 27
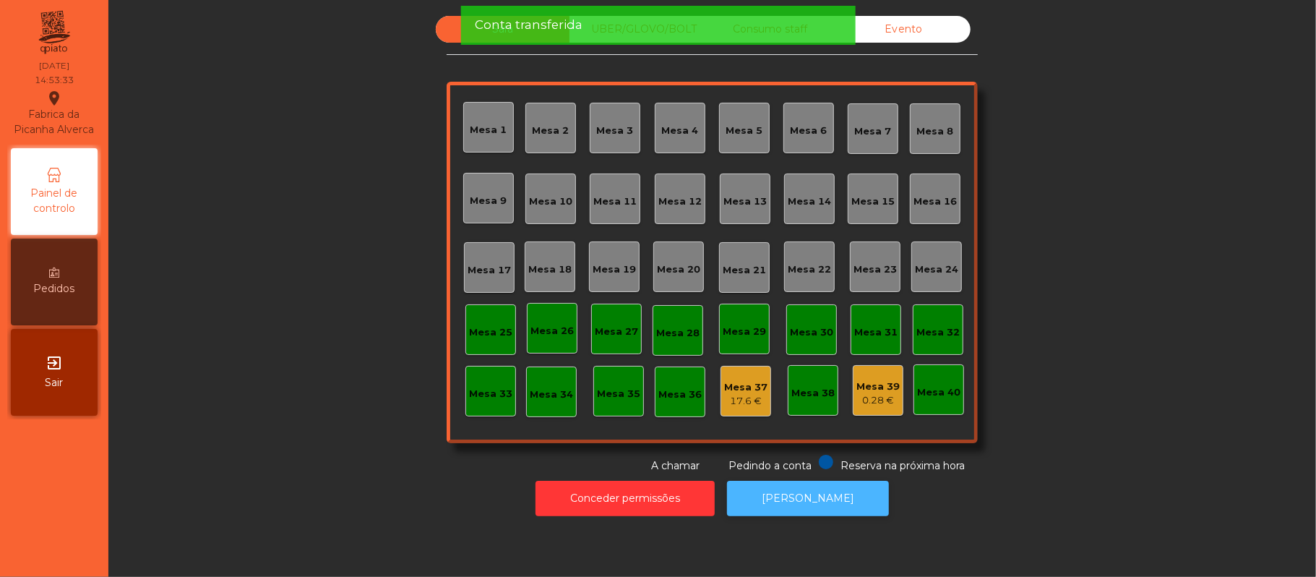
click at [795, 515] on button "[PERSON_NAME]" at bounding box center [808, 498] width 162 height 35
